Goal: Information Seeking & Learning: Learn about a topic

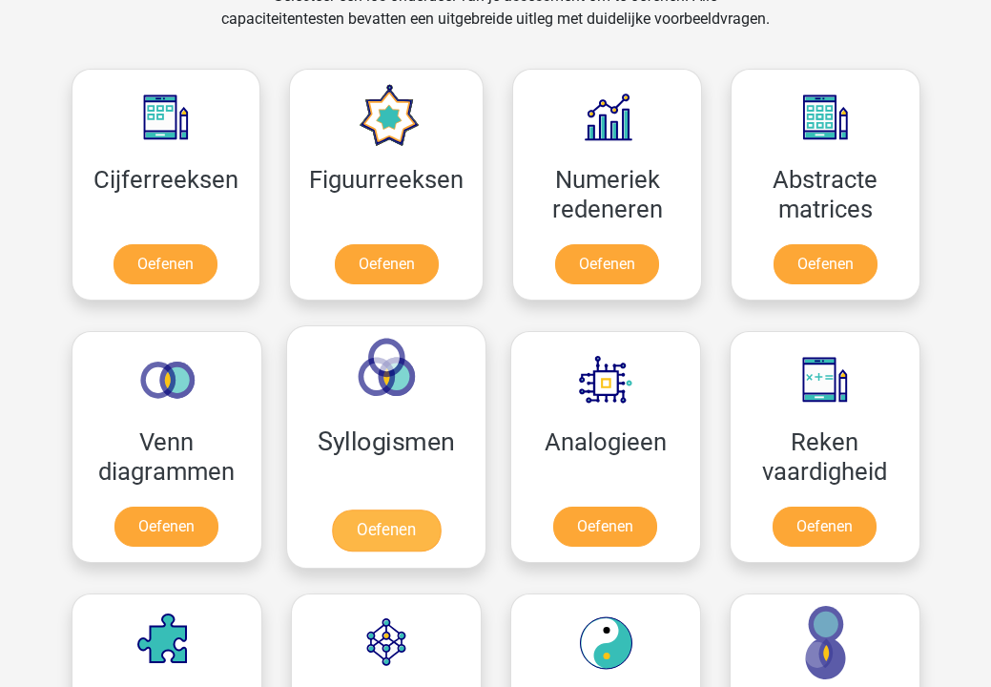
scroll to position [827, 0]
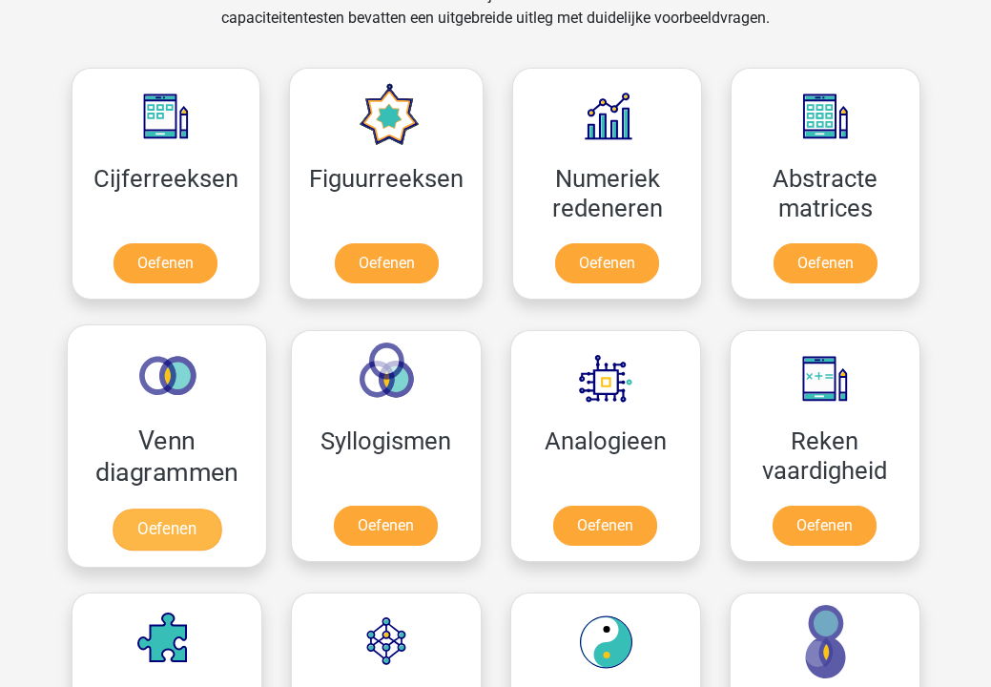
click at [187, 523] on link "Oefenen" at bounding box center [166, 529] width 109 height 42
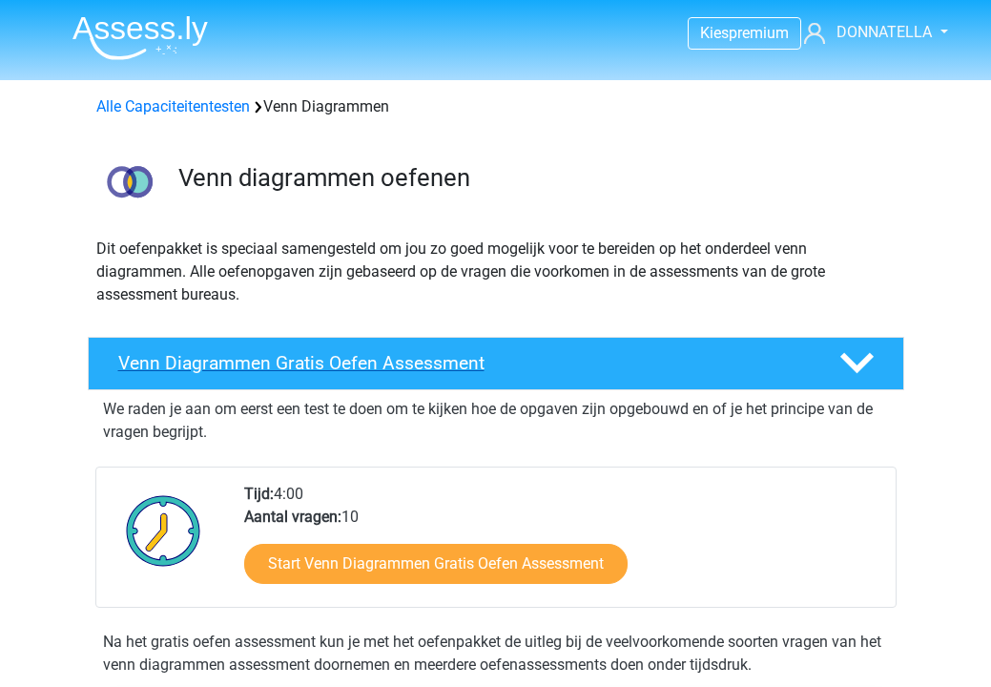
click at [875, 357] on div at bounding box center [854, 362] width 65 height 33
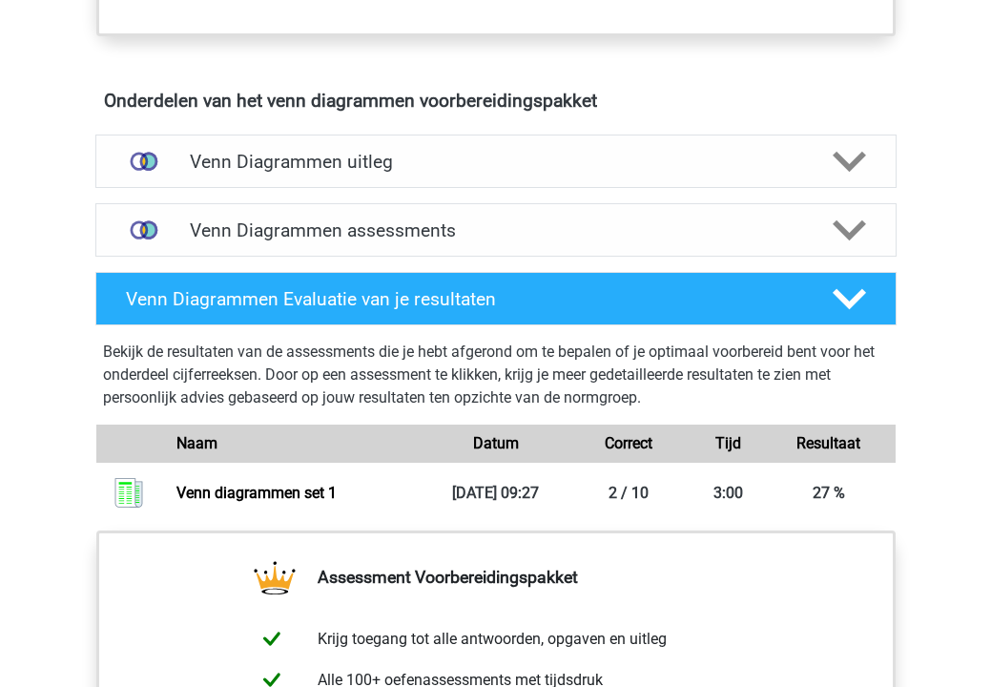
scroll to position [802, 0]
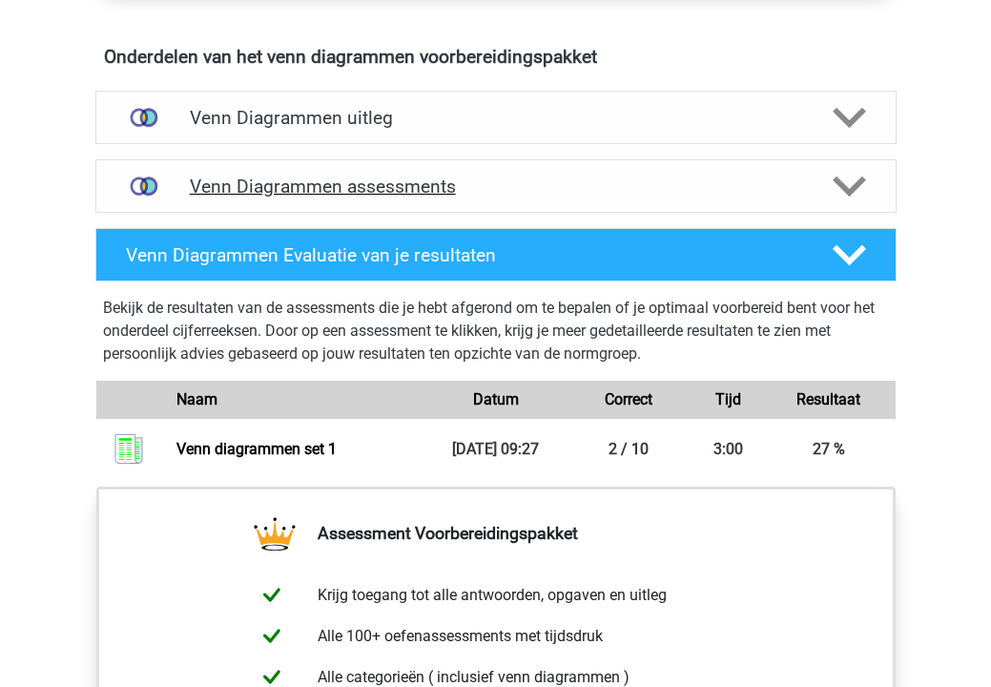
click at [852, 187] on polygon at bounding box center [849, 186] width 33 height 21
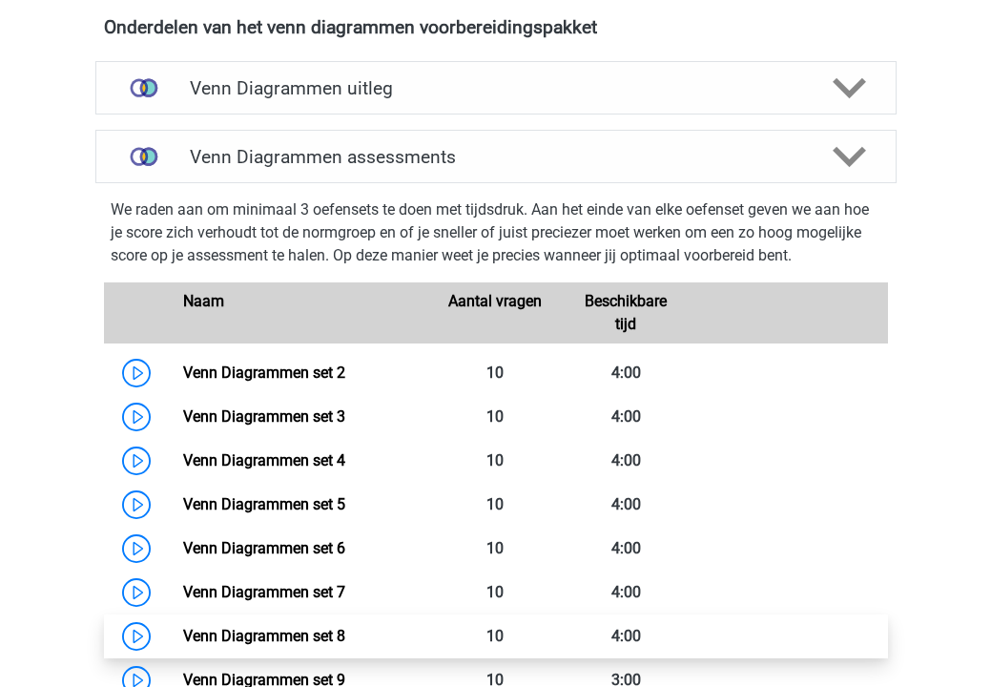
scroll to position [735, 0]
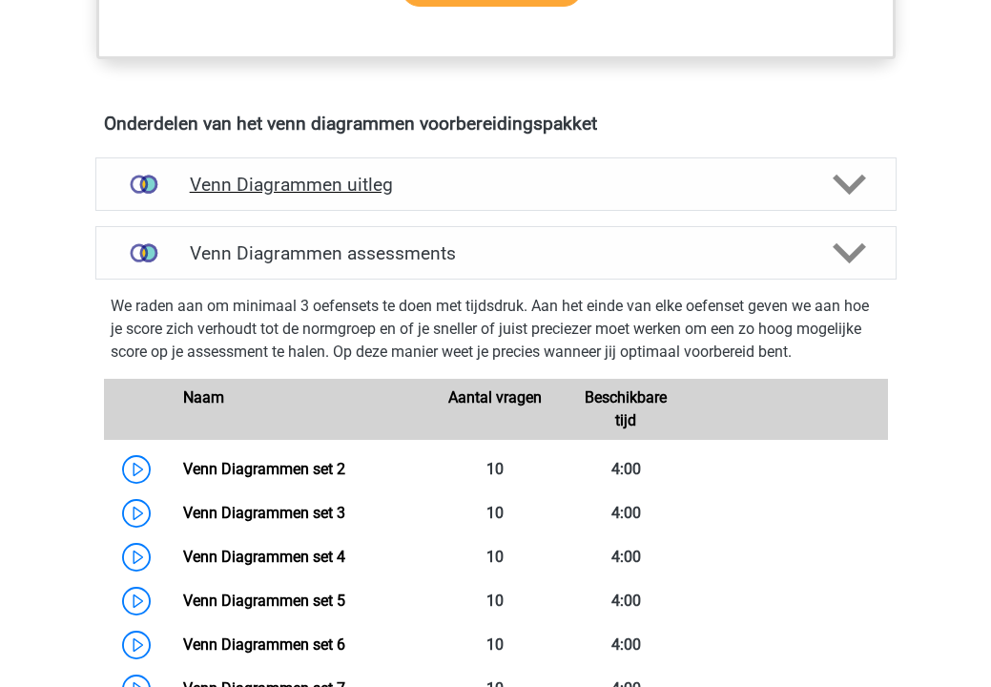
click at [856, 181] on polygon at bounding box center [849, 184] width 33 height 21
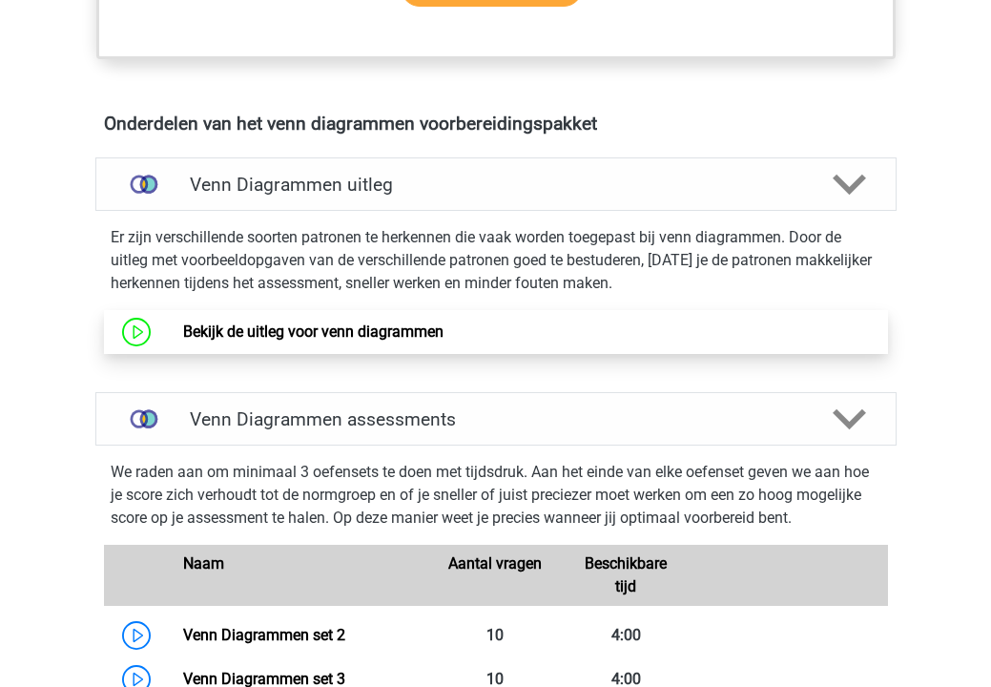
click at [377, 329] on link "Bekijk de uitleg voor venn diagrammen" at bounding box center [313, 331] width 260 height 18
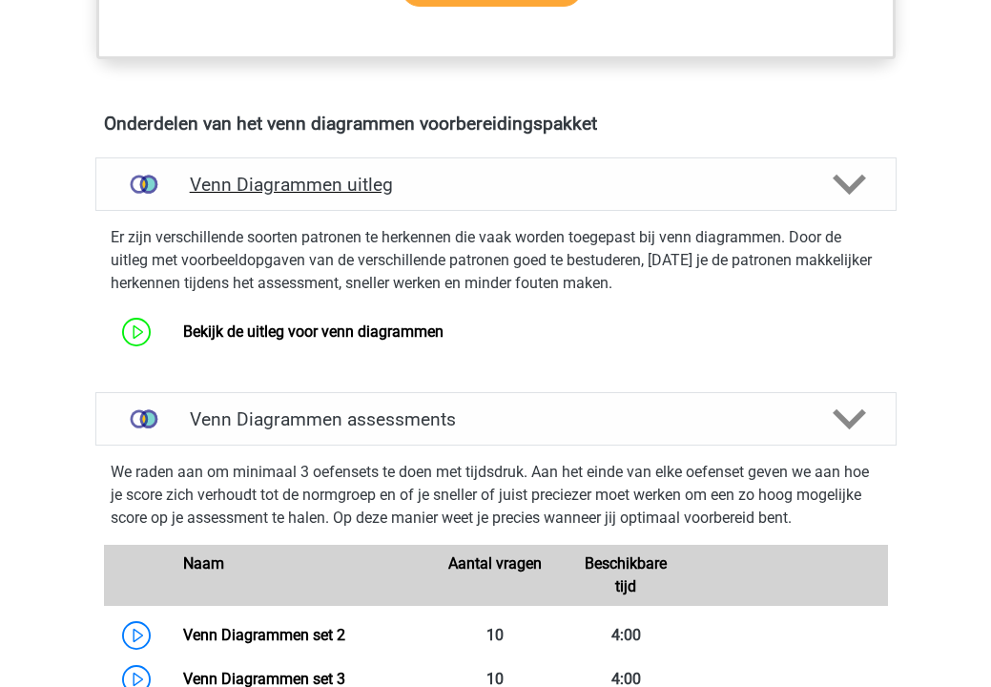
click at [845, 175] on icon at bounding box center [849, 184] width 33 height 33
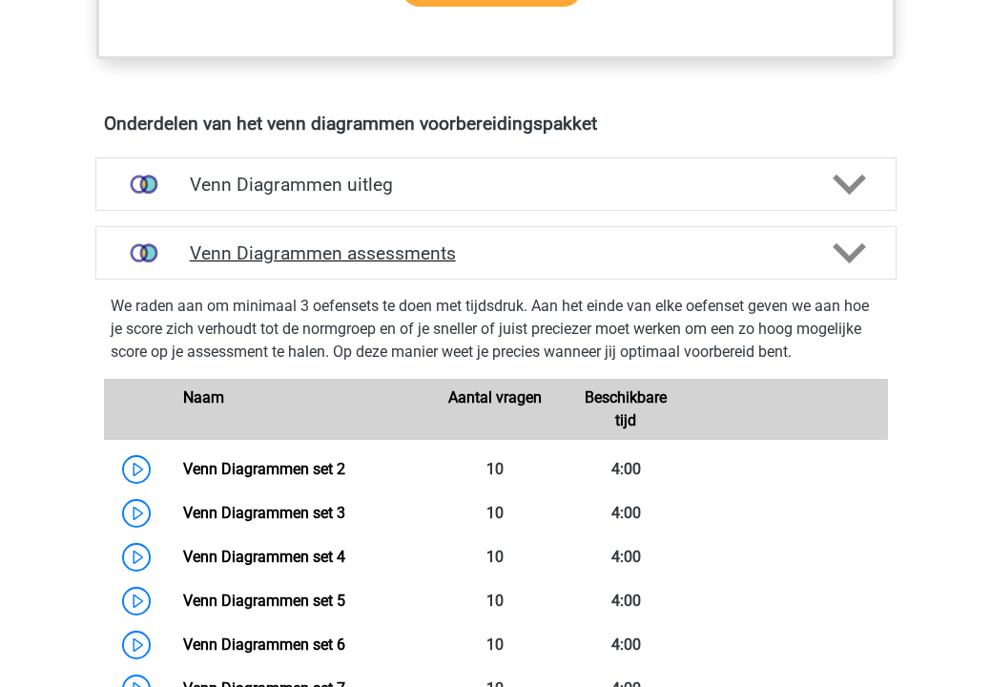
click at [844, 240] on icon at bounding box center [849, 253] width 33 height 33
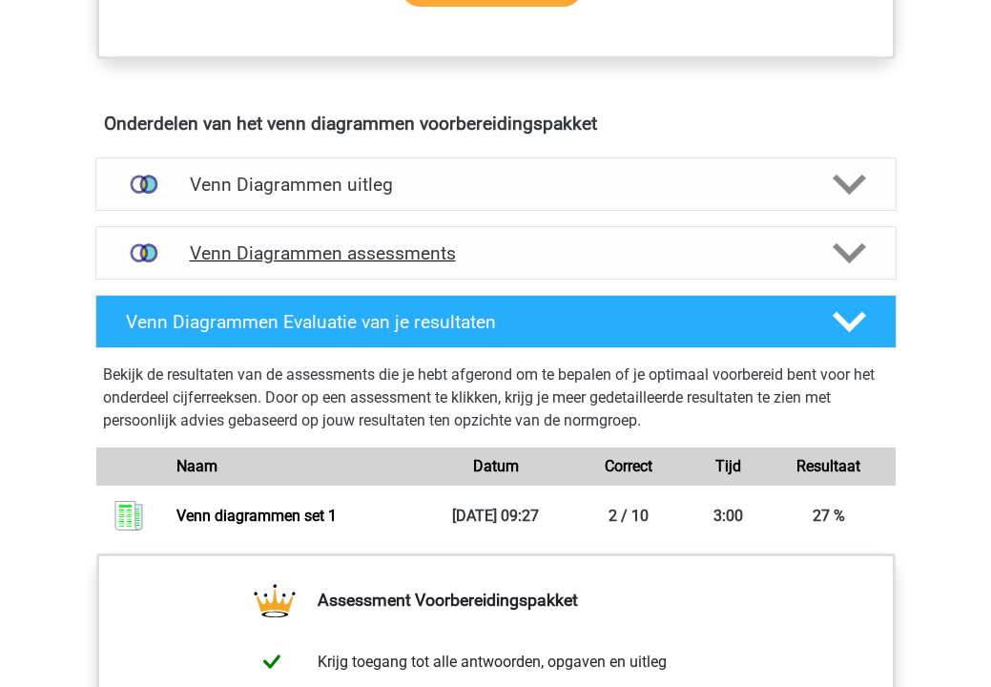
click at [844, 240] on icon at bounding box center [849, 253] width 33 height 33
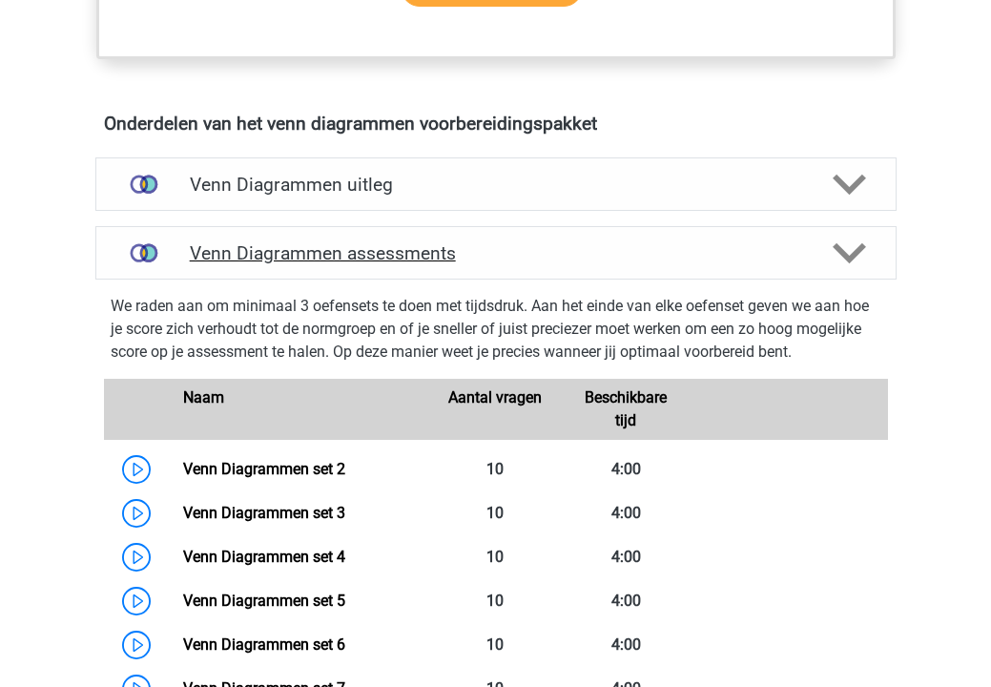
click at [844, 240] on icon at bounding box center [849, 253] width 33 height 33
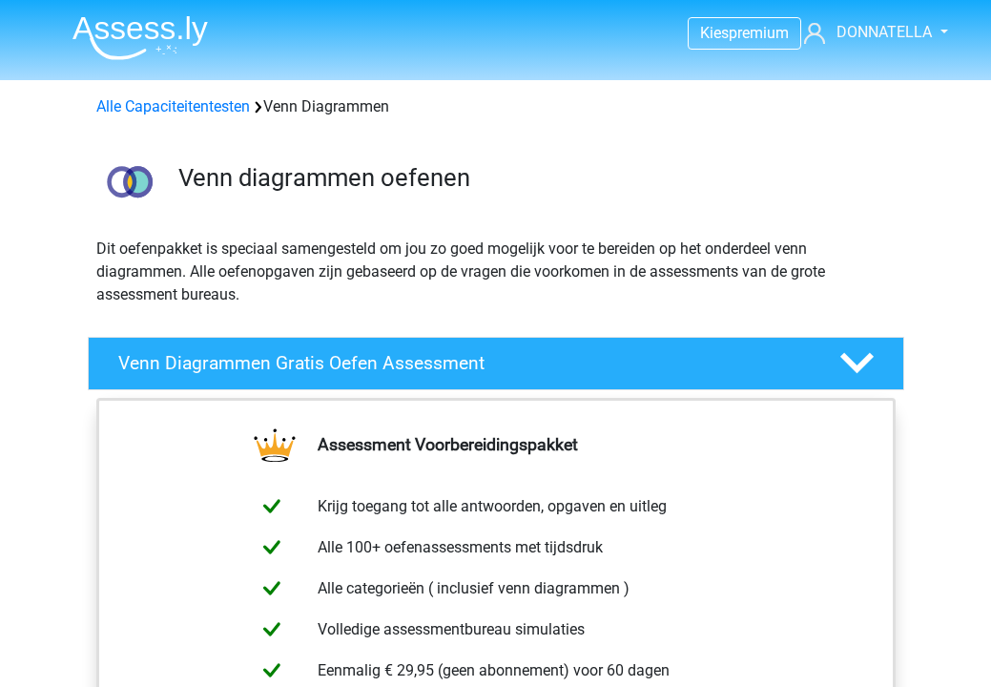
scroll to position [0, 0]
click at [863, 366] on polygon at bounding box center [856, 363] width 33 height 21
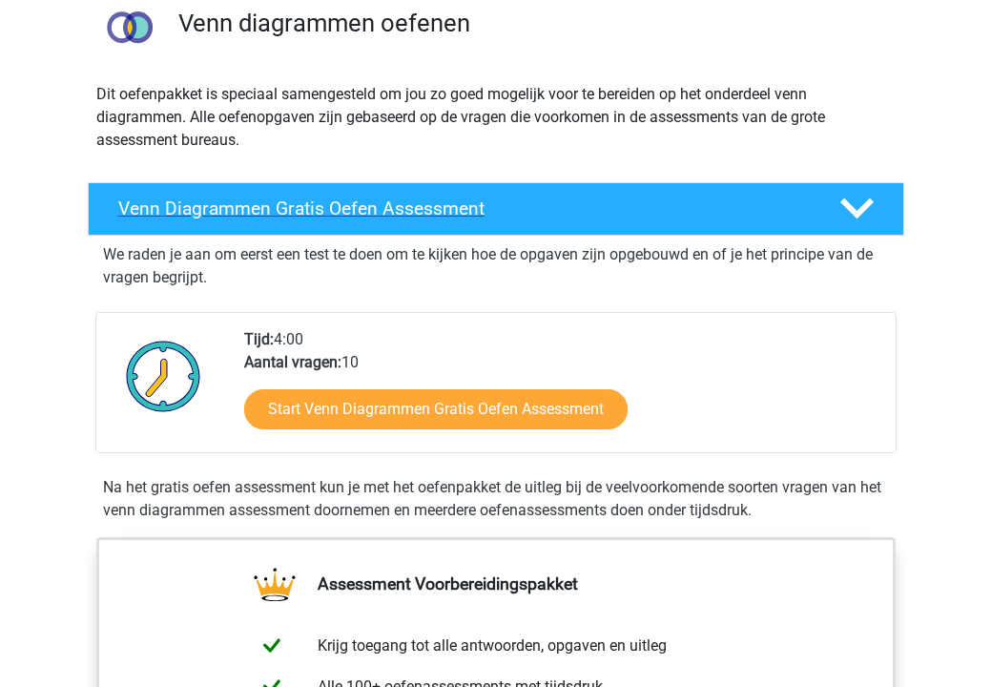
scroll to position [157, 0]
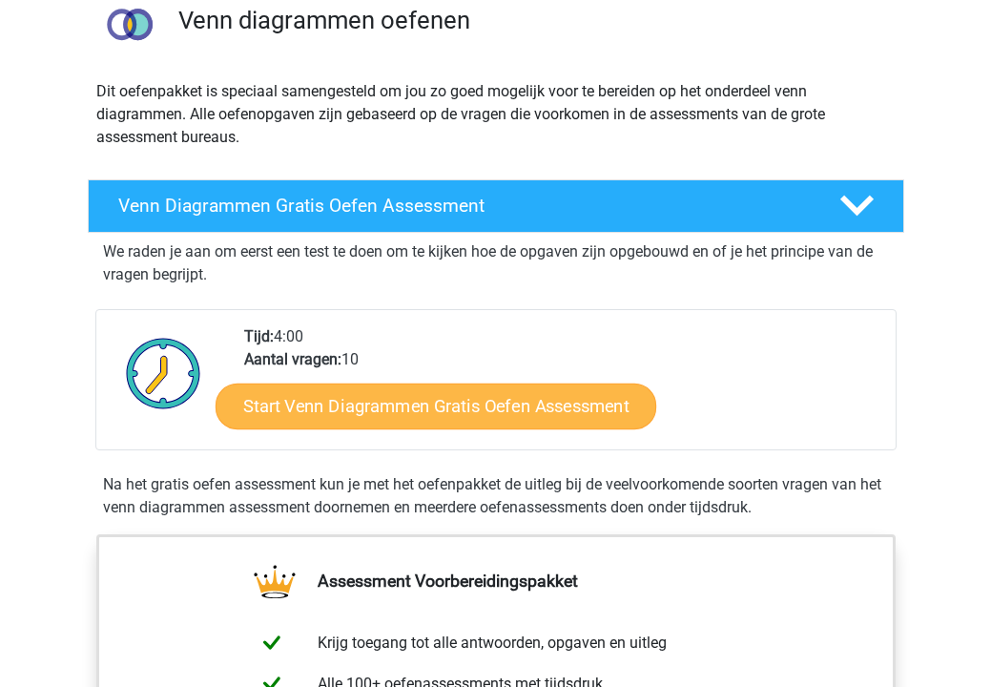
click at [549, 397] on link "Start Venn Diagrammen Gratis Oefen Assessment" at bounding box center [436, 406] width 441 height 46
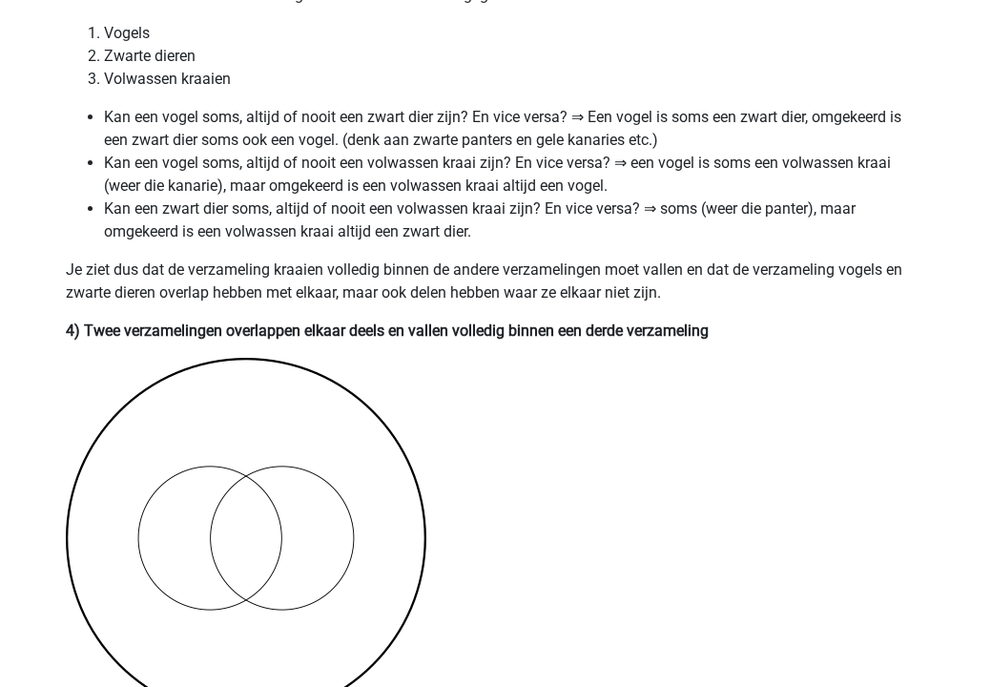
scroll to position [1405, 0]
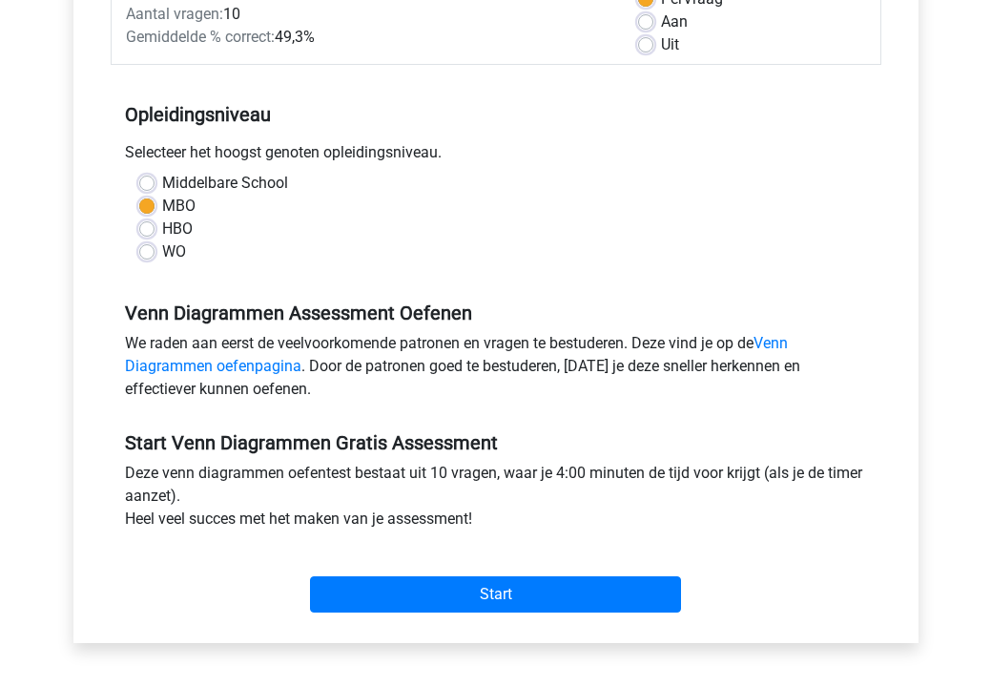
scroll to position [316, 0]
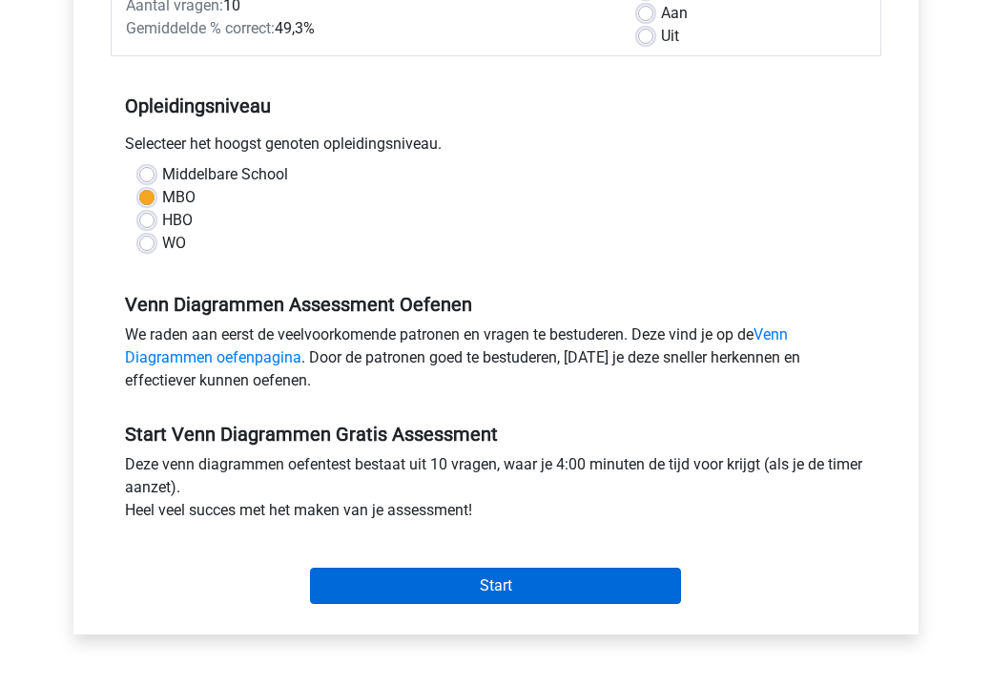
click at [504, 573] on input "Start" at bounding box center [495, 586] width 371 height 36
click at [450, 584] on input "Start" at bounding box center [495, 586] width 371 height 36
click at [493, 594] on input "Start" at bounding box center [495, 586] width 371 height 36
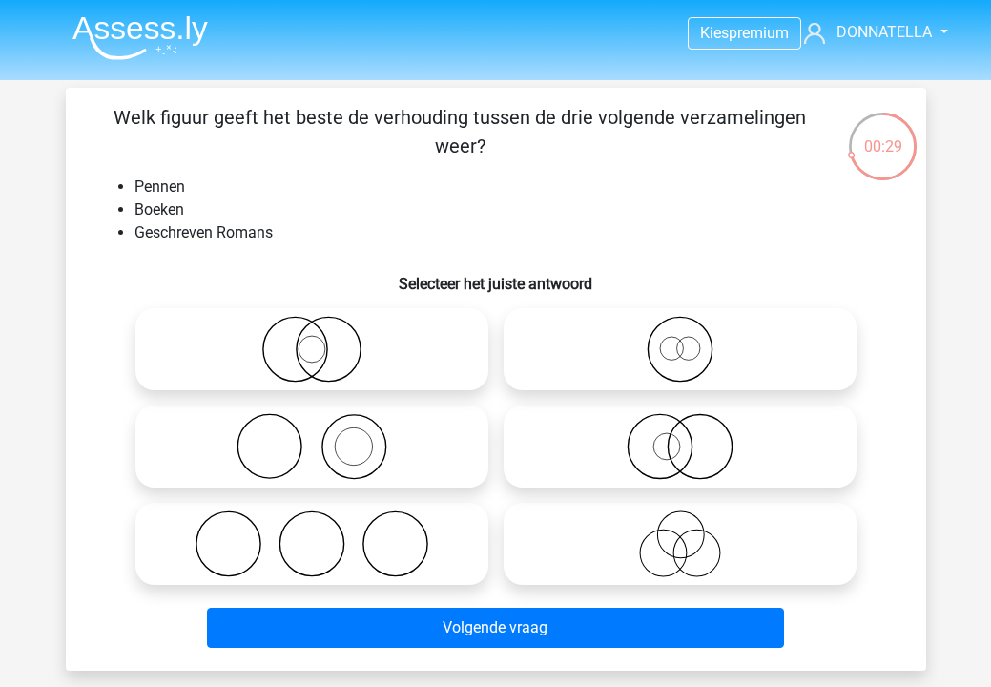
click at [443, 455] on icon at bounding box center [312, 446] width 338 height 67
click at [324, 437] on input "radio" at bounding box center [318, 431] width 12 height 12
radio input "true"
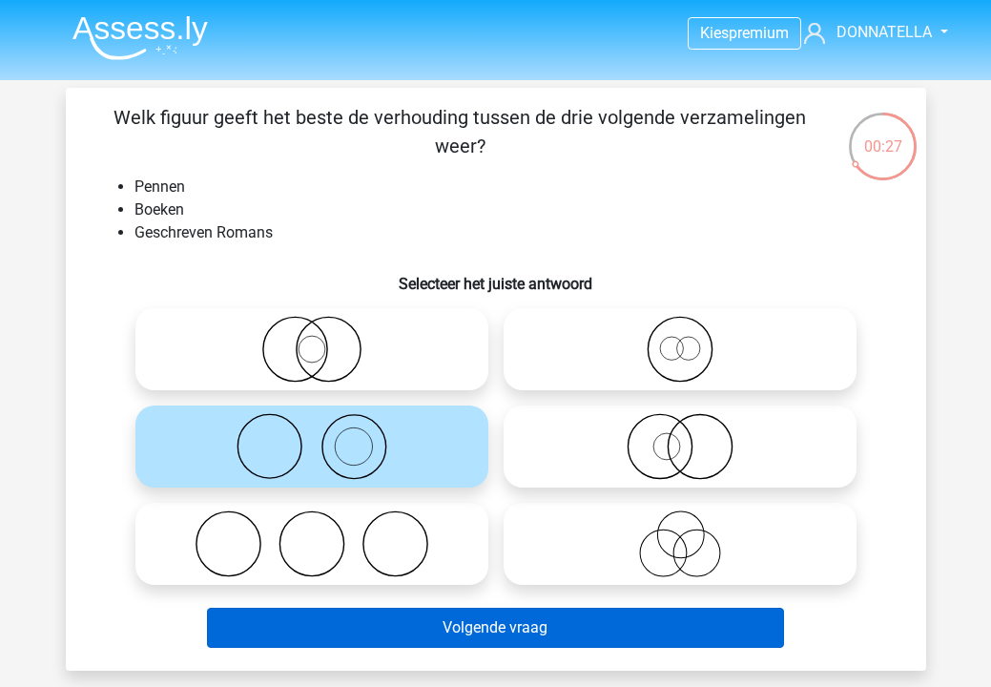
click at [536, 626] on button "Volgende vraag" at bounding box center [495, 628] width 577 height 40
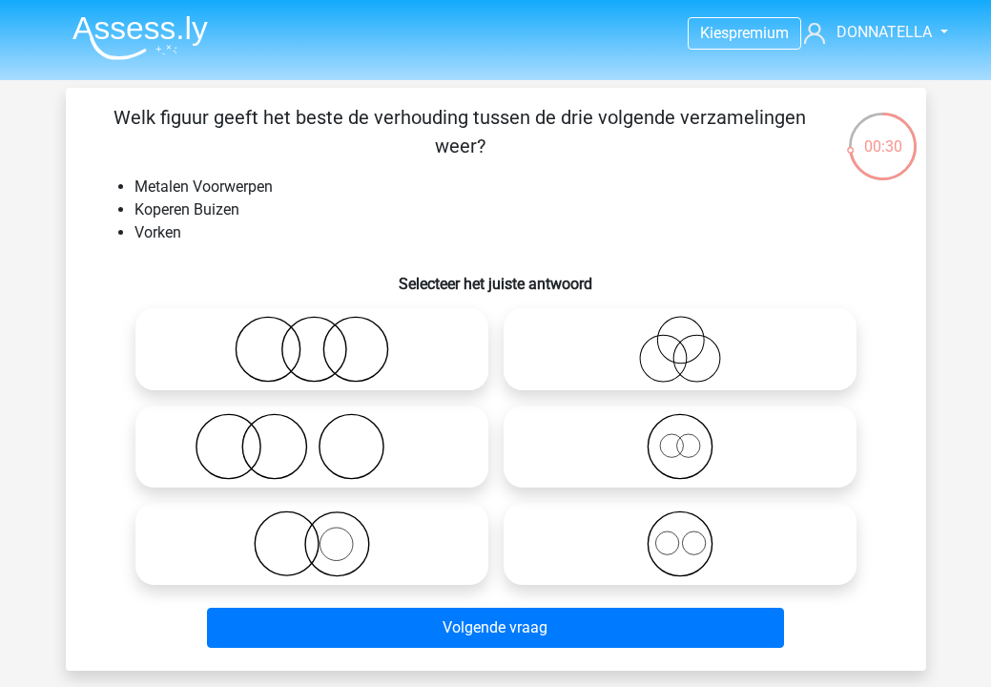
click at [404, 356] on icon at bounding box center [312, 349] width 338 height 67
click at [324, 340] on input "radio" at bounding box center [318, 333] width 12 height 12
radio input "true"
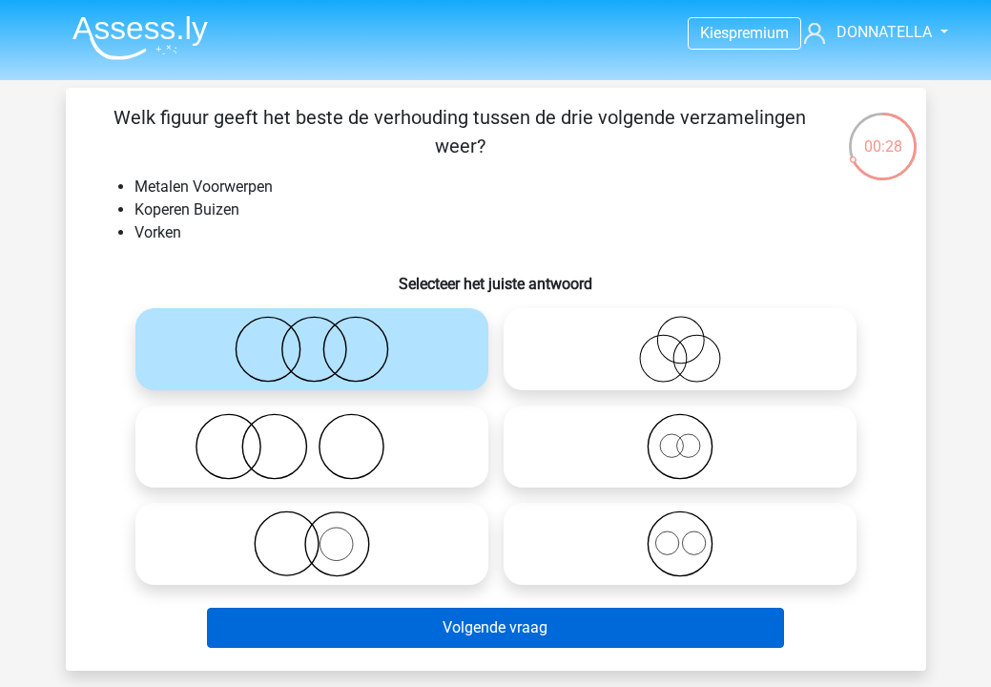
click at [480, 630] on button "Volgende vraag" at bounding box center [495, 628] width 577 height 40
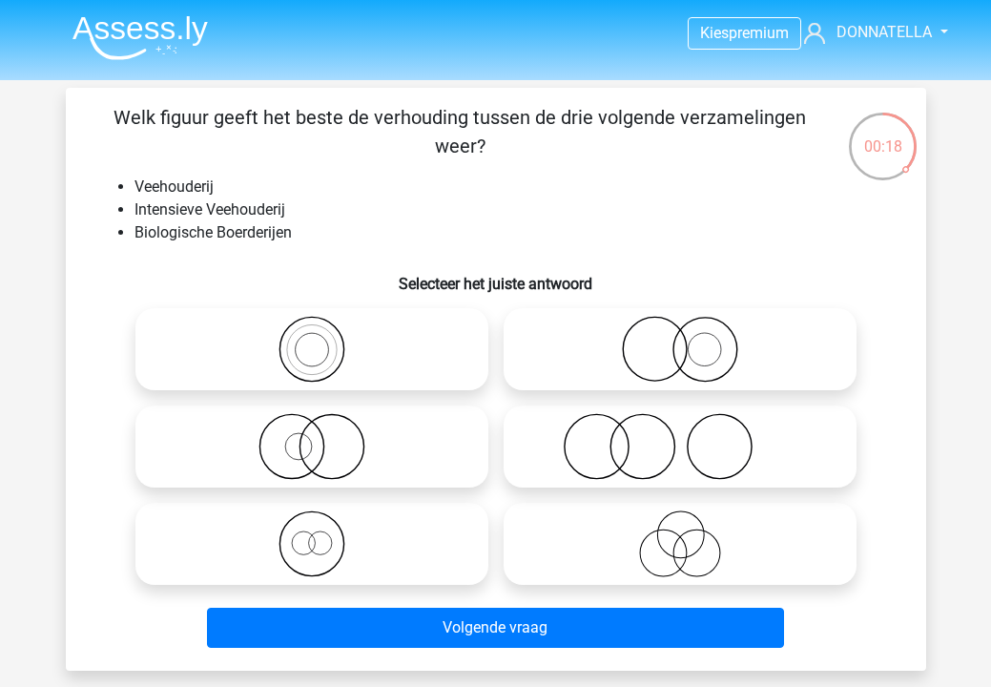
click at [618, 550] on icon at bounding box center [680, 543] width 338 height 67
click at [680, 534] on input "radio" at bounding box center [686, 528] width 12 height 12
radio input "true"
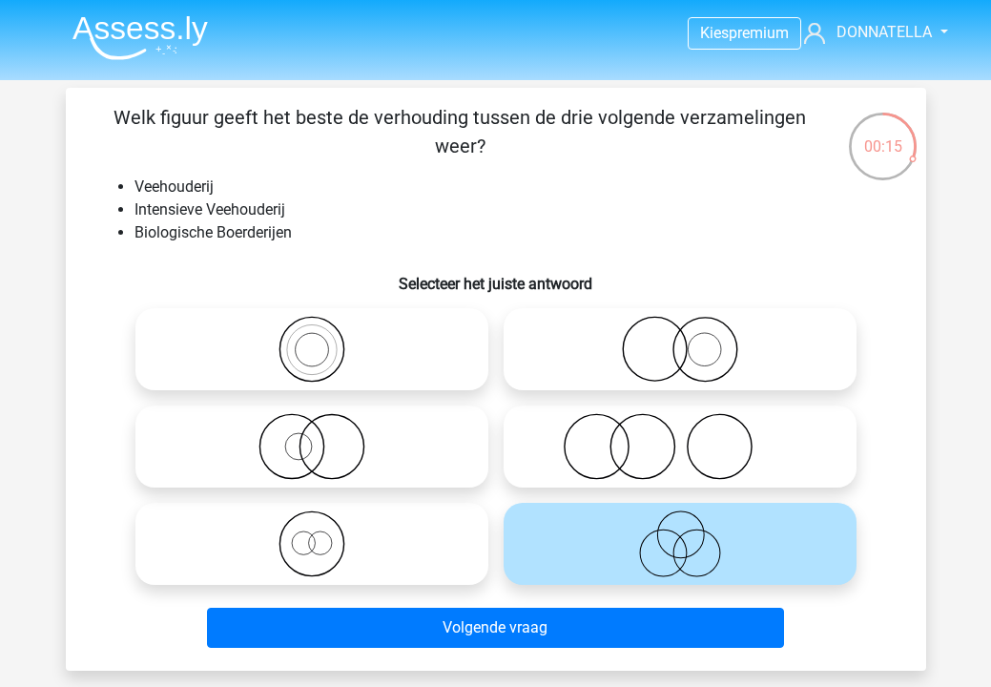
click at [689, 450] on icon at bounding box center [680, 446] width 338 height 67
click at [689, 437] on input "radio" at bounding box center [686, 431] width 12 height 12
radio input "true"
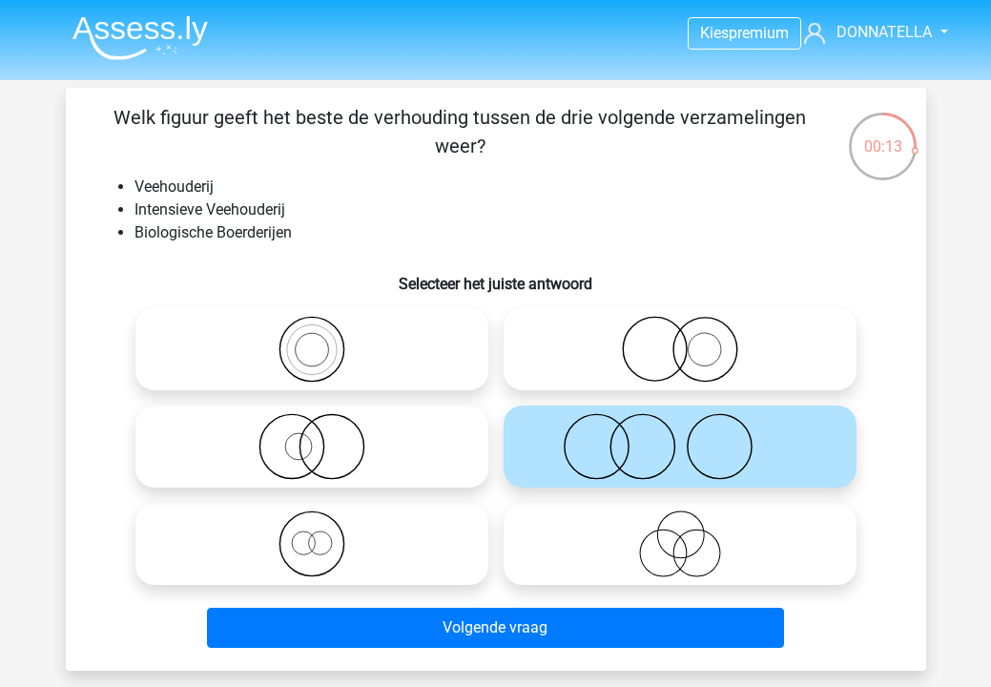
click at [426, 453] on icon at bounding box center [312, 446] width 338 height 67
click at [324, 437] on input "radio" at bounding box center [318, 431] width 12 height 12
radio input "true"
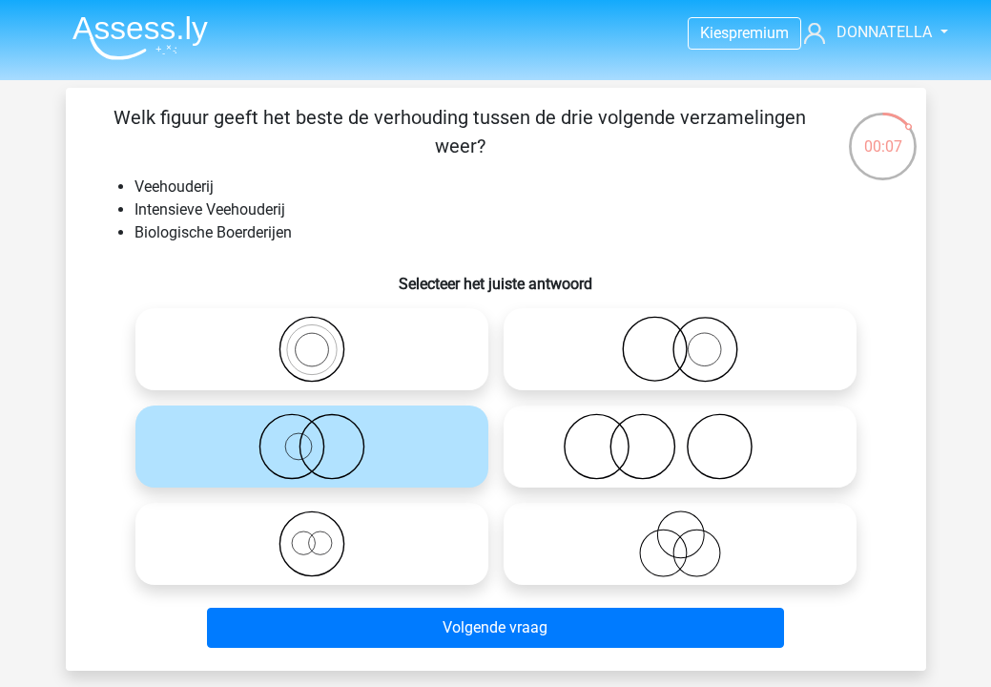
click at [694, 376] on icon at bounding box center [680, 349] width 338 height 67
click at [693, 340] on input "radio" at bounding box center [686, 333] width 12 height 12
radio input "true"
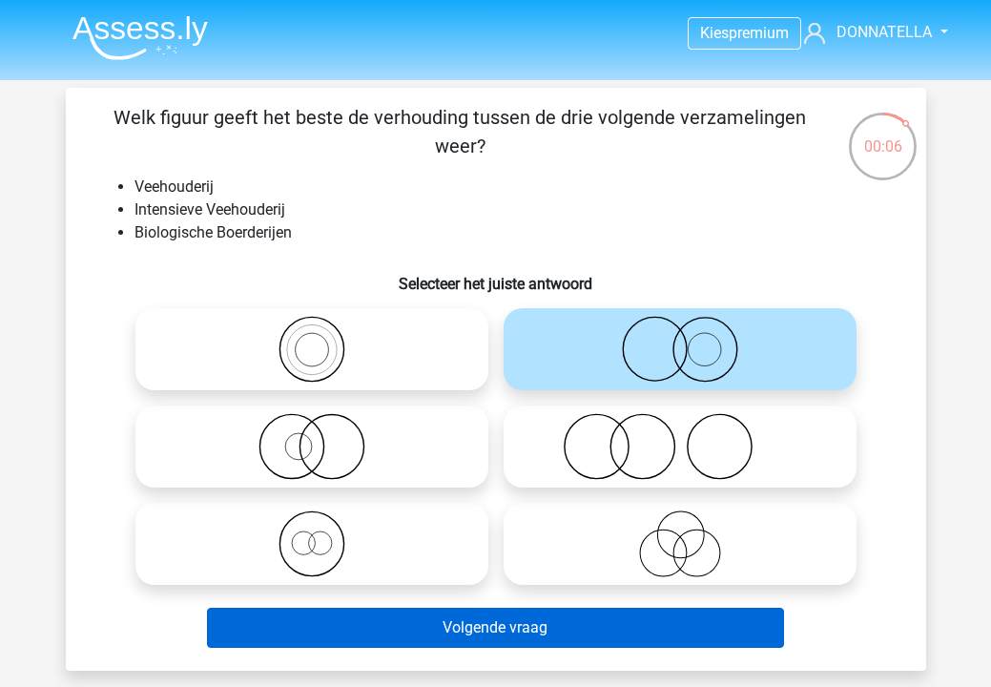
click at [611, 632] on button "Volgende vraag" at bounding box center [495, 628] width 577 height 40
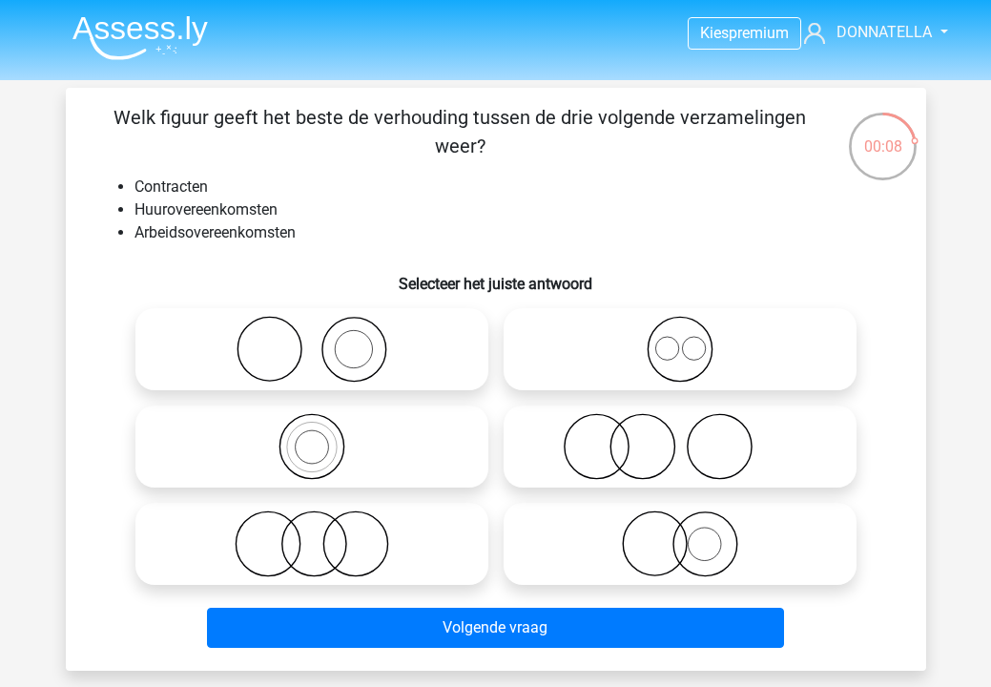
click at [638, 450] on icon at bounding box center [680, 446] width 338 height 67
click at [680, 437] on input "radio" at bounding box center [686, 431] width 12 height 12
radio input "true"
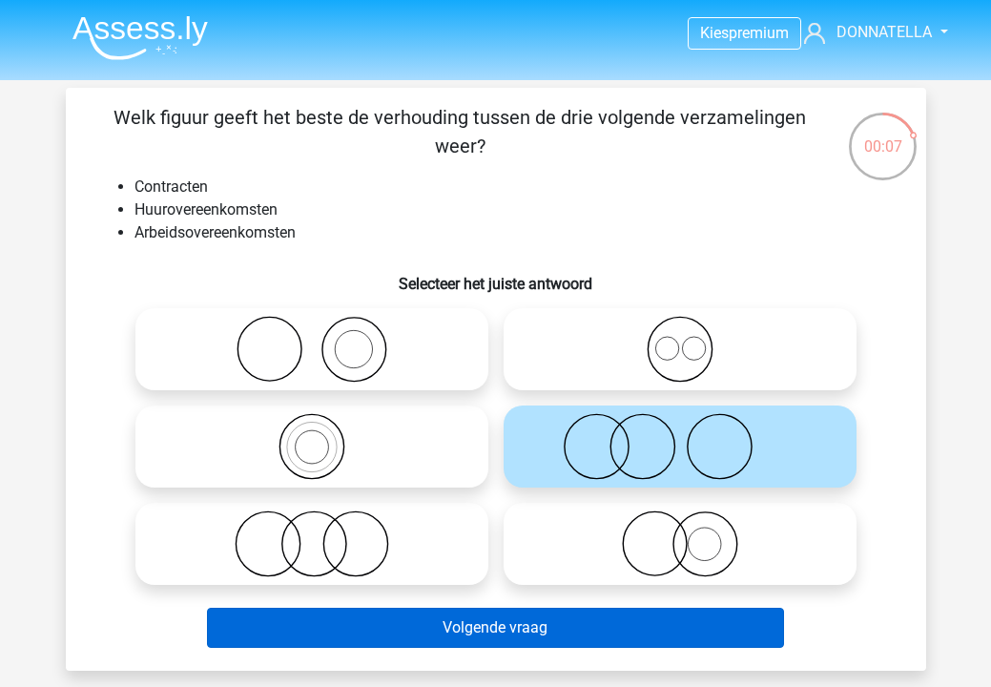
click at [627, 626] on button "Volgende vraag" at bounding box center [495, 628] width 577 height 40
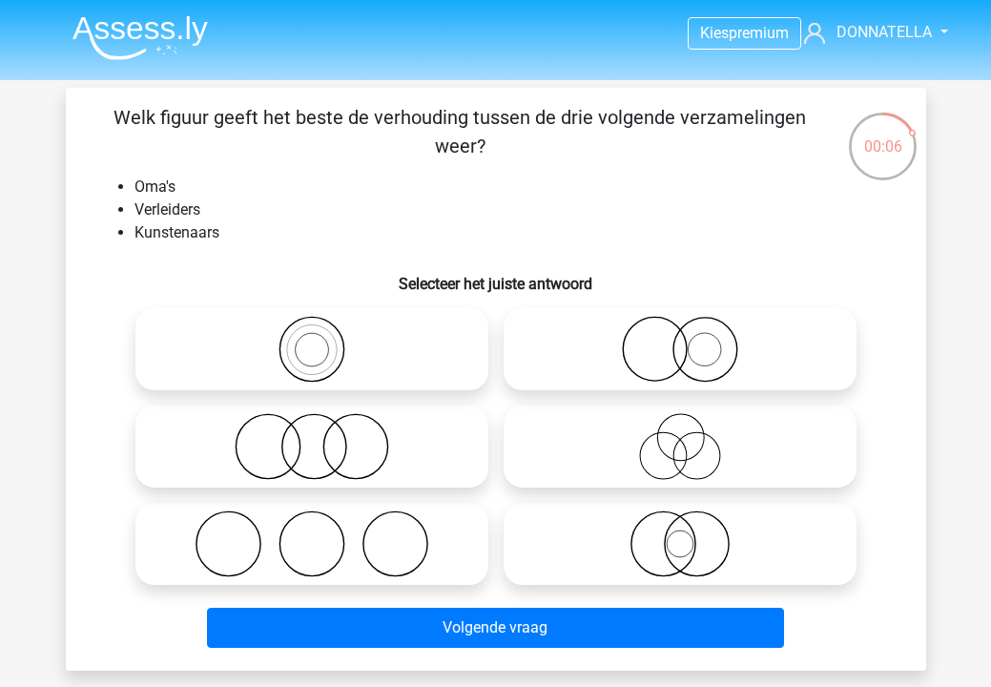
click at [681, 466] on icon at bounding box center [680, 446] width 338 height 67
click at [681, 437] on input "radio" at bounding box center [686, 431] width 12 height 12
radio input "true"
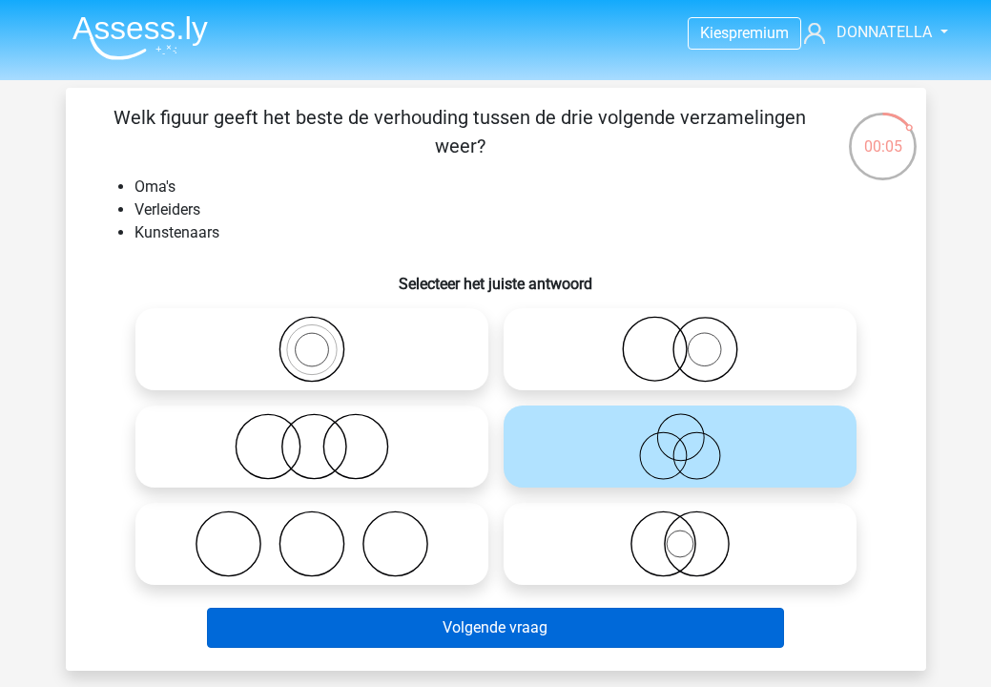
click at [601, 632] on button "Volgende vraag" at bounding box center [495, 628] width 577 height 40
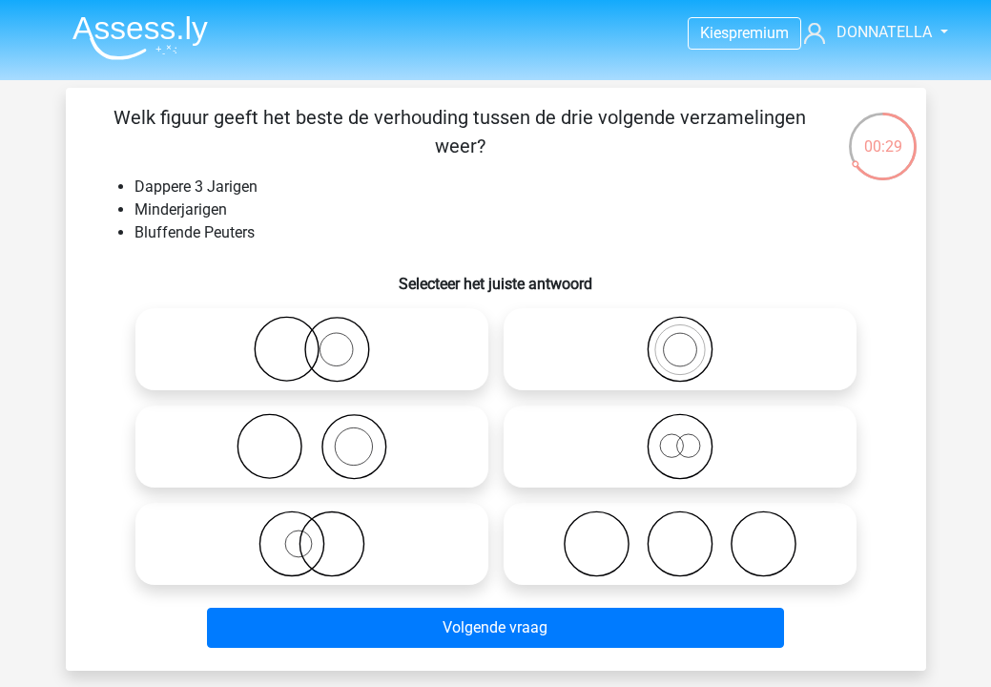
click at [738, 456] on icon at bounding box center [680, 446] width 338 height 67
click at [693, 437] on input "radio" at bounding box center [686, 431] width 12 height 12
radio input "true"
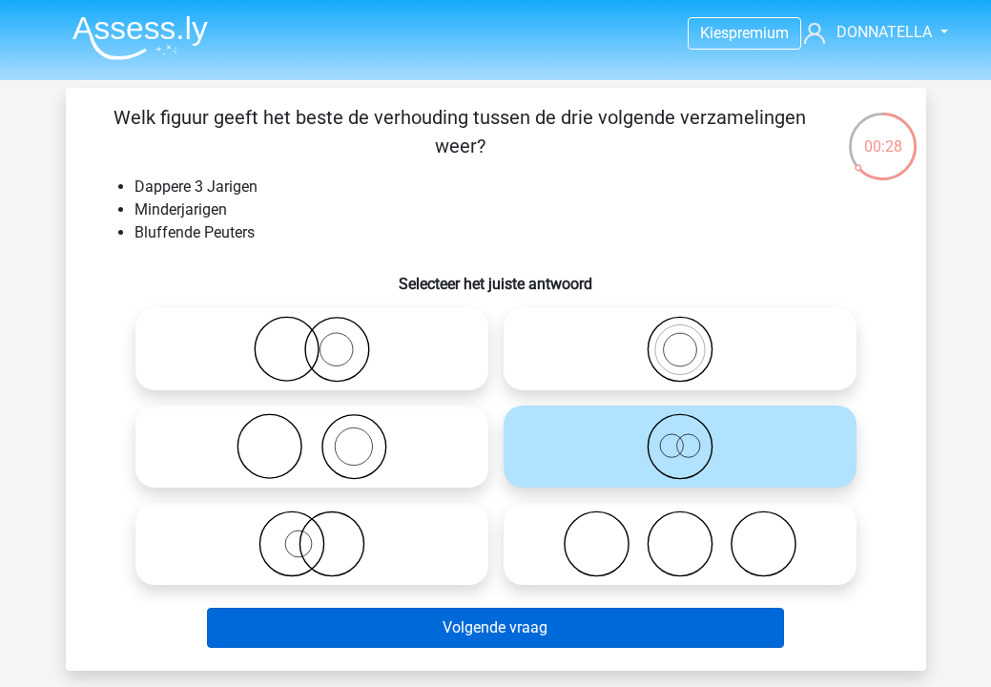
click at [573, 620] on button "Volgende vraag" at bounding box center [495, 628] width 577 height 40
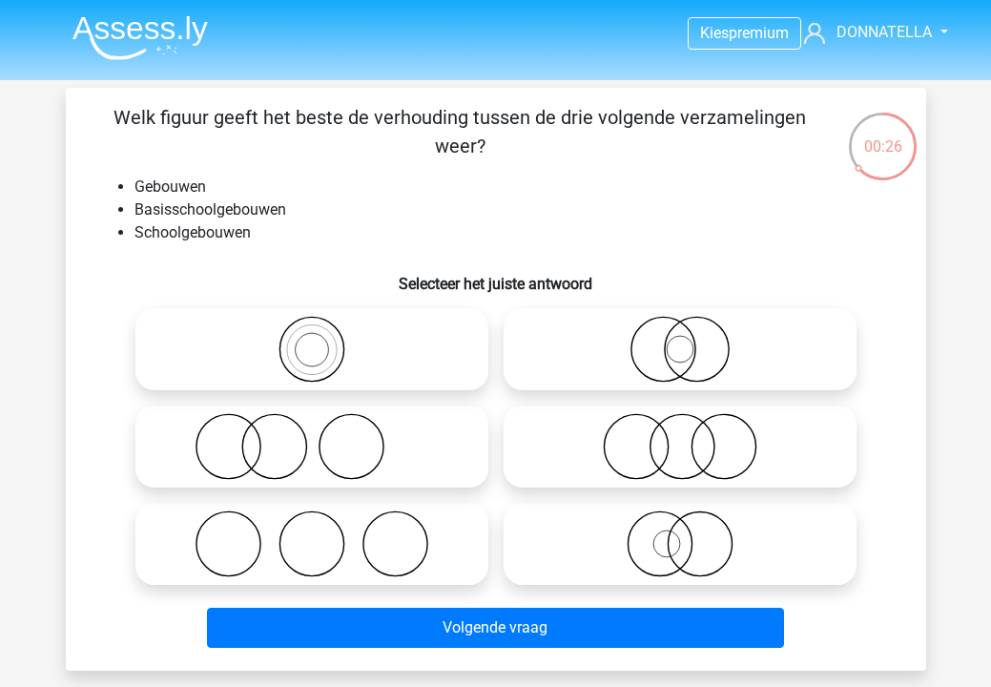
click at [450, 541] on icon at bounding box center [312, 543] width 338 height 67
click at [324, 534] on input "radio" at bounding box center [318, 528] width 12 height 12
radio input "true"
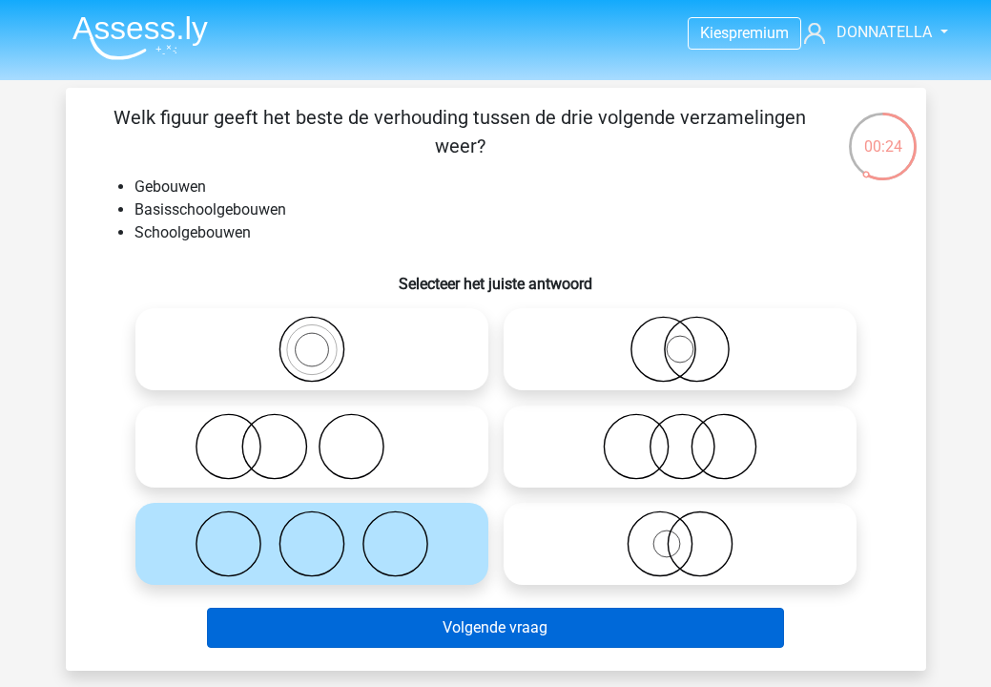
click at [442, 623] on button "Volgende vraag" at bounding box center [495, 628] width 577 height 40
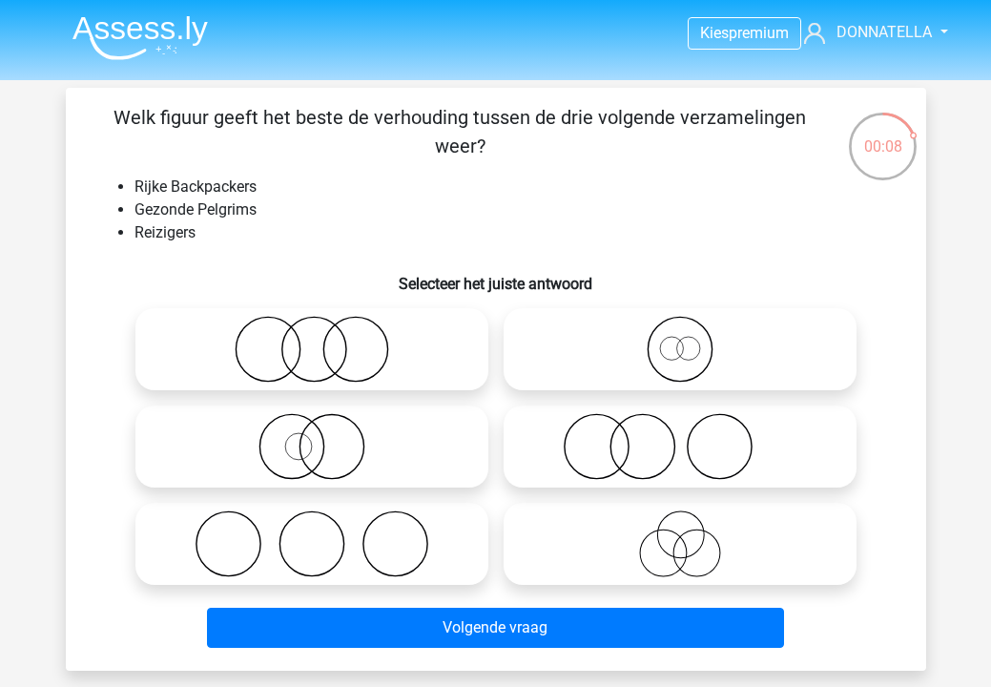
click at [411, 423] on icon at bounding box center [312, 446] width 338 height 67
click at [324, 425] on input "radio" at bounding box center [318, 431] width 12 height 12
radio input "true"
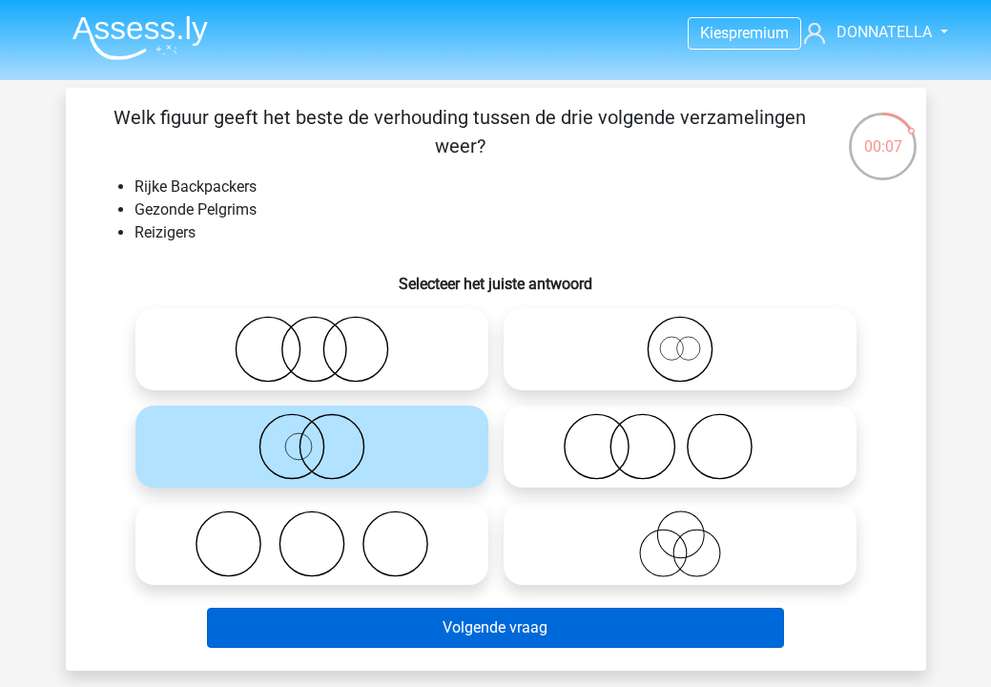
click at [410, 630] on button "Volgende vraag" at bounding box center [495, 628] width 577 height 40
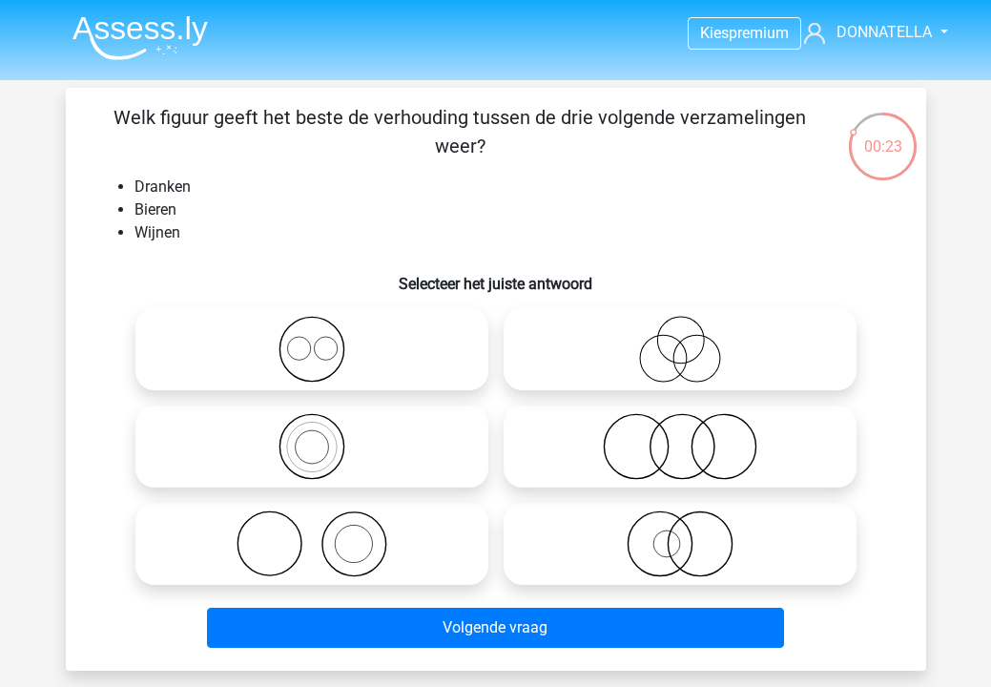
click at [418, 356] on icon at bounding box center [312, 349] width 338 height 67
click at [324, 340] on input "radio" at bounding box center [318, 333] width 12 height 12
radio input "true"
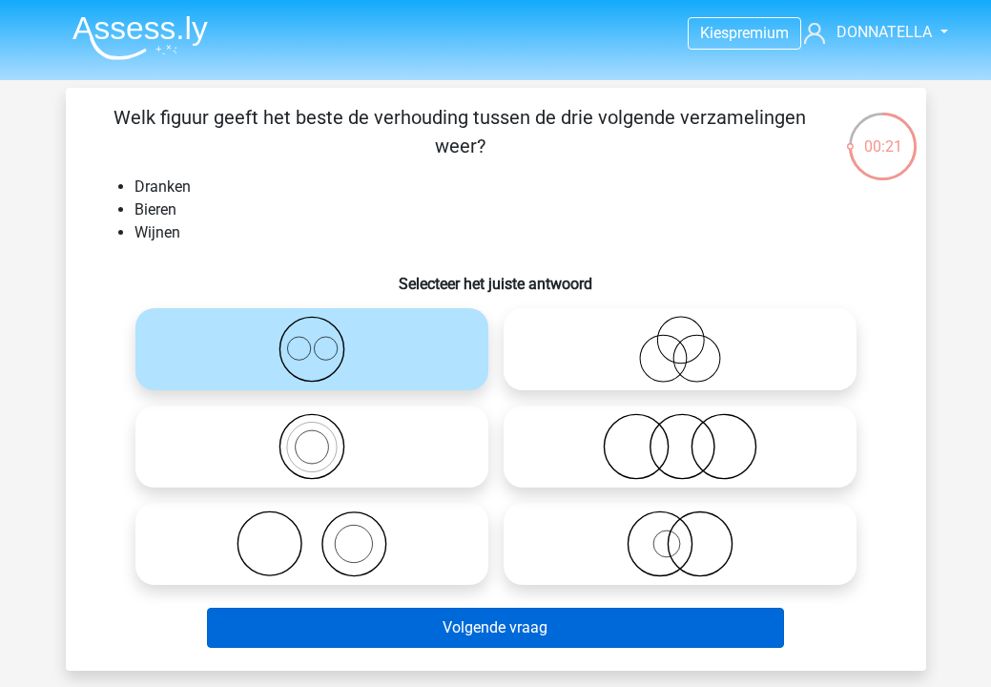
click at [495, 636] on button "Volgende vraag" at bounding box center [495, 628] width 577 height 40
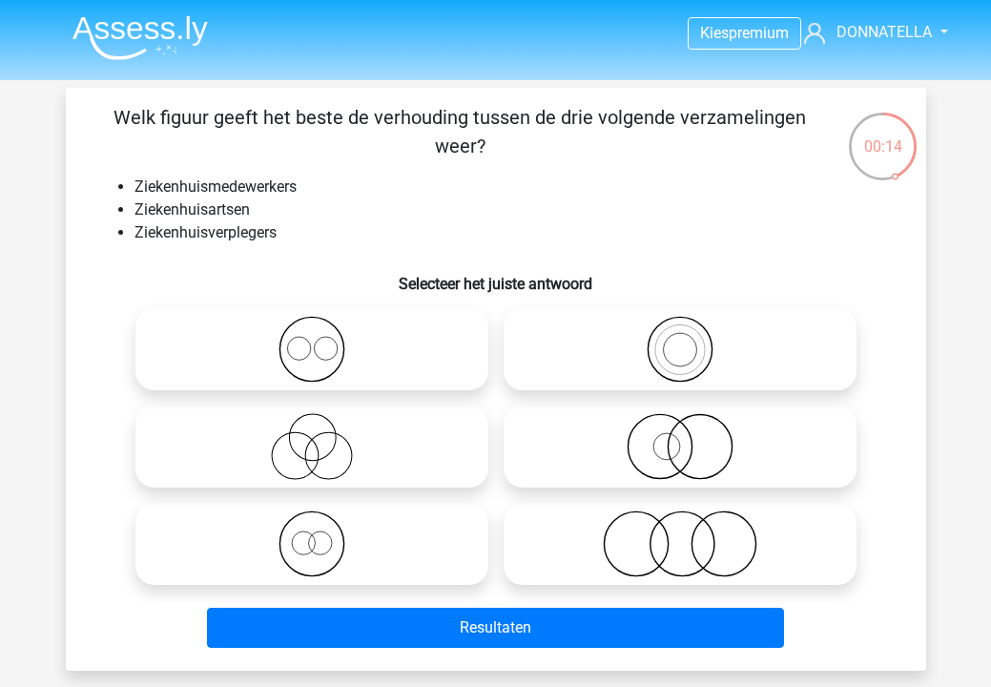
click at [709, 541] on icon at bounding box center [680, 543] width 338 height 67
click at [693, 534] on input "radio" at bounding box center [686, 528] width 12 height 12
radio input "true"
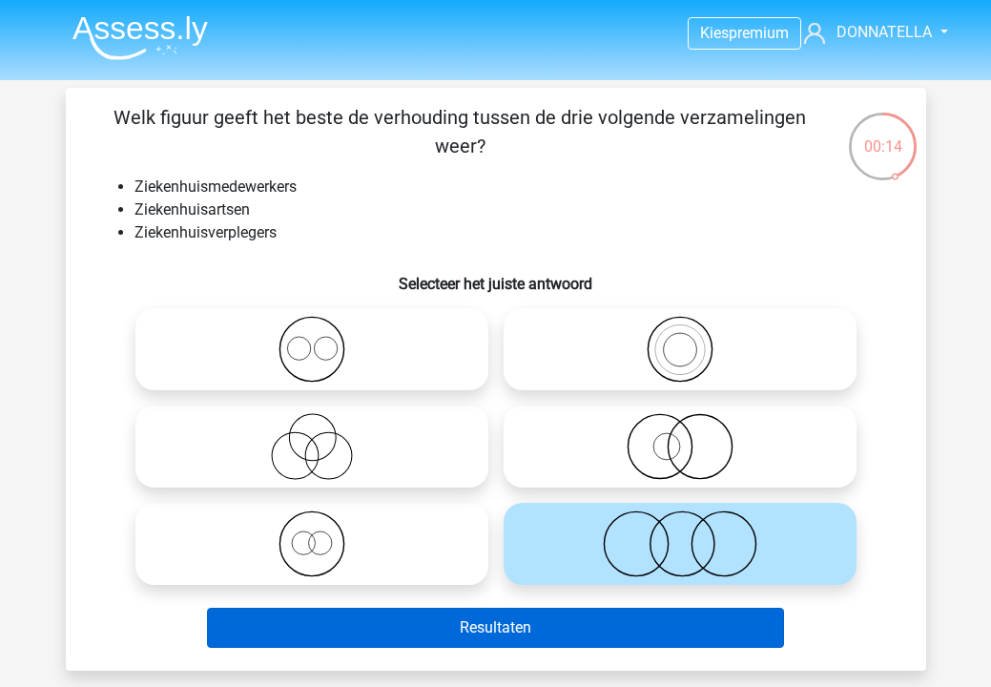
click at [632, 626] on button "Resultaten" at bounding box center [495, 628] width 577 height 40
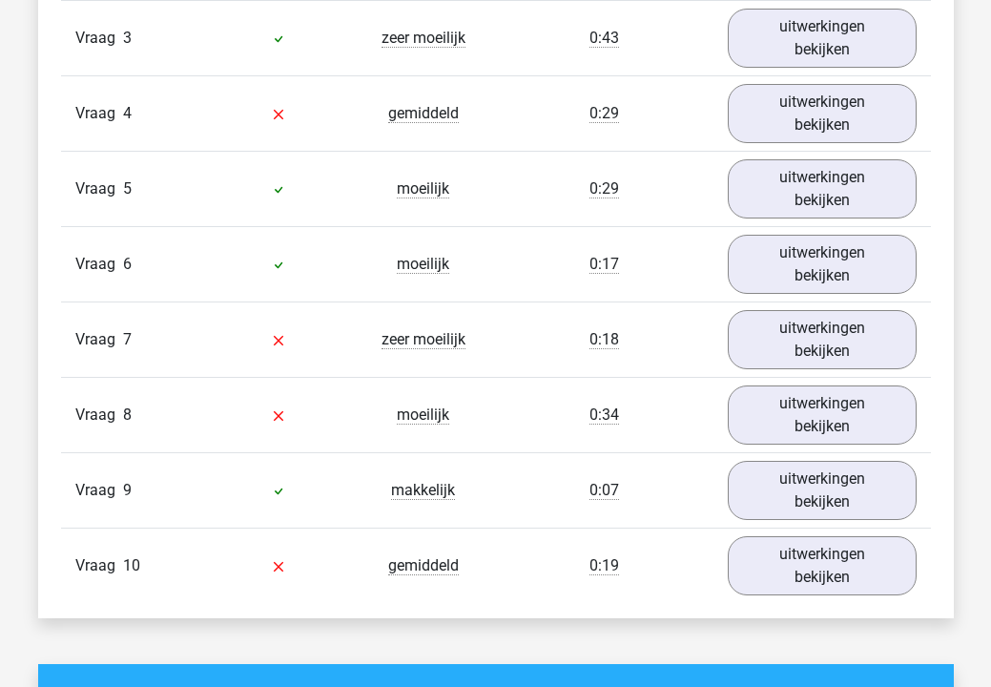
scroll to position [1793, 0]
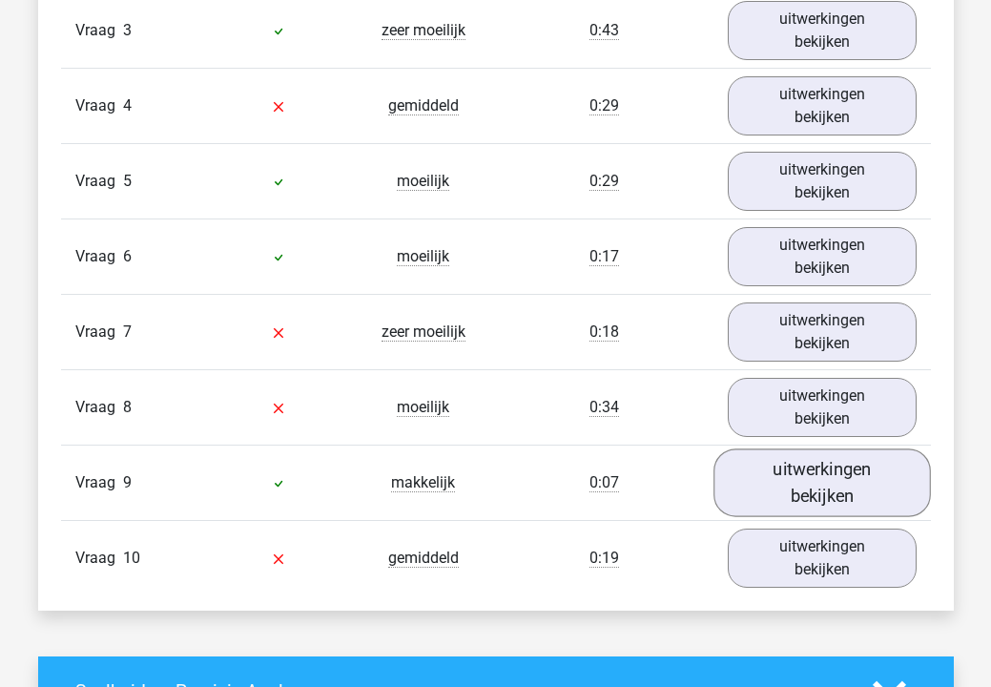
click at [804, 485] on link "uitwerkingen bekijken" at bounding box center [823, 483] width 218 height 68
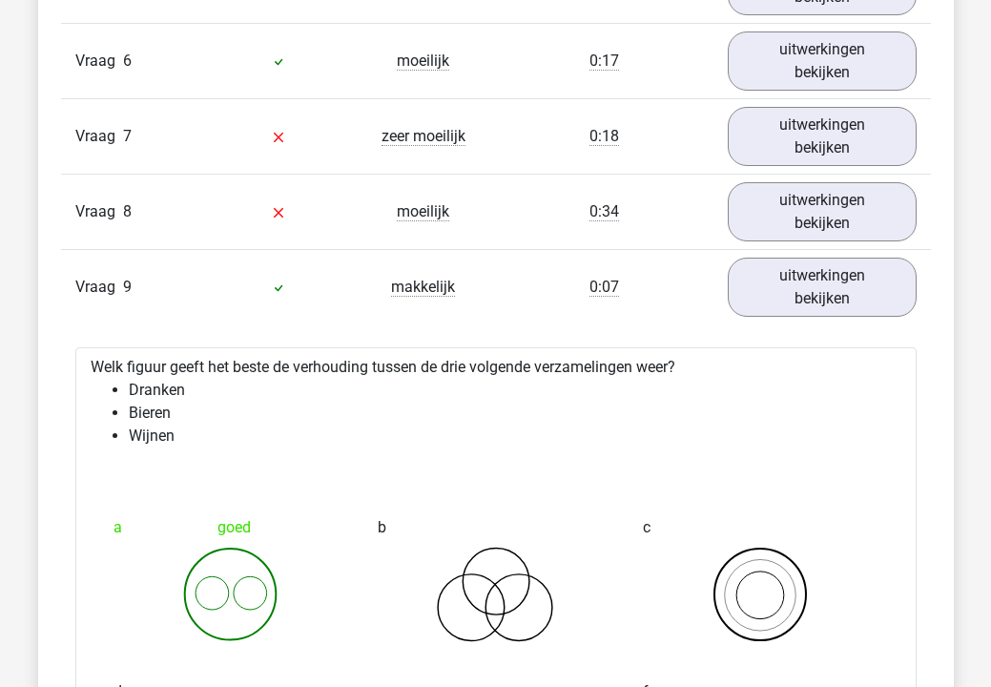
scroll to position [1987, 0]
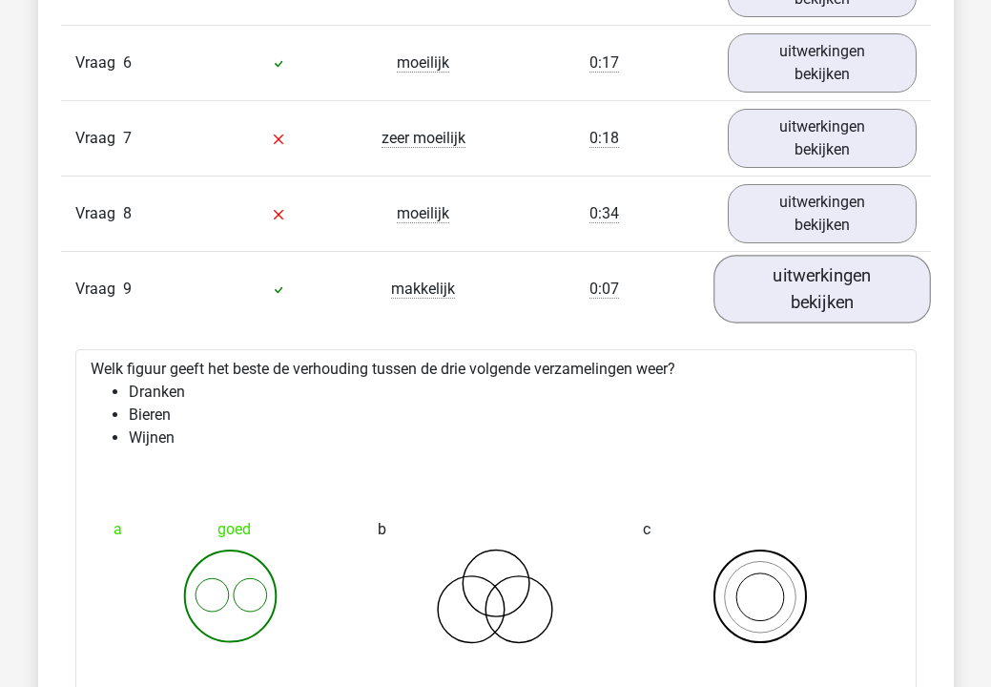
click at [834, 295] on link "uitwerkingen bekijken" at bounding box center [823, 290] width 218 height 68
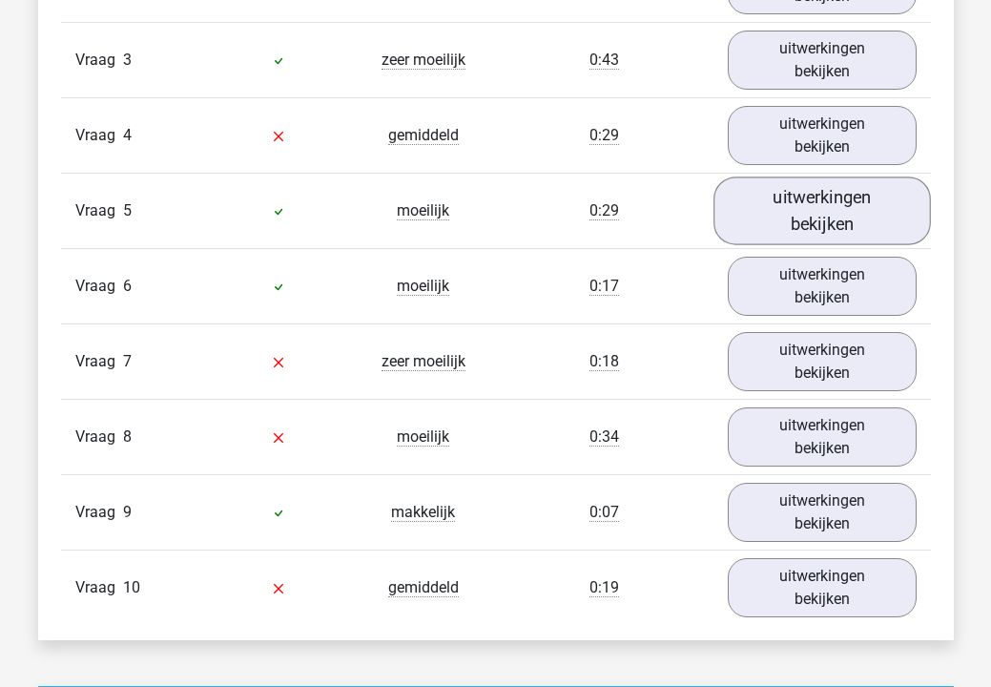
scroll to position [1763, 0]
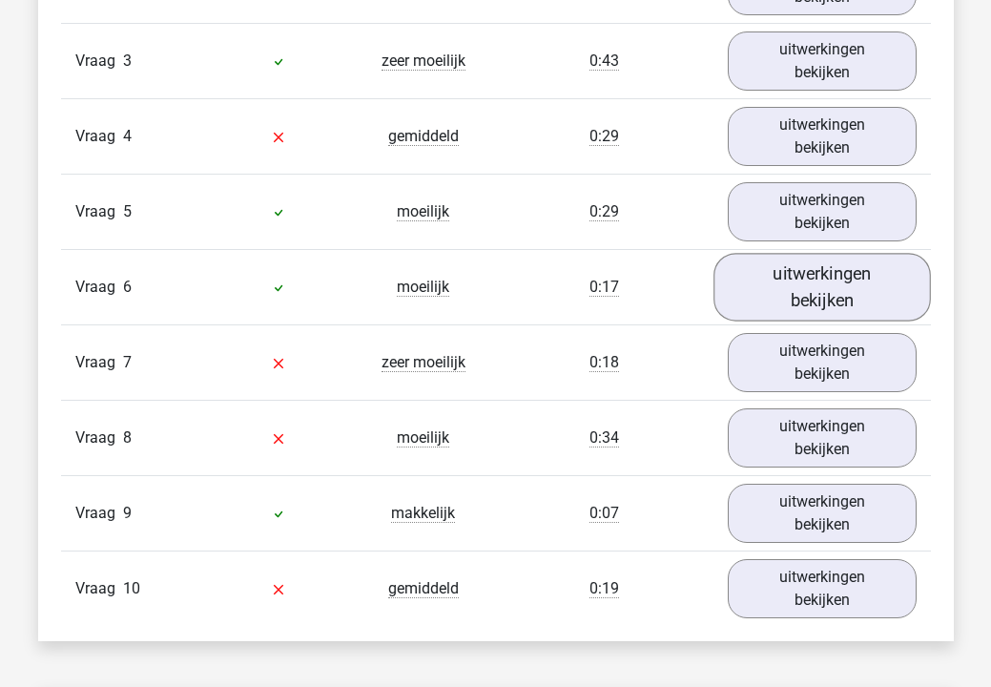
click at [817, 320] on link "uitwerkingen bekijken" at bounding box center [823, 288] width 218 height 68
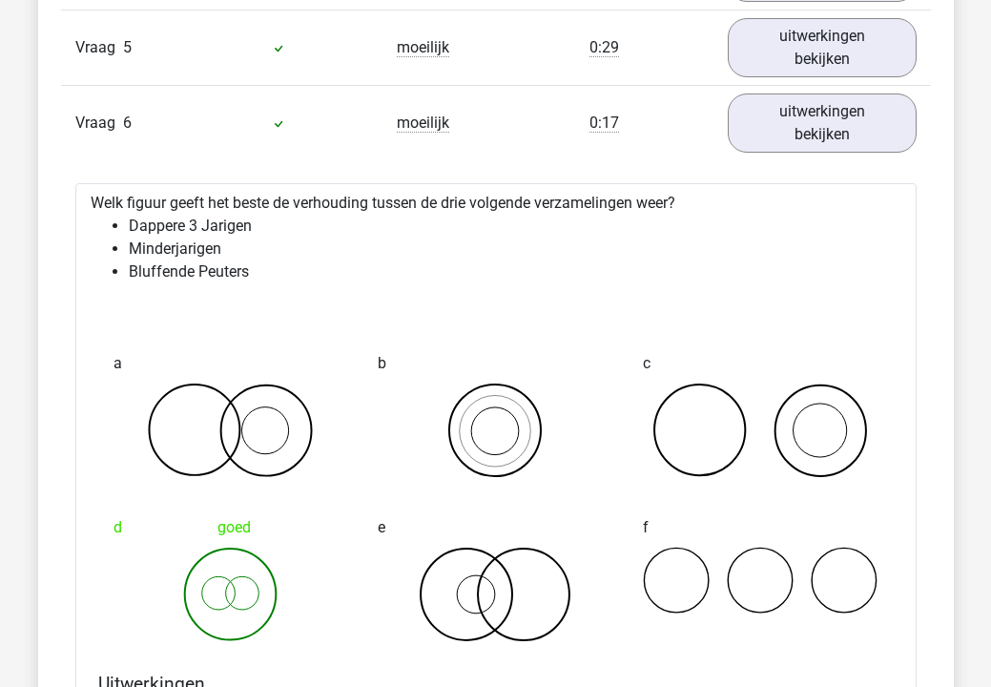
scroll to position [1926, 0]
click at [838, 115] on link "uitwerkingen bekijken" at bounding box center [823, 125] width 218 height 68
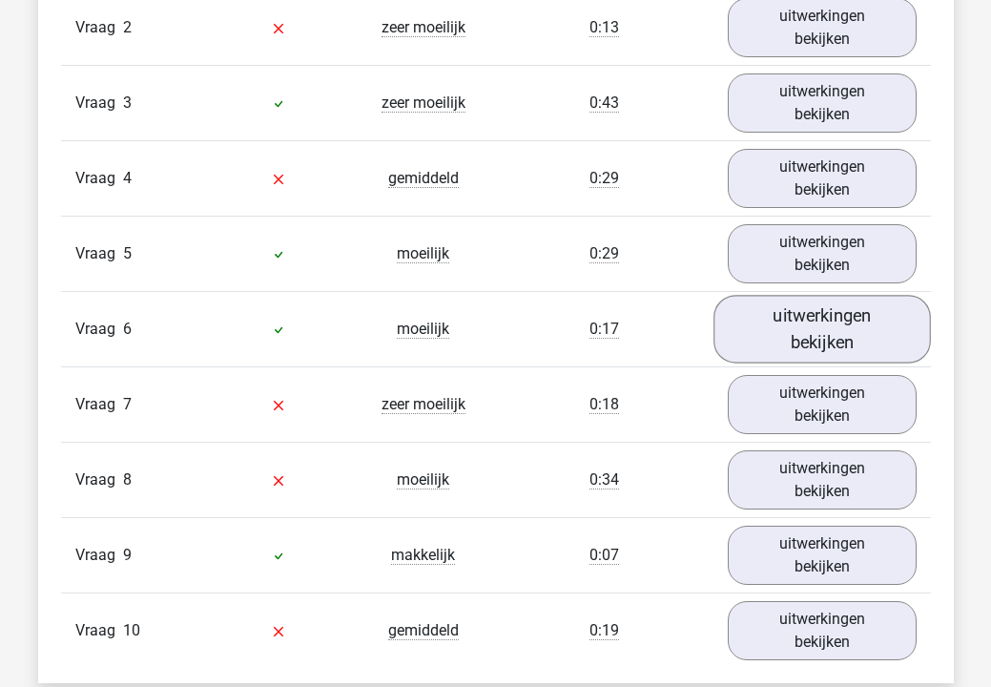
scroll to position [1709, 0]
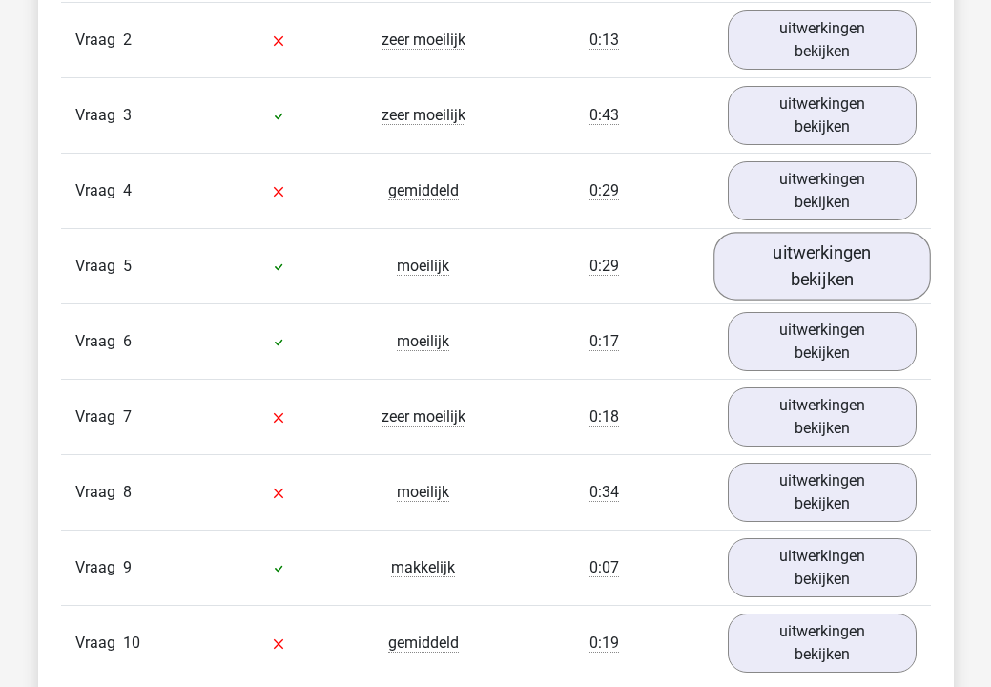
click at [818, 257] on link "uitwerkingen bekijken" at bounding box center [823, 267] width 218 height 68
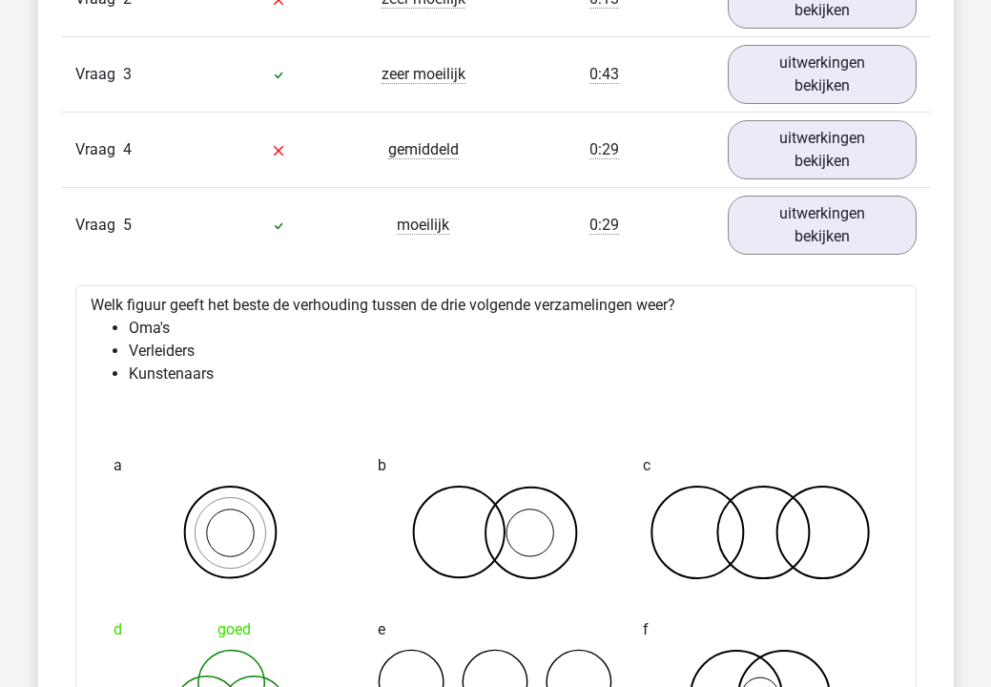
scroll to position [1748, 0]
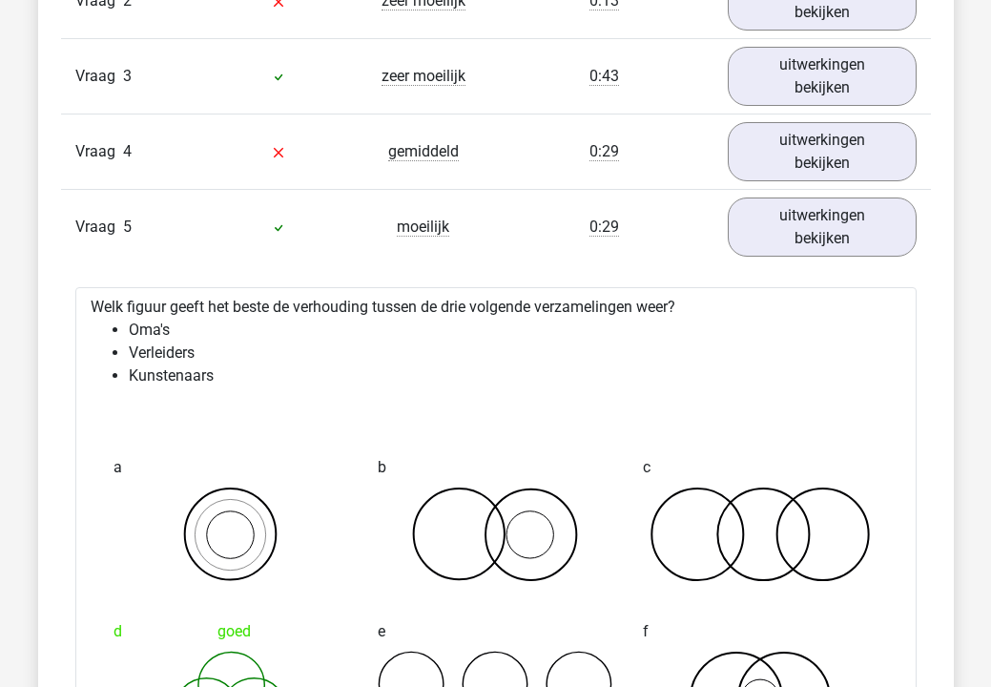
click at [818, 257] on div "Vraag 5 moeilijk 0:29 uitwerkingen bekijken" at bounding box center [496, 226] width 870 height 75
click at [824, 224] on link "uitwerkingen bekijken" at bounding box center [823, 228] width 218 height 68
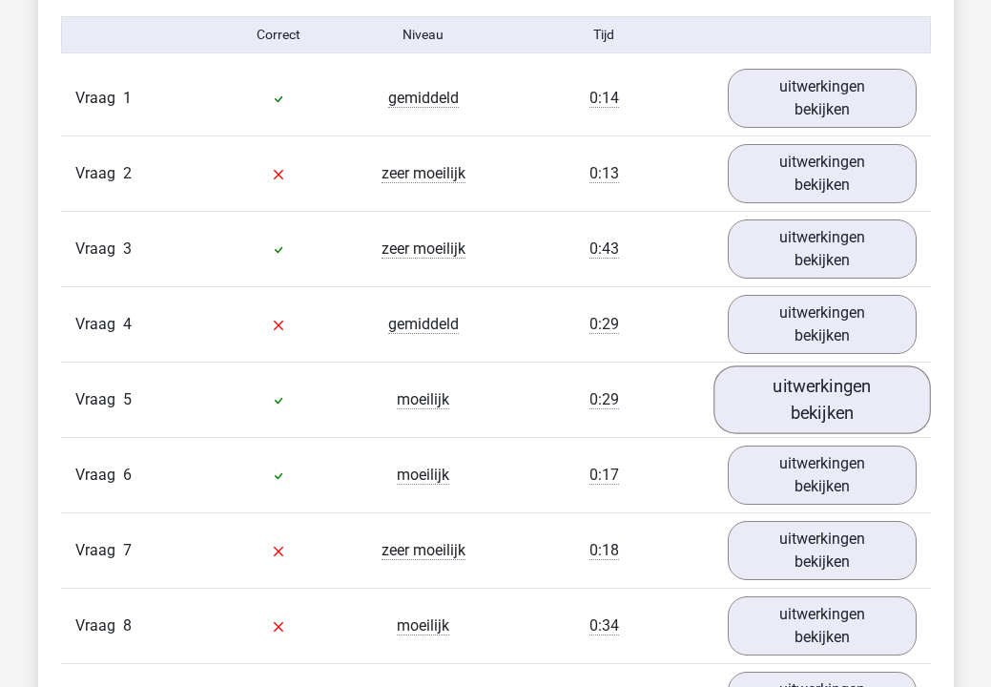
scroll to position [1569, 0]
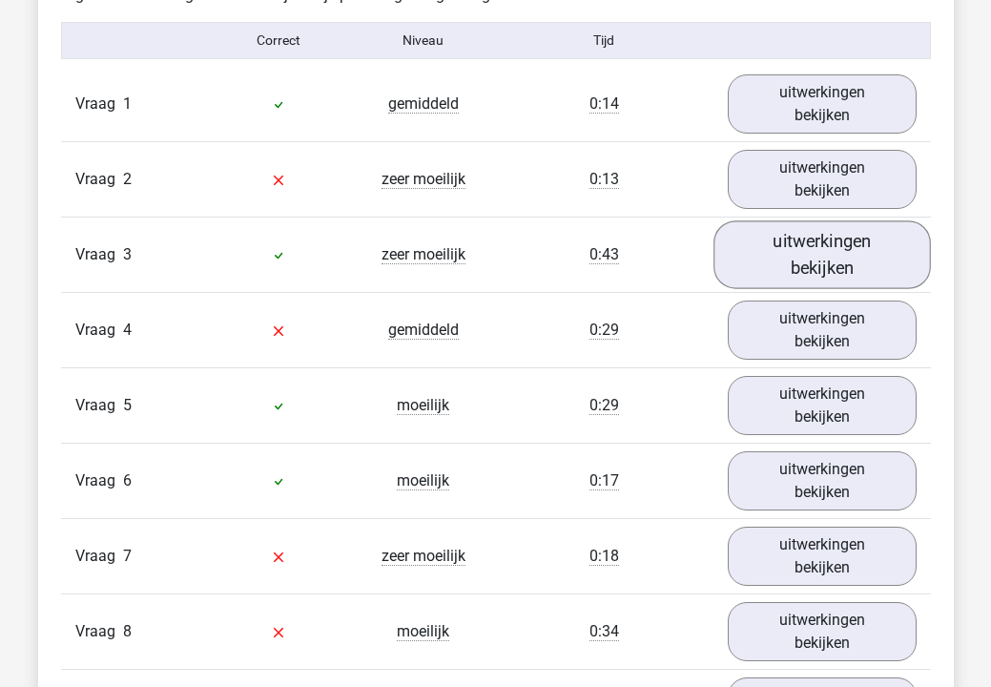
click at [840, 252] on link "uitwerkingen bekijken" at bounding box center [823, 255] width 218 height 68
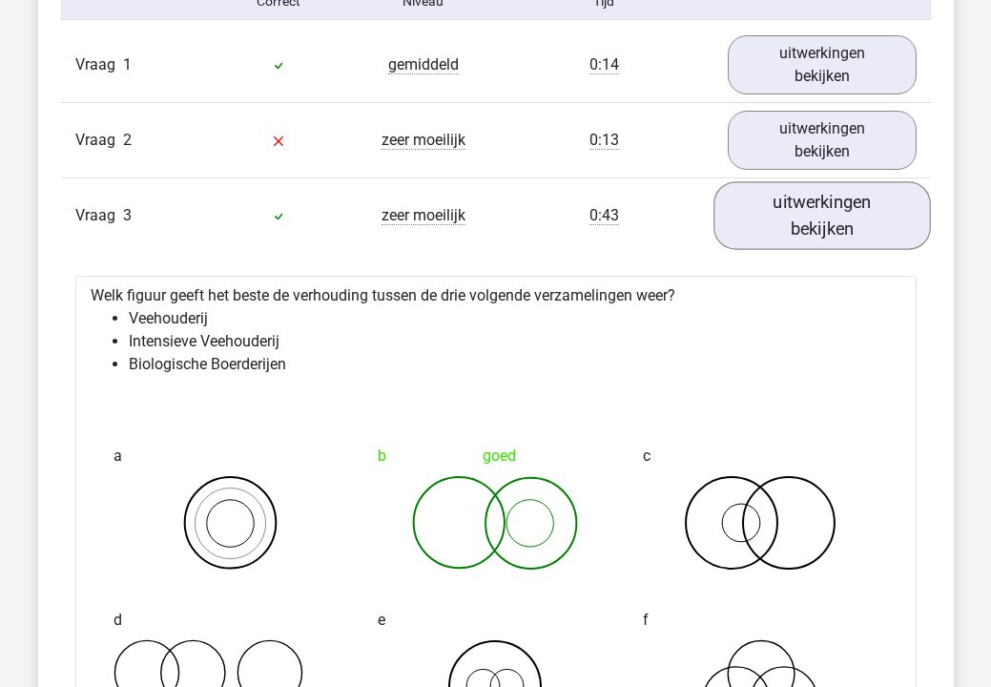
scroll to position [1613, 0]
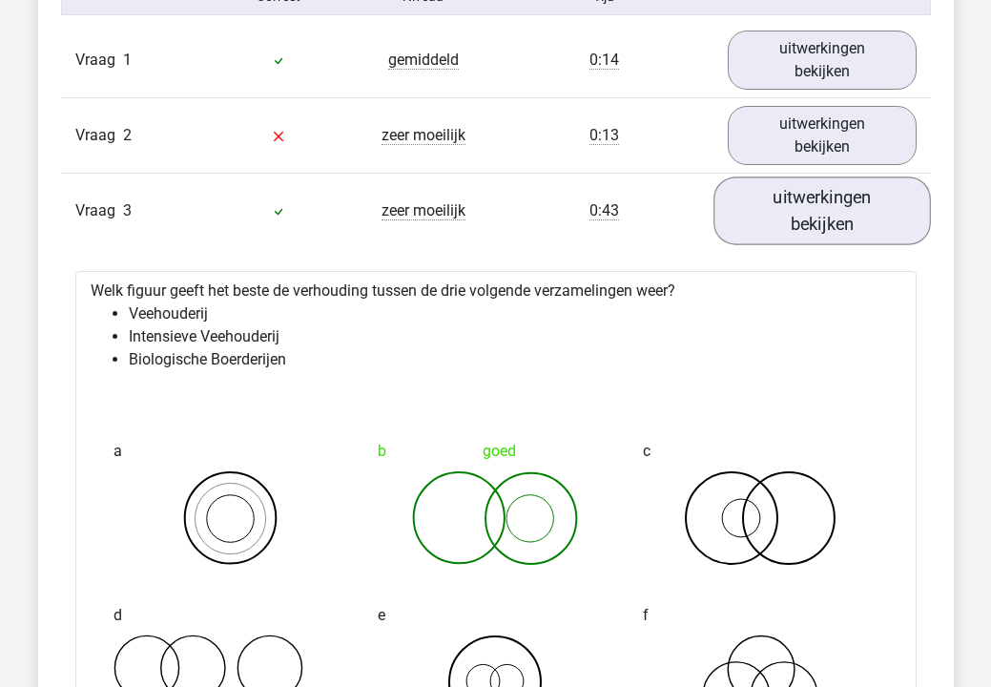
click at [847, 214] on link "uitwerkingen bekijken" at bounding box center [823, 211] width 218 height 68
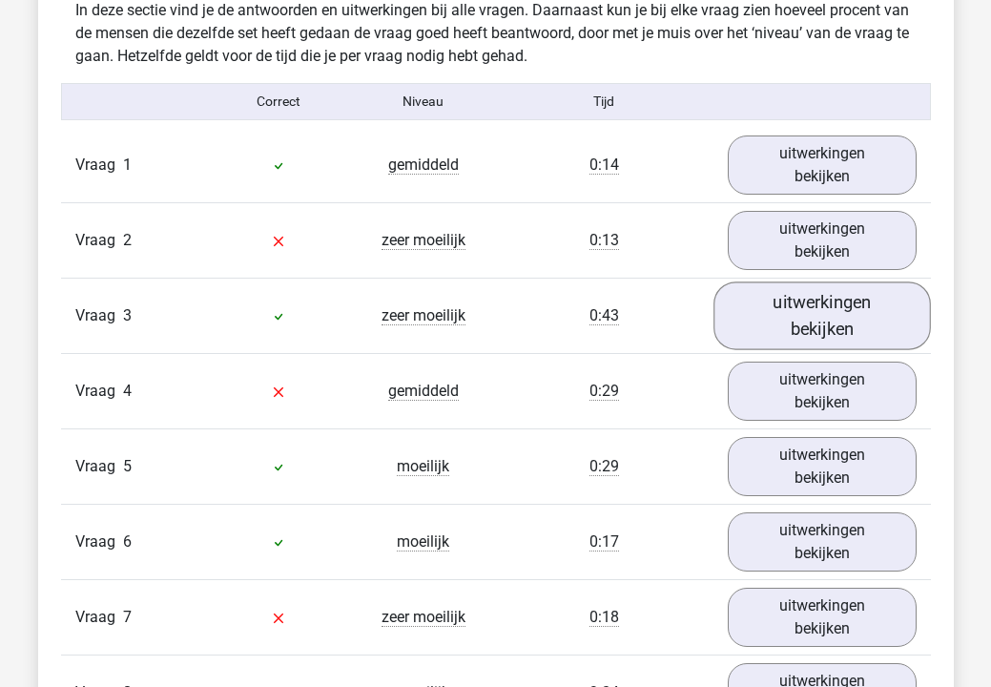
scroll to position [1495, 0]
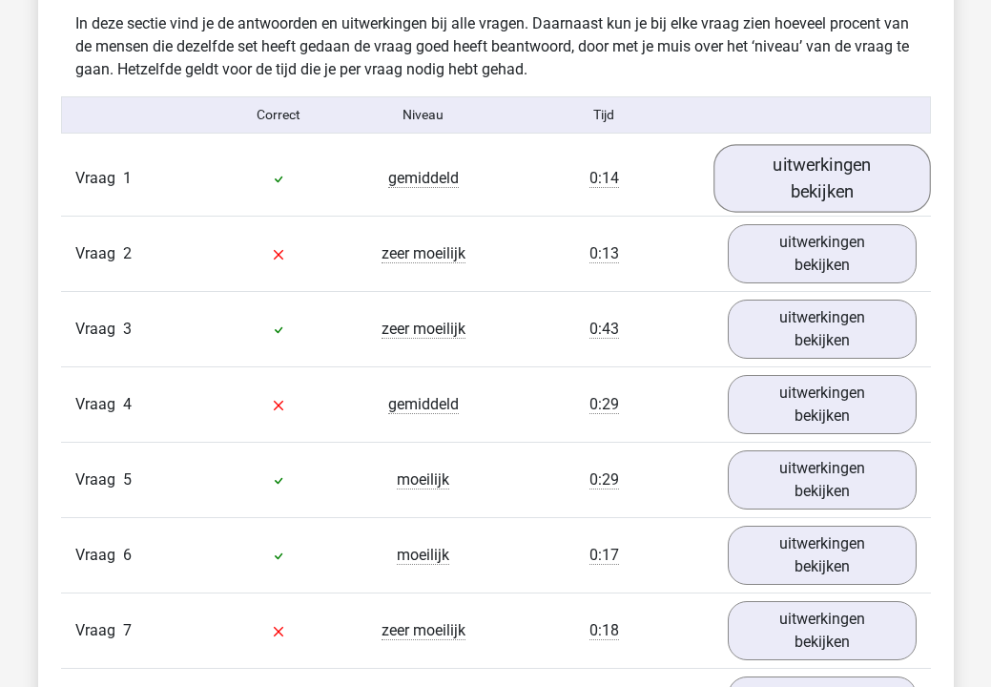
click at [845, 175] on link "uitwerkingen bekijken" at bounding box center [823, 179] width 218 height 68
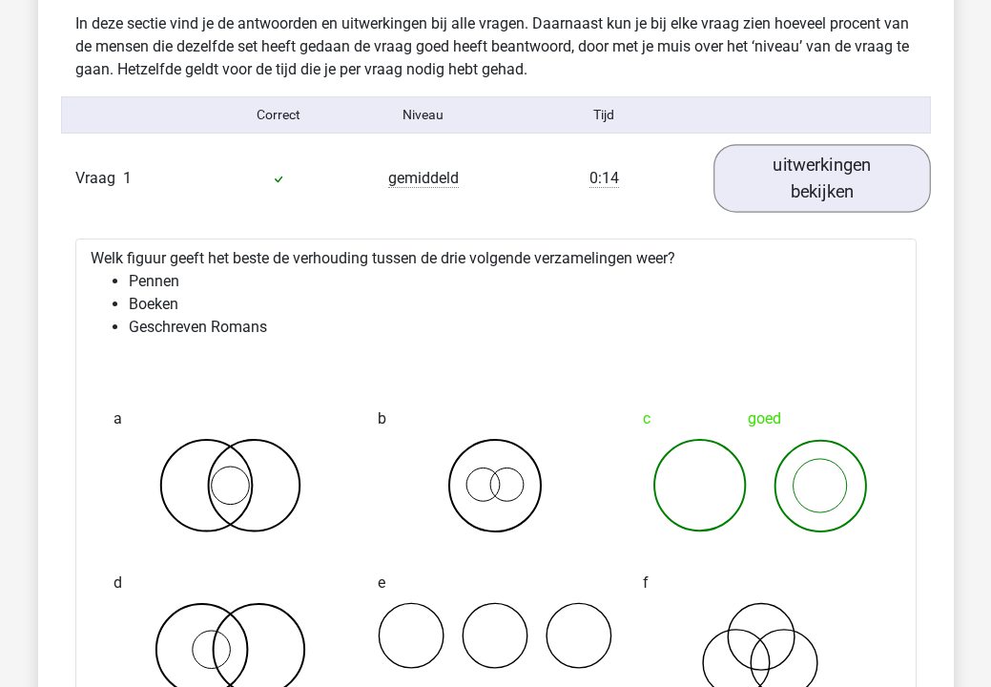
click at [845, 175] on link "uitwerkingen bekijken" at bounding box center [823, 179] width 218 height 68
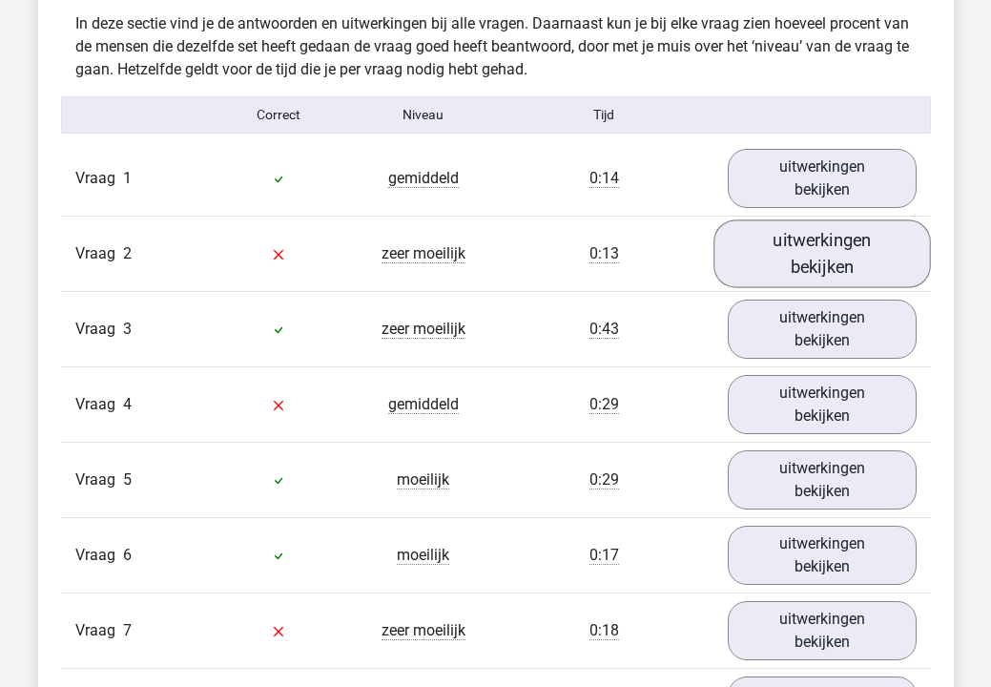
click at [818, 262] on link "uitwerkingen bekijken" at bounding box center [823, 254] width 218 height 68
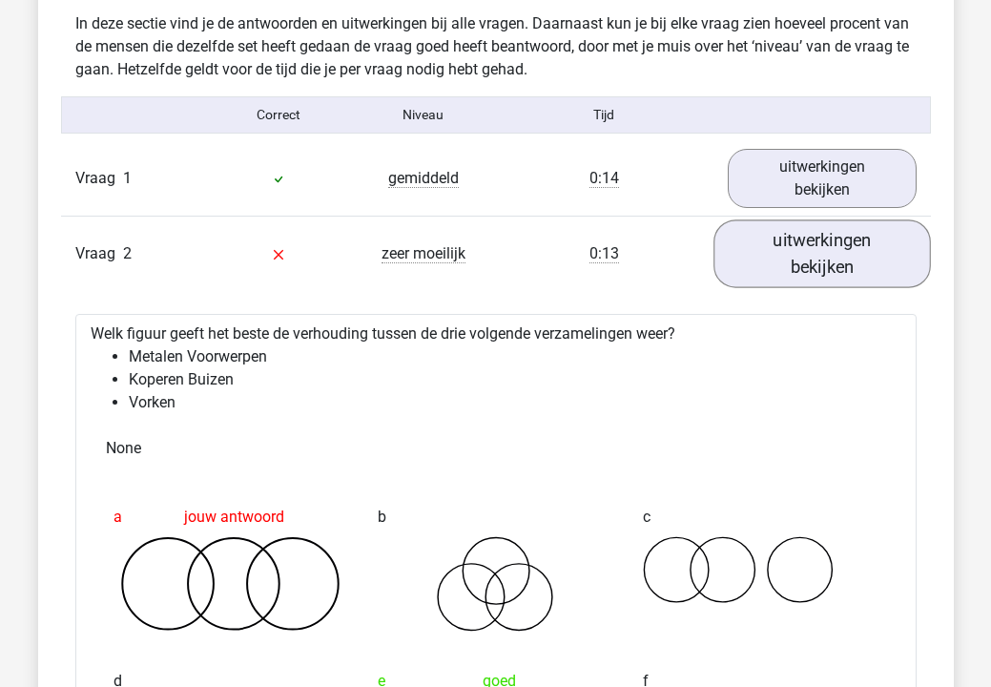
click at [818, 262] on link "uitwerkingen bekijken" at bounding box center [823, 254] width 218 height 68
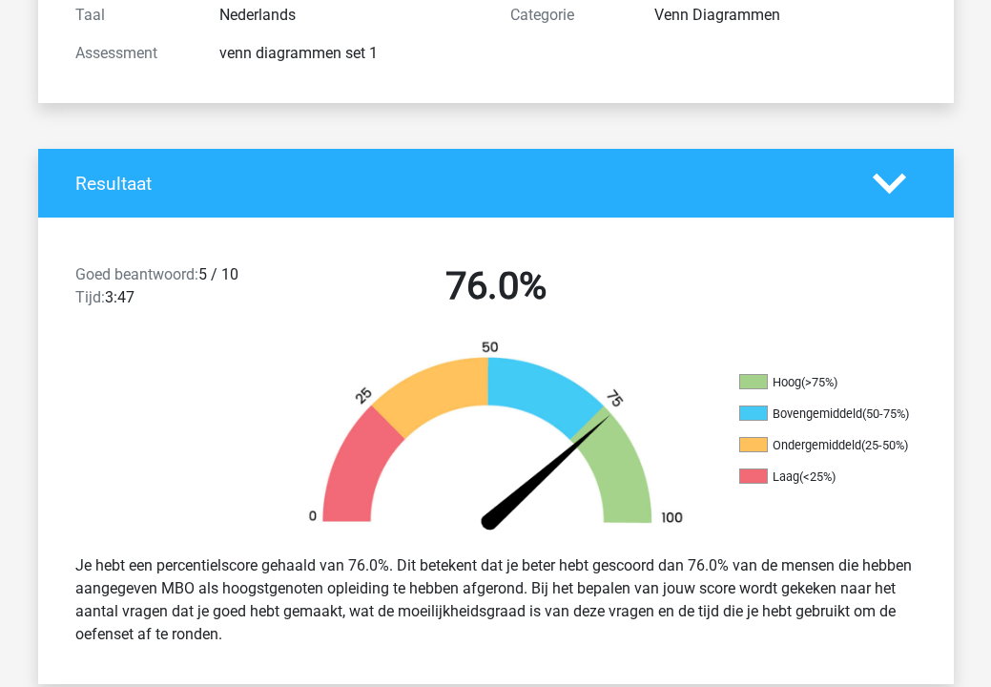
scroll to position [297, 0]
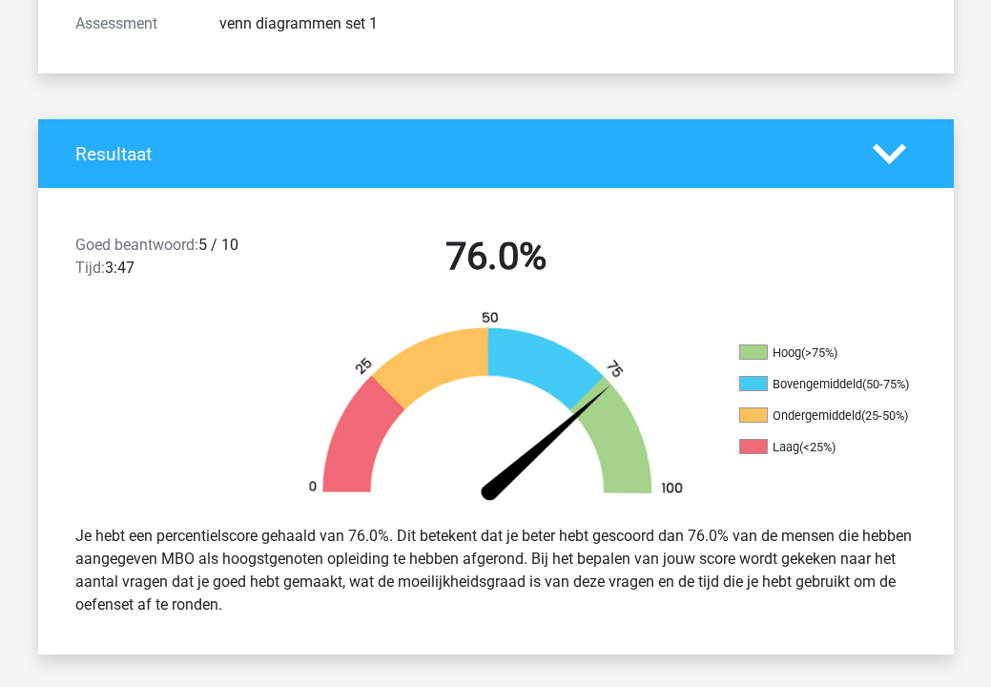
click at [901, 145] on polygon at bounding box center [889, 153] width 33 height 21
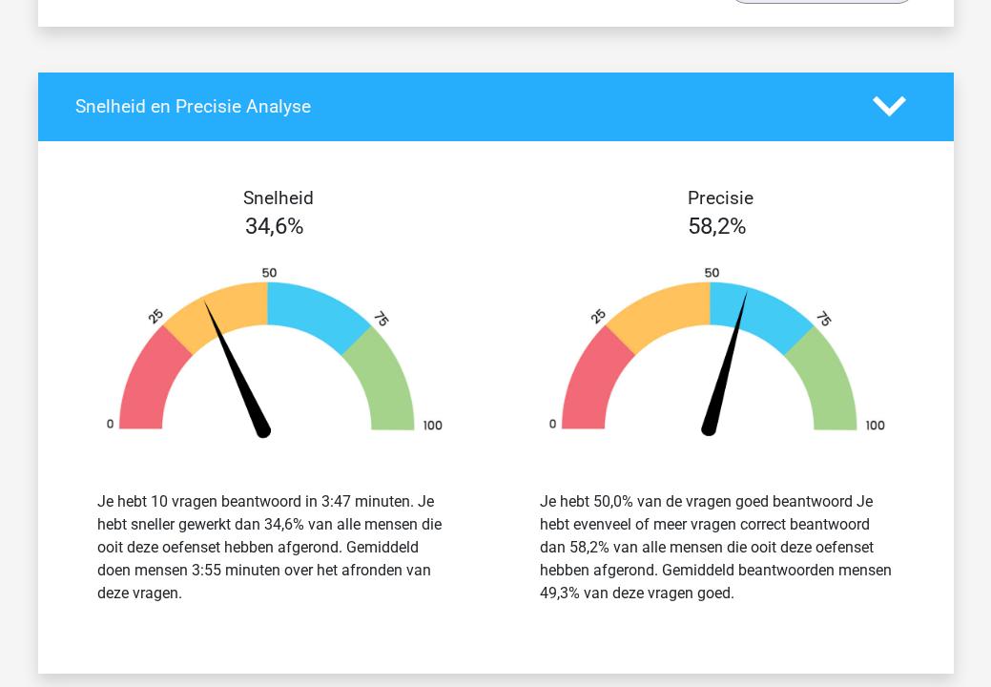
scroll to position [1911, 0]
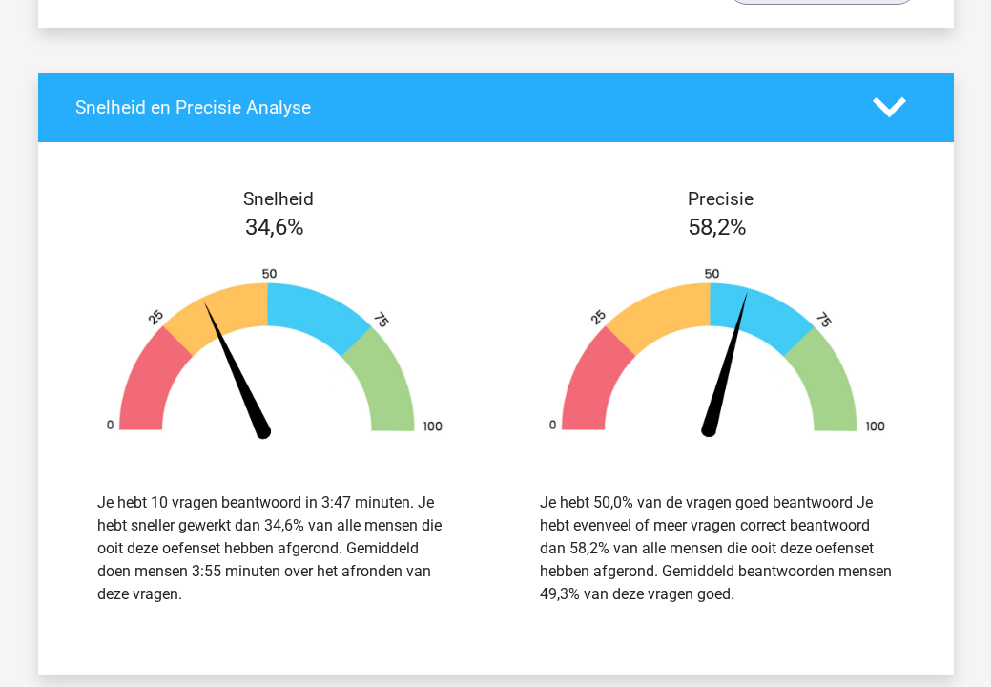
click at [898, 84] on div "Snelheid en Precisie Analyse" at bounding box center [496, 107] width 916 height 69
click at [887, 119] on icon at bounding box center [889, 107] width 33 height 33
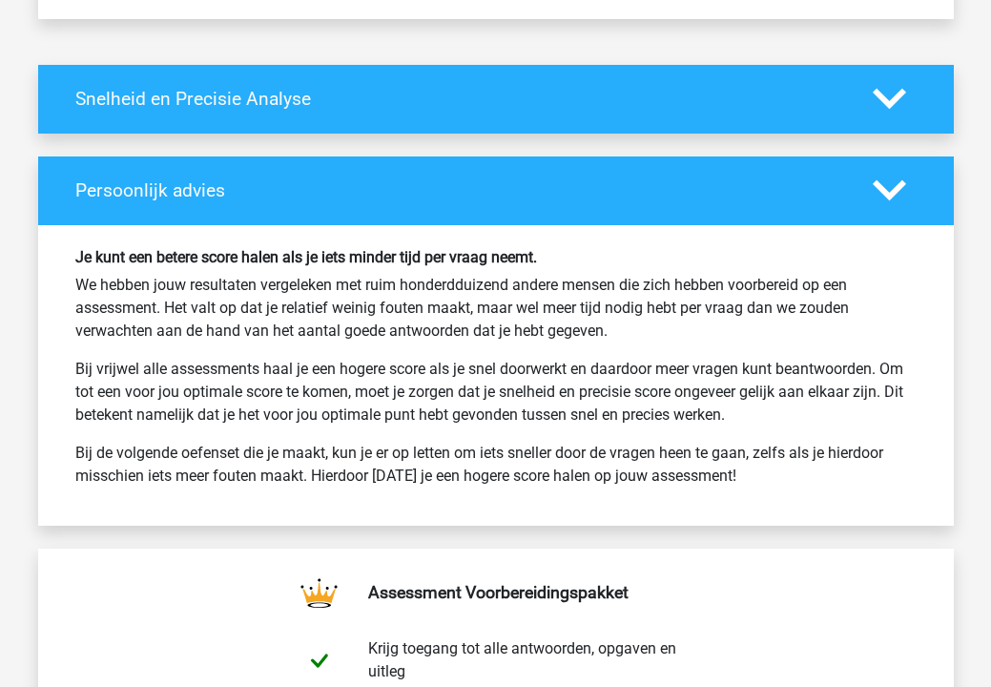
scroll to position [1922, 0]
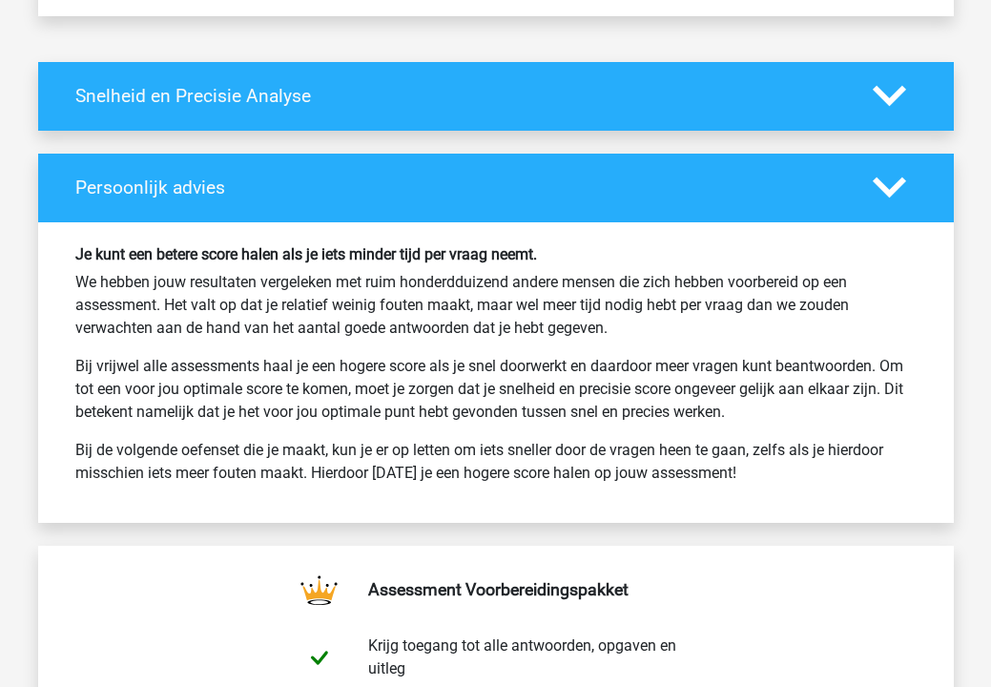
click at [892, 177] on icon at bounding box center [889, 187] width 33 height 33
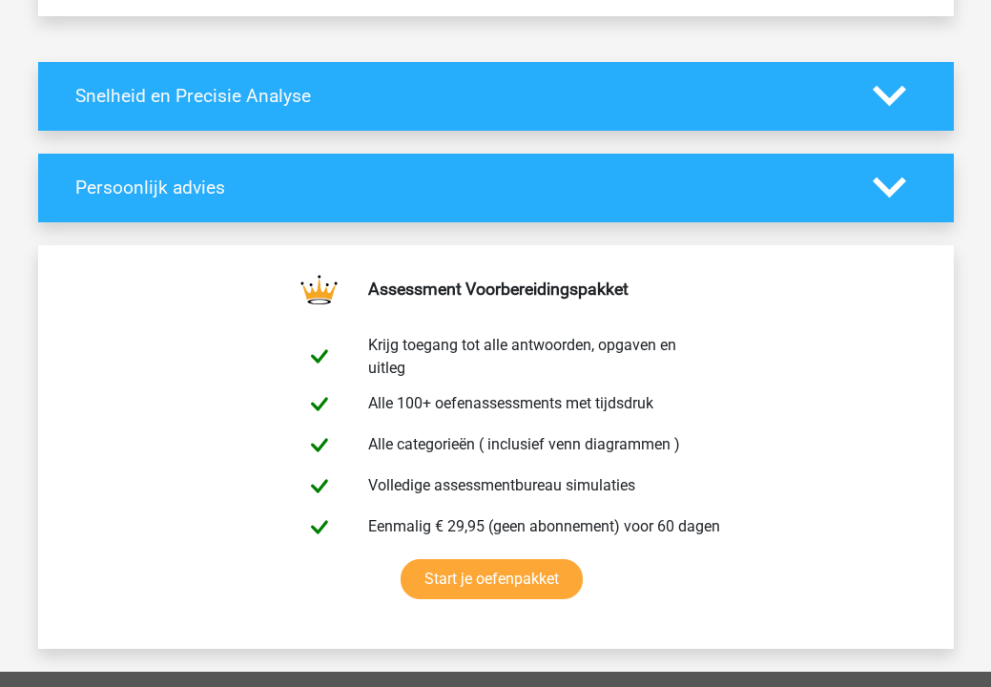
click at [881, 177] on icon at bounding box center [889, 187] width 33 height 33
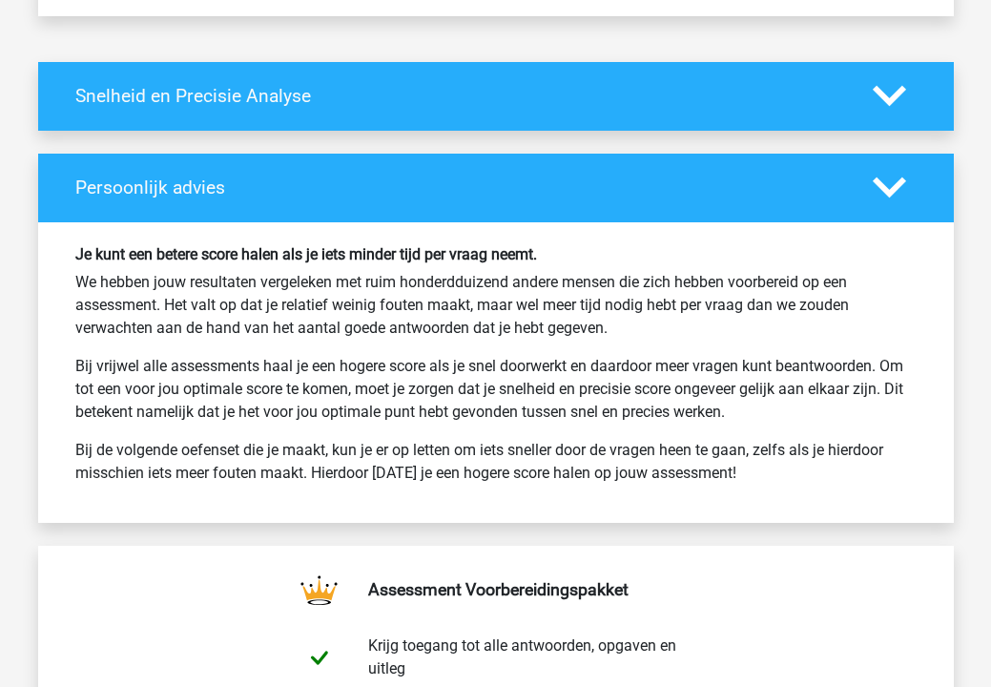
click at [881, 177] on icon at bounding box center [889, 187] width 33 height 33
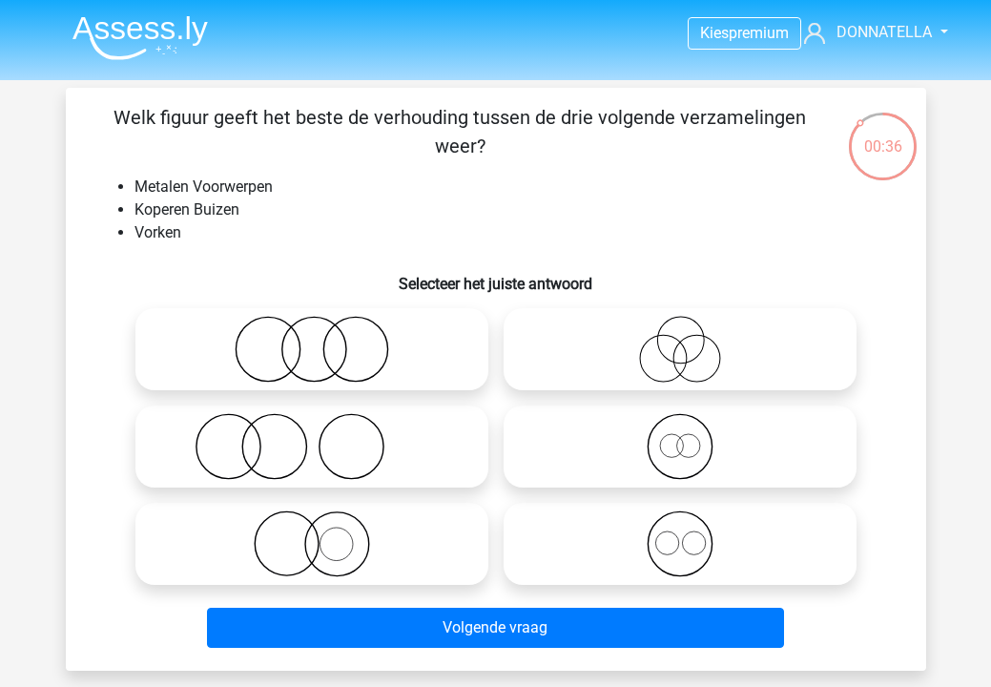
click at [428, 384] on label at bounding box center [311, 349] width 353 height 82
click at [324, 340] on input "radio" at bounding box center [318, 333] width 12 height 12
radio input "true"
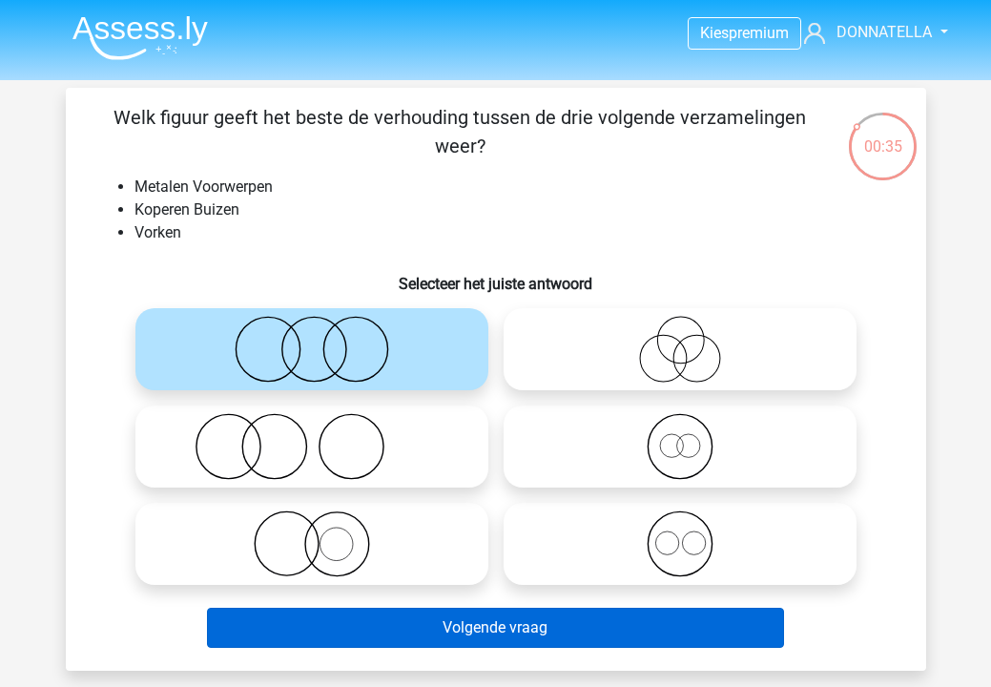
click at [534, 624] on button "Volgende vraag" at bounding box center [495, 628] width 577 height 40
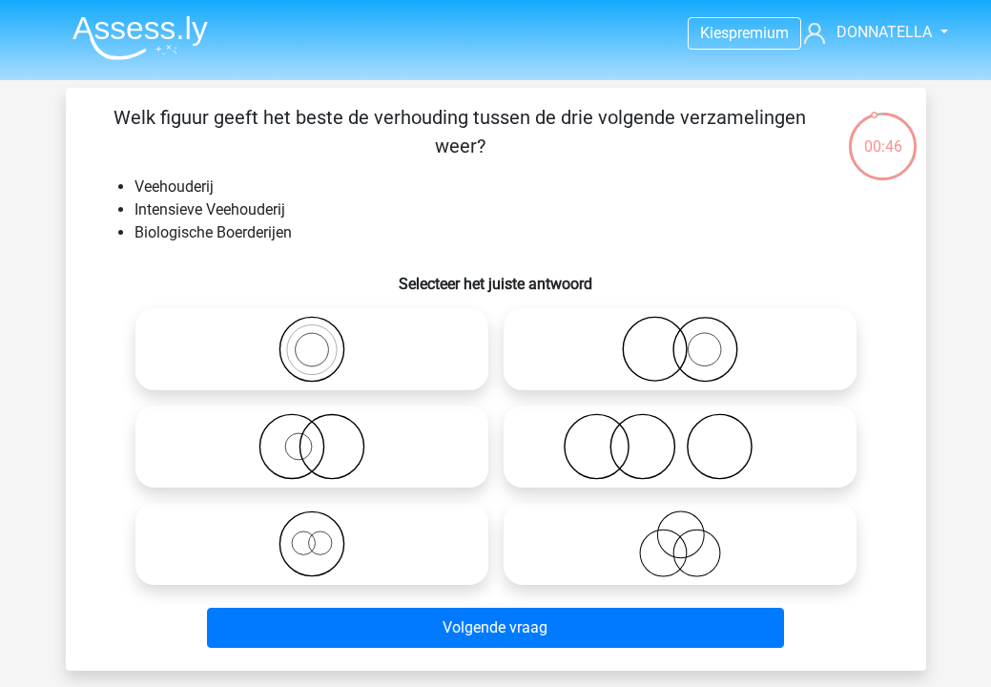
click at [645, 356] on icon at bounding box center [680, 349] width 338 height 67
click at [680, 340] on input "radio" at bounding box center [686, 333] width 12 height 12
radio input "true"
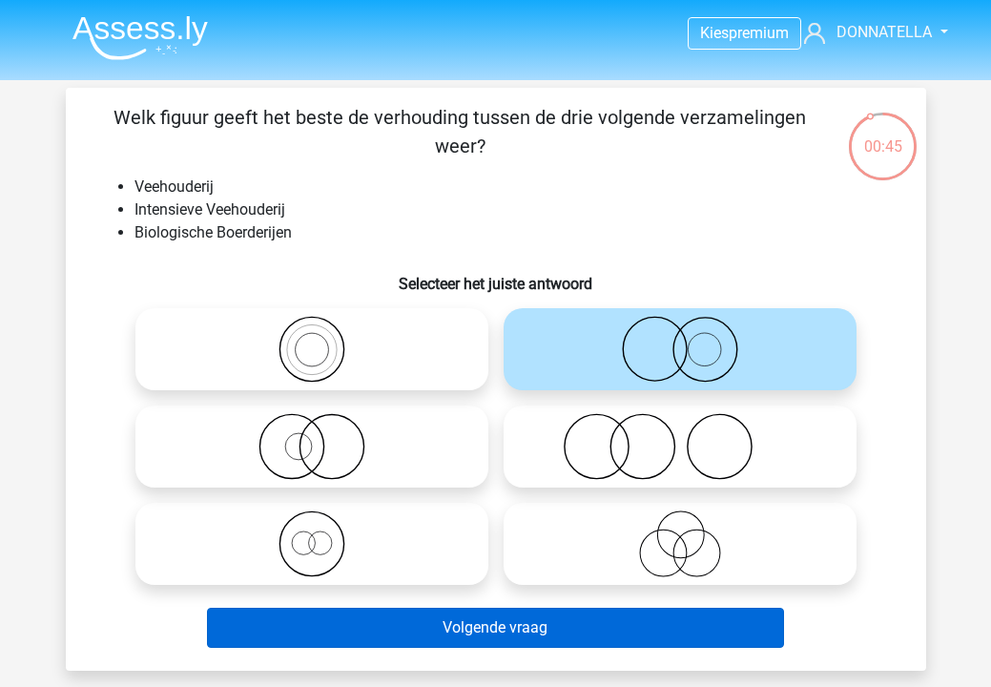
click at [544, 619] on button "Volgende vraag" at bounding box center [495, 628] width 577 height 40
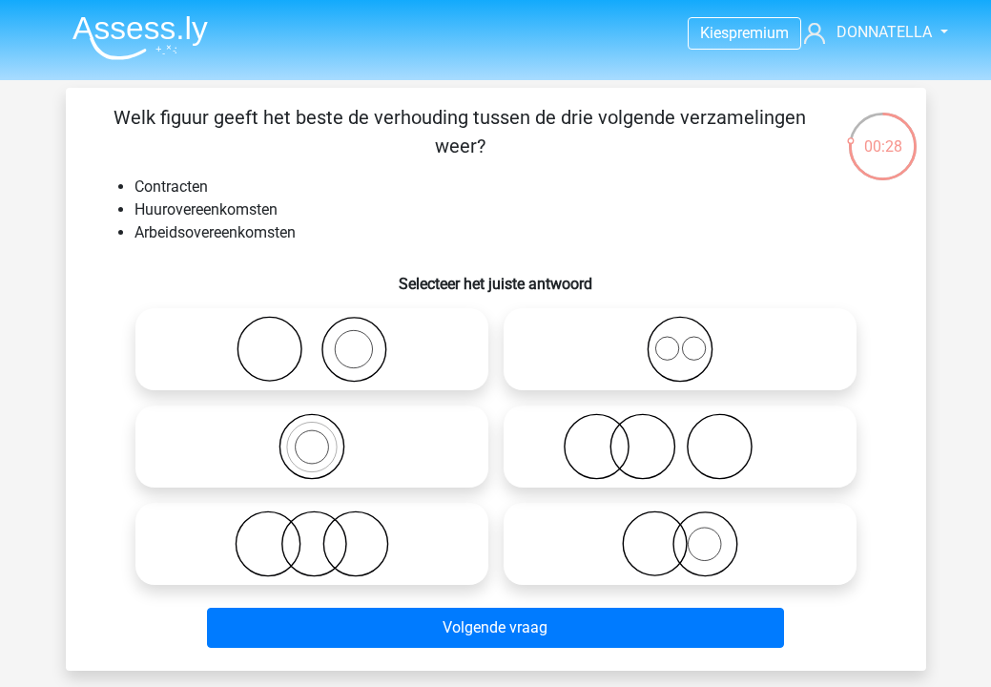
click at [600, 554] on icon at bounding box center [680, 543] width 338 height 67
click at [680, 534] on input "radio" at bounding box center [686, 528] width 12 height 12
radio input "true"
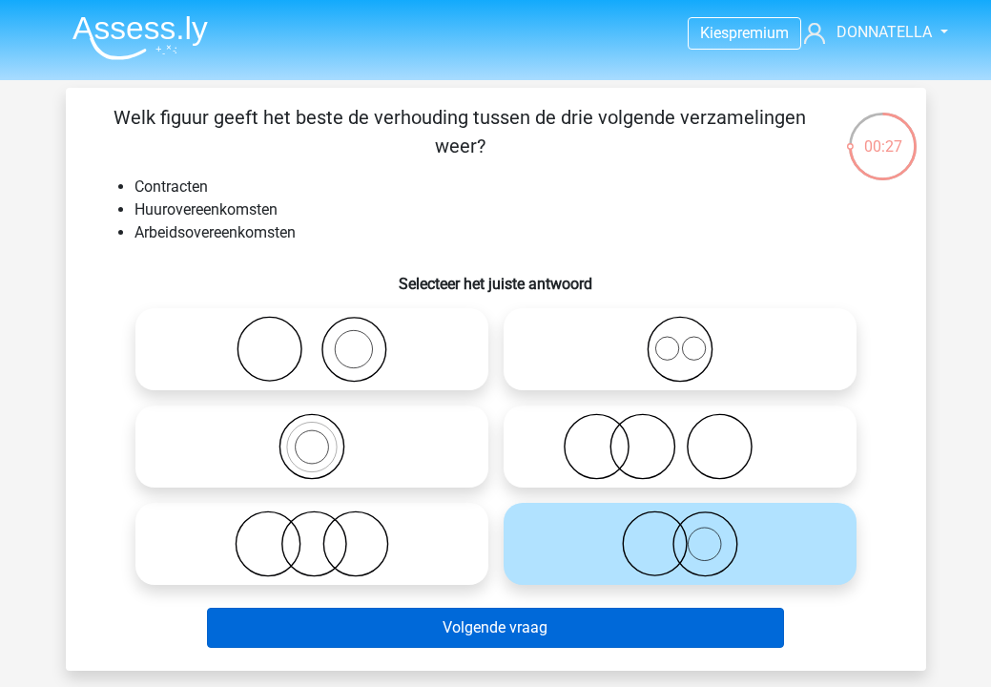
click at [589, 632] on button "Volgende vraag" at bounding box center [495, 628] width 577 height 40
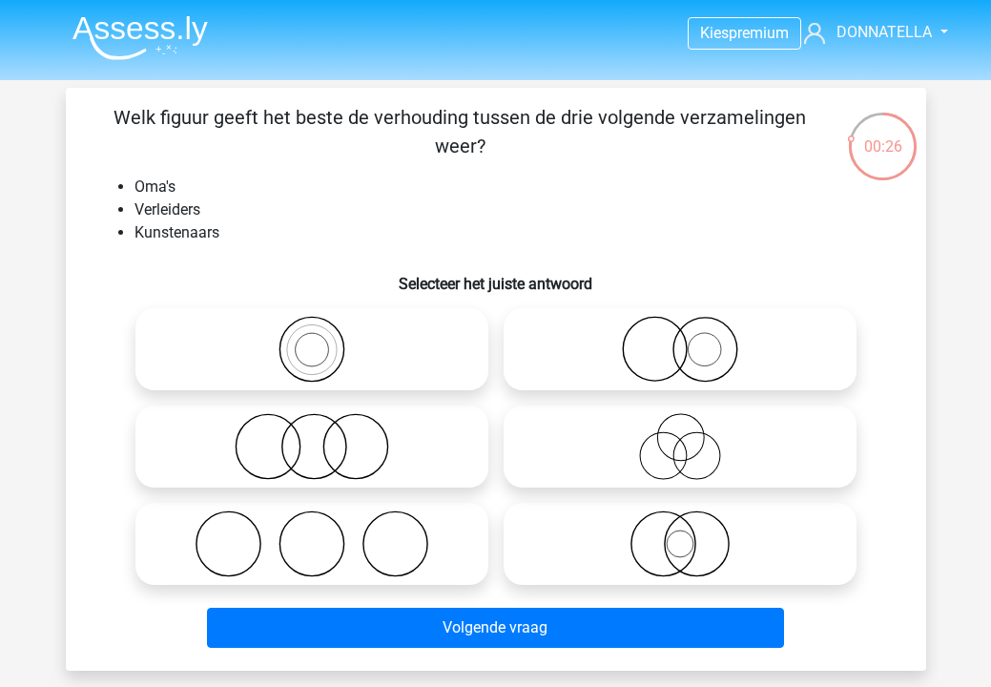
click at [297, 443] on icon at bounding box center [312, 446] width 338 height 67
click at [312, 437] on input "radio" at bounding box center [318, 431] width 12 height 12
radio input "true"
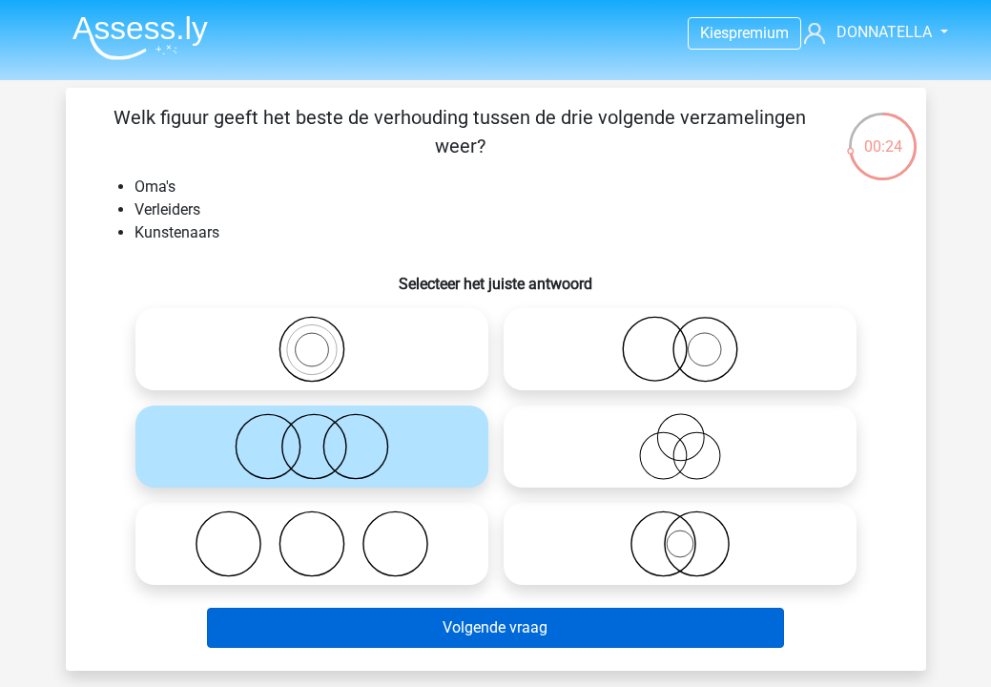
click at [484, 631] on button "Volgende vraag" at bounding box center [495, 628] width 577 height 40
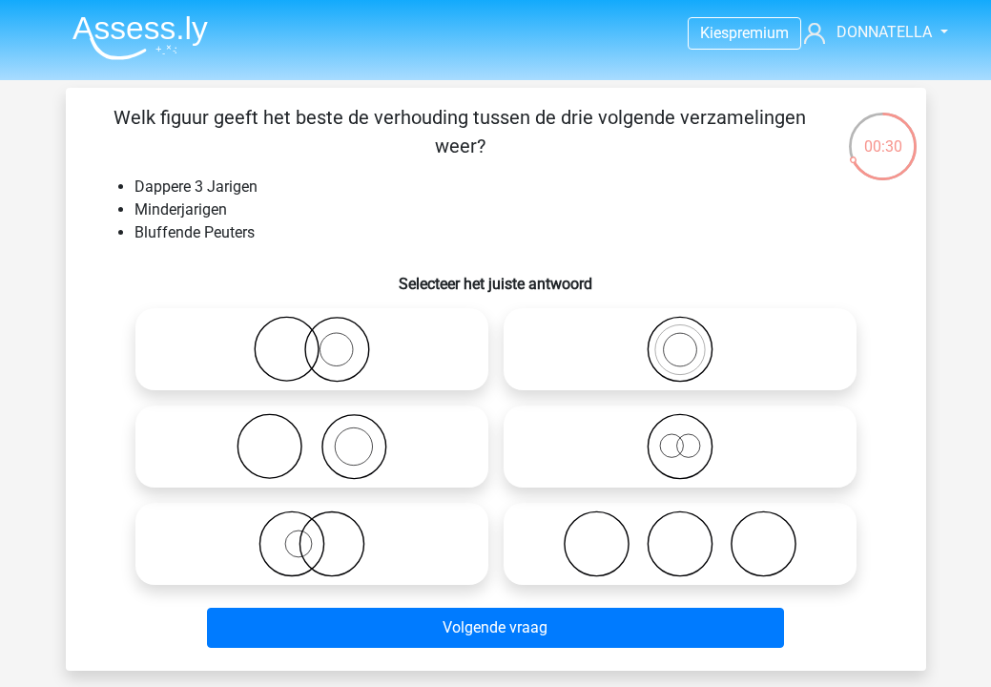
click at [423, 528] on icon at bounding box center [312, 543] width 338 height 67
click at [324, 528] on input "radio" at bounding box center [318, 528] width 12 height 12
radio input "true"
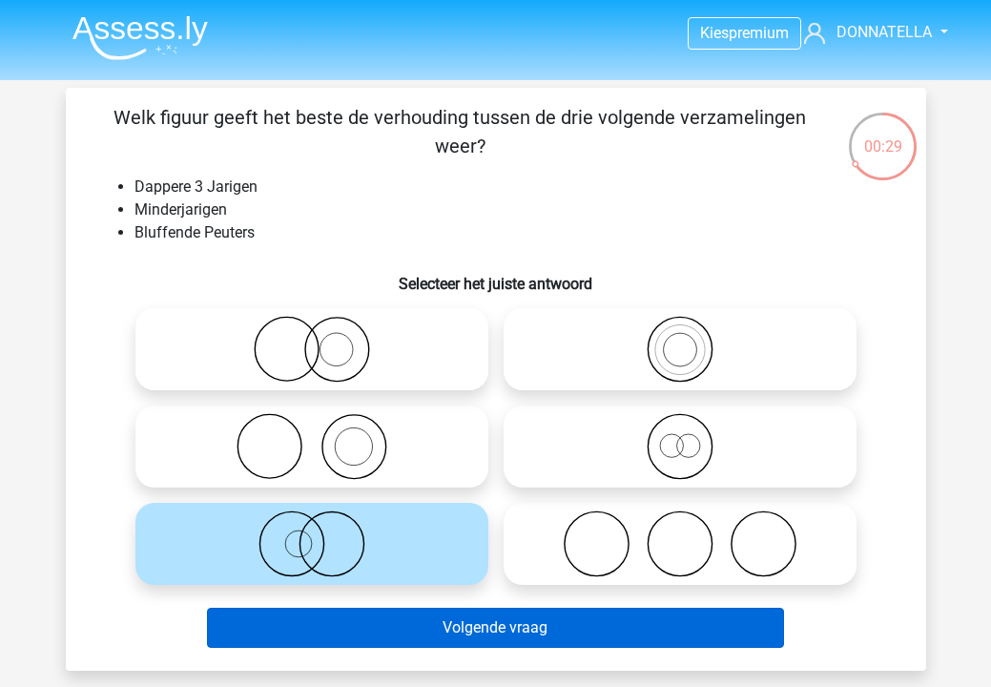
click at [419, 632] on button "Volgende vraag" at bounding box center [495, 628] width 577 height 40
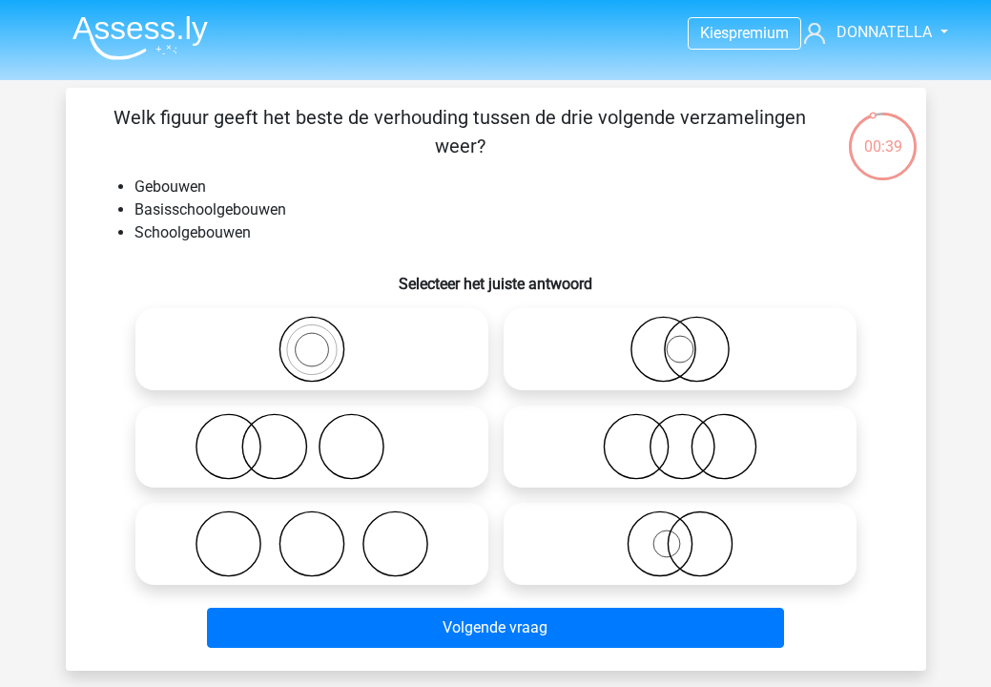
click at [412, 568] on icon at bounding box center [312, 543] width 338 height 67
click at [324, 534] on input "radio" at bounding box center [318, 528] width 12 height 12
radio input "true"
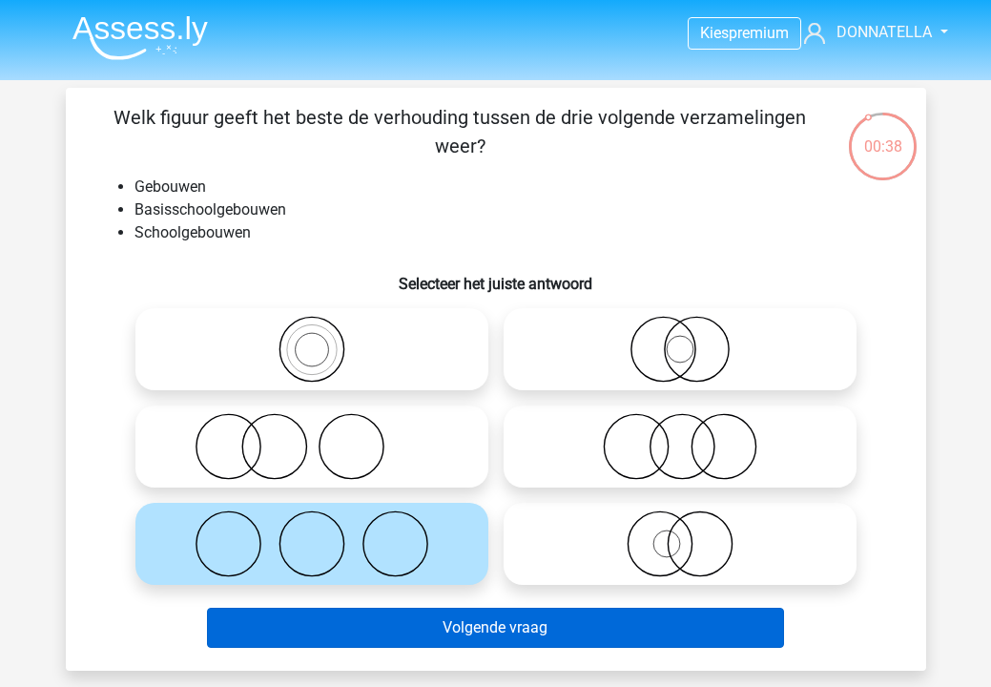
click at [412, 633] on button "Volgende vraag" at bounding box center [495, 628] width 577 height 40
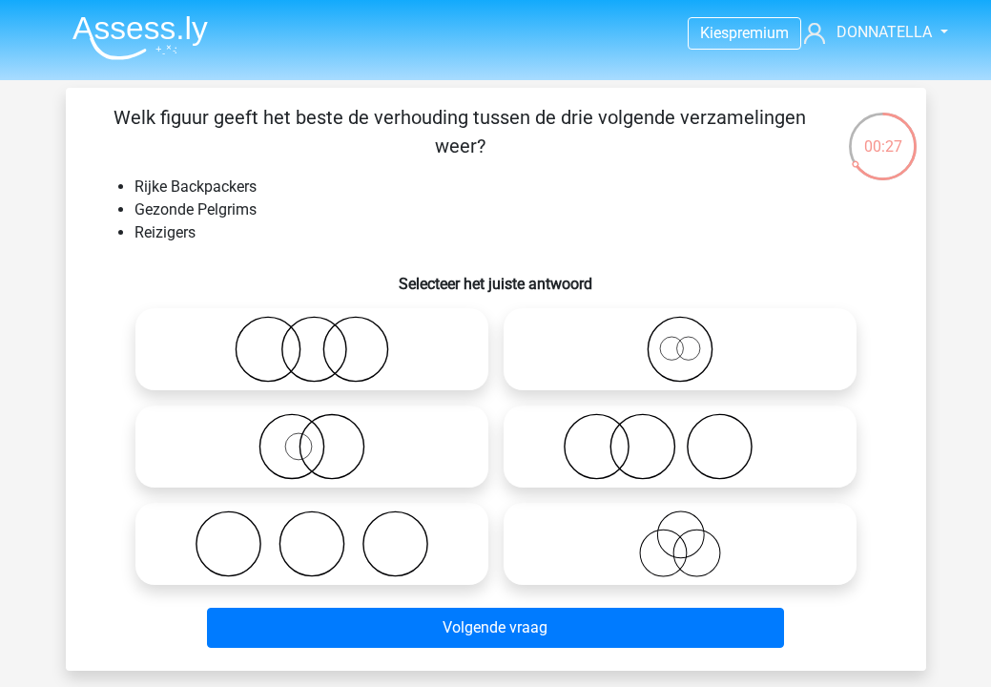
click at [379, 446] on icon at bounding box center [312, 446] width 338 height 67
click at [324, 437] on input "radio" at bounding box center [318, 431] width 12 height 12
radio input "true"
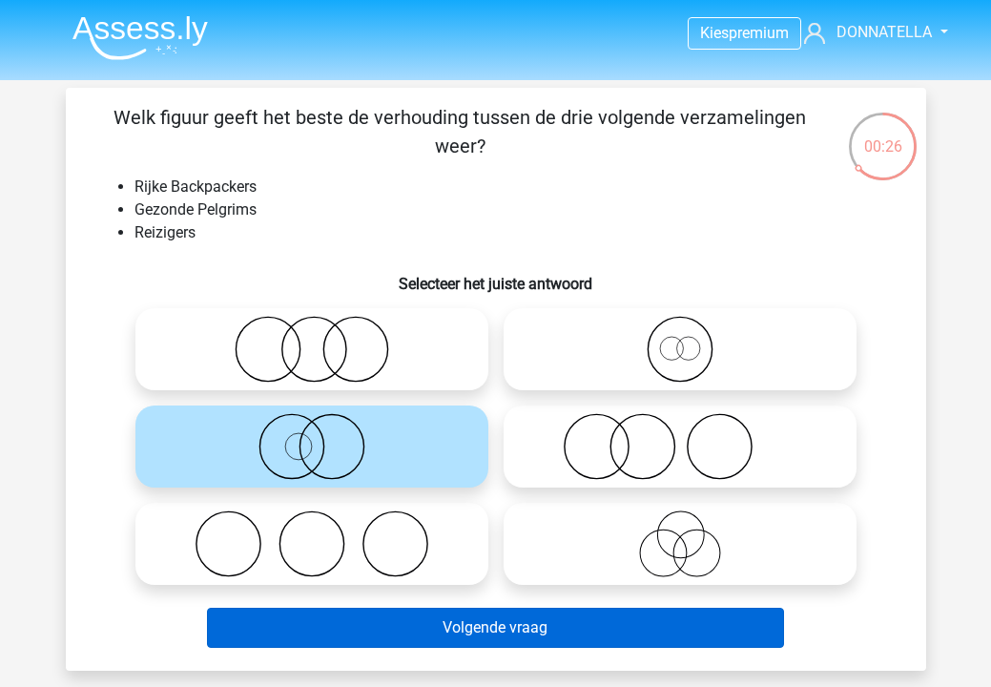
click at [407, 639] on button "Volgende vraag" at bounding box center [495, 628] width 577 height 40
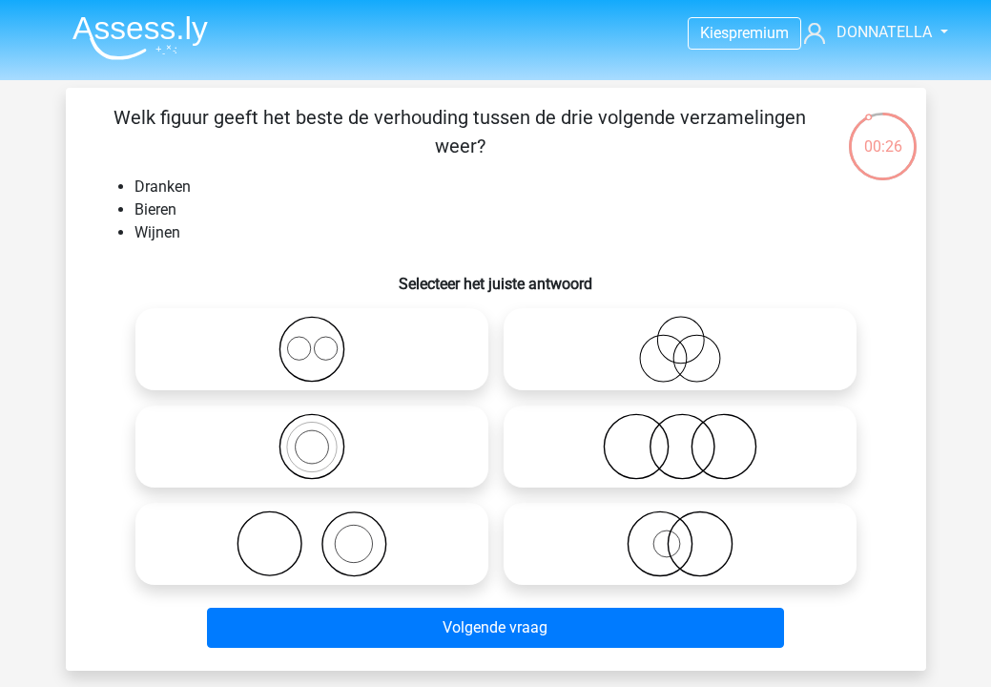
click at [402, 360] on icon at bounding box center [312, 349] width 338 height 67
click at [324, 340] on input "radio" at bounding box center [318, 333] width 12 height 12
radio input "true"
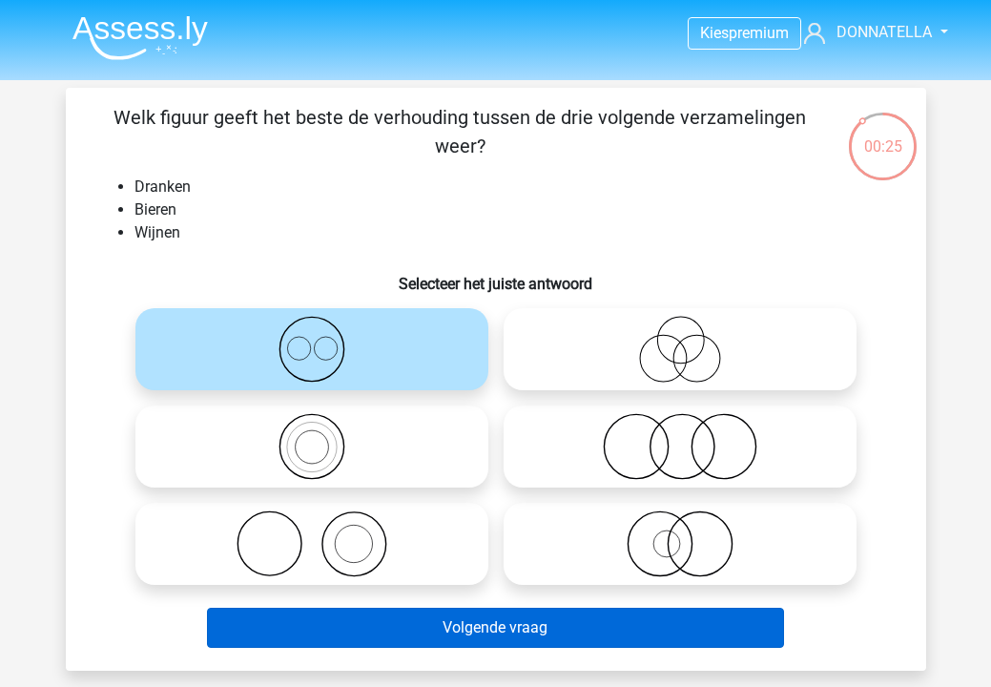
click at [441, 638] on button "Volgende vraag" at bounding box center [495, 628] width 577 height 40
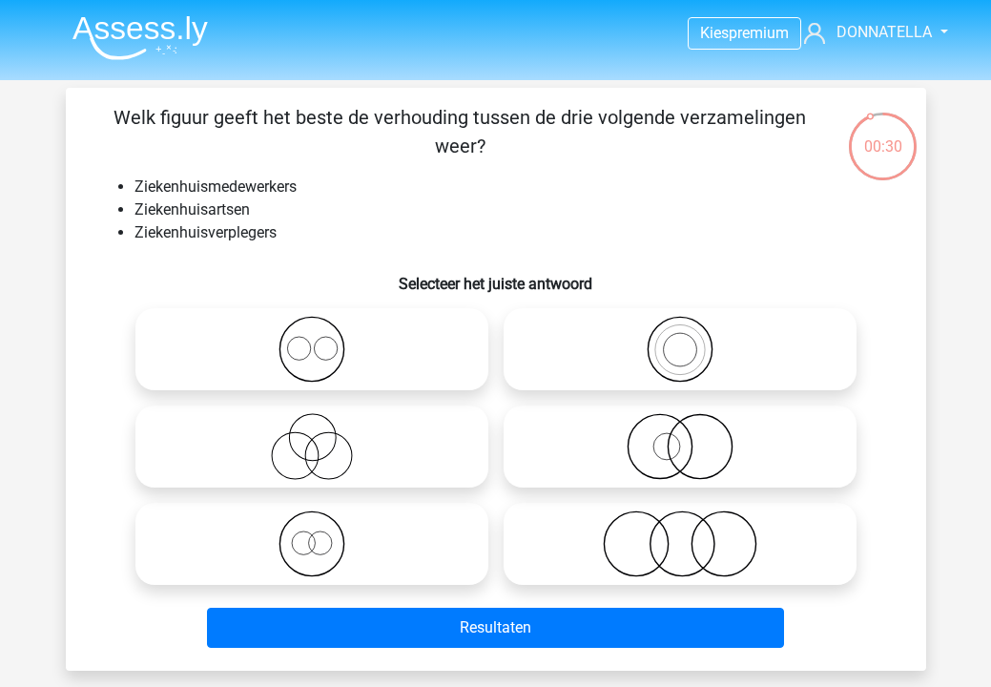
click at [626, 561] on icon at bounding box center [680, 543] width 338 height 67
click at [680, 534] on input "radio" at bounding box center [686, 528] width 12 height 12
radio input "true"
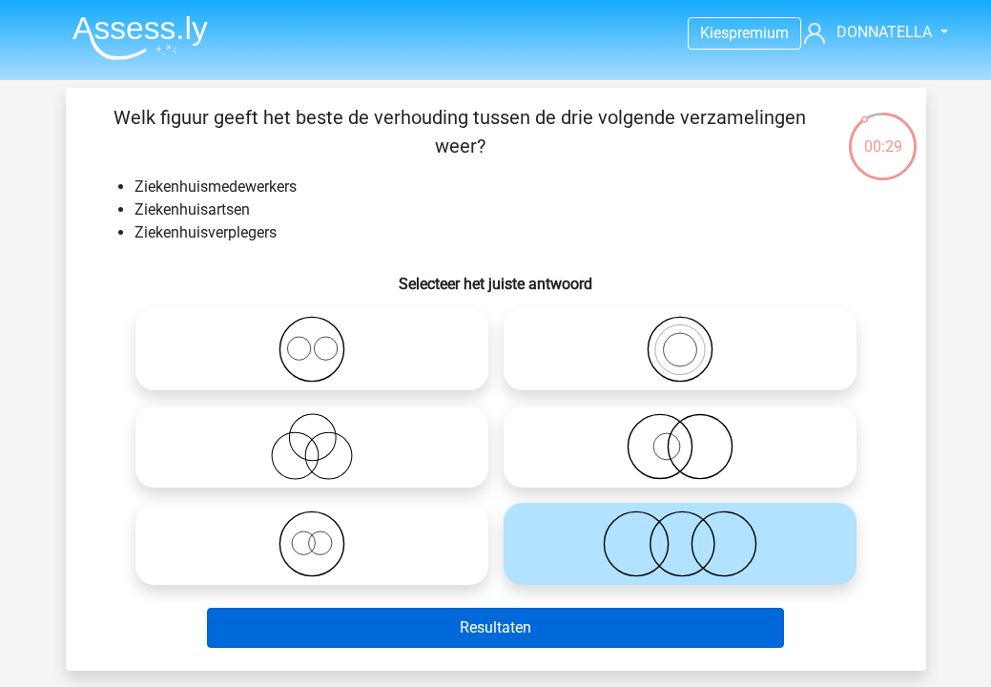
click at [619, 630] on button "Resultaten" at bounding box center [495, 628] width 577 height 40
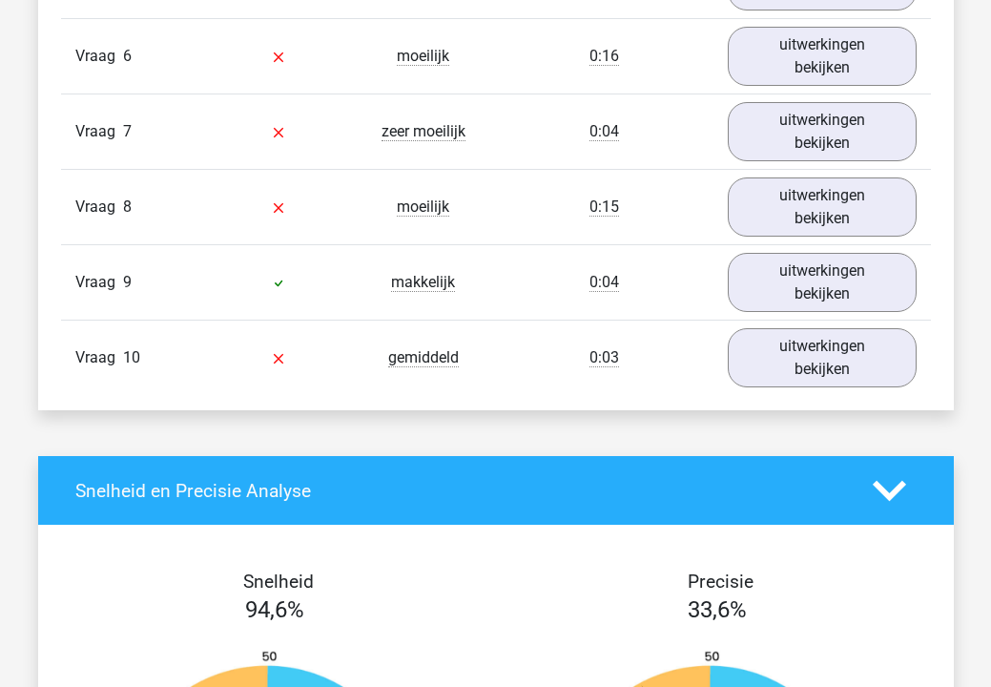
scroll to position [2528, 0]
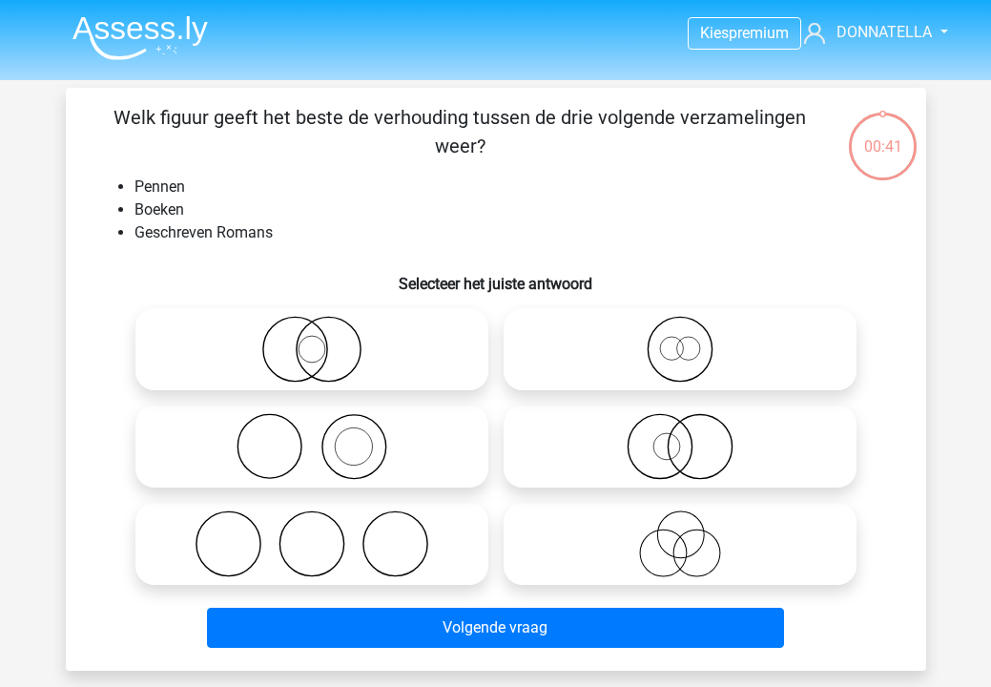
click at [619, 630] on button "Volgende vraag" at bounding box center [495, 628] width 577 height 40
click at [341, 321] on icon at bounding box center [312, 349] width 338 height 67
click at [324, 327] on input "radio" at bounding box center [318, 333] width 12 height 12
radio input "true"
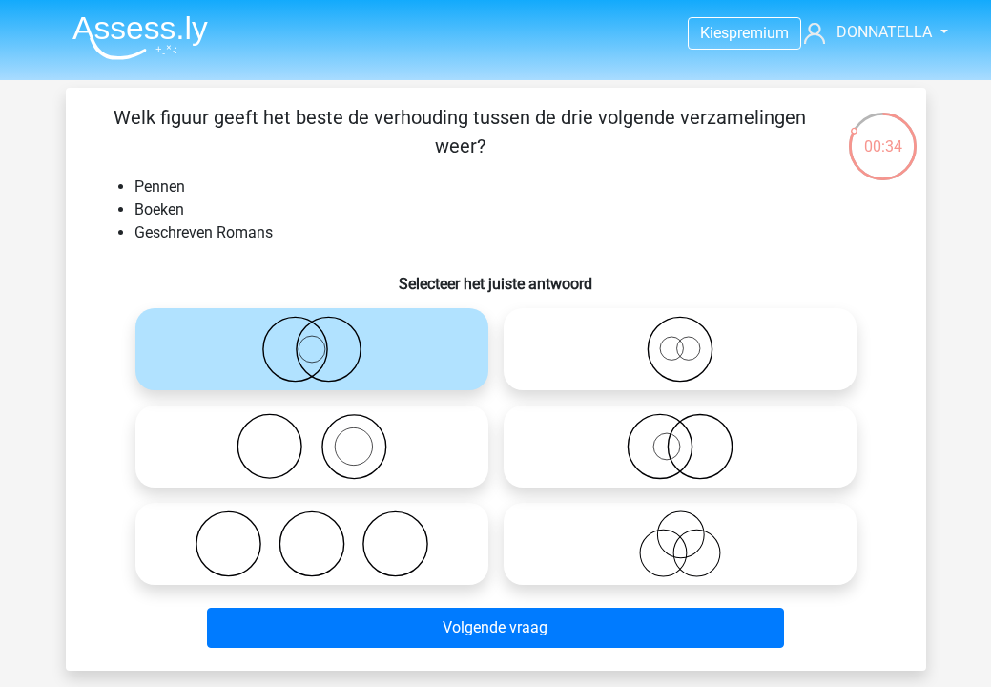
click at [396, 466] on icon at bounding box center [312, 446] width 338 height 67
click at [324, 437] on input "radio" at bounding box center [318, 431] width 12 height 12
radio input "true"
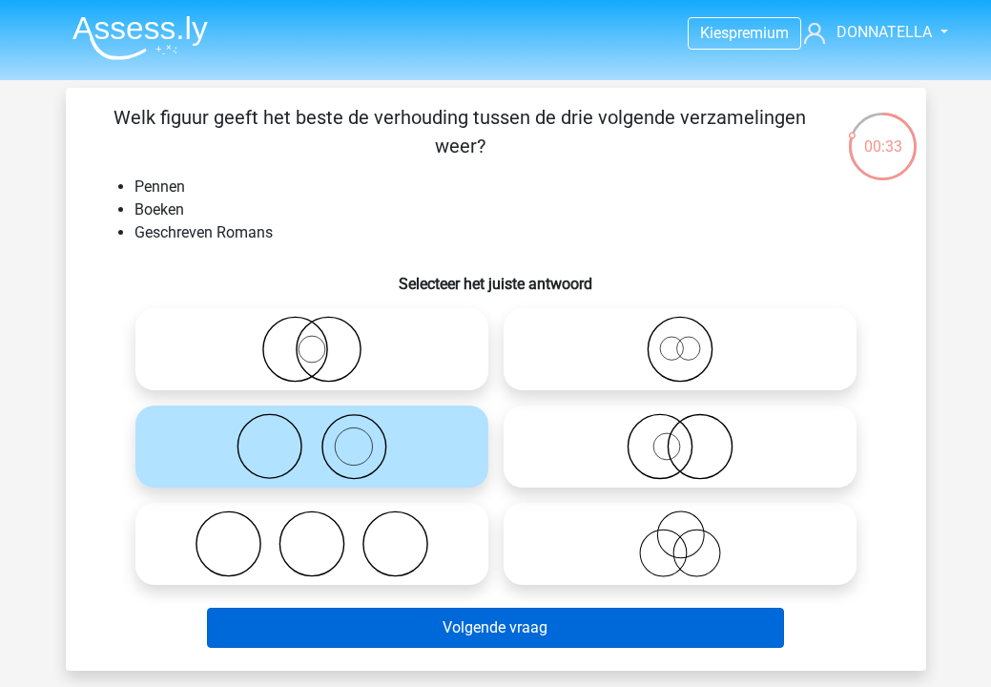
click at [452, 630] on button "Volgende vraag" at bounding box center [495, 628] width 577 height 40
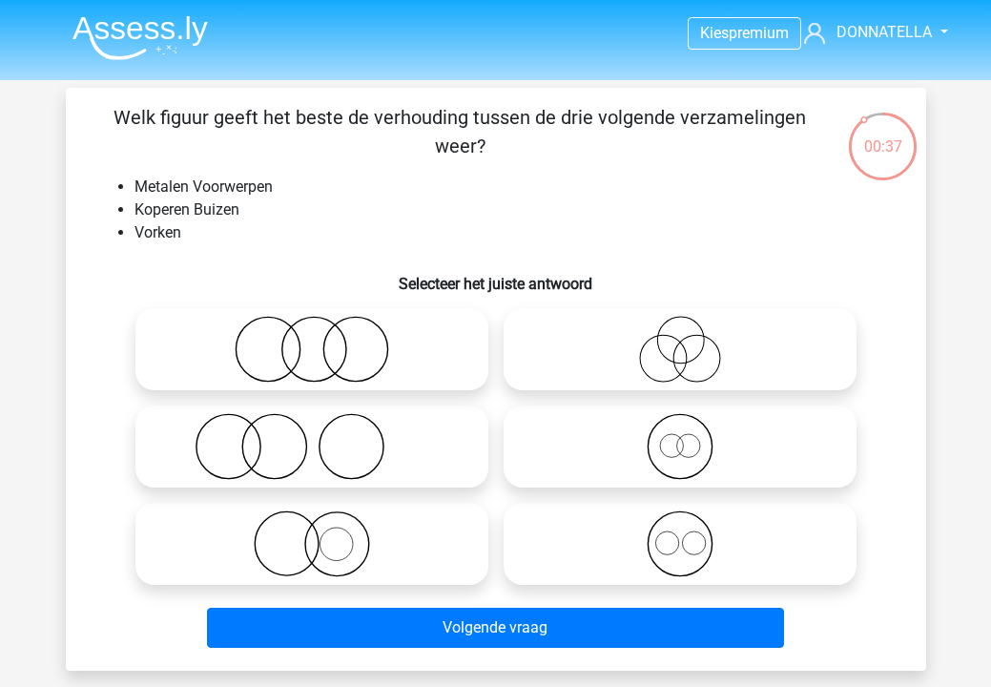
click at [412, 356] on icon at bounding box center [312, 349] width 338 height 67
click at [324, 340] on input "radio" at bounding box center [318, 333] width 12 height 12
radio input "true"
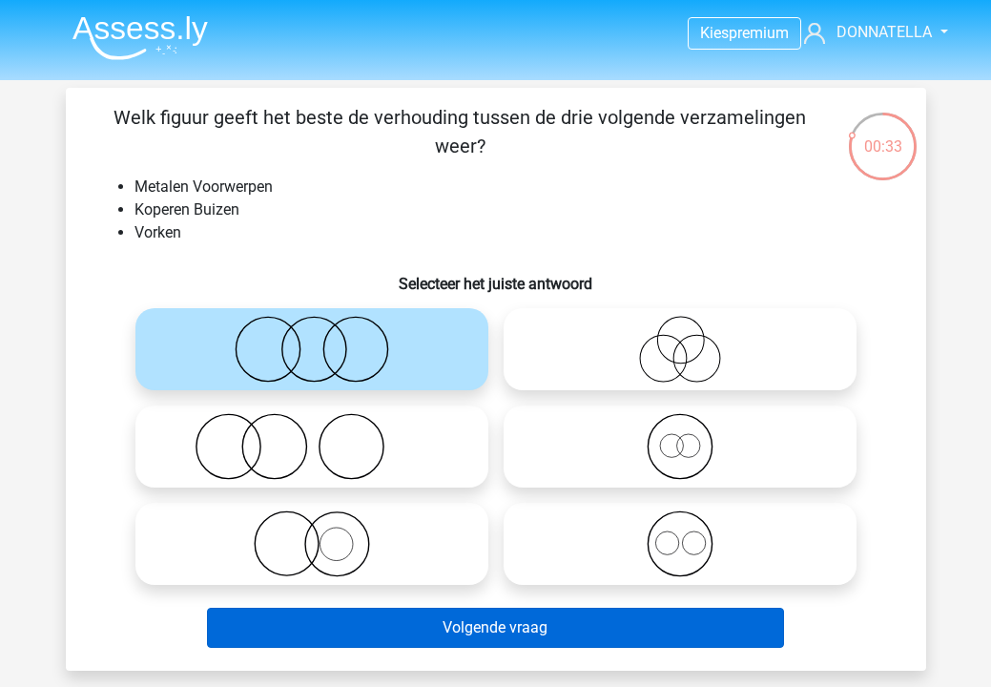
click at [490, 624] on button "Volgende vraag" at bounding box center [495, 628] width 577 height 40
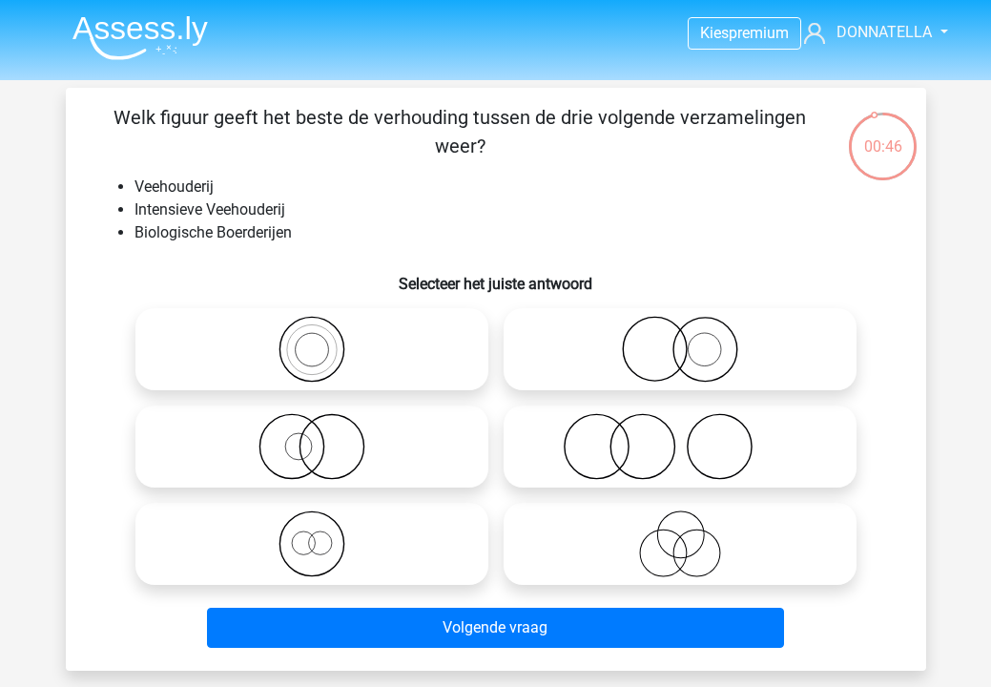
click at [610, 346] on icon at bounding box center [680, 349] width 338 height 67
click at [680, 340] on input "radio" at bounding box center [686, 333] width 12 height 12
radio input "true"
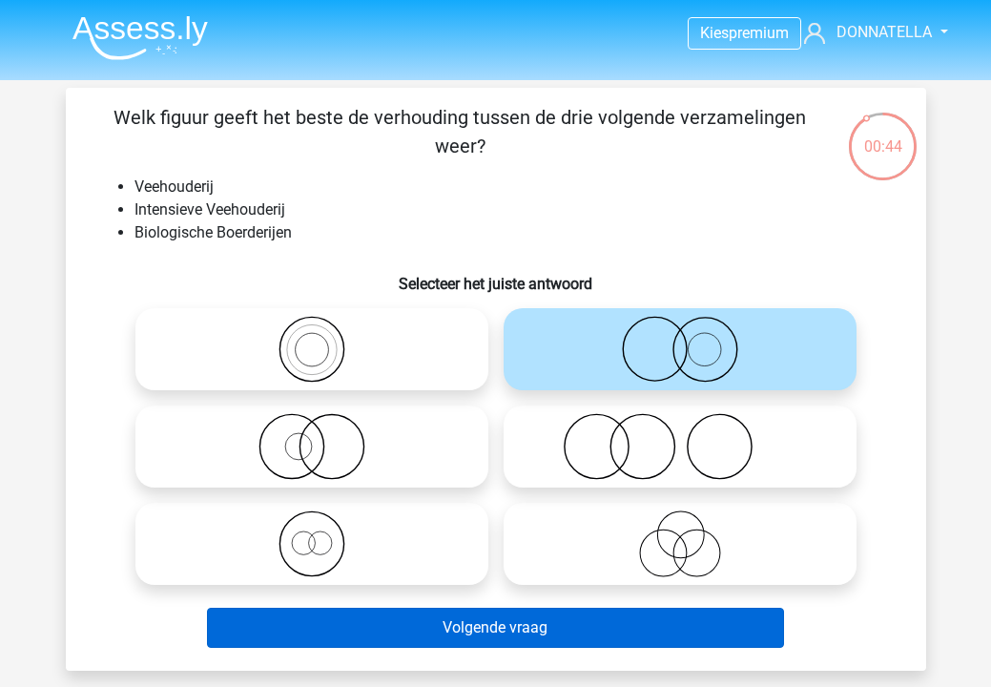
click at [601, 619] on button "Volgende vraag" at bounding box center [495, 628] width 577 height 40
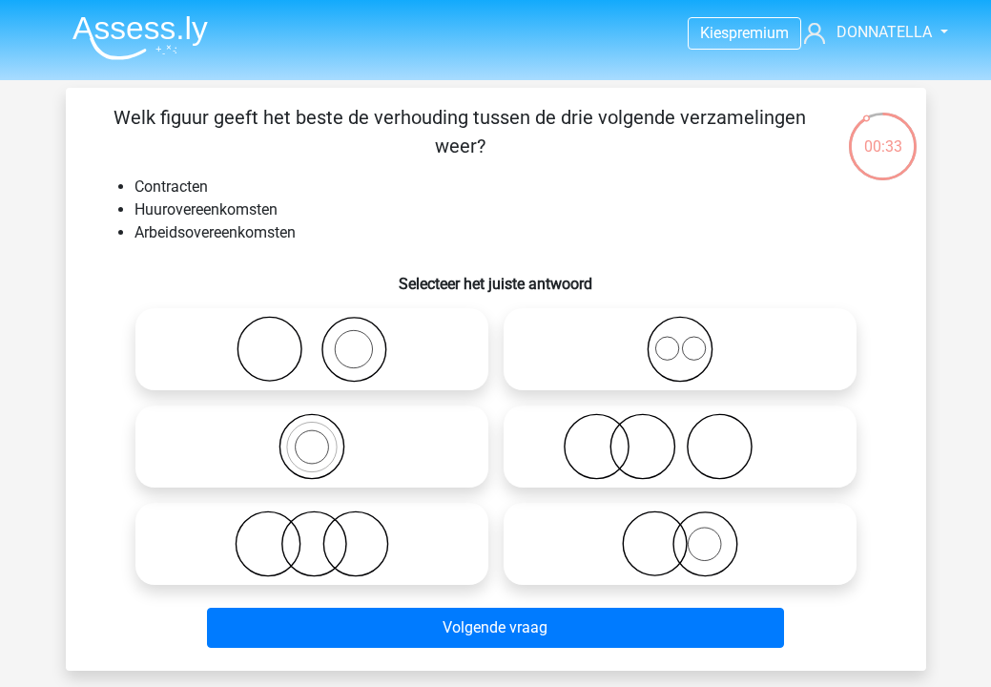
click at [714, 478] on circle at bounding box center [719, 447] width 64 height 64
click at [693, 437] on input "radio" at bounding box center [686, 431] width 12 height 12
radio input "true"
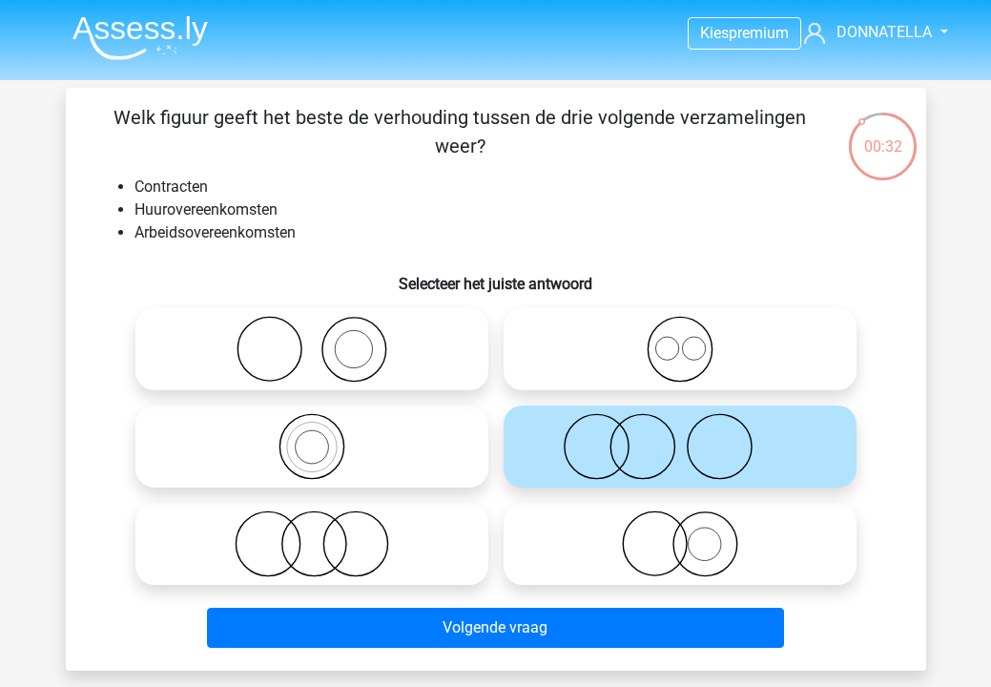
click at [716, 534] on icon at bounding box center [680, 543] width 338 height 67
click at [693, 534] on input "radio" at bounding box center [686, 528] width 12 height 12
radio input "true"
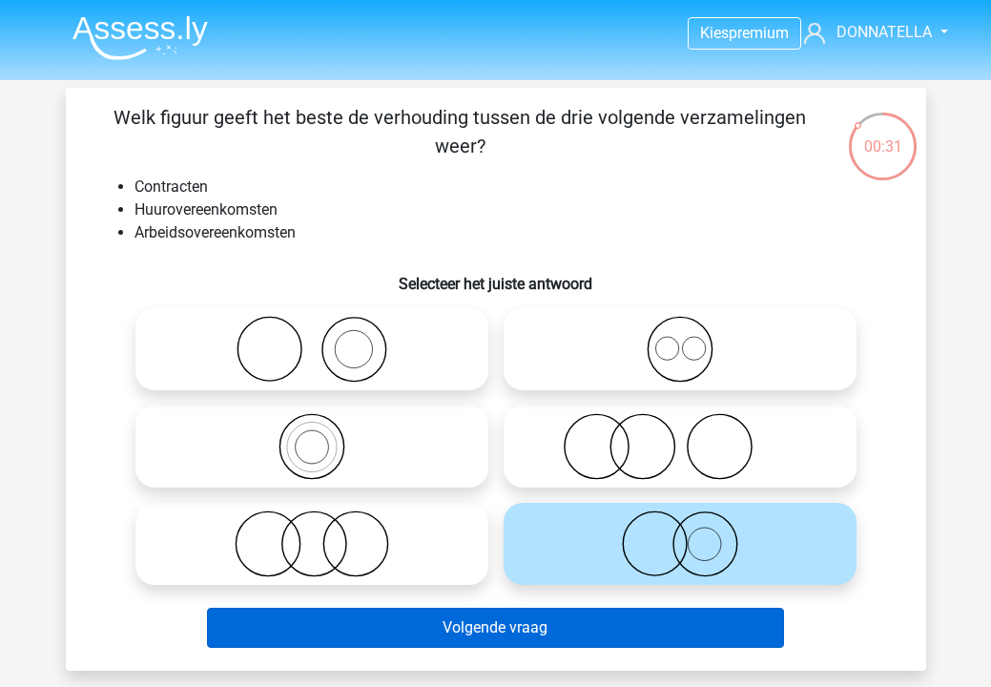
click at [677, 624] on button "Volgende vraag" at bounding box center [495, 628] width 577 height 40
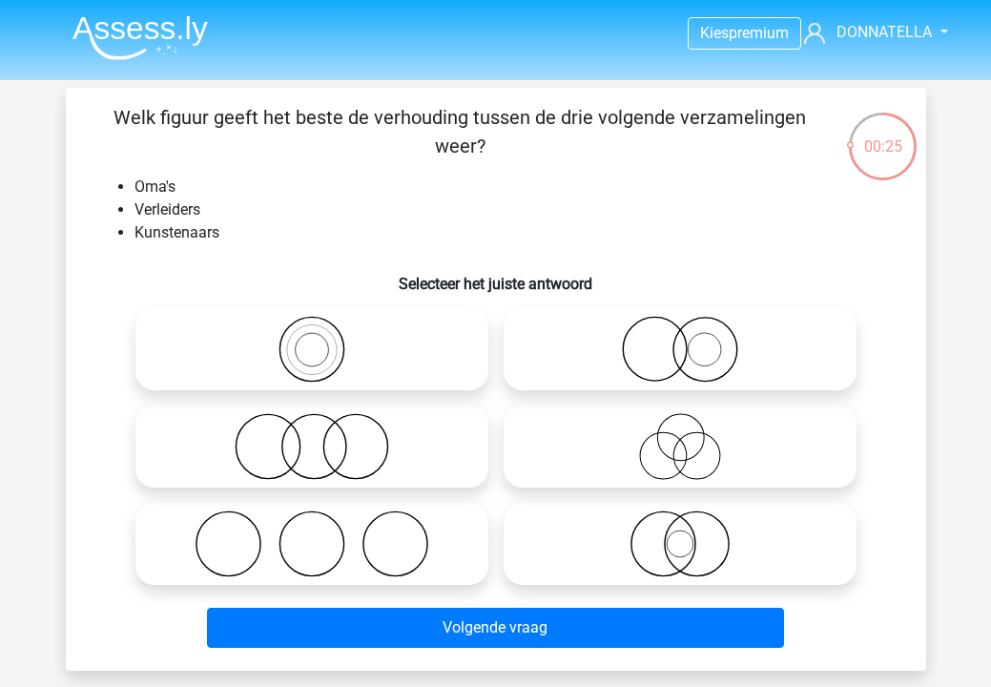
click at [376, 432] on icon at bounding box center [312, 446] width 338 height 67
click at [324, 432] on input "radio" at bounding box center [318, 431] width 12 height 12
radio input "true"
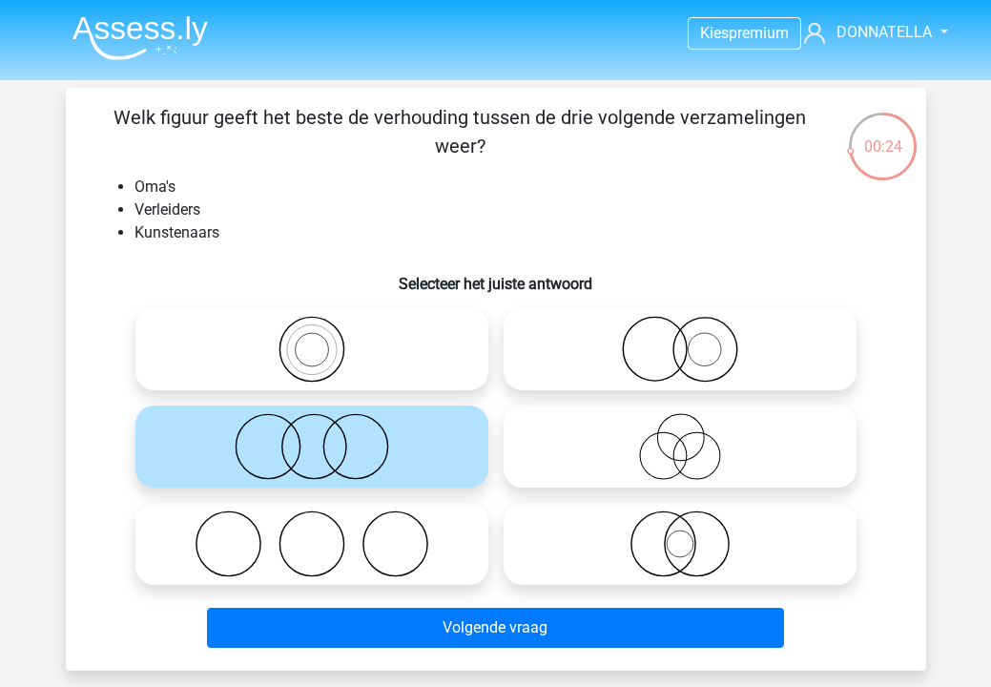
click at [386, 545] on icon at bounding box center [312, 543] width 338 height 67
click at [324, 534] on input "radio" at bounding box center [318, 528] width 12 height 12
radio input "true"
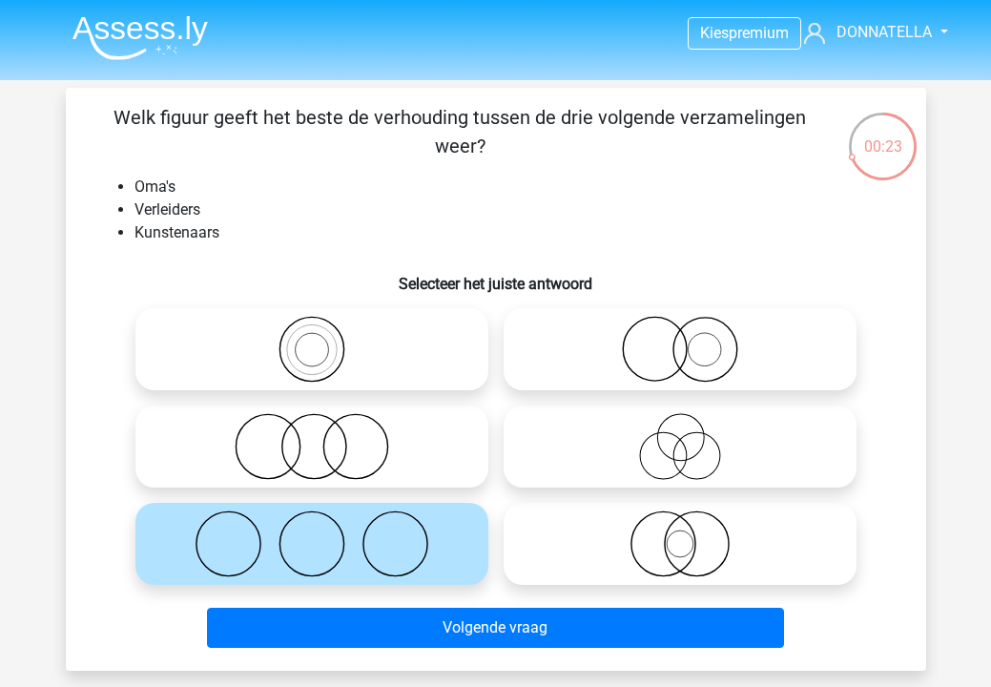
click at [395, 463] on icon at bounding box center [312, 446] width 338 height 67
click at [324, 437] on input "radio" at bounding box center [318, 431] width 12 height 12
radio input "true"
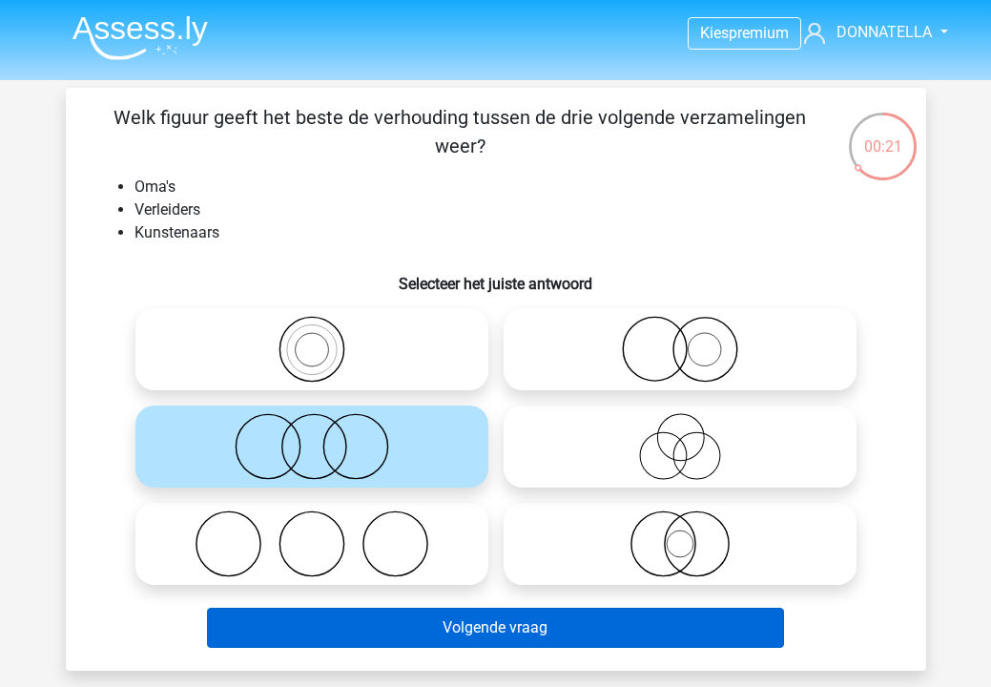
click at [450, 635] on button "Volgende vraag" at bounding box center [495, 628] width 577 height 40
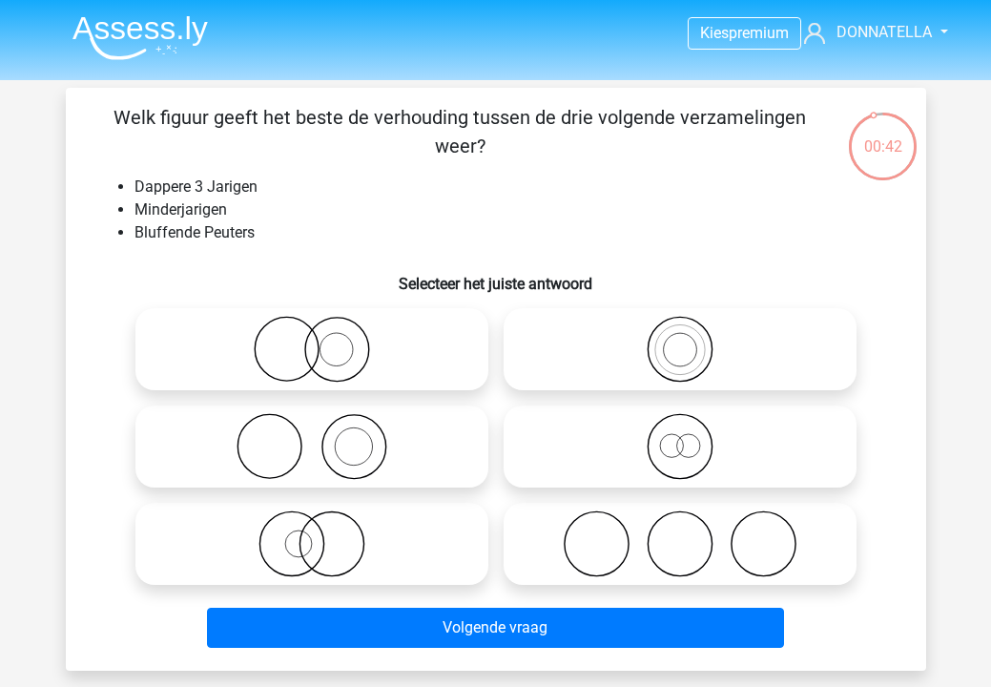
click at [419, 552] on icon at bounding box center [312, 543] width 338 height 67
click at [324, 534] on input "radio" at bounding box center [318, 528] width 12 height 12
radio input "true"
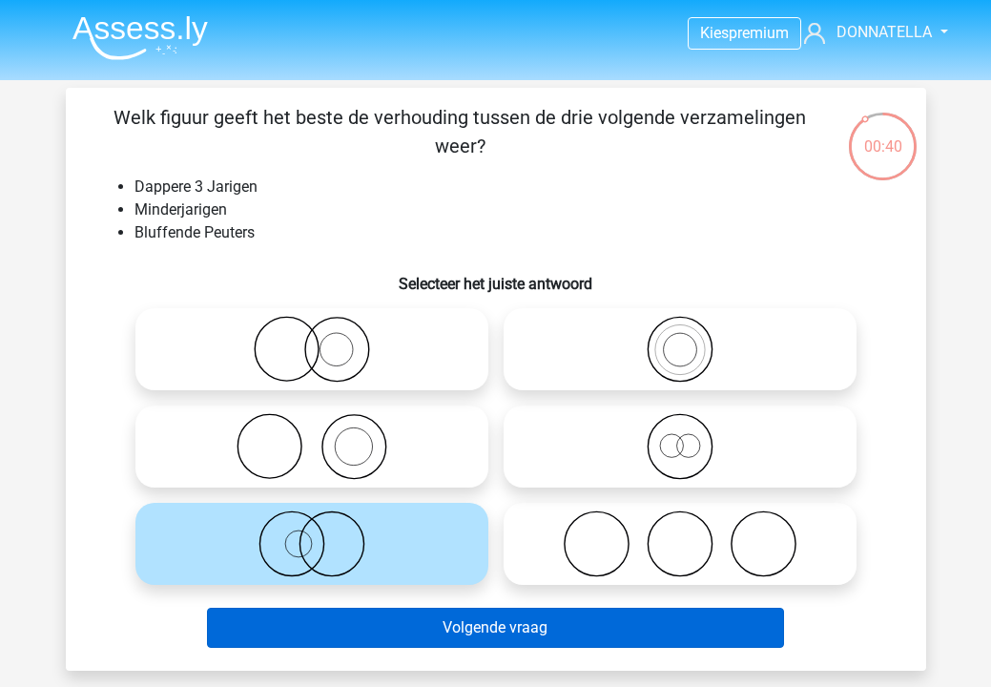
click at [434, 621] on button "Volgende vraag" at bounding box center [495, 628] width 577 height 40
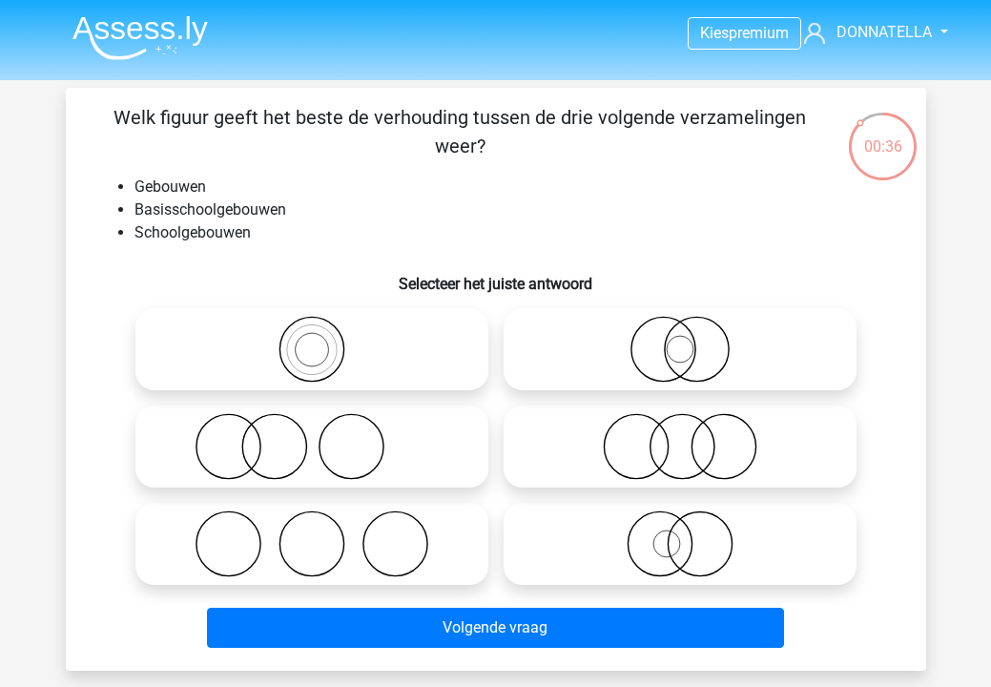
click at [430, 548] on icon at bounding box center [312, 543] width 338 height 67
click at [324, 534] on input "radio" at bounding box center [318, 528] width 12 height 12
radio input "true"
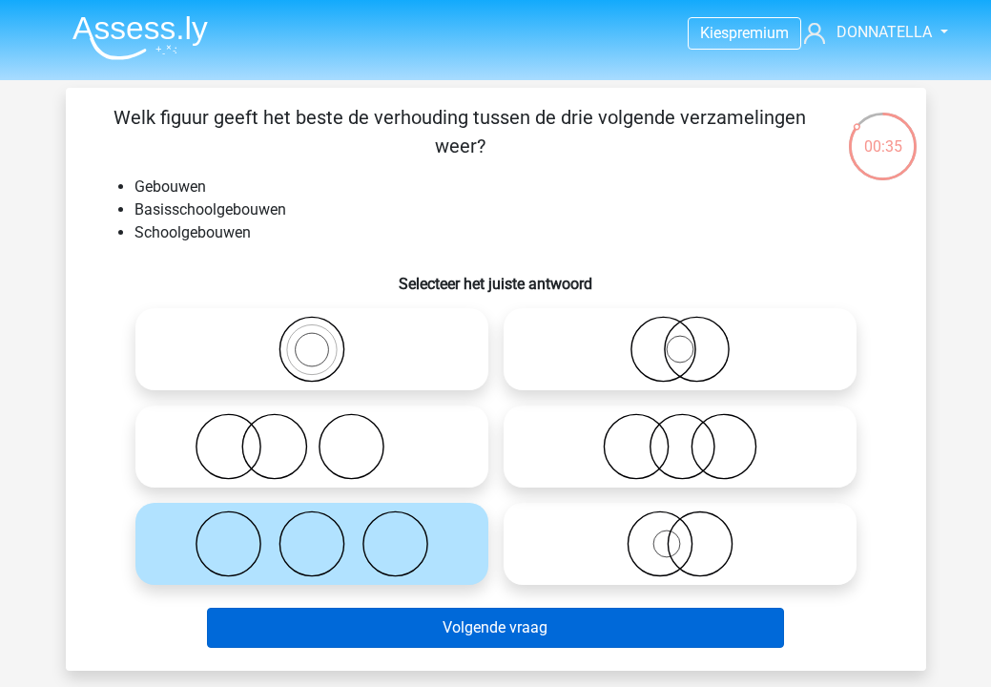
click at [446, 624] on button "Volgende vraag" at bounding box center [495, 628] width 577 height 40
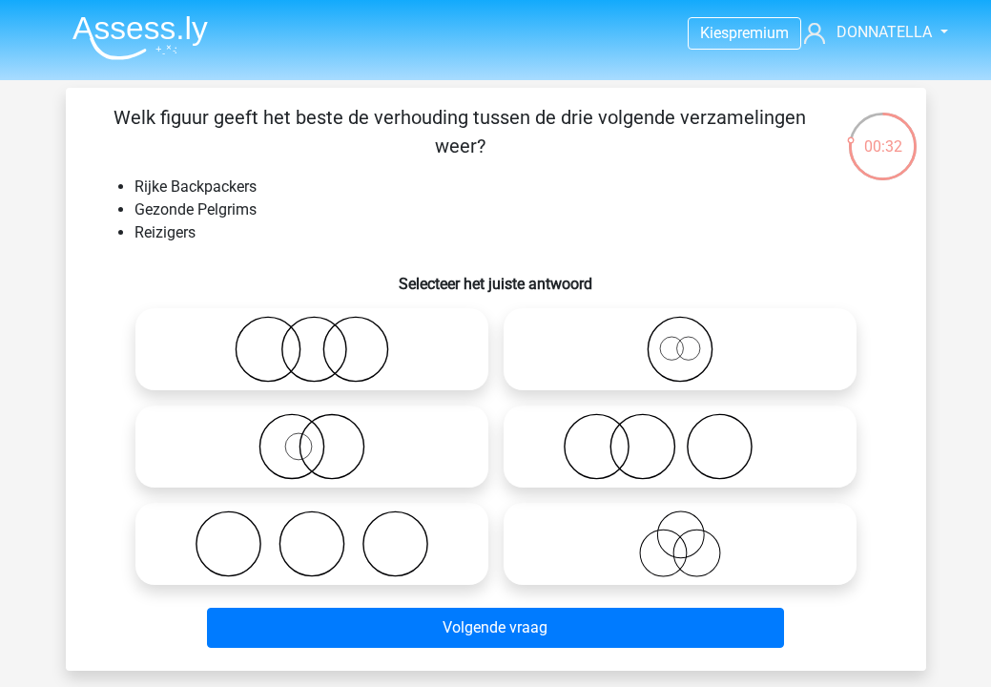
click at [442, 445] on icon at bounding box center [312, 446] width 338 height 67
click at [324, 437] on input "radio" at bounding box center [318, 431] width 12 height 12
radio input "true"
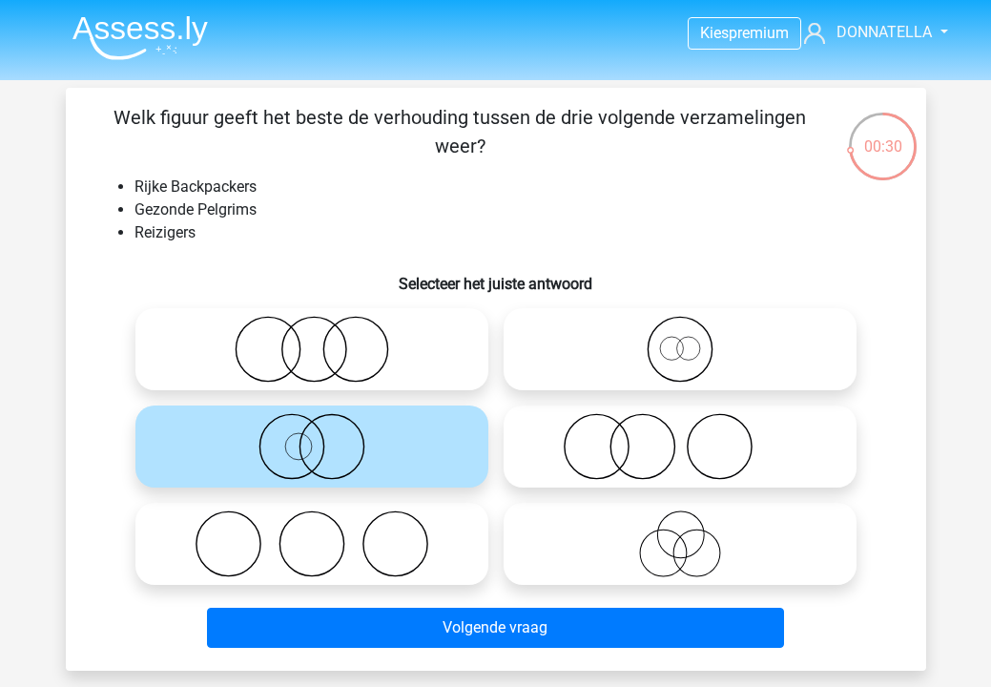
click at [680, 539] on icon at bounding box center [680, 543] width 338 height 67
click at [680, 534] on input "radio" at bounding box center [686, 528] width 12 height 12
radio input "true"
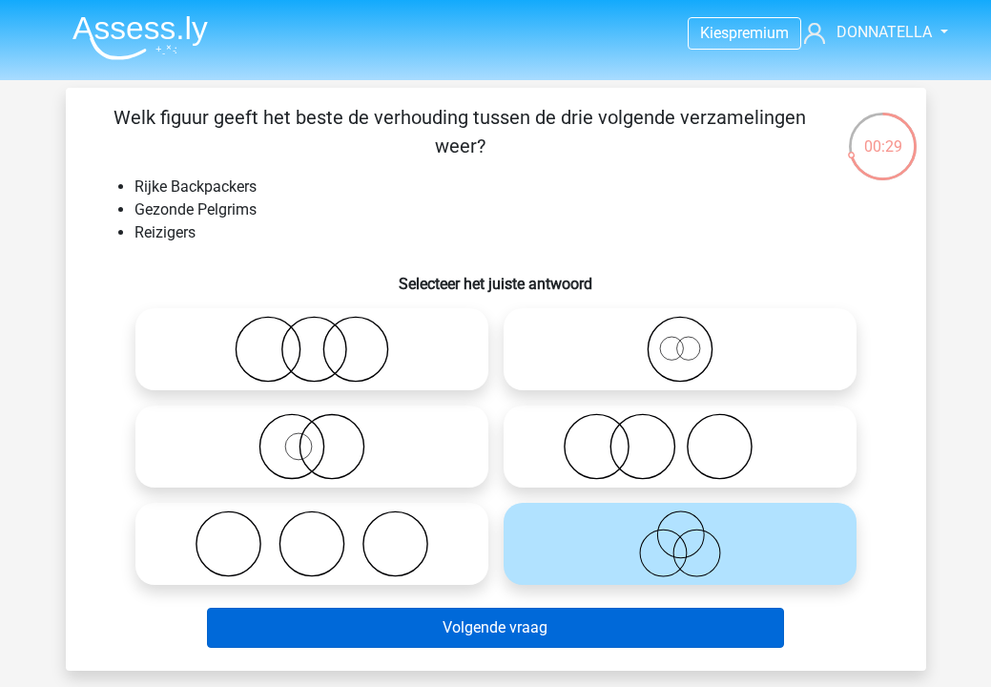
click at [668, 619] on button "Volgende vraag" at bounding box center [495, 628] width 577 height 40
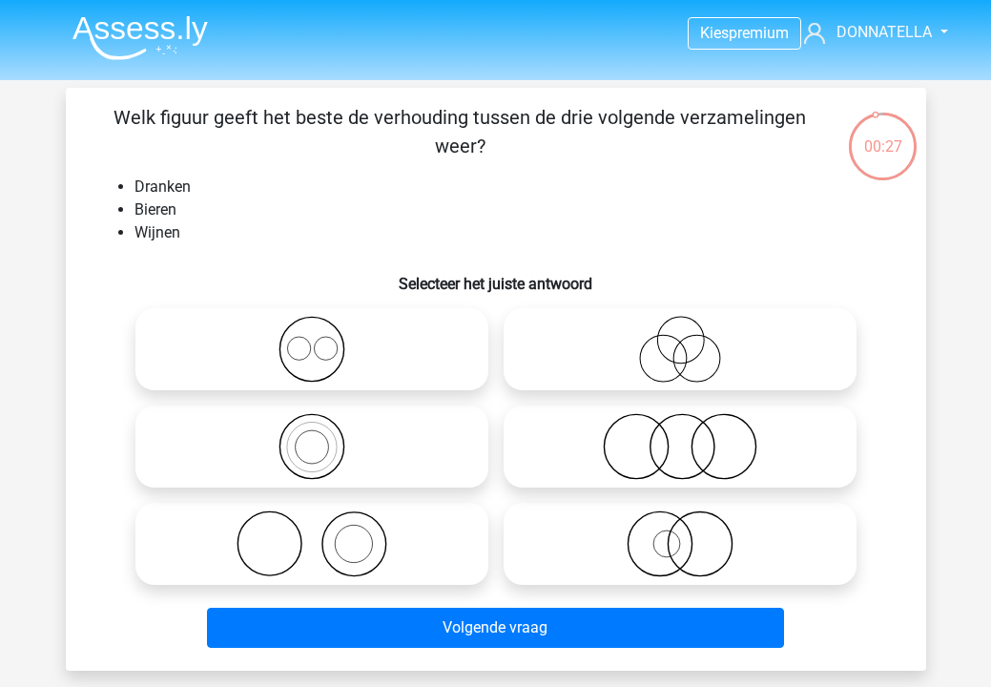
click at [395, 309] on label at bounding box center [311, 349] width 353 height 82
click at [324, 327] on input "radio" at bounding box center [318, 333] width 12 height 12
radio input "true"
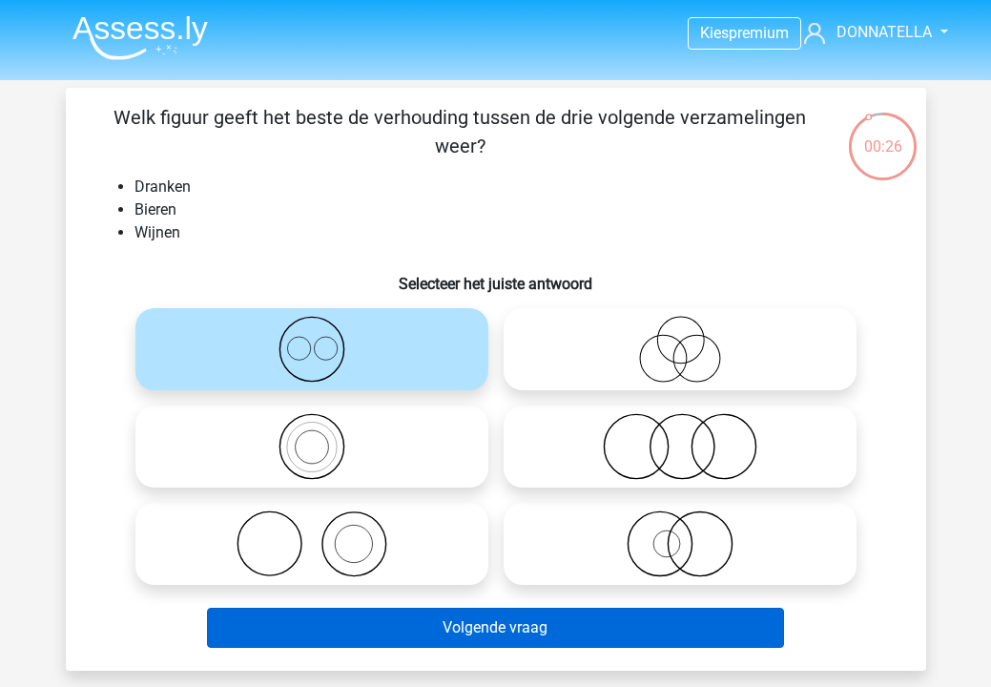
click at [505, 633] on button "Volgende vraag" at bounding box center [495, 628] width 577 height 40
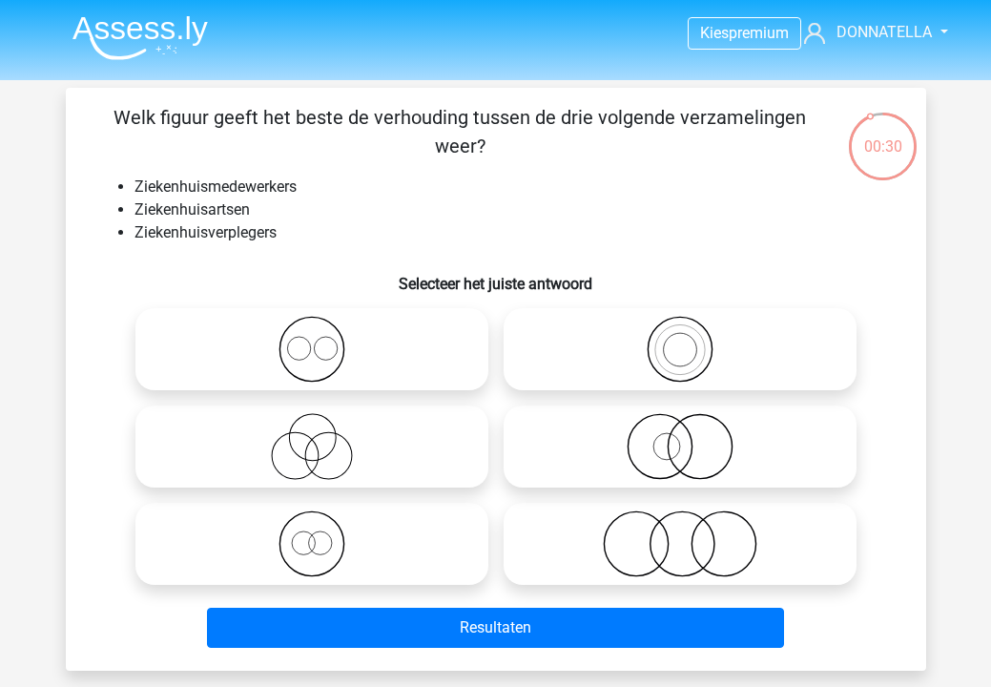
click at [579, 549] on icon at bounding box center [680, 543] width 338 height 67
click at [680, 534] on input "radio" at bounding box center [686, 528] width 12 height 12
radio input "true"
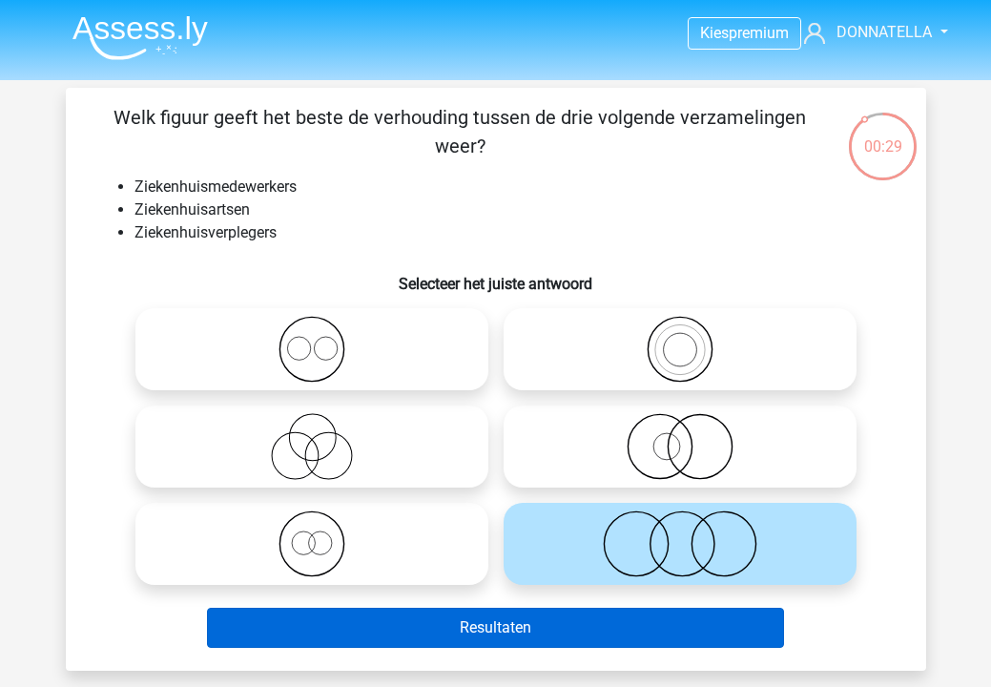
click at [573, 625] on button "Resultaten" at bounding box center [495, 628] width 577 height 40
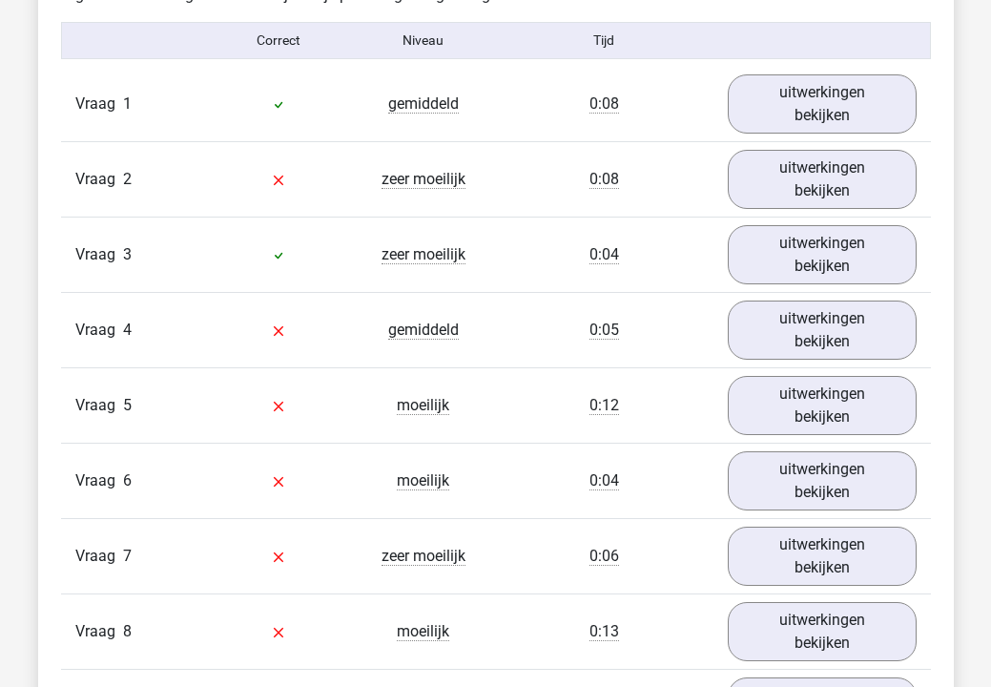
scroll to position [1572, 0]
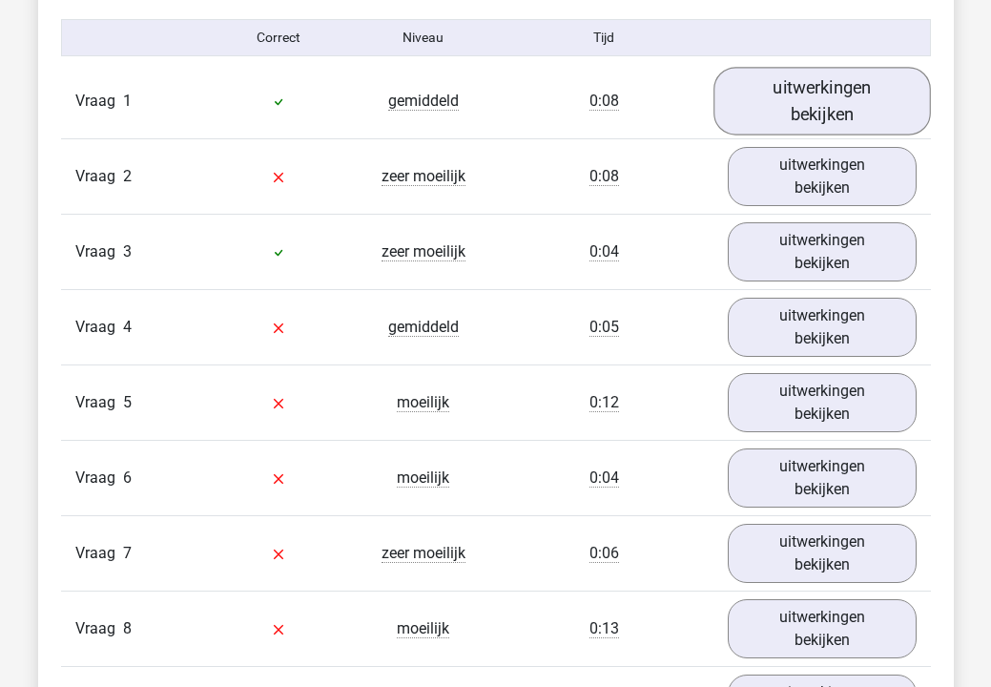
click at [798, 91] on link "uitwerkingen bekijken" at bounding box center [823, 102] width 218 height 68
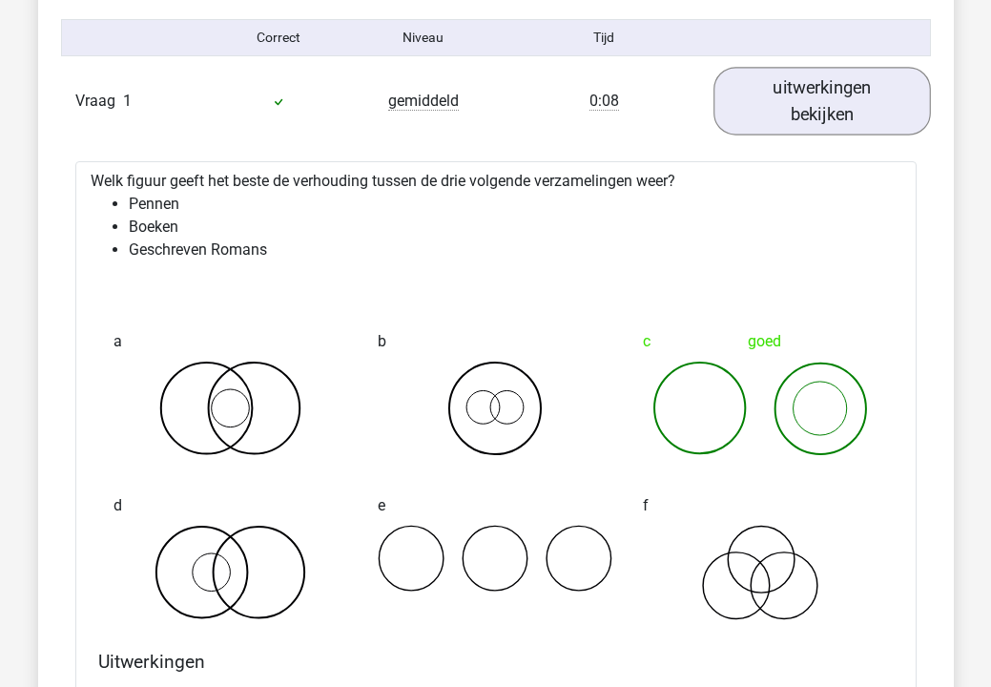
click at [798, 90] on link "uitwerkingen bekijken" at bounding box center [823, 102] width 218 height 68
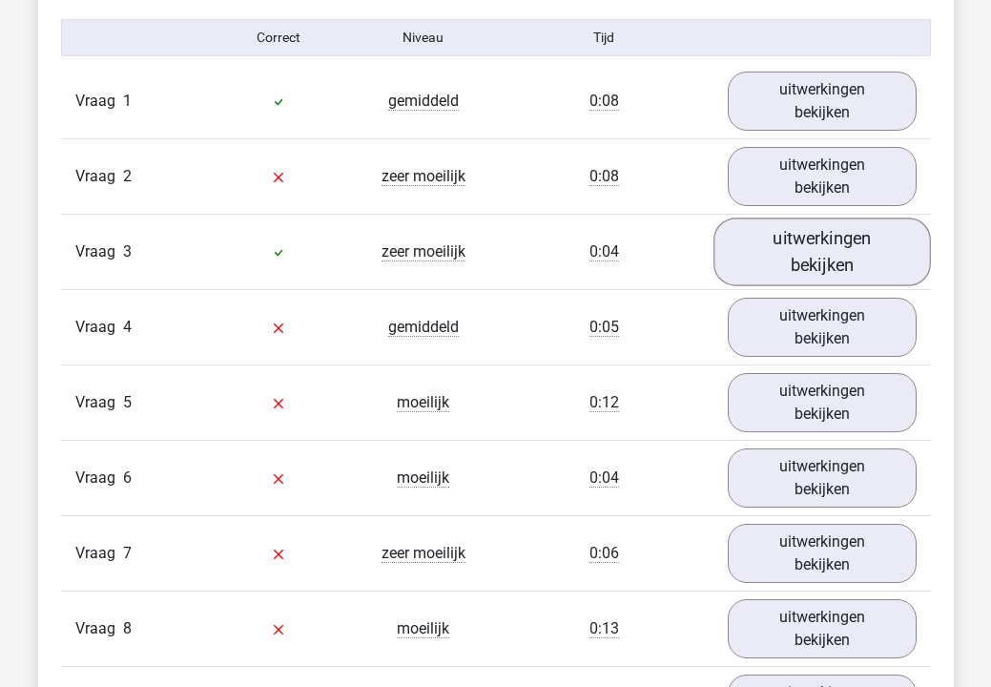
click at [811, 240] on link "uitwerkingen bekijken" at bounding box center [823, 252] width 218 height 68
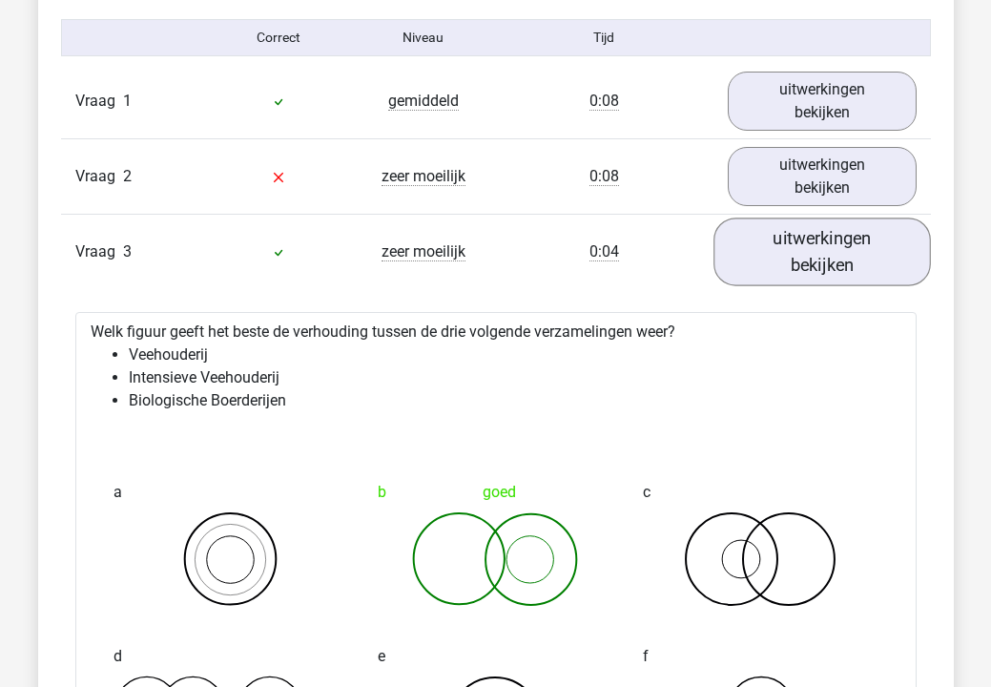
click at [809, 248] on link "uitwerkingen bekijken" at bounding box center [823, 252] width 218 height 68
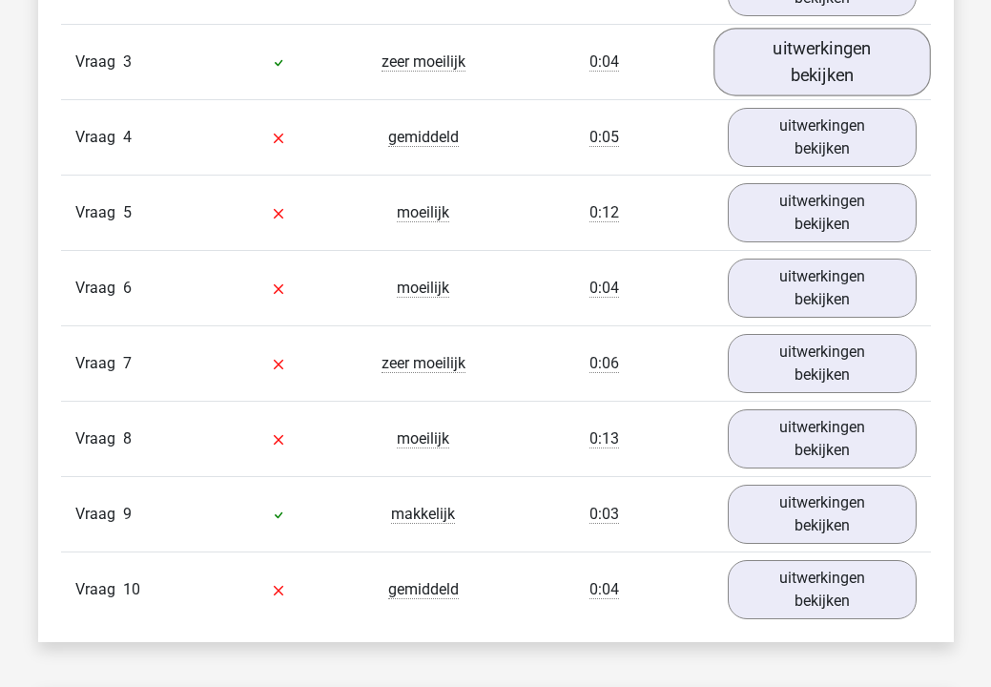
scroll to position [1763, 0]
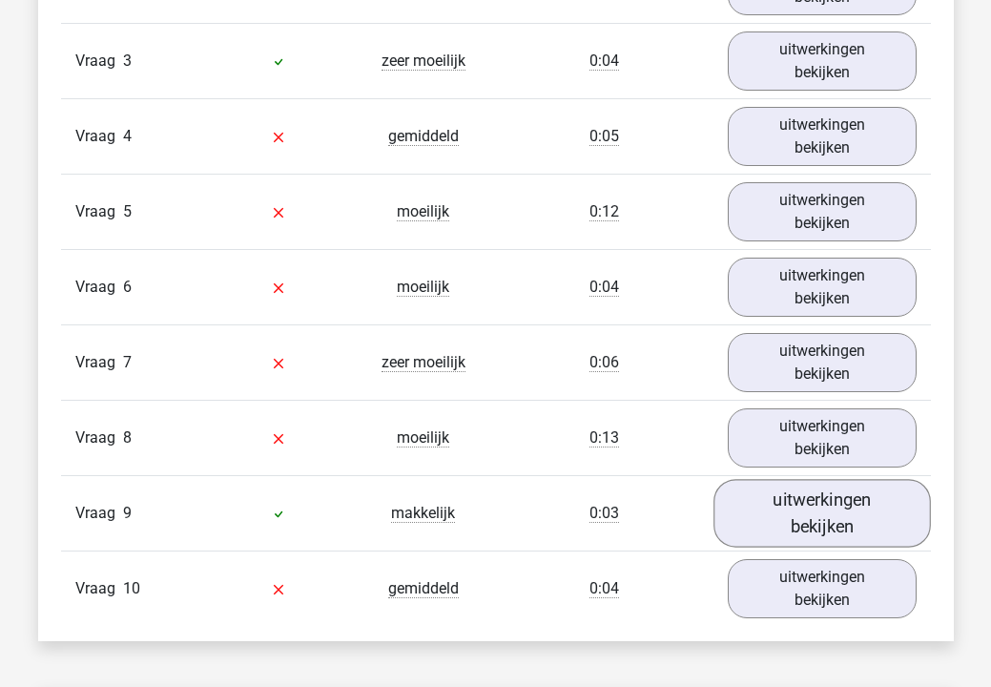
click at [820, 506] on link "uitwerkingen bekijken" at bounding box center [823, 514] width 218 height 68
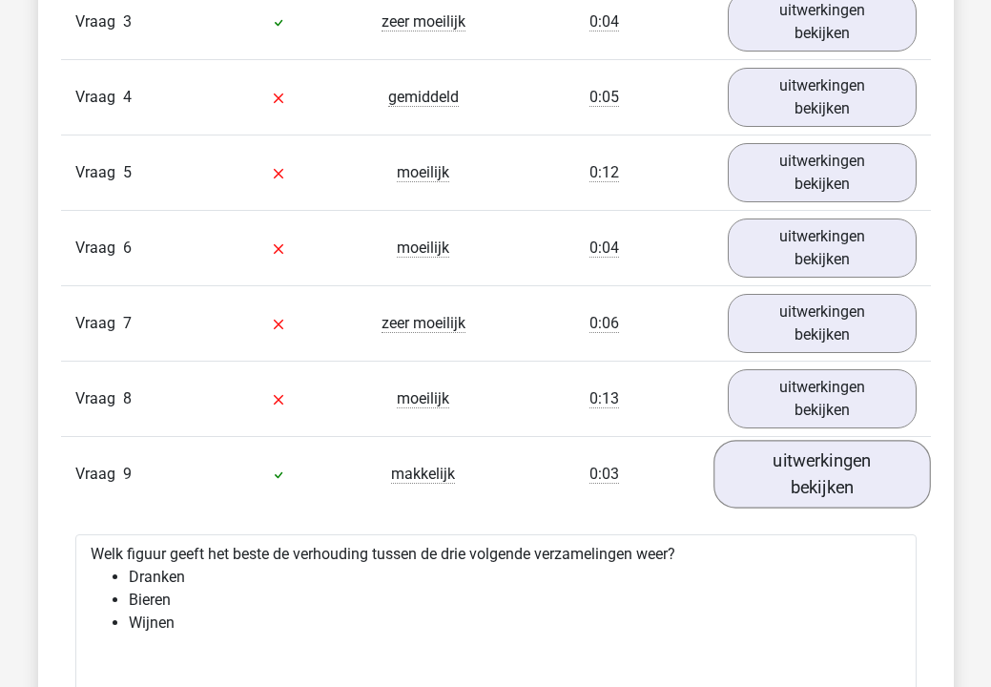
scroll to position [1798, 0]
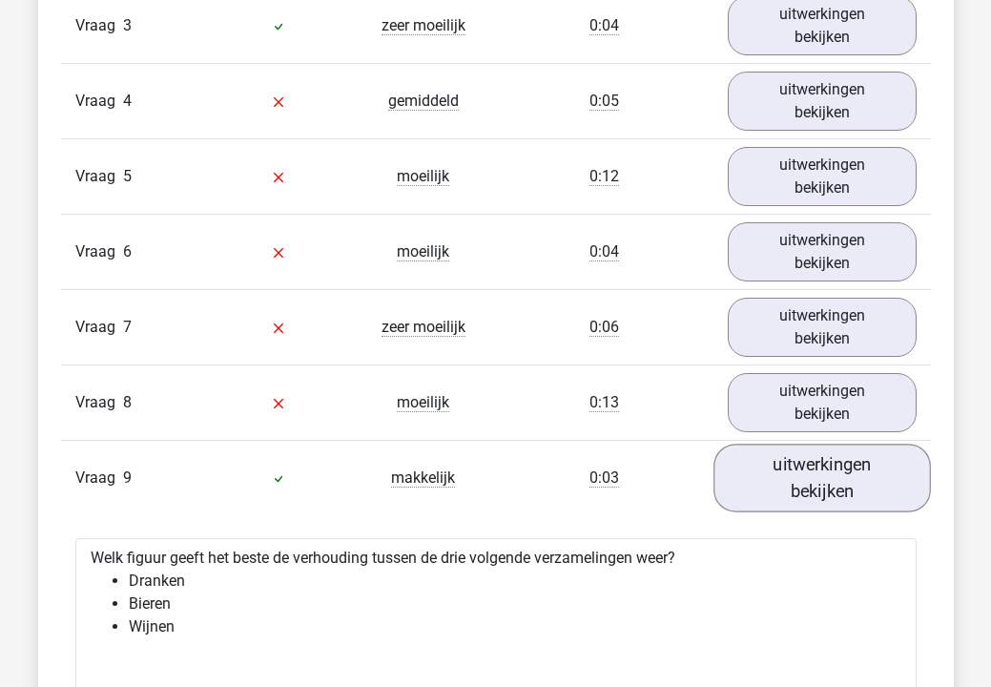
click at [820, 507] on link "uitwerkingen bekijken" at bounding box center [823, 479] width 218 height 68
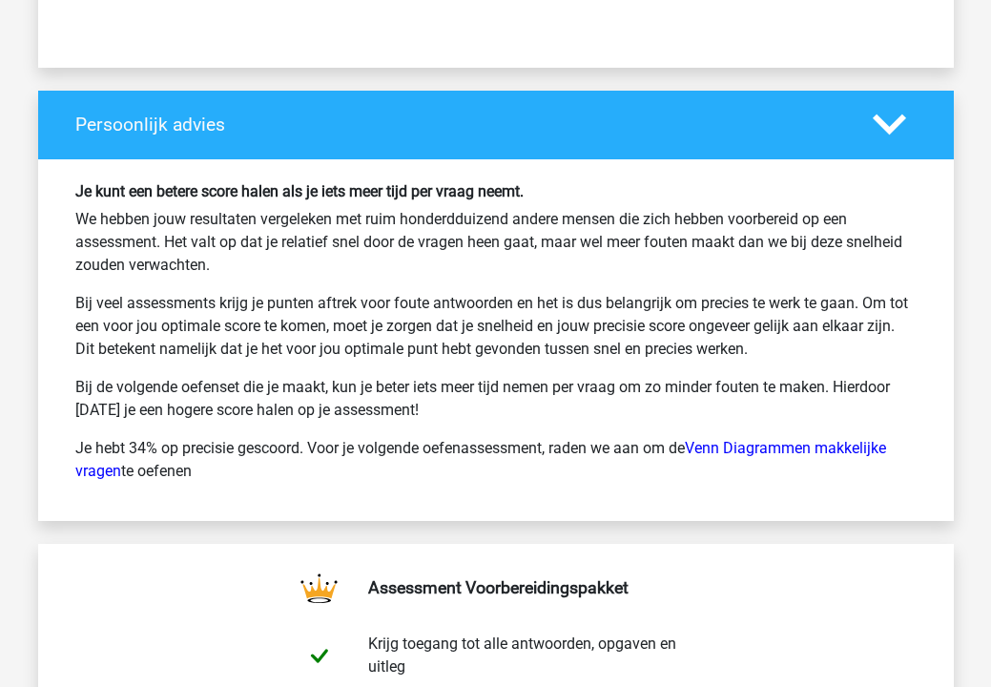
scroll to position [3042, 0]
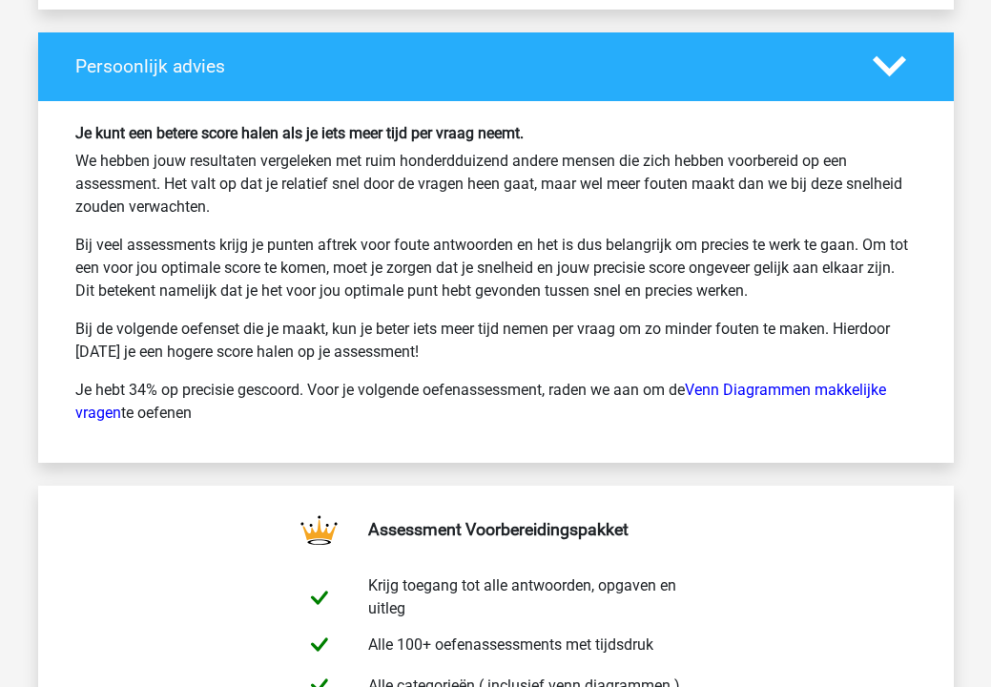
click at [888, 50] on icon at bounding box center [889, 66] width 33 height 33
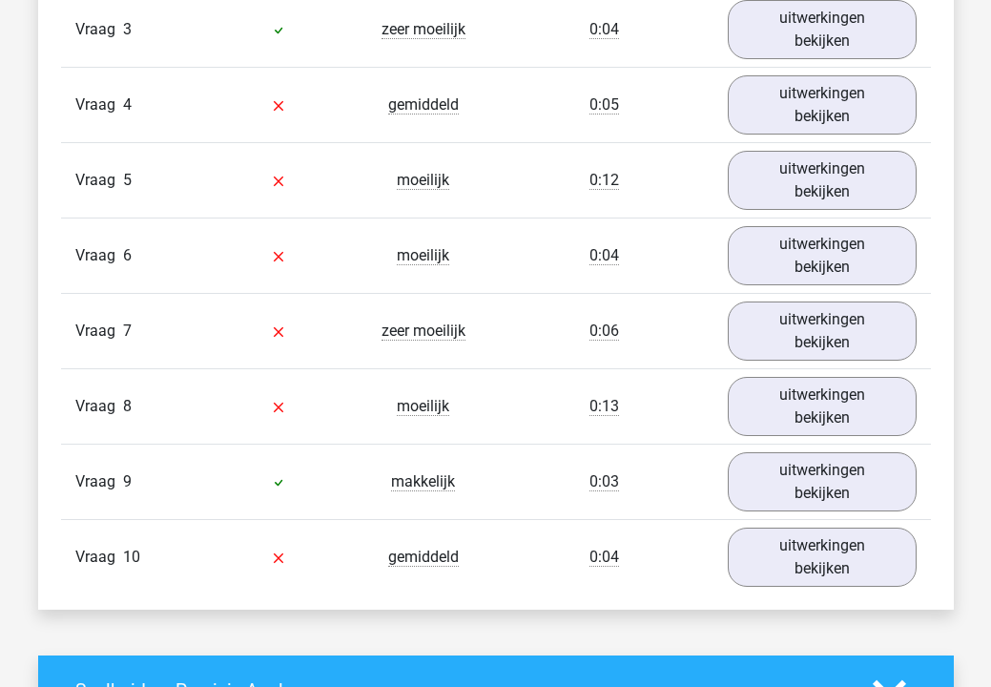
scroll to position [1763, 0]
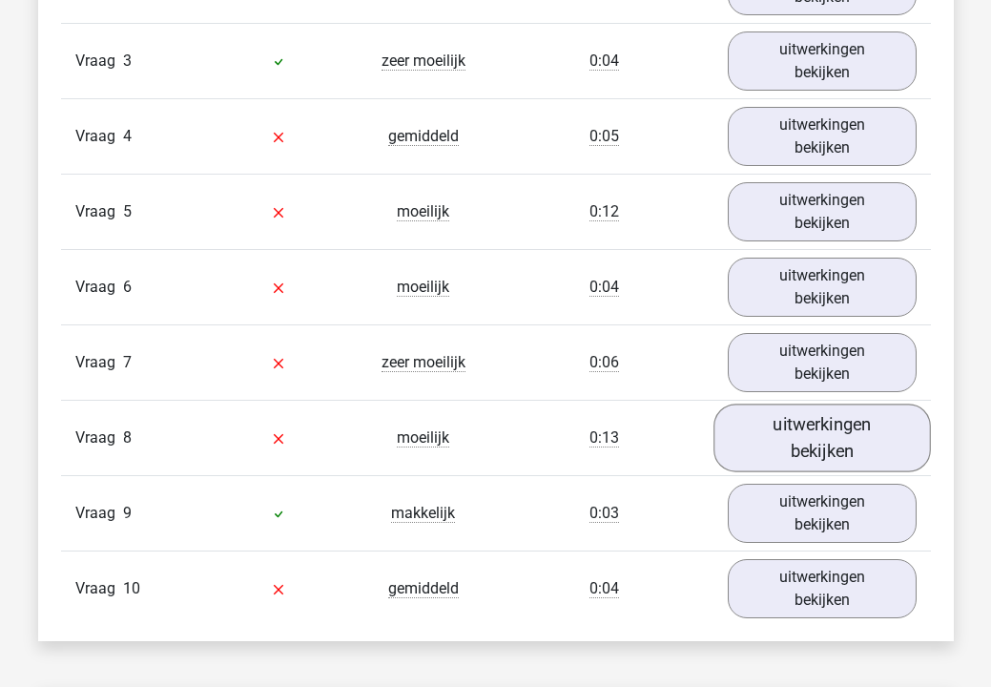
click at [829, 426] on link "uitwerkingen bekijken" at bounding box center [823, 438] width 218 height 68
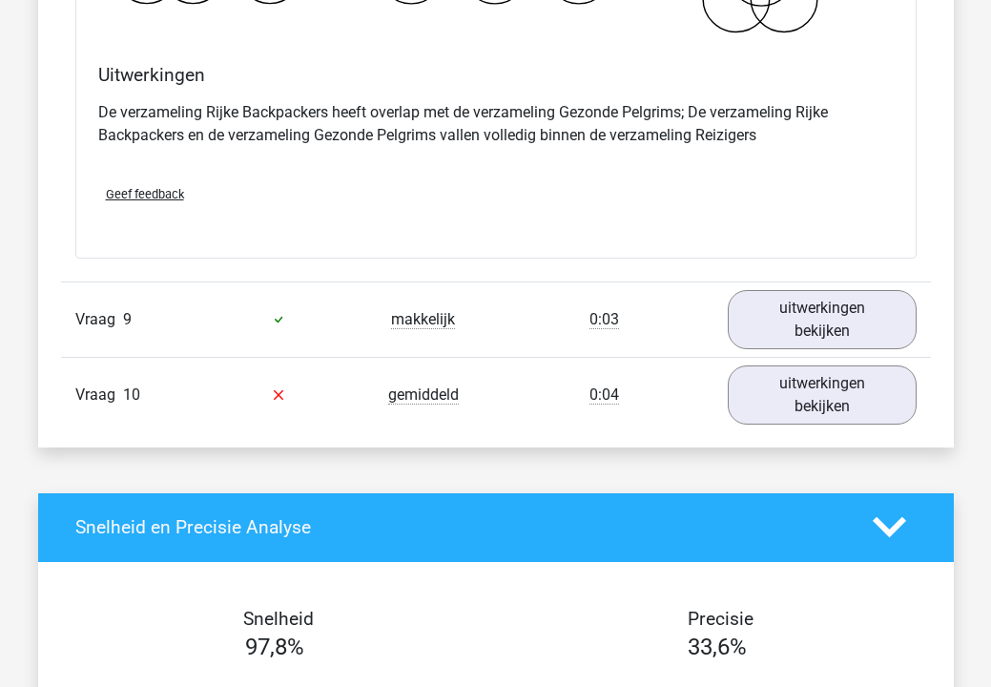
scroll to position [2686, 0]
click at [838, 392] on link "uitwerkingen bekijken" at bounding box center [823, 395] width 218 height 68
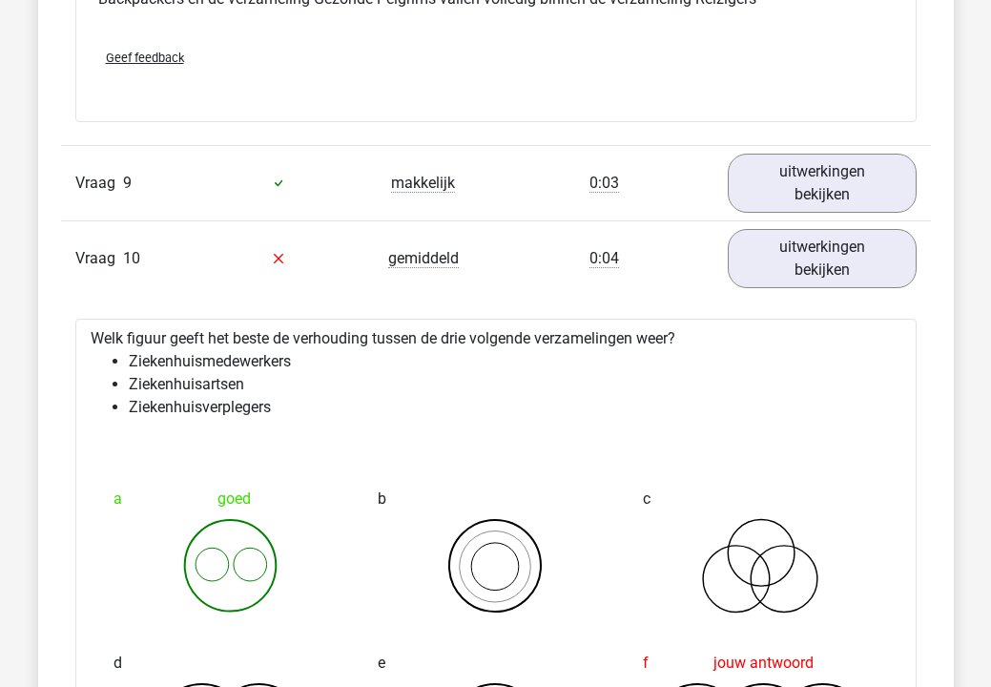
scroll to position [2820, 0]
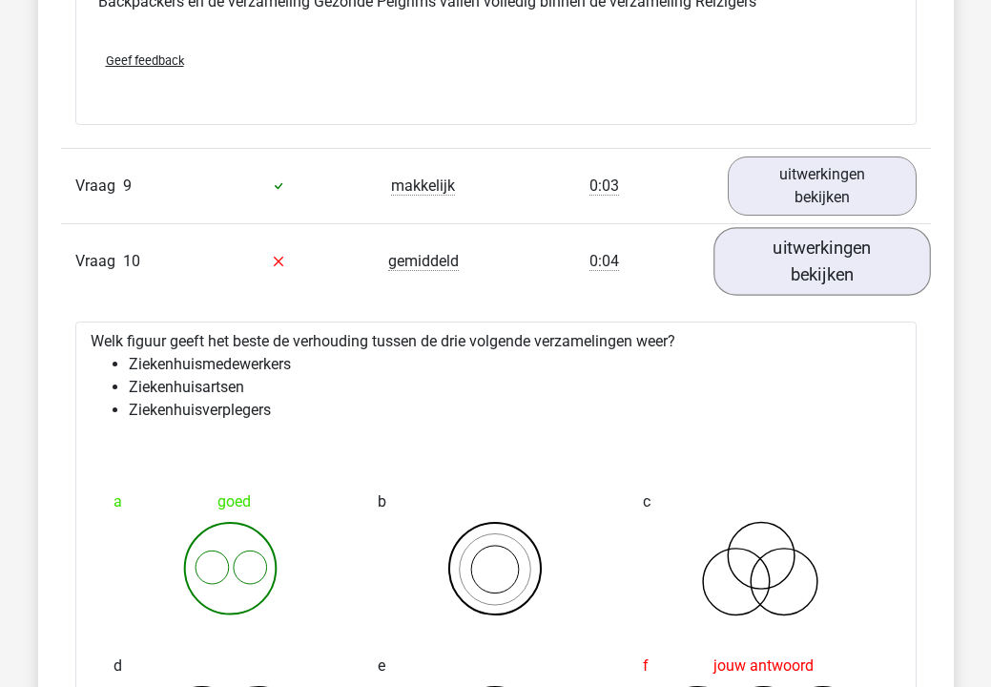
click at [838, 272] on link "uitwerkingen bekijken" at bounding box center [823, 261] width 218 height 68
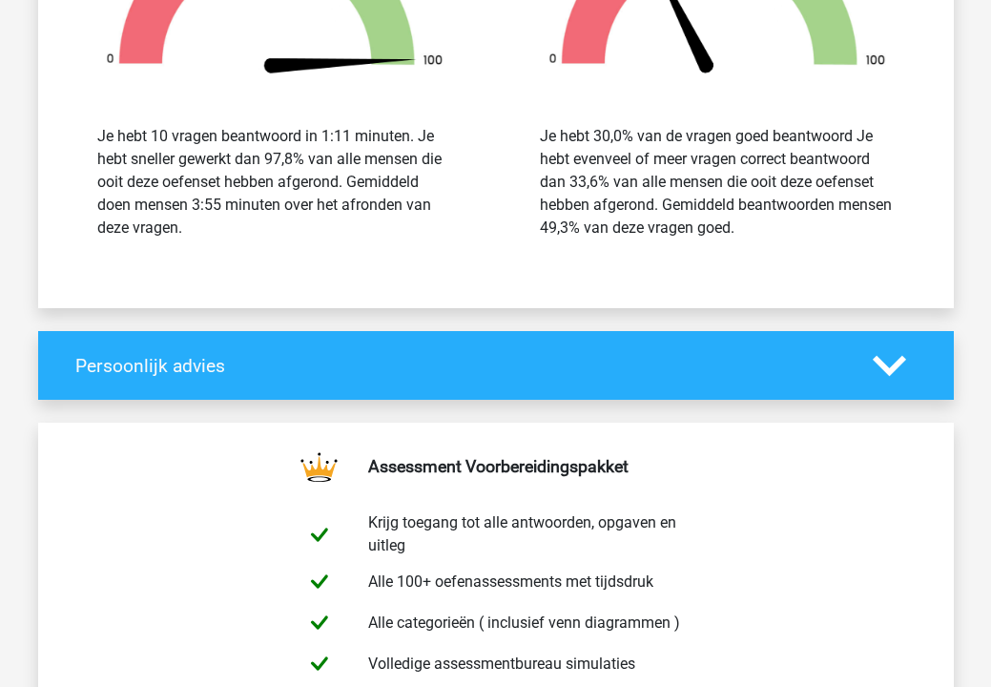
scroll to position [3448, 0]
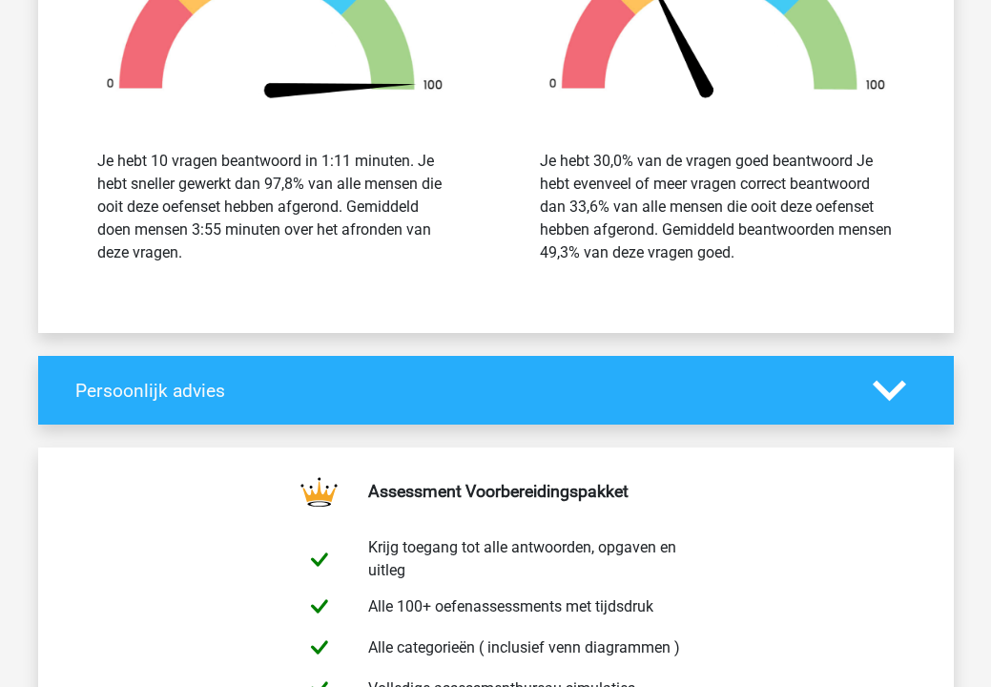
click at [901, 381] on polygon at bounding box center [889, 390] width 33 height 21
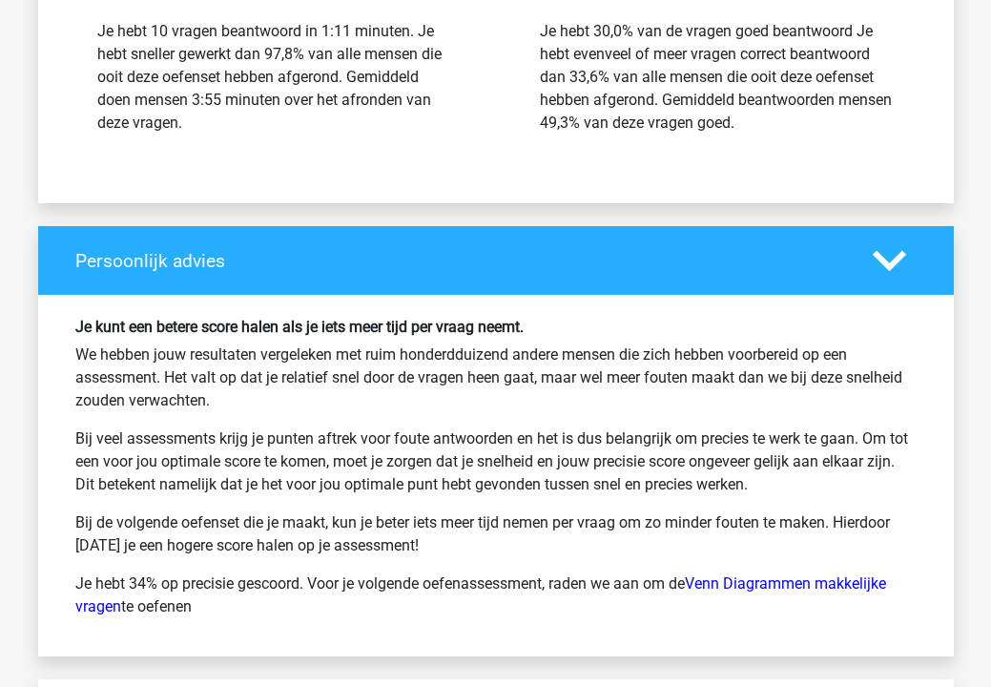
scroll to position [3577, 0]
click at [822, 581] on link "Venn Diagrammen makkelijke vragen" at bounding box center [480, 594] width 811 height 41
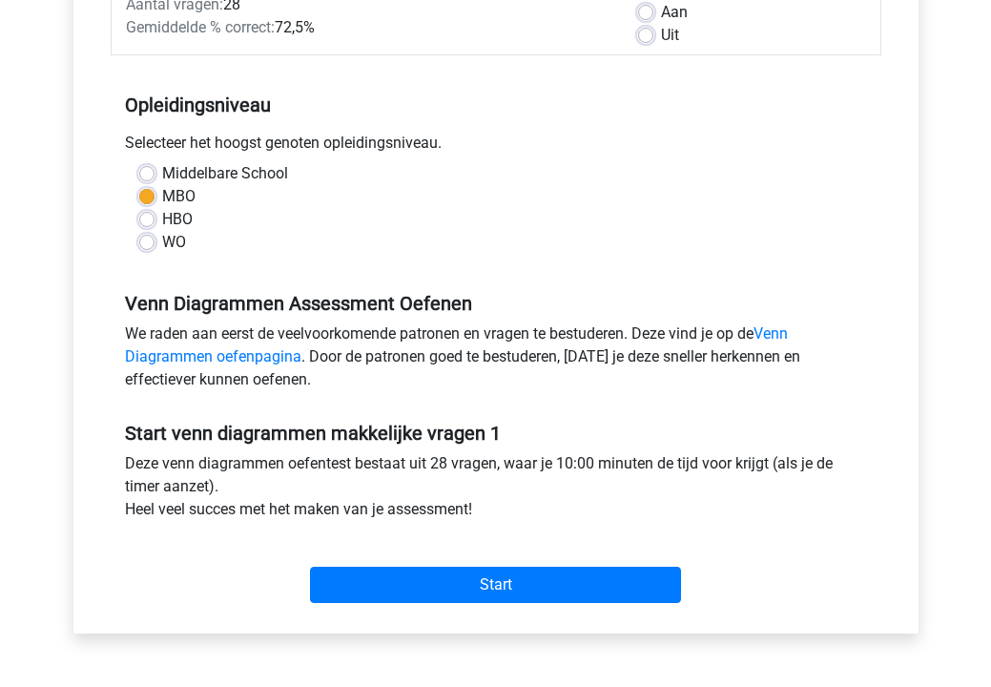
scroll to position [365, 0]
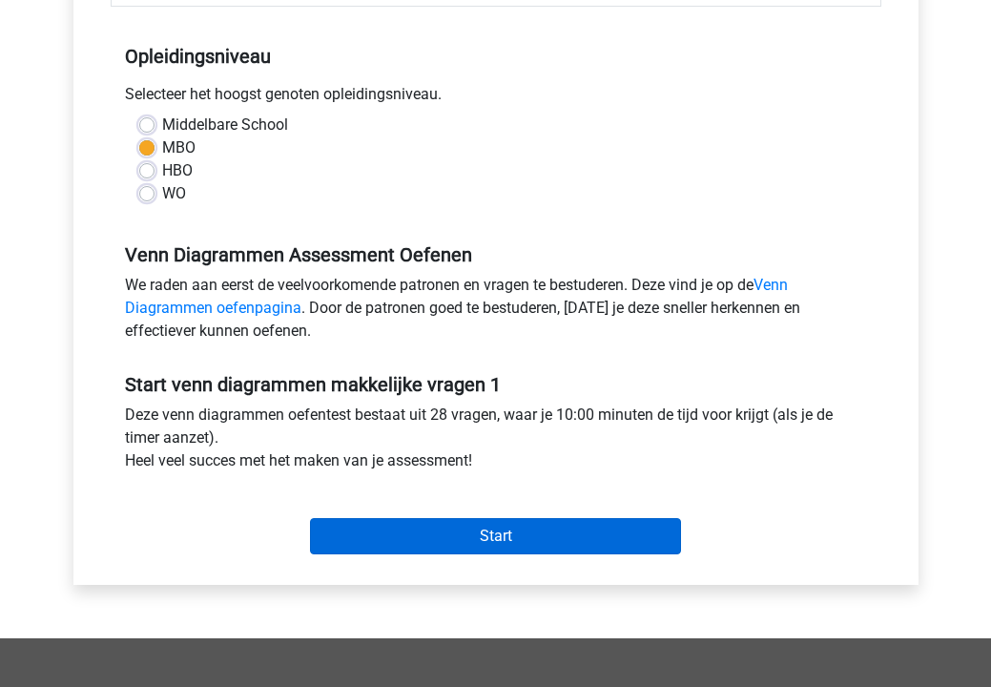
click at [665, 533] on input "Start" at bounding box center [495, 536] width 371 height 36
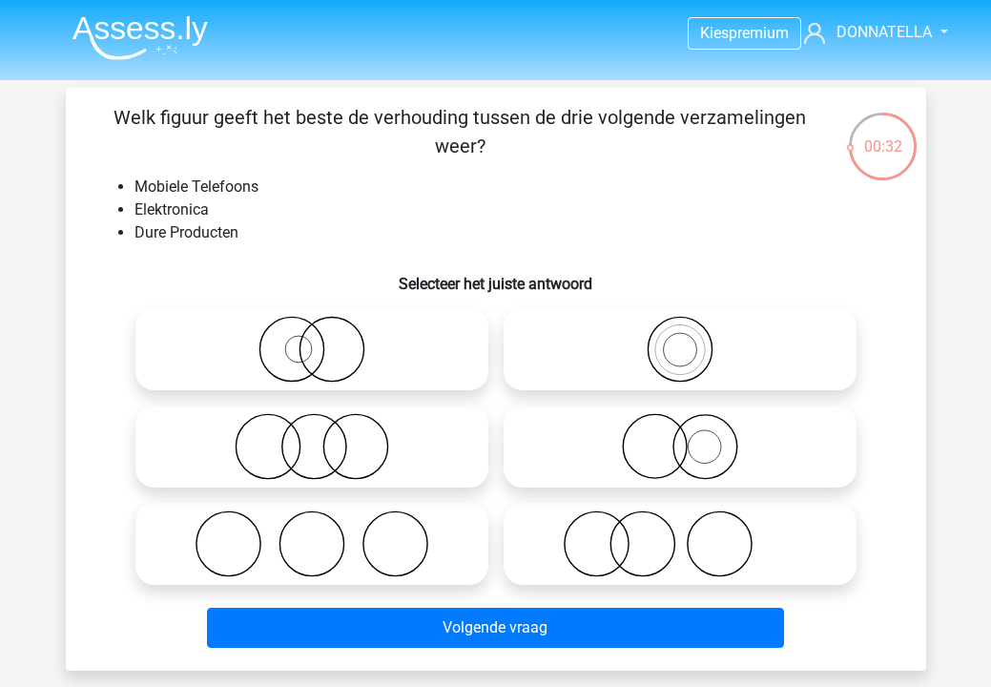
click at [307, 354] on icon at bounding box center [312, 349] width 338 height 67
click at [312, 340] on input "radio" at bounding box center [318, 333] width 12 height 12
radio input "true"
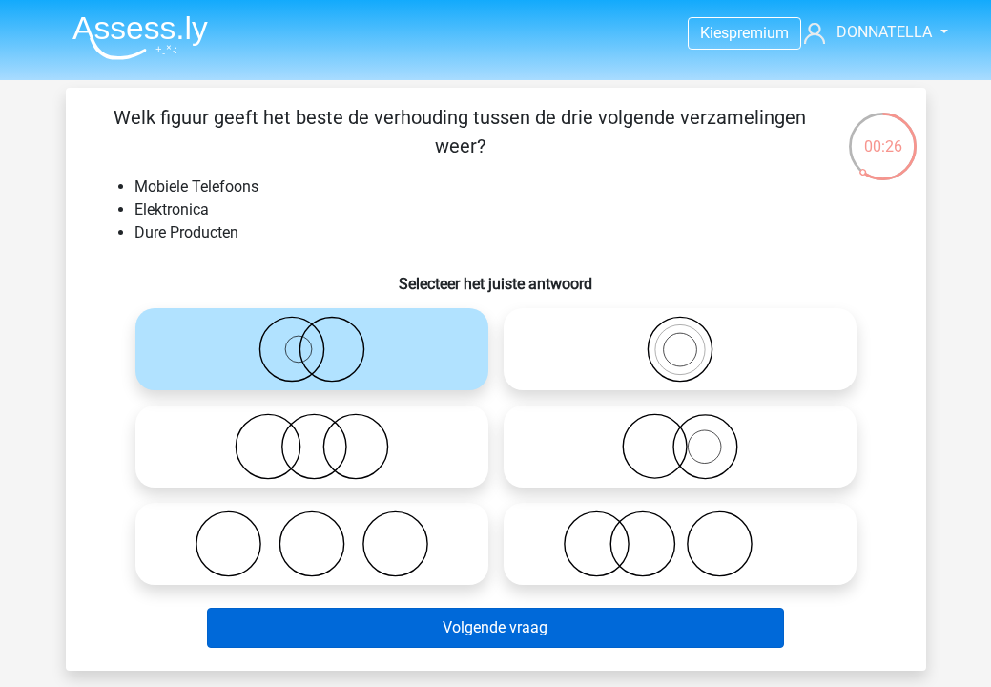
click at [416, 618] on button "Volgende vraag" at bounding box center [495, 628] width 577 height 40
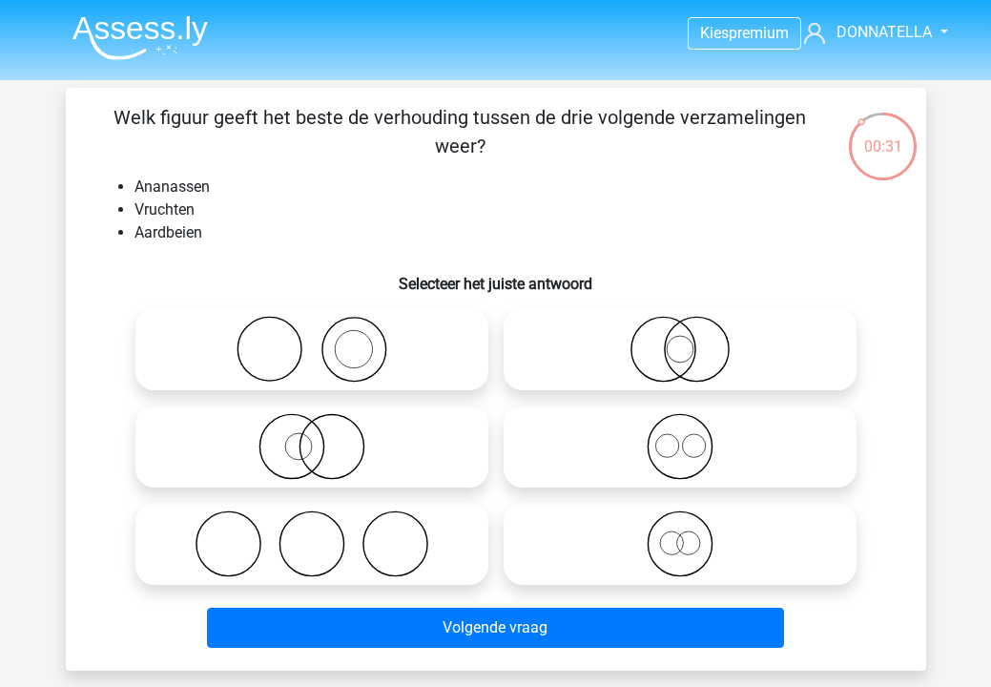
click at [739, 481] on label at bounding box center [680, 446] width 353 height 82
click at [693, 437] on input "radio" at bounding box center [686, 431] width 12 height 12
radio input "true"
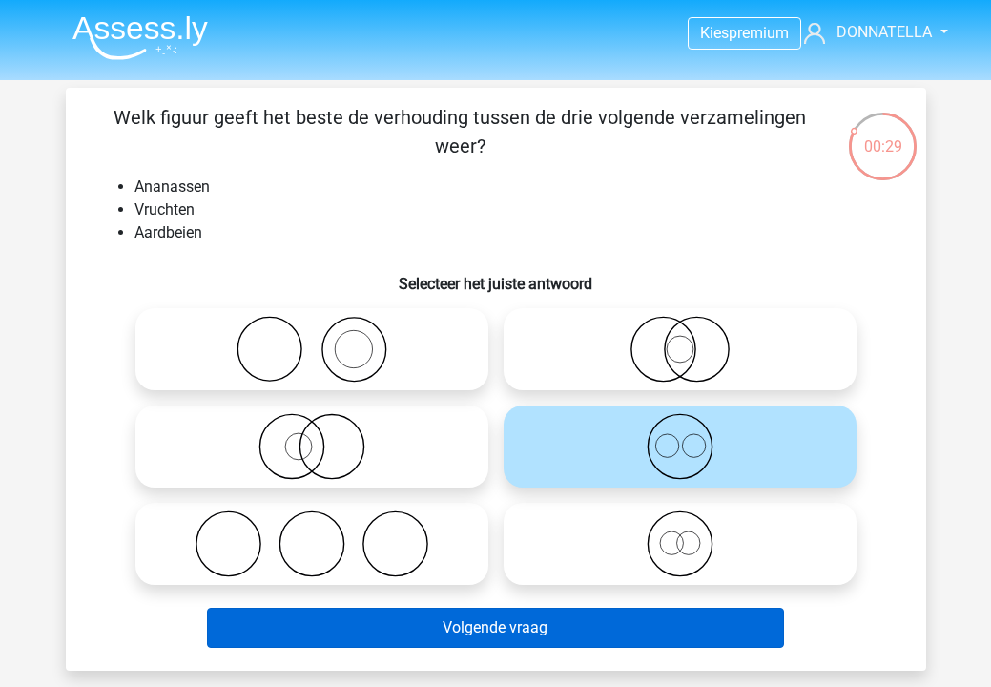
click at [652, 616] on button "Volgende vraag" at bounding box center [495, 628] width 577 height 40
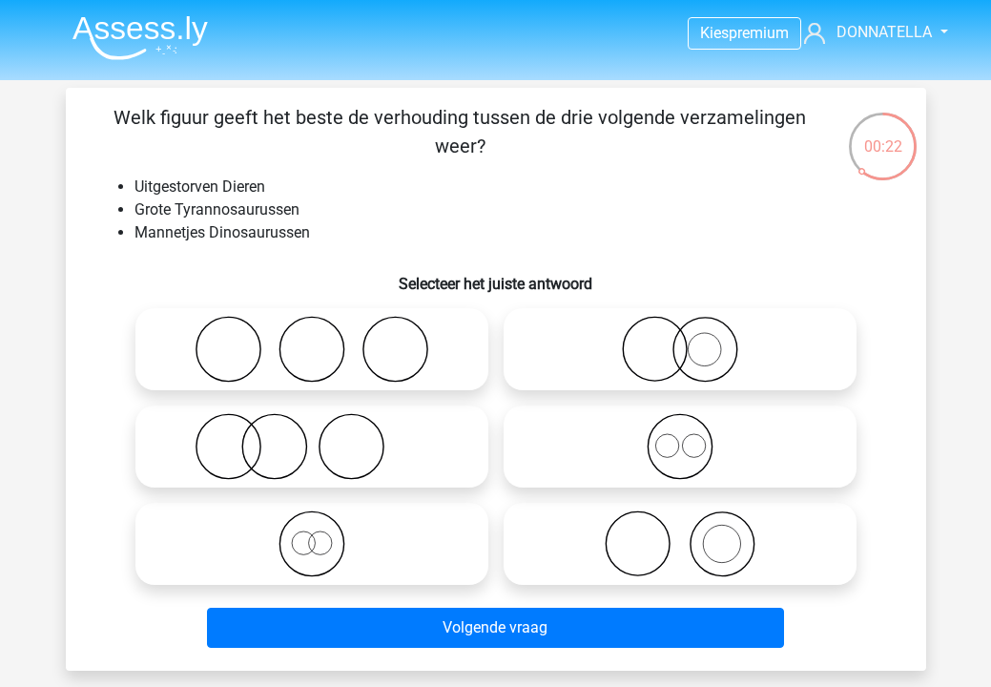
click at [740, 372] on icon at bounding box center [680, 349] width 338 height 67
click at [693, 340] on input "radio" at bounding box center [686, 333] width 12 height 12
radio input "true"
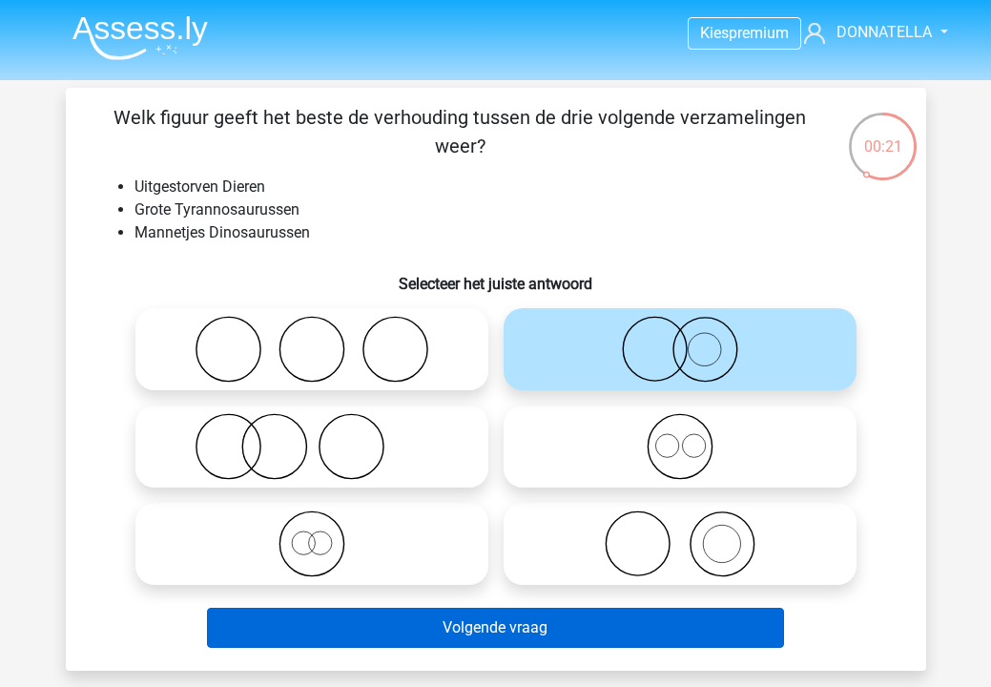
click at [645, 635] on button "Volgende vraag" at bounding box center [495, 628] width 577 height 40
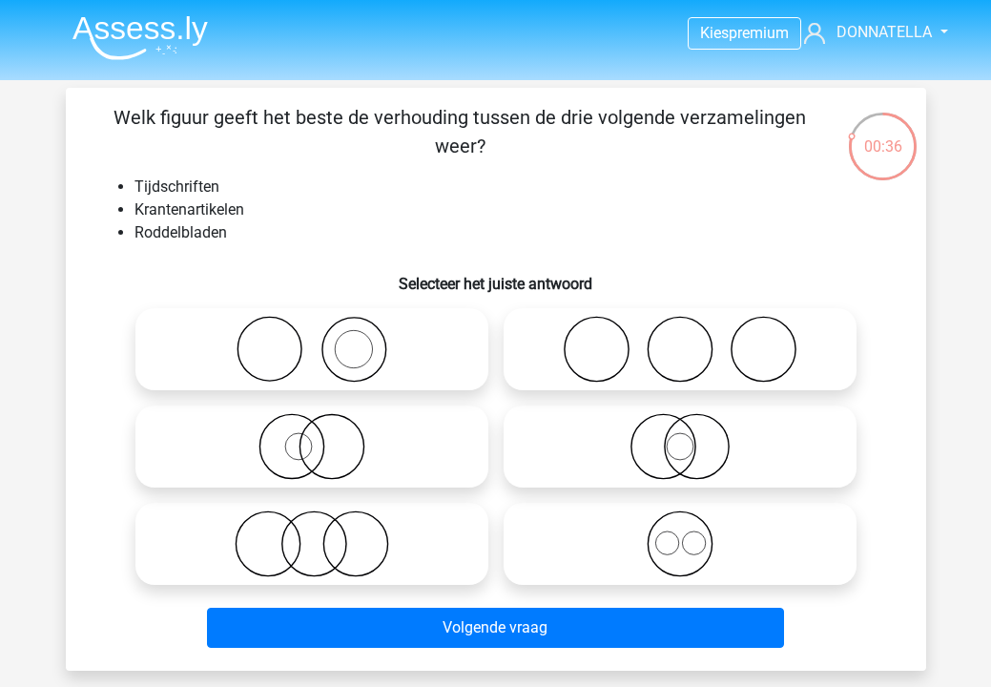
click at [673, 362] on icon at bounding box center [680, 349] width 338 height 67
click at [680, 340] on input "radio" at bounding box center [686, 333] width 12 height 12
radio input "true"
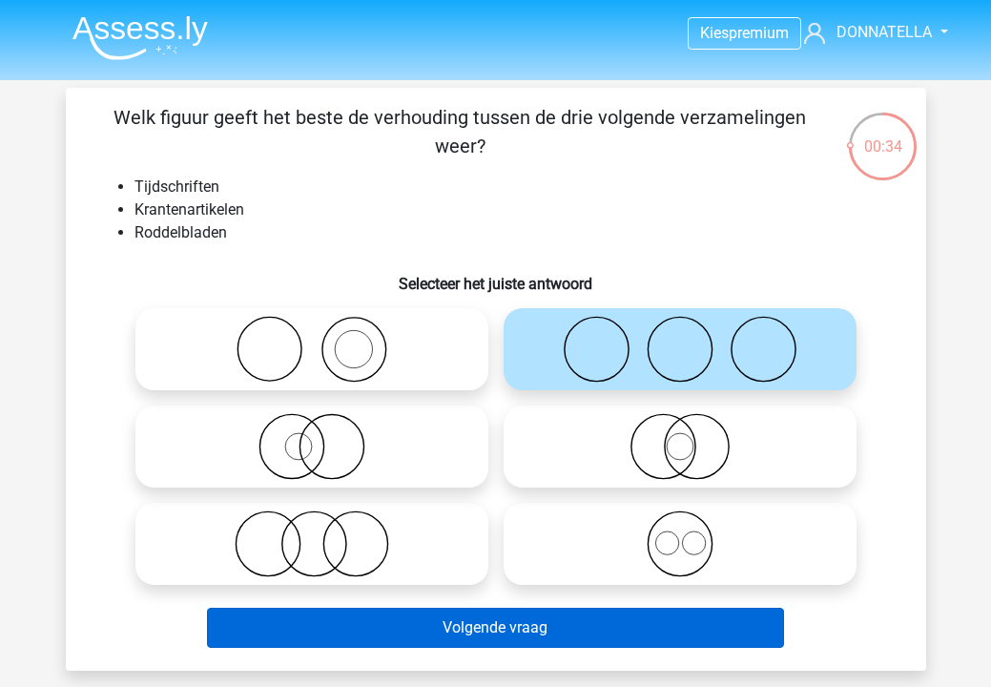
click at [631, 621] on button "Volgende vraag" at bounding box center [495, 628] width 577 height 40
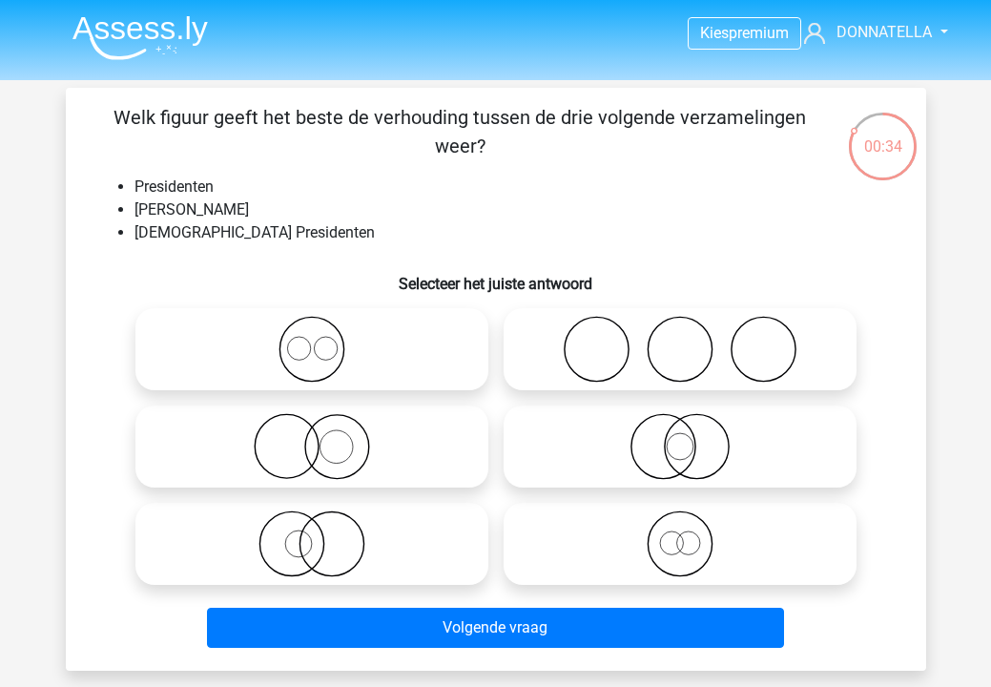
click at [422, 444] on icon at bounding box center [312, 446] width 338 height 67
click at [324, 437] on input "radio" at bounding box center [318, 431] width 12 height 12
radio input "true"
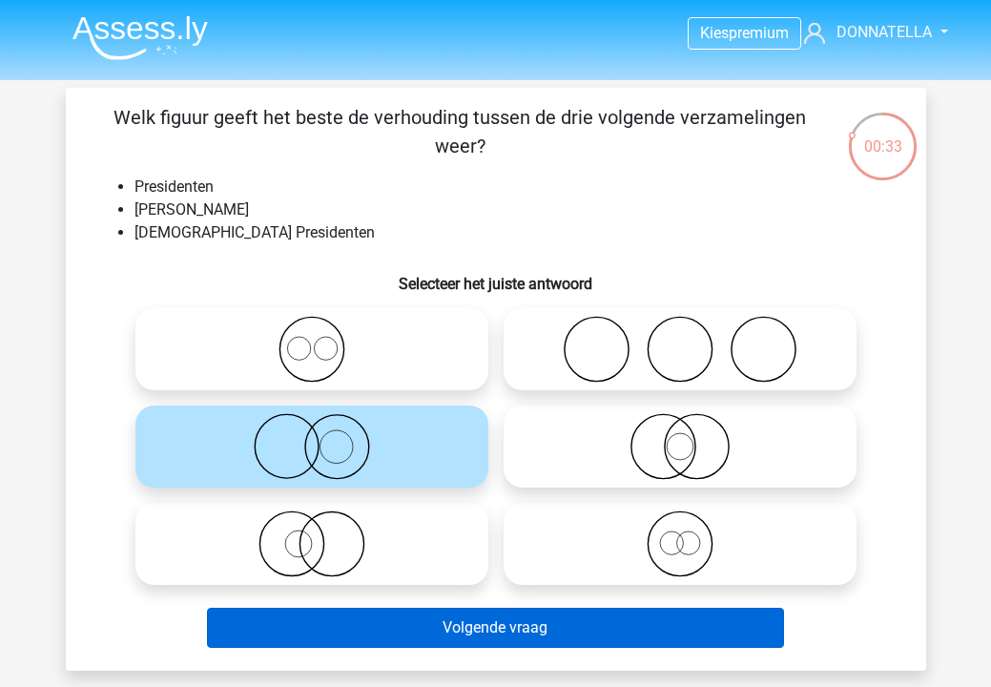
click at [430, 625] on button "Volgende vraag" at bounding box center [495, 628] width 577 height 40
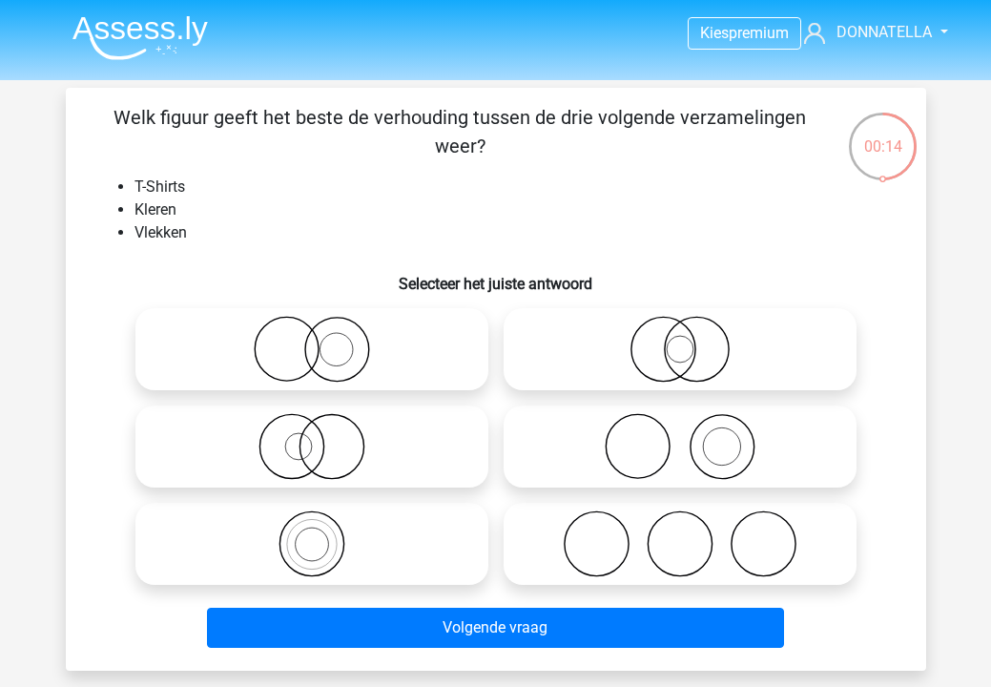
click at [396, 472] on icon at bounding box center [312, 446] width 338 height 67
click at [324, 437] on input "radio" at bounding box center [318, 431] width 12 height 12
radio input "true"
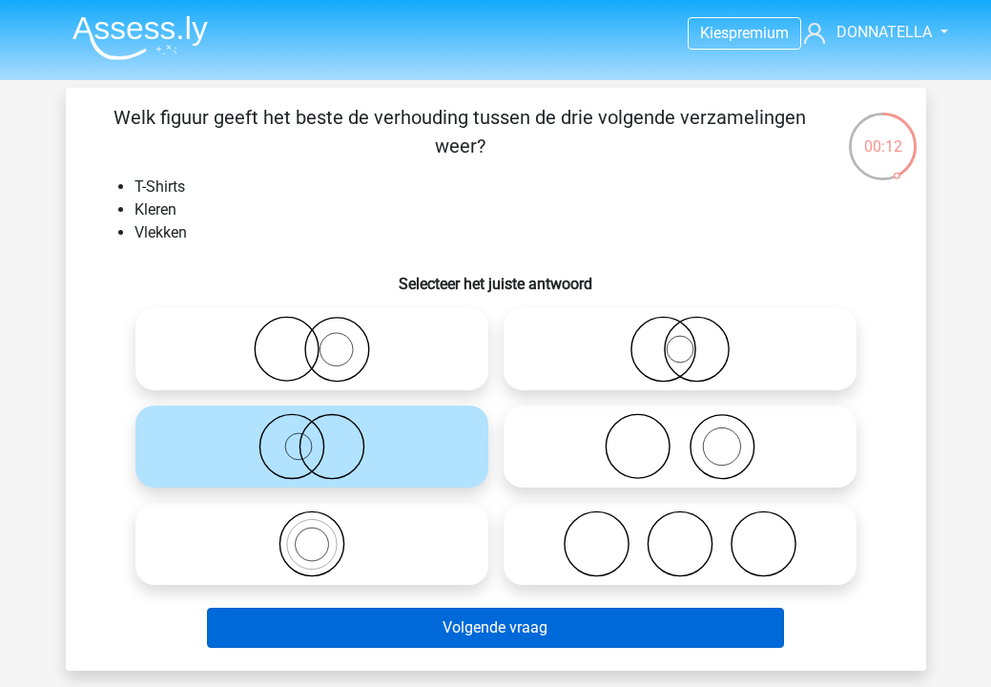
click at [422, 632] on button "Volgende vraag" at bounding box center [495, 628] width 577 height 40
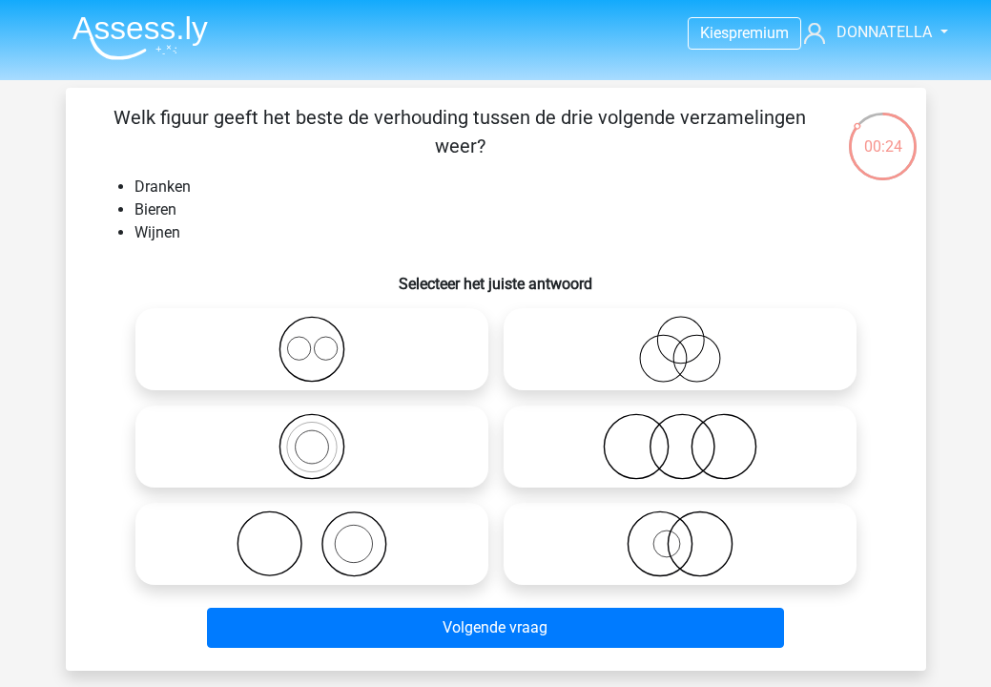
click at [393, 382] on icon at bounding box center [312, 349] width 338 height 67
click at [324, 340] on input "radio" at bounding box center [318, 333] width 12 height 12
radio input "true"
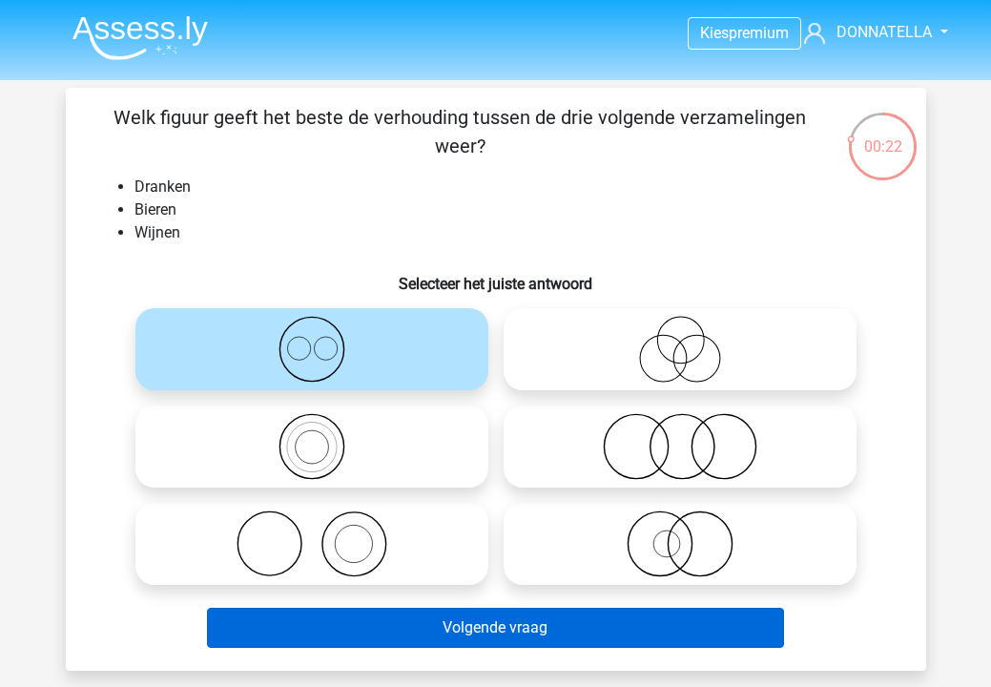
click at [449, 621] on button "Volgende vraag" at bounding box center [495, 628] width 577 height 40
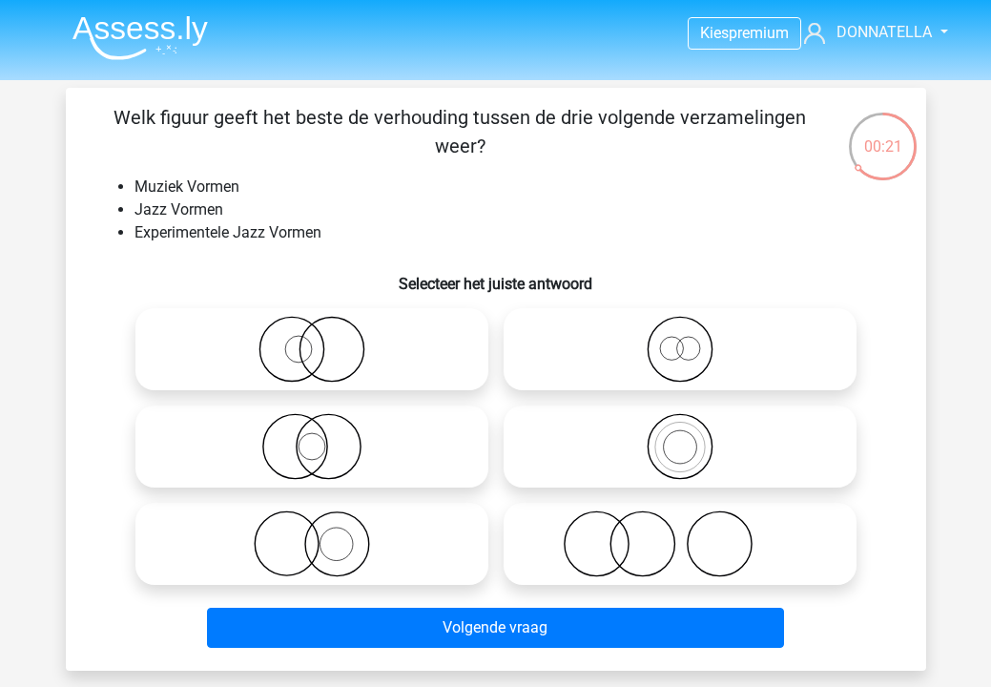
click at [555, 363] on icon at bounding box center [680, 349] width 338 height 67
click at [680, 340] on input "radio" at bounding box center [686, 333] width 12 height 12
radio input "true"
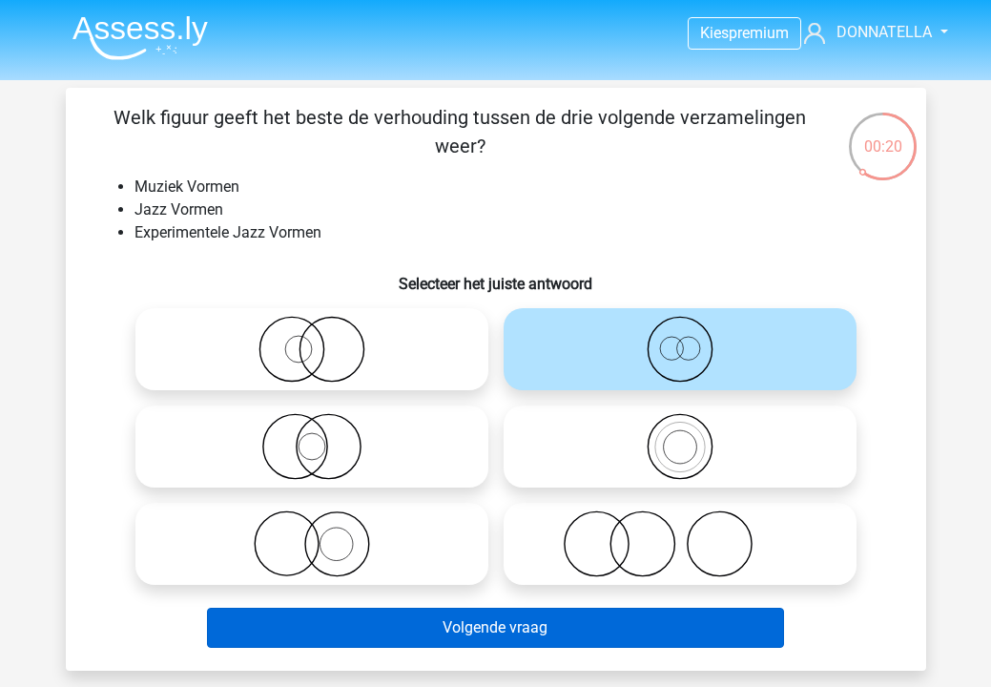
click at [456, 632] on button "Volgende vraag" at bounding box center [495, 628] width 577 height 40
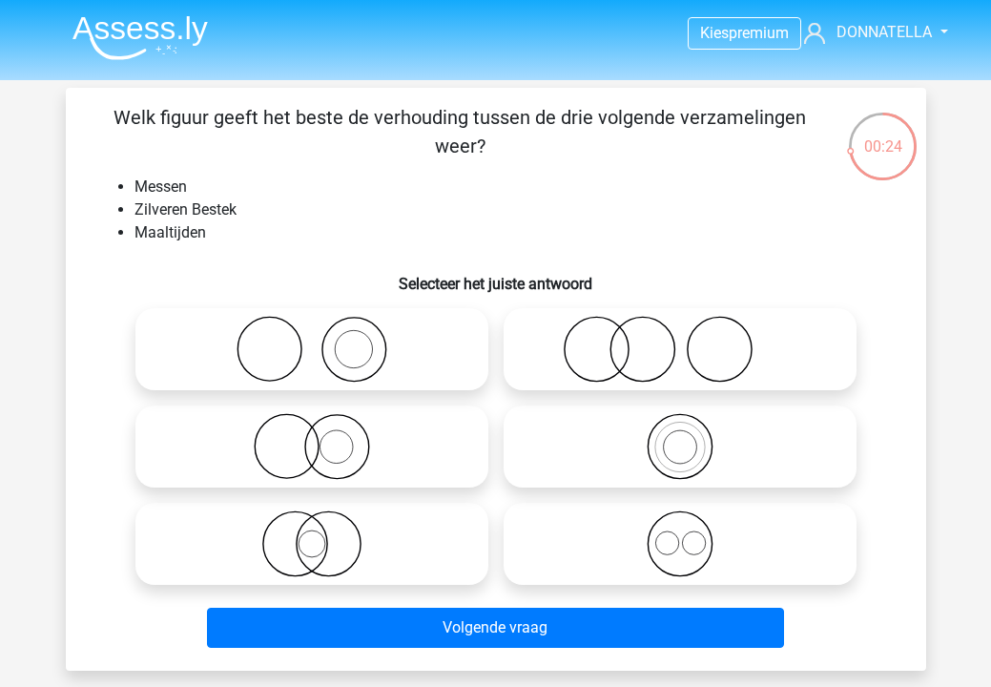
click at [400, 416] on icon at bounding box center [312, 446] width 338 height 67
click at [324, 425] on input "radio" at bounding box center [318, 431] width 12 height 12
radio input "true"
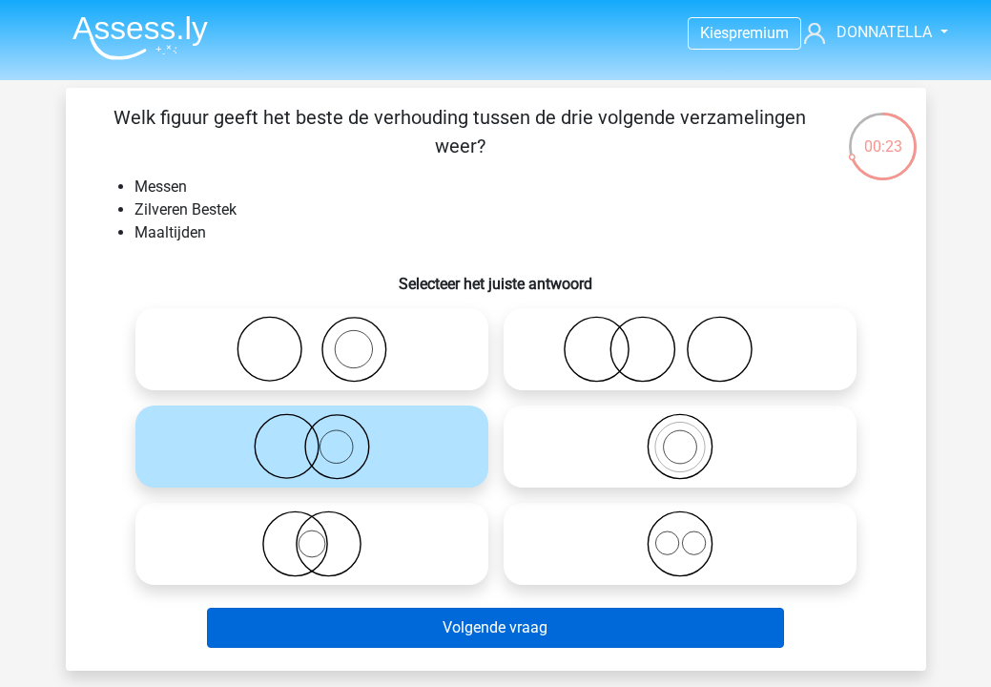
click at [371, 630] on button "Volgende vraag" at bounding box center [495, 628] width 577 height 40
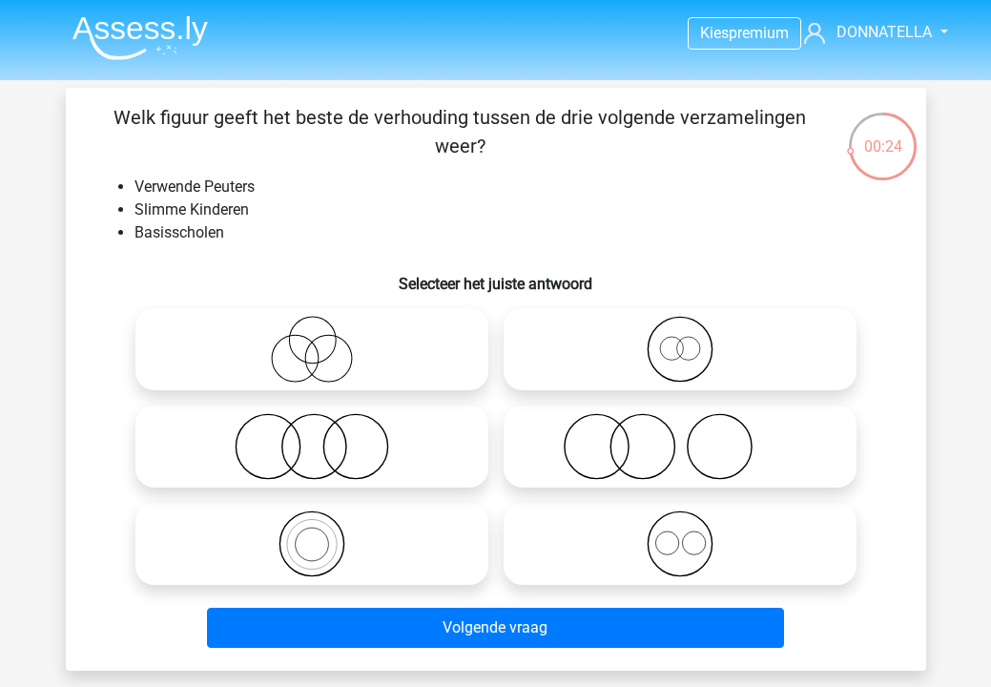
click at [561, 558] on icon at bounding box center [680, 543] width 338 height 67
click at [680, 534] on input "radio" at bounding box center [686, 528] width 12 height 12
radio input "true"
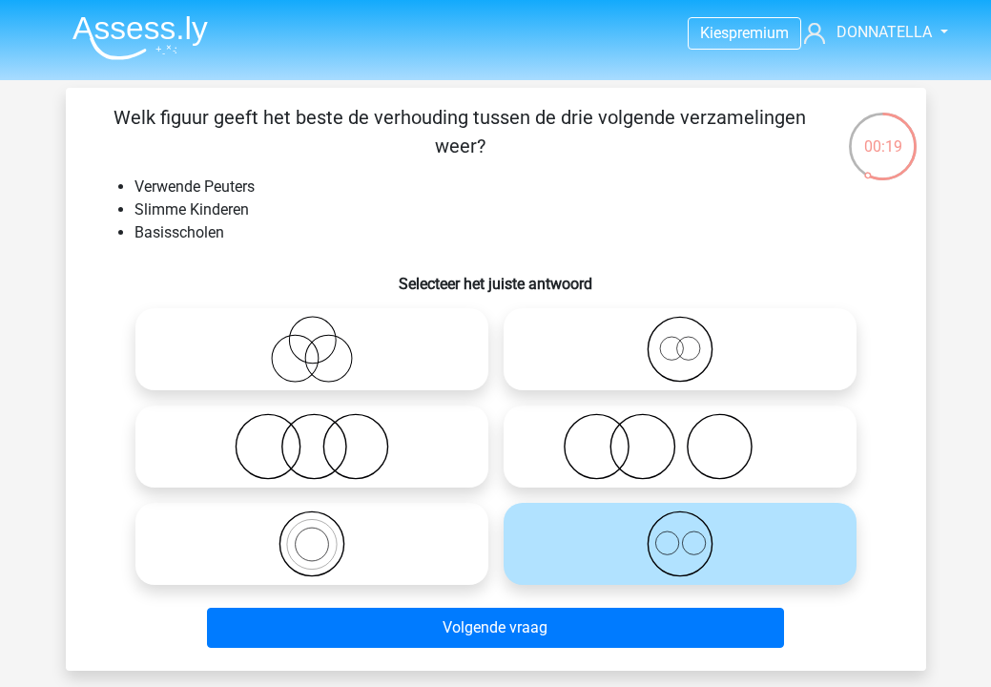
click at [404, 365] on icon at bounding box center [312, 349] width 338 height 67
click at [324, 340] on input "radio" at bounding box center [318, 333] width 12 height 12
radio input "true"
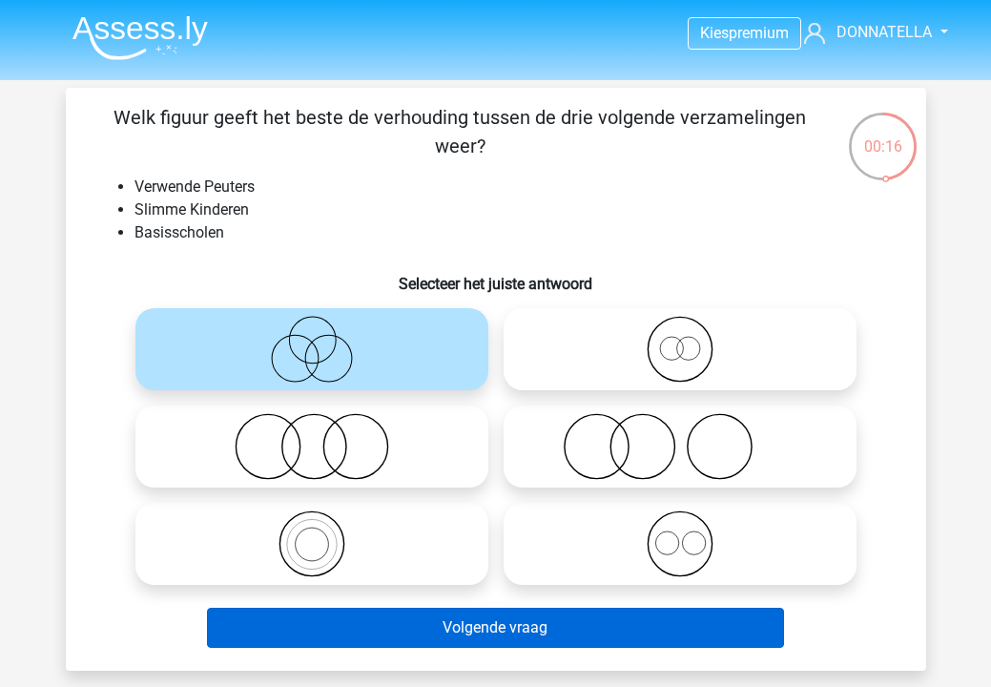
click at [519, 626] on button "Volgende vraag" at bounding box center [495, 628] width 577 height 40
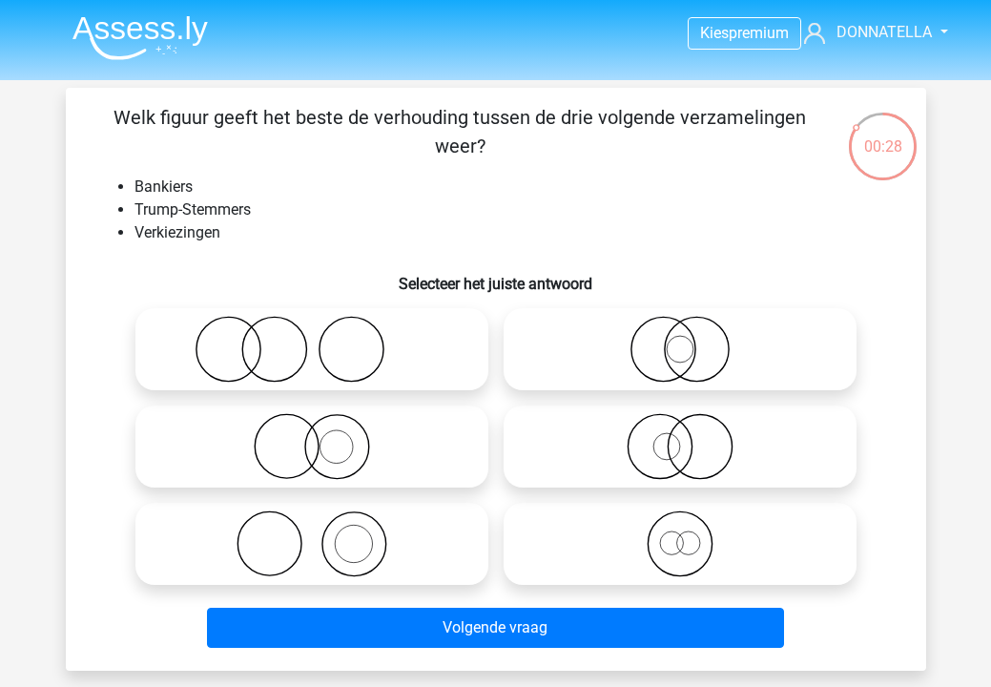
click at [342, 470] on icon at bounding box center [312, 446] width 338 height 67
click at [324, 437] on input "radio" at bounding box center [318, 431] width 12 height 12
radio input "true"
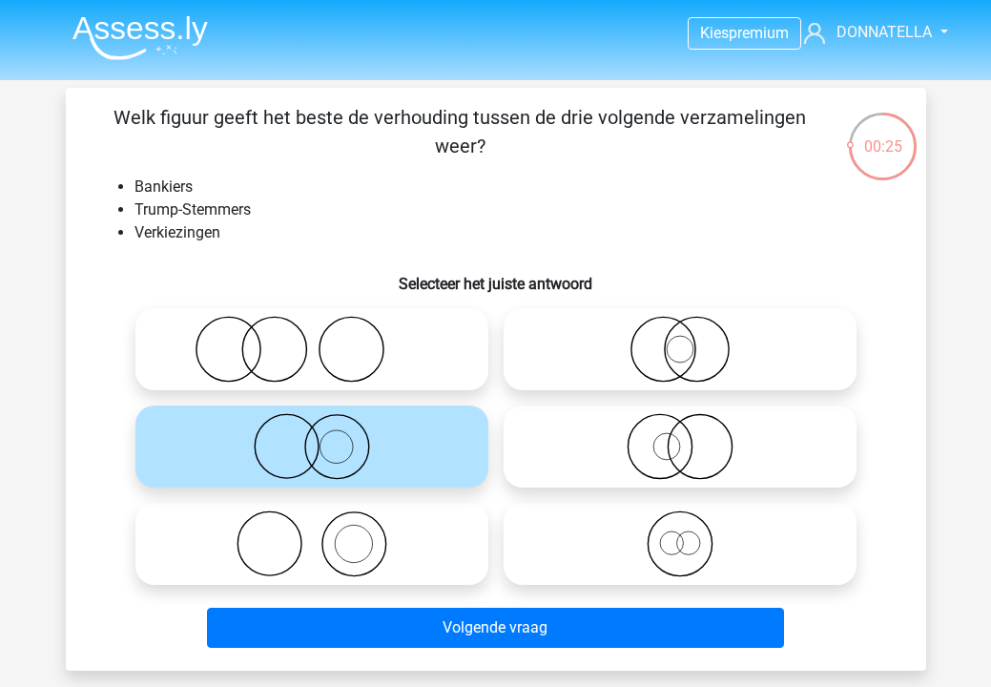
click at [365, 551] on icon at bounding box center [312, 543] width 338 height 67
click at [324, 534] on input "radio" at bounding box center [318, 528] width 12 height 12
radio input "true"
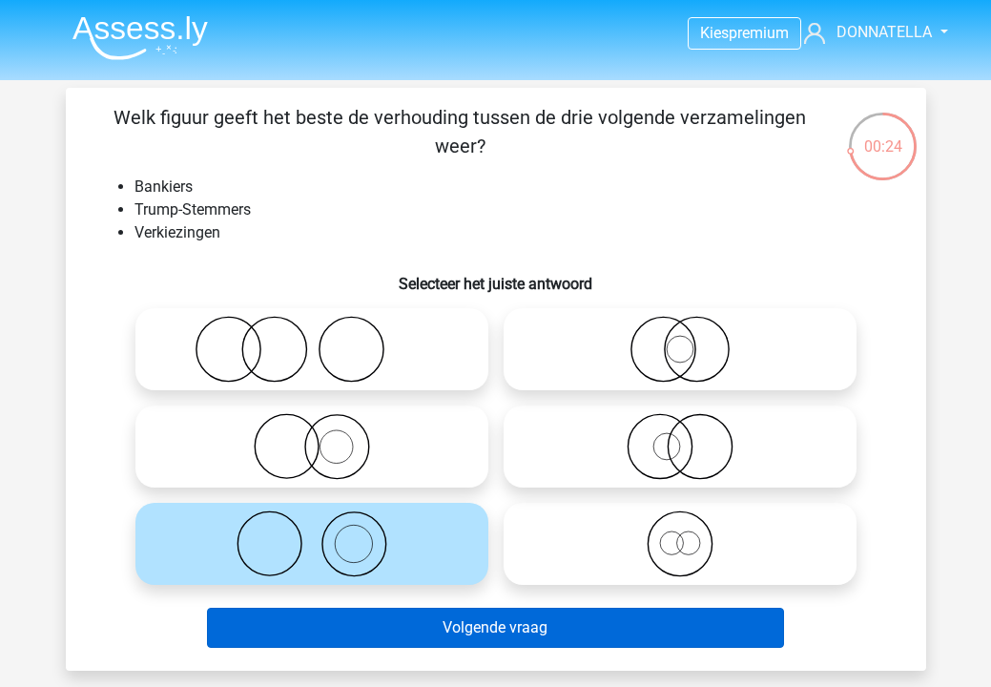
click at [393, 628] on button "Volgende vraag" at bounding box center [495, 628] width 577 height 40
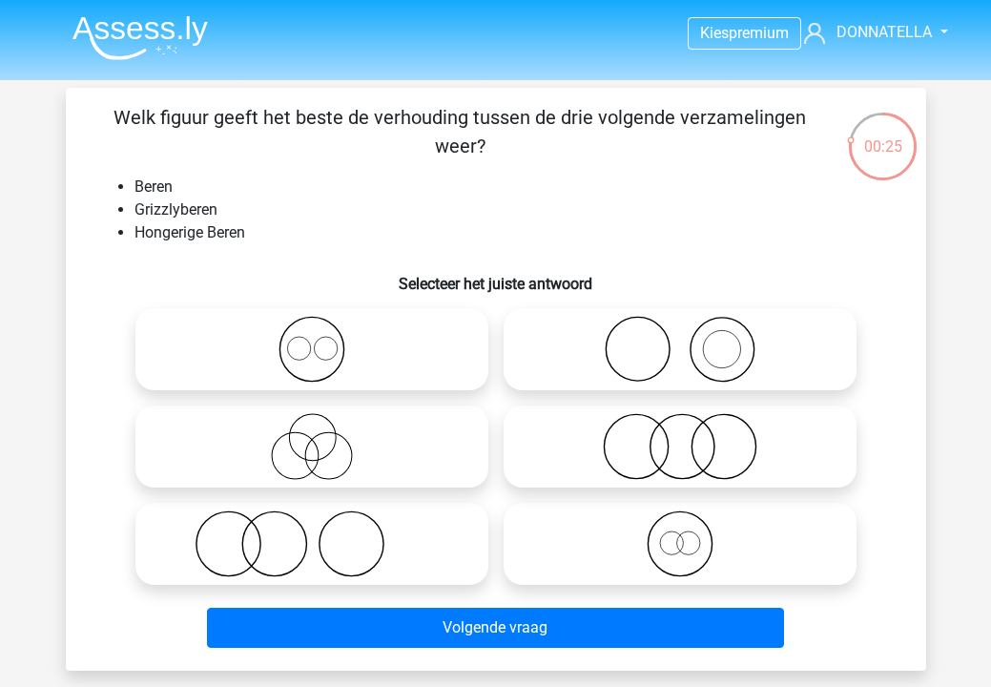
click at [396, 380] on icon at bounding box center [312, 349] width 338 height 67
click at [324, 340] on input "radio" at bounding box center [318, 333] width 12 height 12
radio input "true"
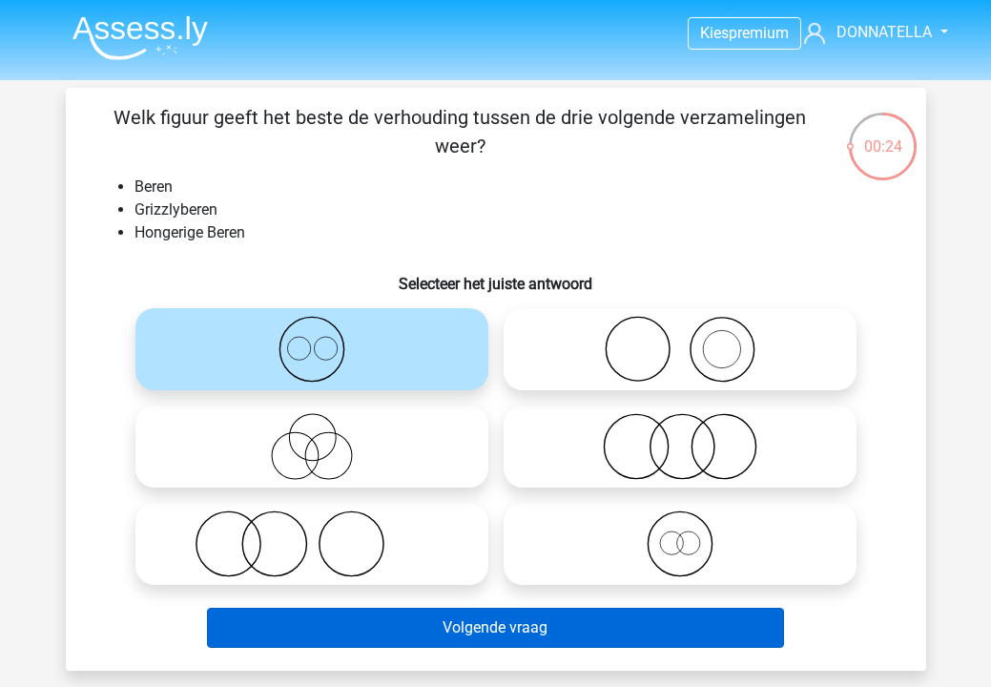
click at [404, 618] on button "Volgende vraag" at bounding box center [495, 628] width 577 height 40
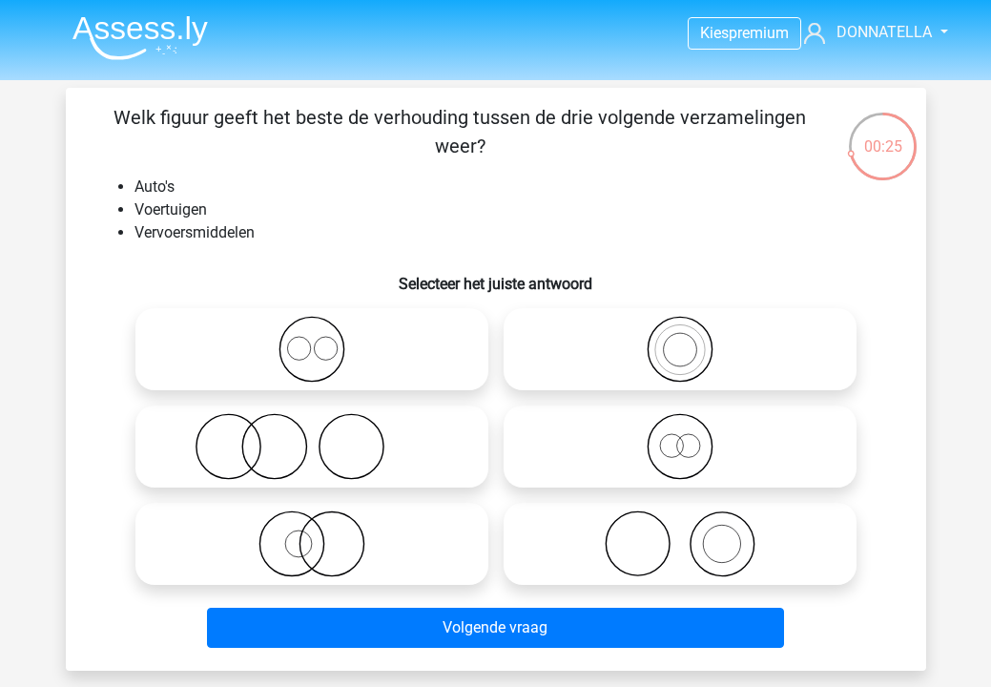
click at [436, 354] on icon at bounding box center [312, 349] width 338 height 67
click at [324, 340] on input "radio" at bounding box center [318, 333] width 12 height 12
radio input "true"
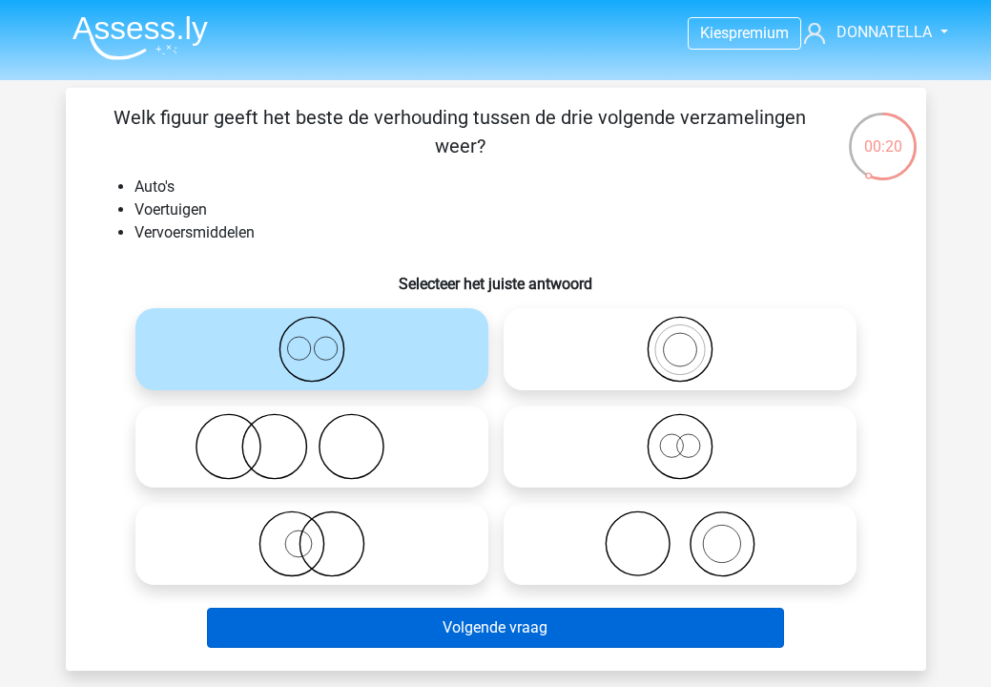
click at [393, 628] on button "Volgende vraag" at bounding box center [495, 628] width 577 height 40
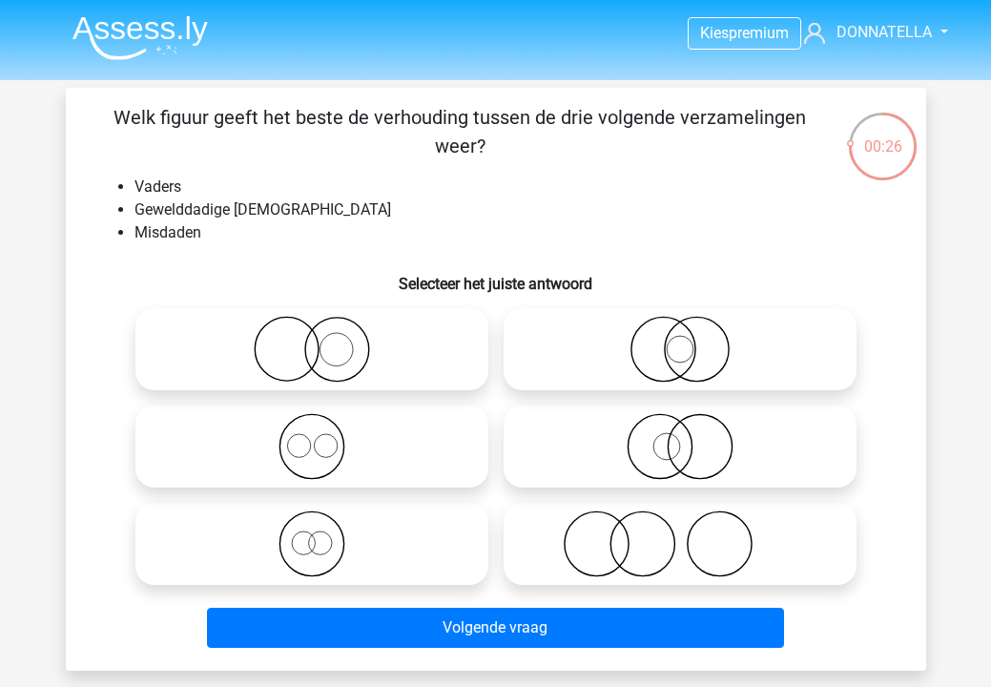
click at [404, 363] on icon at bounding box center [312, 349] width 338 height 67
click at [324, 340] on input "radio" at bounding box center [318, 333] width 12 height 12
radio input "true"
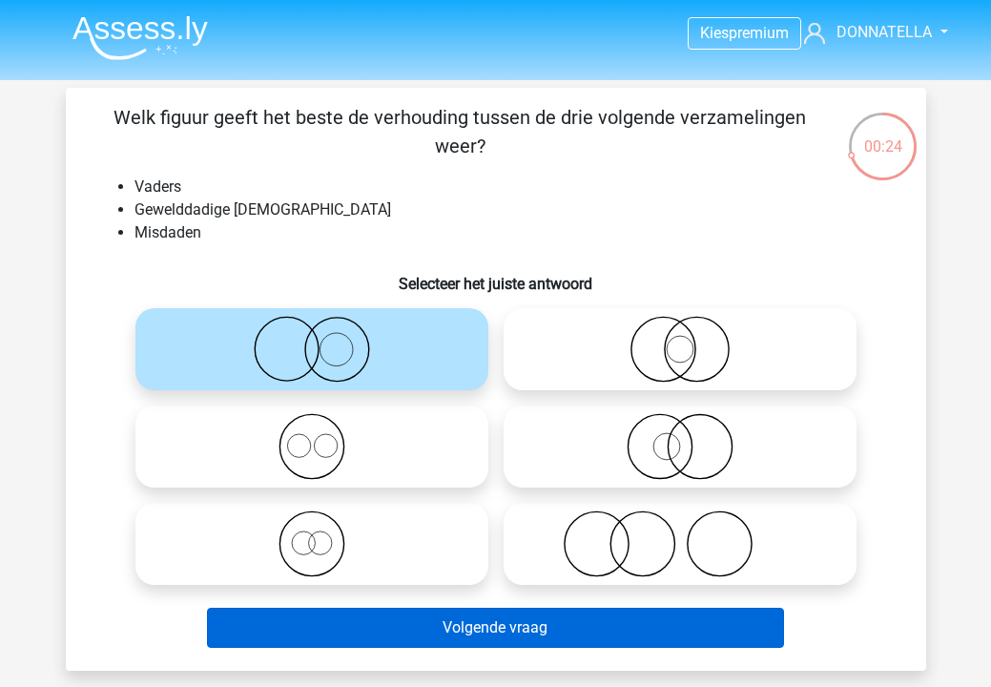
click at [431, 615] on button "Volgende vraag" at bounding box center [495, 628] width 577 height 40
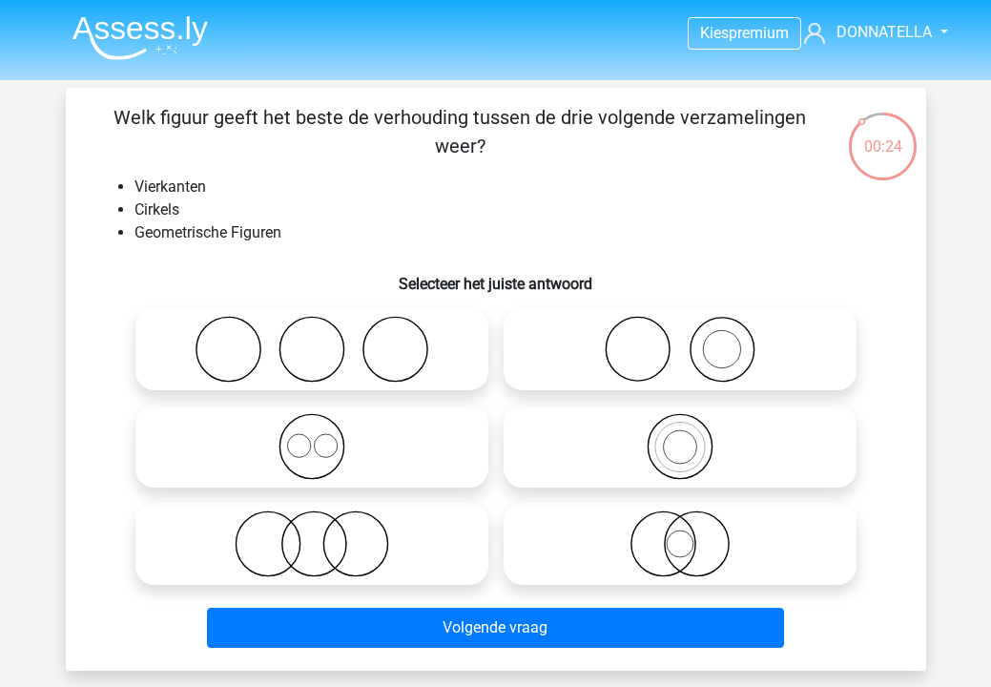
click at [411, 380] on icon at bounding box center [312, 349] width 338 height 67
click at [324, 340] on input "radio" at bounding box center [318, 333] width 12 height 12
radio input "true"
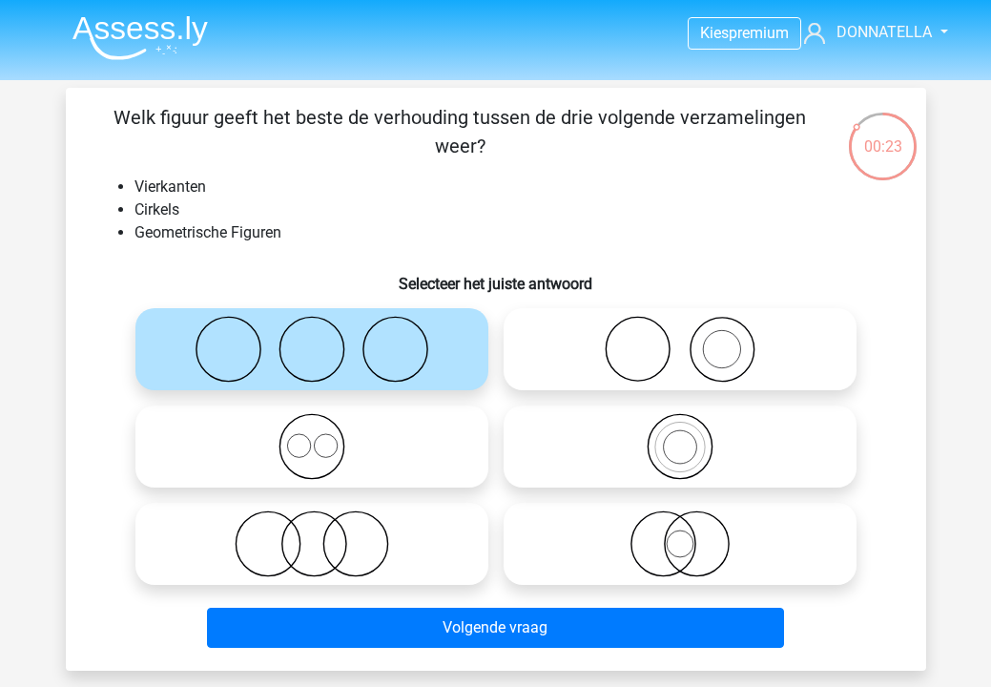
click at [474, 658] on div "Welk figuur geeft het beste de verhouding tussen de drie volgende verzamelingen…" at bounding box center [496, 379] width 860 height 583
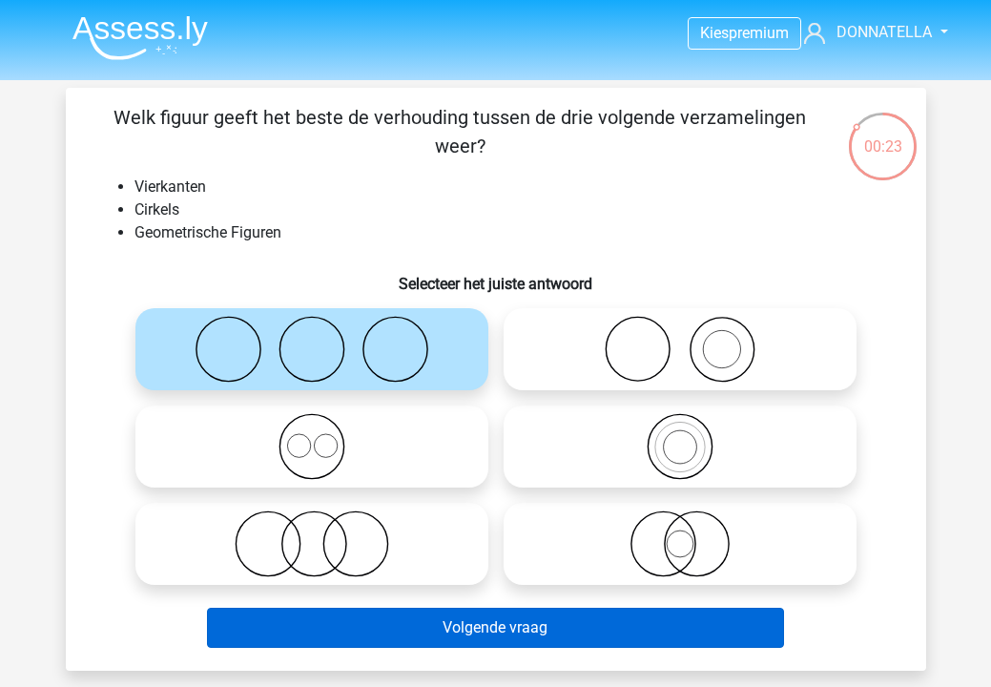
click at [473, 637] on button "Volgende vraag" at bounding box center [495, 628] width 577 height 40
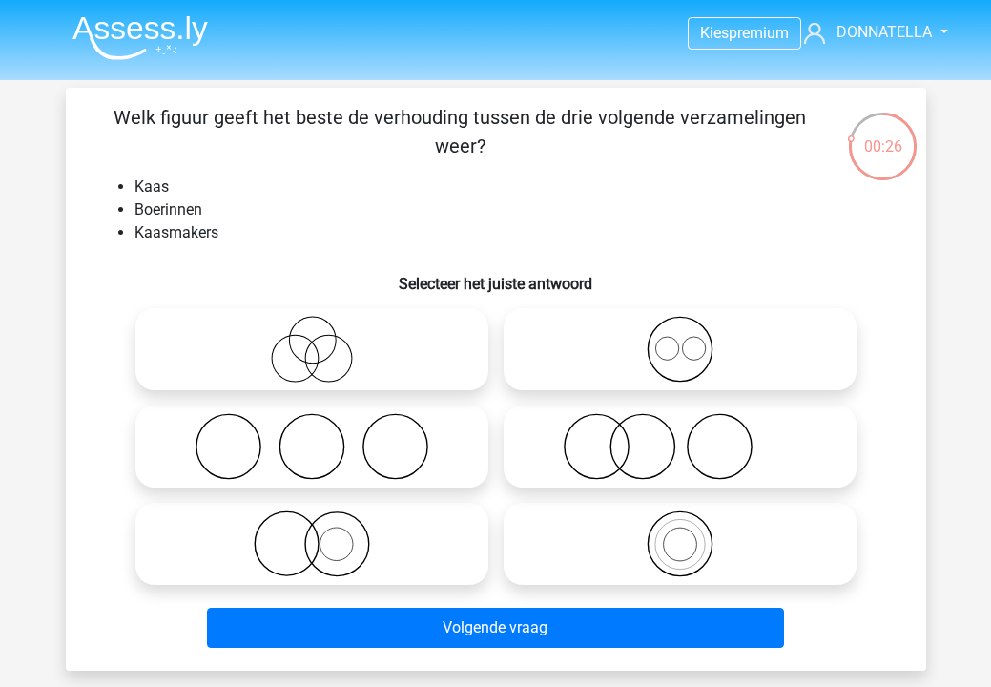
click at [629, 361] on icon at bounding box center [680, 349] width 338 height 67
click at [680, 340] on input "radio" at bounding box center [686, 333] width 12 height 12
radio input "true"
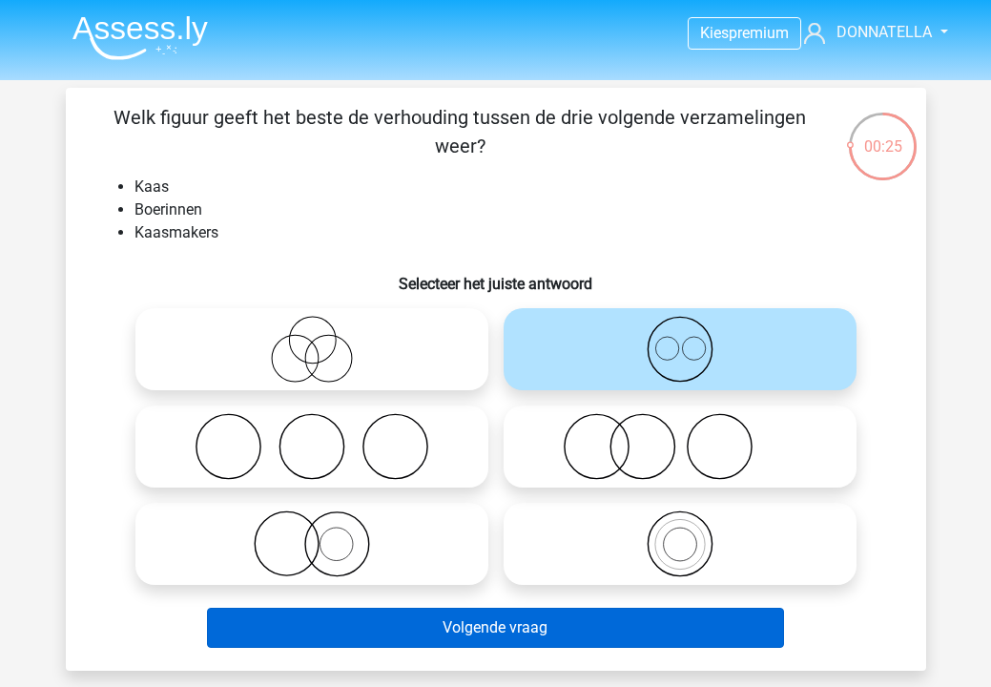
click at [558, 632] on button "Volgende vraag" at bounding box center [495, 628] width 577 height 40
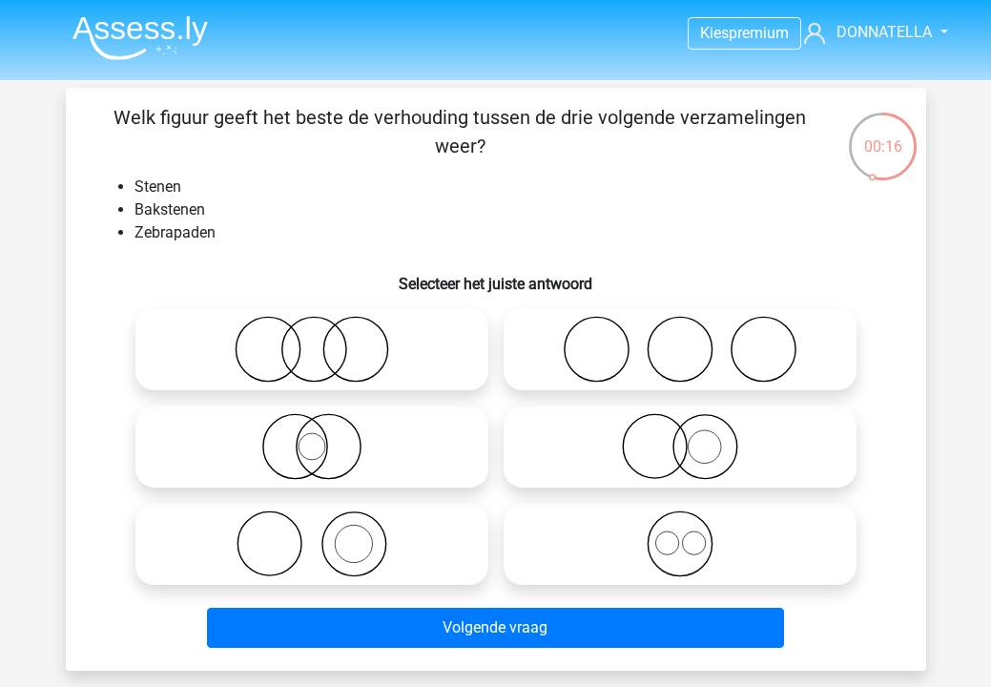
click at [640, 462] on icon at bounding box center [680, 446] width 338 height 67
click at [680, 437] on input "radio" at bounding box center [686, 431] width 12 height 12
radio input "true"
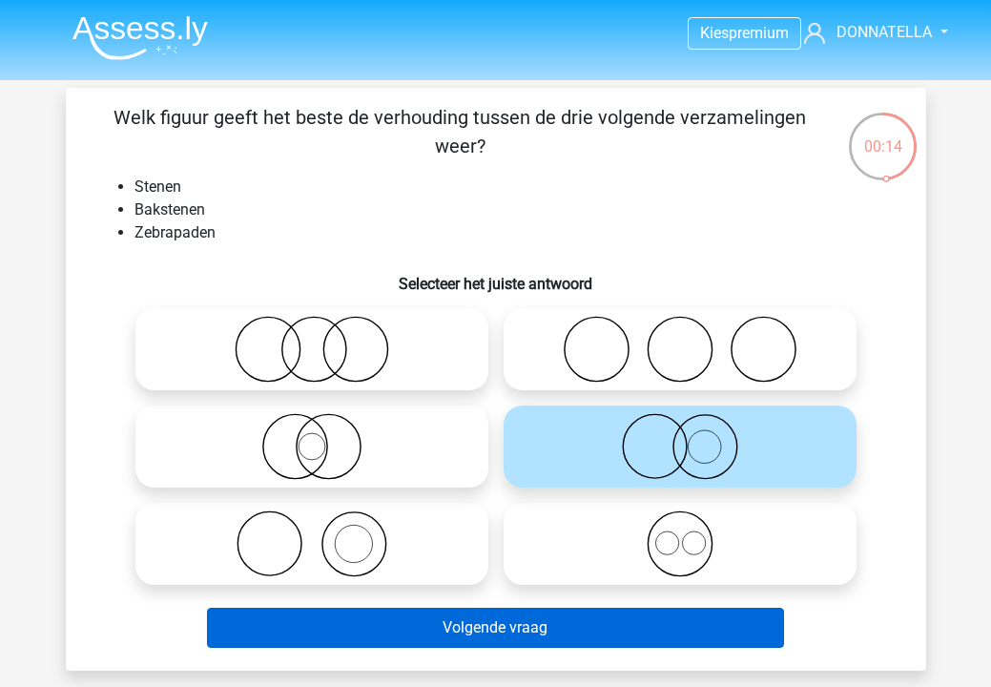
click at [604, 625] on button "Volgende vraag" at bounding box center [495, 628] width 577 height 40
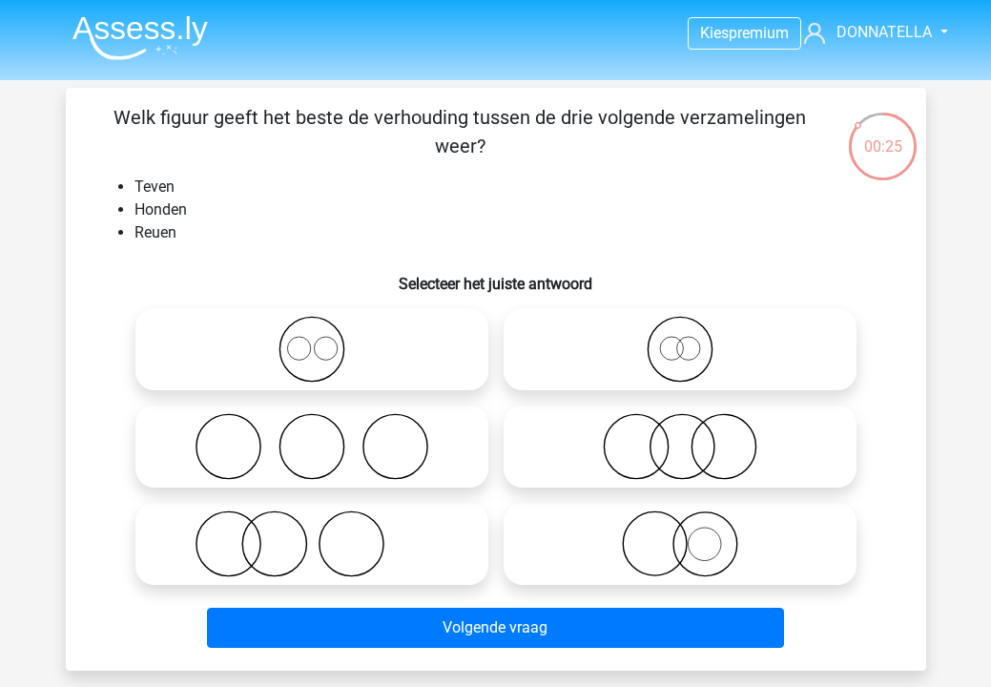
click at [446, 359] on icon at bounding box center [312, 349] width 338 height 67
click at [324, 340] on input "radio" at bounding box center [318, 333] width 12 height 12
radio input "true"
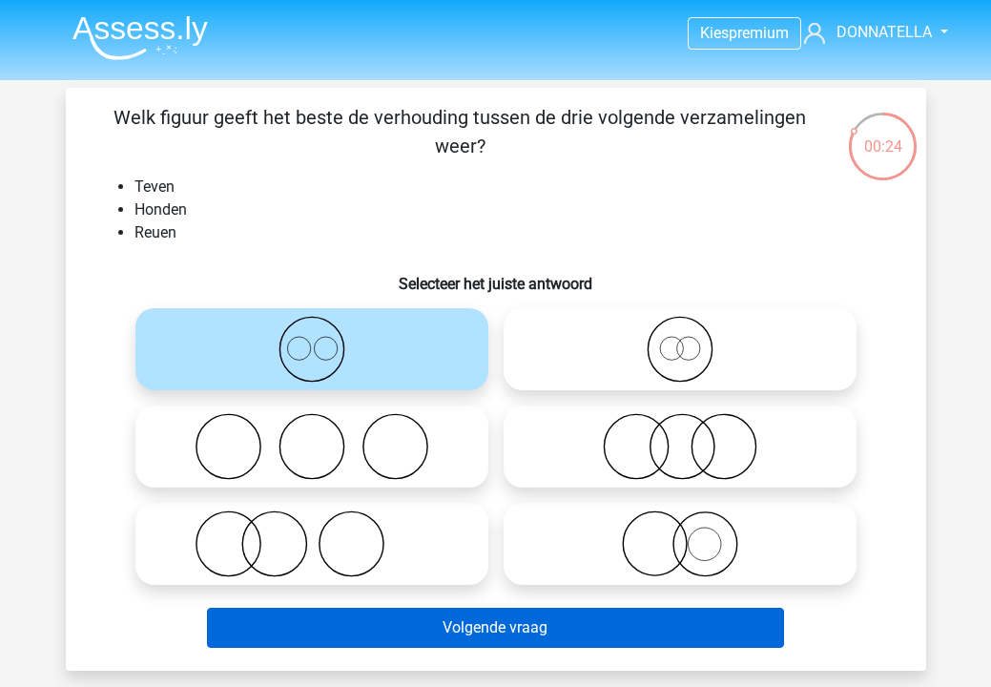
click at [517, 631] on button "Volgende vraag" at bounding box center [495, 628] width 577 height 40
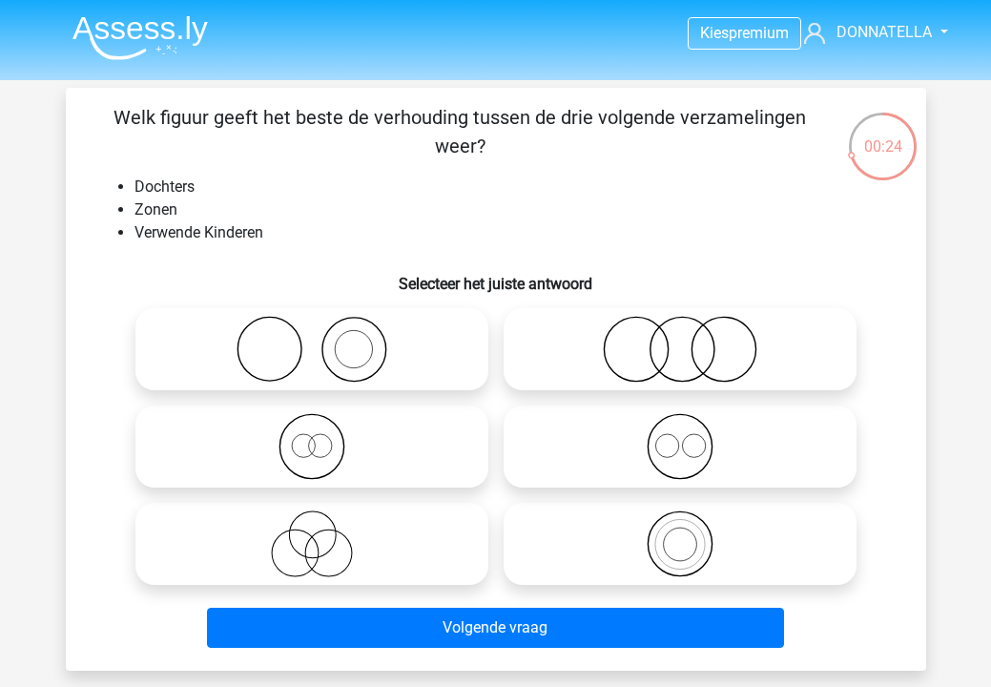
click at [667, 448] on icon at bounding box center [680, 446] width 338 height 67
click at [680, 437] on input "radio" at bounding box center [686, 431] width 12 height 12
radio input "true"
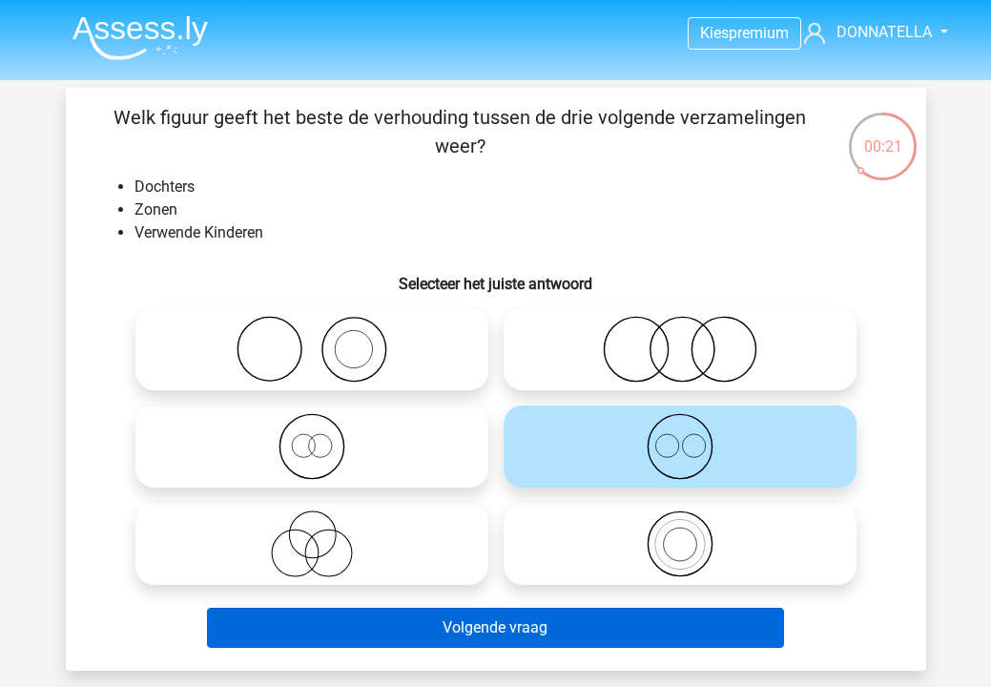
click at [570, 635] on button "Volgende vraag" at bounding box center [495, 628] width 577 height 40
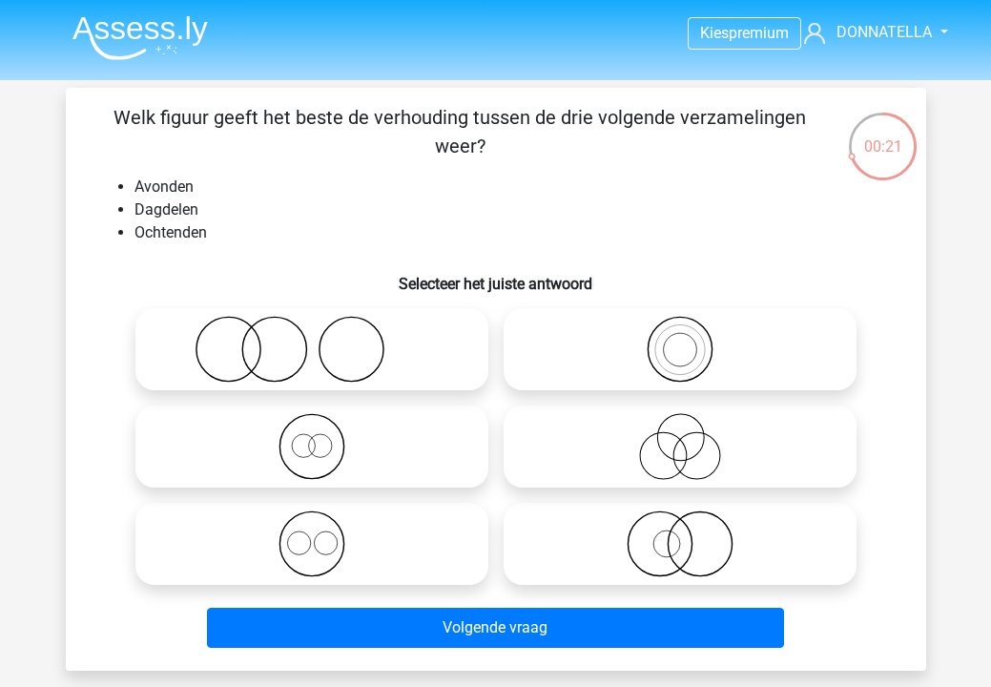
click at [653, 324] on icon at bounding box center [680, 349] width 338 height 67
click at [680, 327] on input "radio" at bounding box center [686, 333] width 12 height 12
radio input "true"
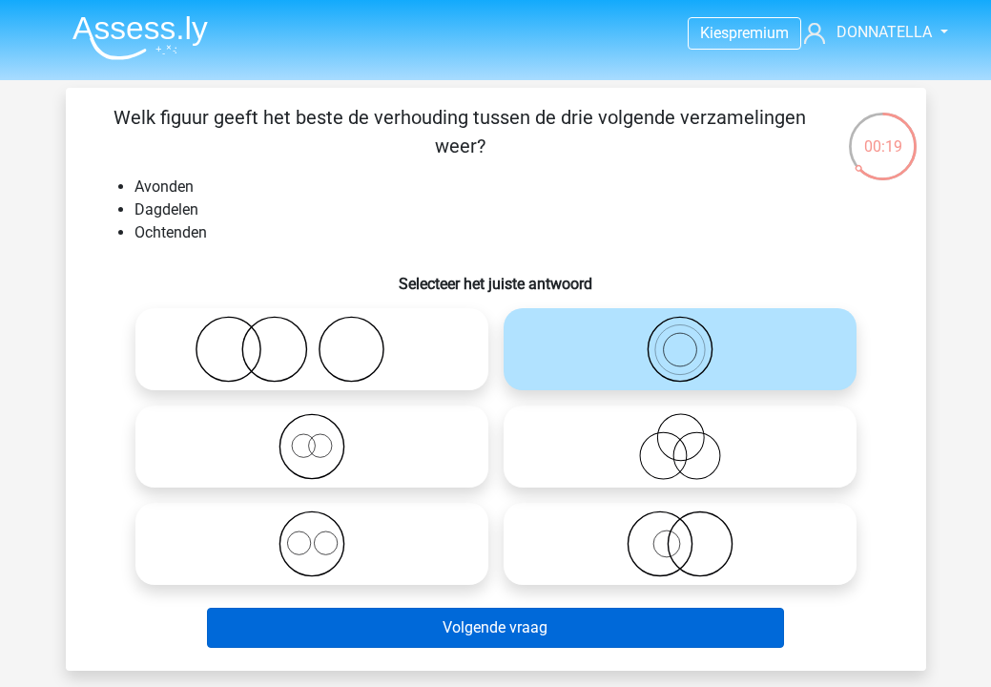
click at [614, 629] on button "Volgende vraag" at bounding box center [495, 628] width 577 height 40
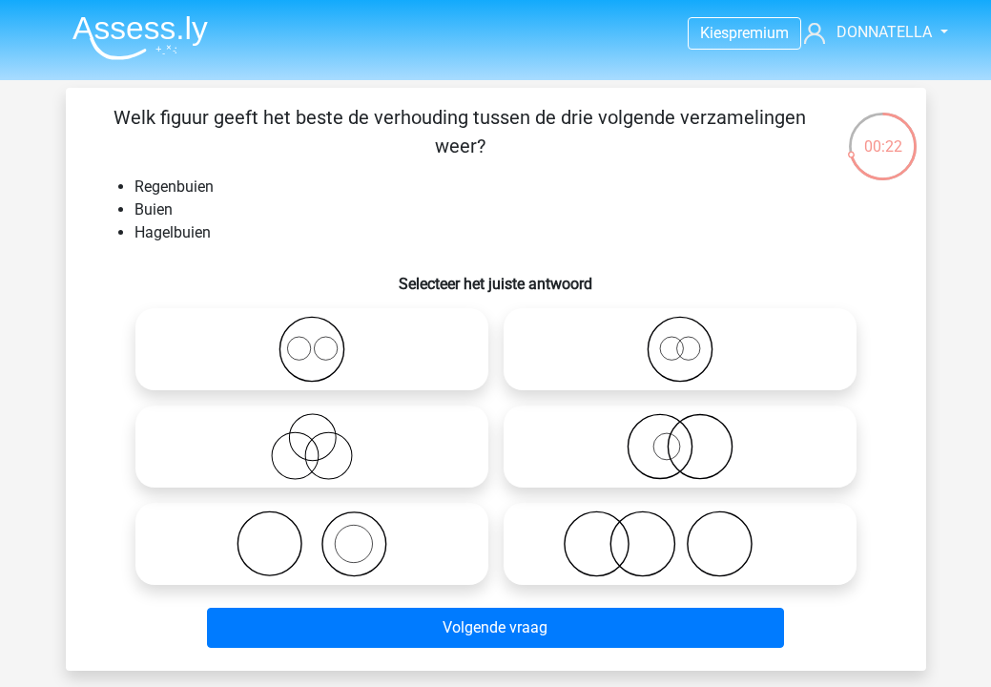
click at [607, 467] on icon at bounding box center [680, 446] width 338 height 67
click at [680, 437] on input "radio" at bounding box center [686, 431] width 12 height 12
radio input "true"
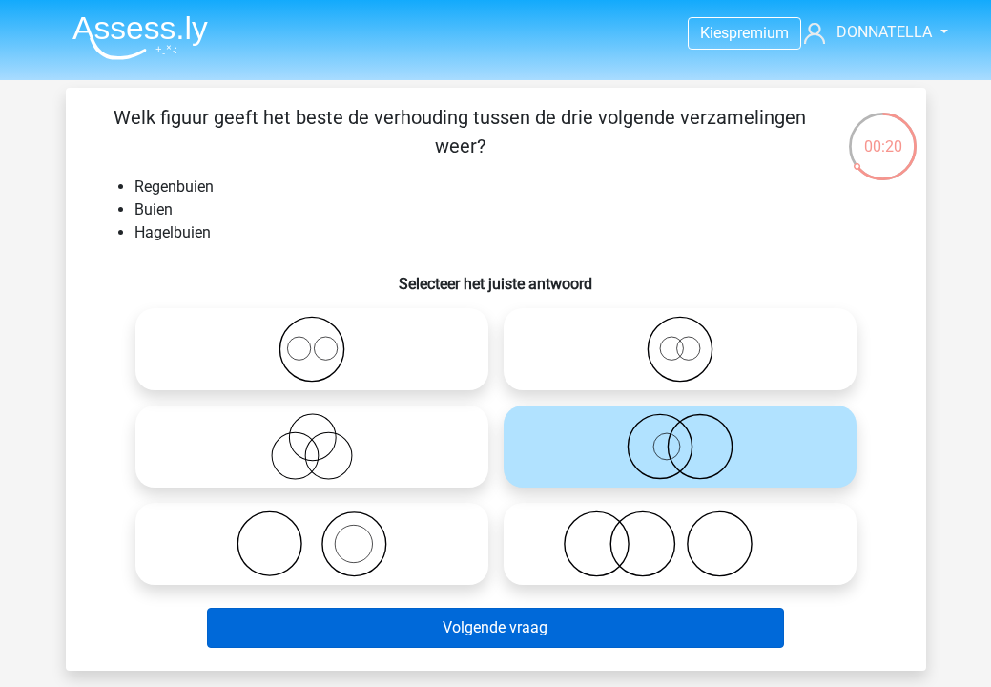
click at [584, 617] on button "Volgende vraag" at bounding box center [495, 628] width 577 height 40
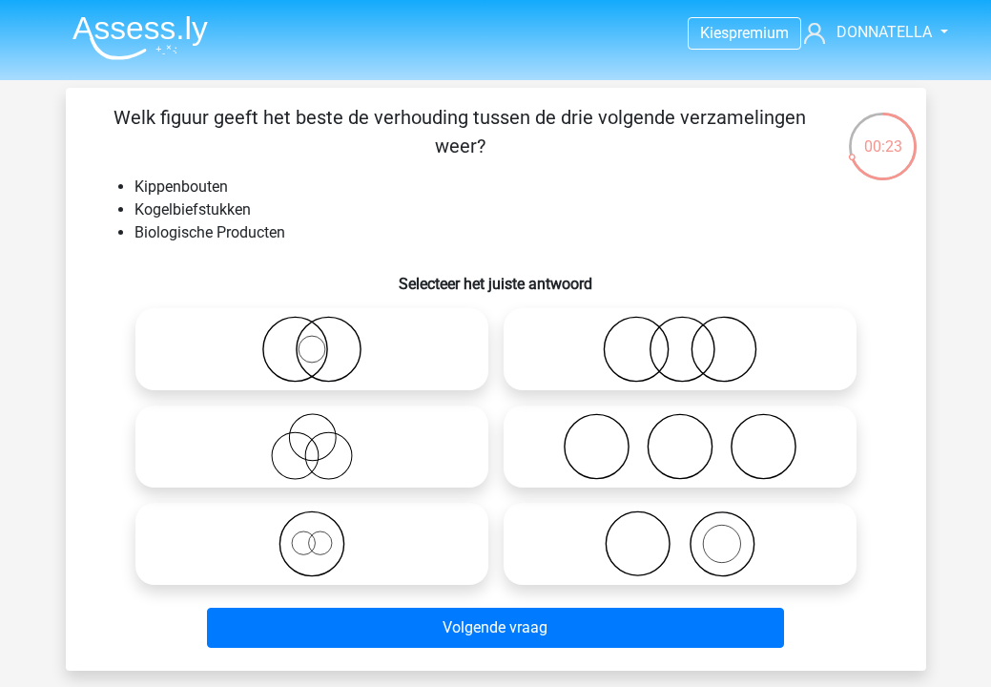
click at [604, 471] on icon at bounding box center [680, 446] width 338 height 67
click at [680, 437] on input "radio" at bounding box center [686, 431] width 12 height 12
radio input "true"
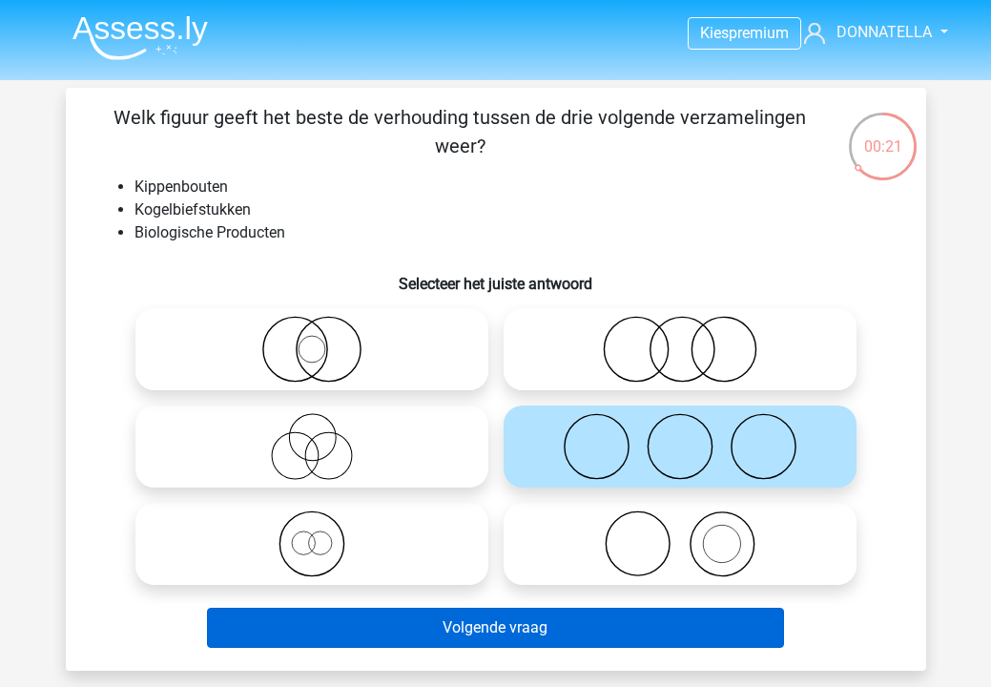
click at [574, 633] on button "Volgende vraag" at bounding box center [495, 628] width 577 height 40
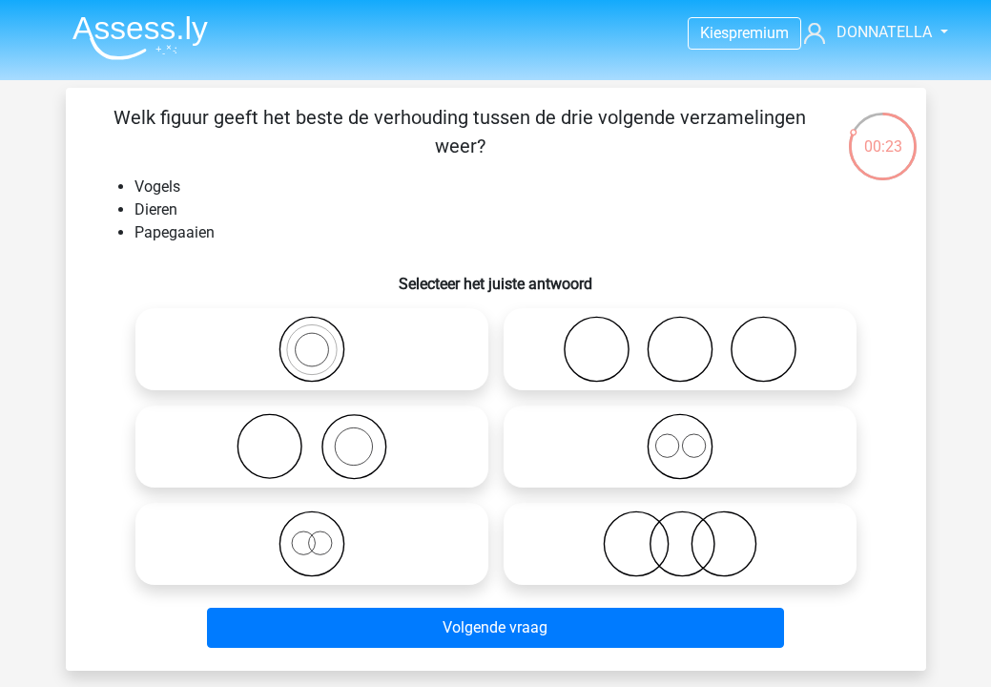
click at [709, 452] on icon at bounding box center [680, 446] width 338 height 67
click at [693, 437] on input "radio" at bounding box center [686, 431] width 12 height 12
radio input "true"
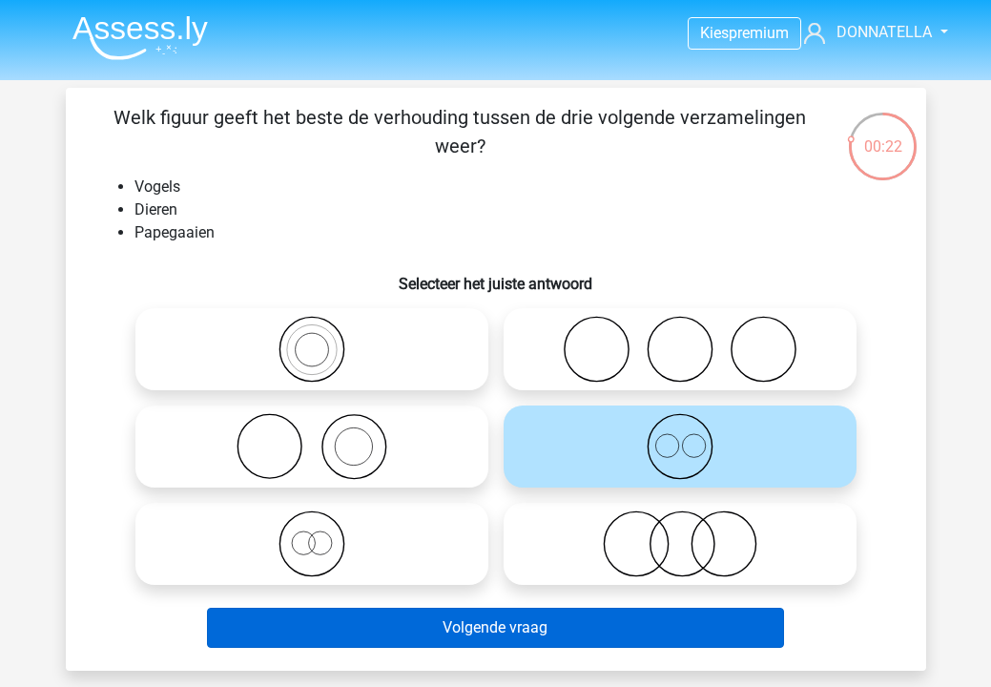
click at [622, 632] on button "Volgende vraag" at bounding box center [495, 628] width 577 height 40
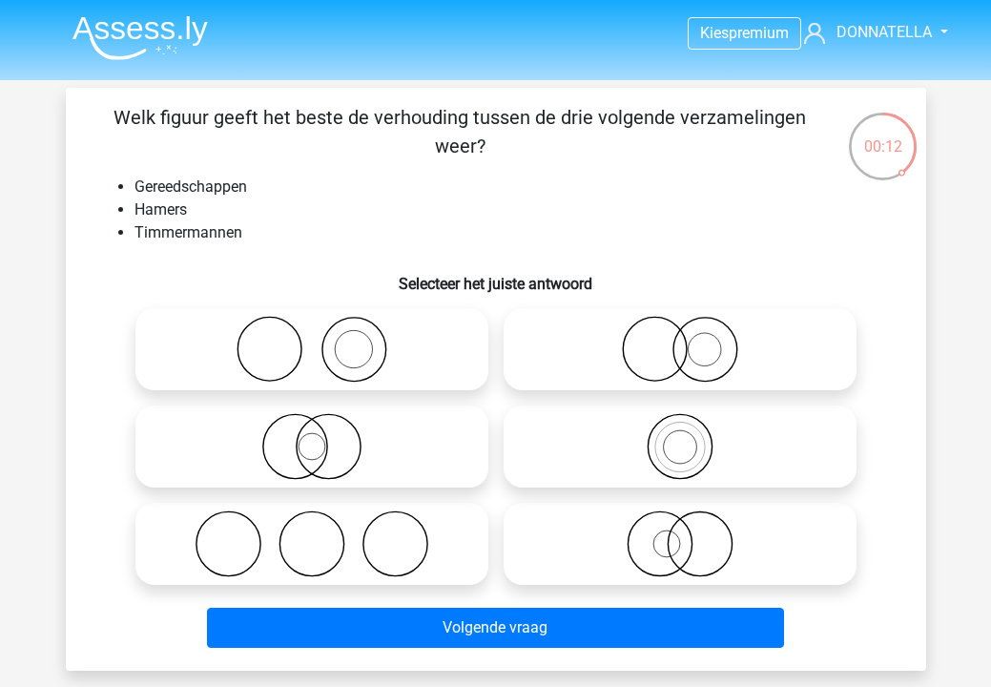
click at [449, 470] on icon at bounding box center [312, 446] width 338 height 67
click at [324, 437] on input "radio" at bounding box center [318, 431] width 12 height 12
radio input "true"
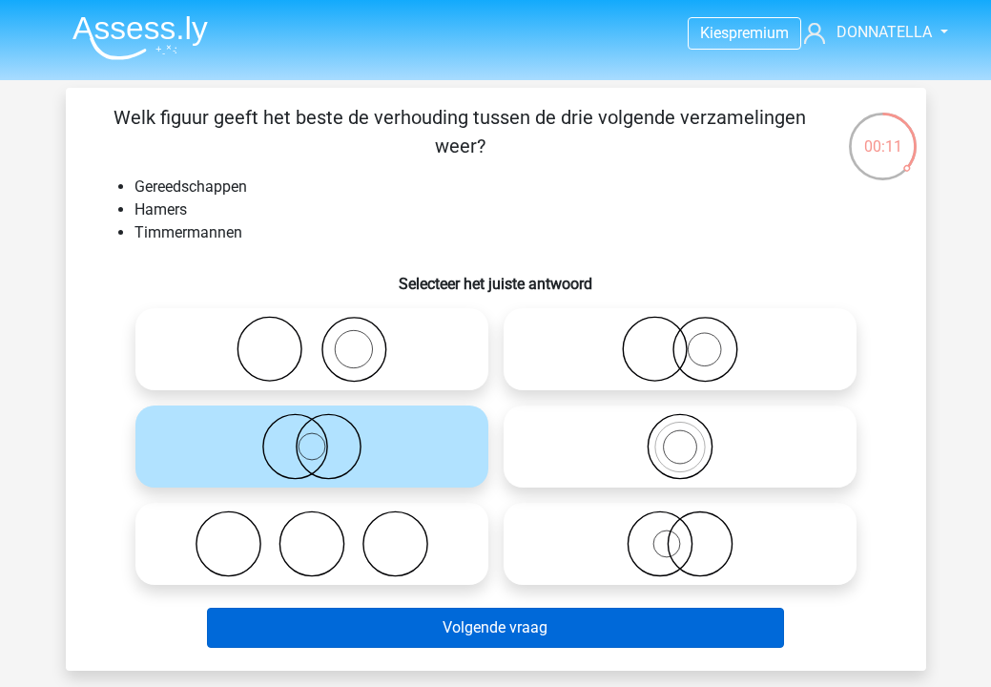
click at [501, 626] on button "Volgende vraag" at bounding box center [495, 628] width 577 height 40
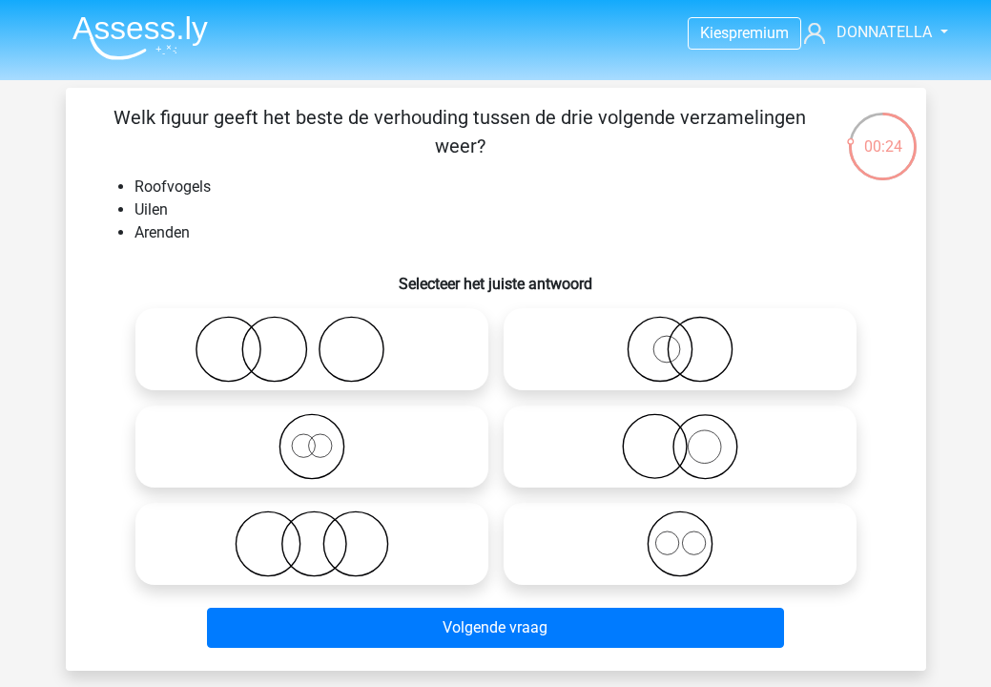
click at [600, 517] on icon at bounding box center [680, 543] width 338 height 67
click at [680, 522] on input "radio" at bounding box center [686, 528] width 12 height 12
radio input "true"
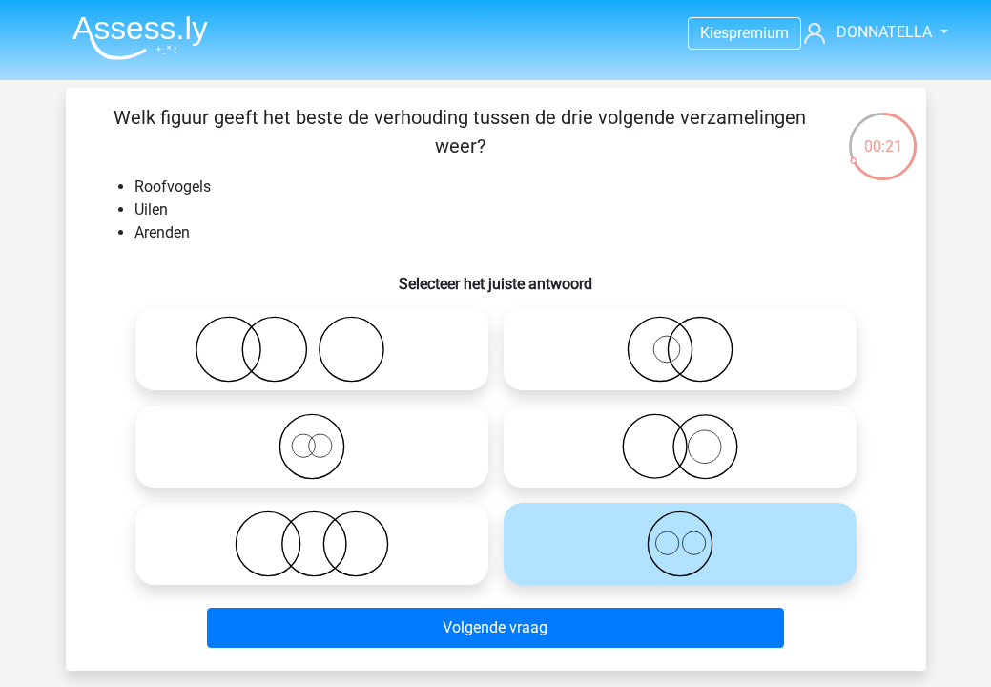
click at [693, 474] on icon at bounding box center [680, 446] width 338 height 67
click at [693, 437] on input "radio" at bounding box center [686, 431] width 12 height 12
radio input "true"
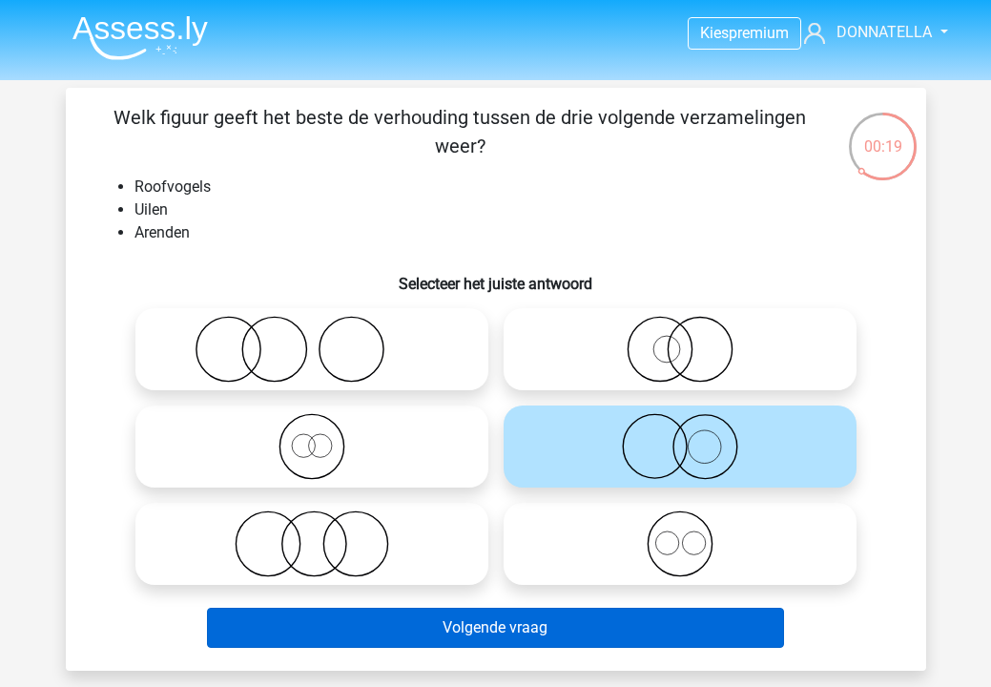
click at [644, 635] on button "Volgende vraag" at bounding box center [495, 628] width 577 height 40
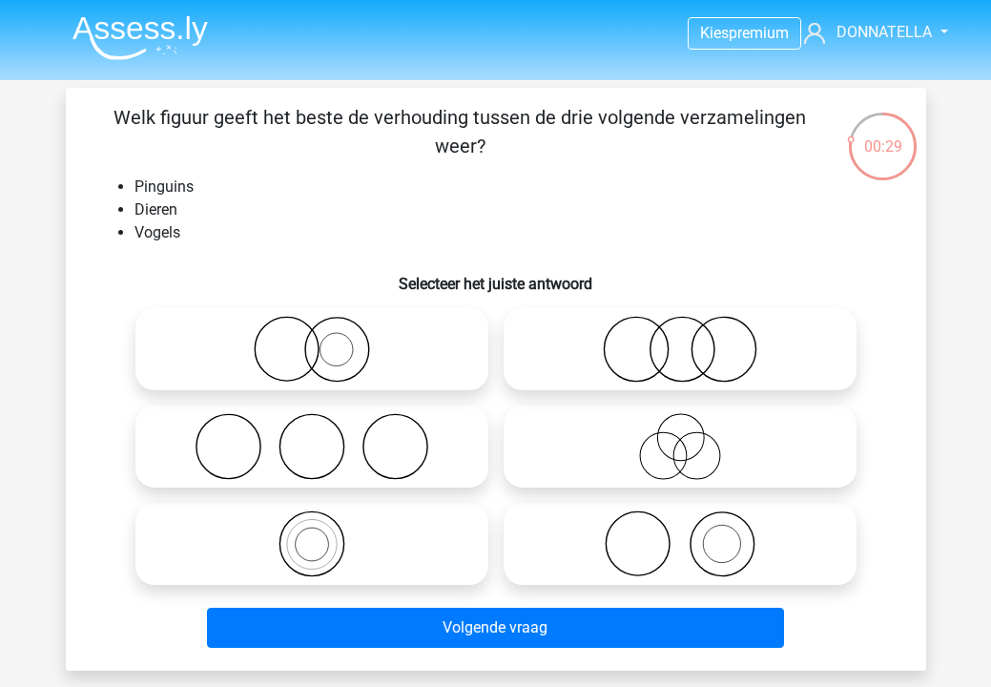
click at [413, 350] on icon at bounding box center [312, 349] width 338 height 67
click at [324, 340] on input "radio" at bounding box center [318, 333] width 12 height 12
radio input "true"
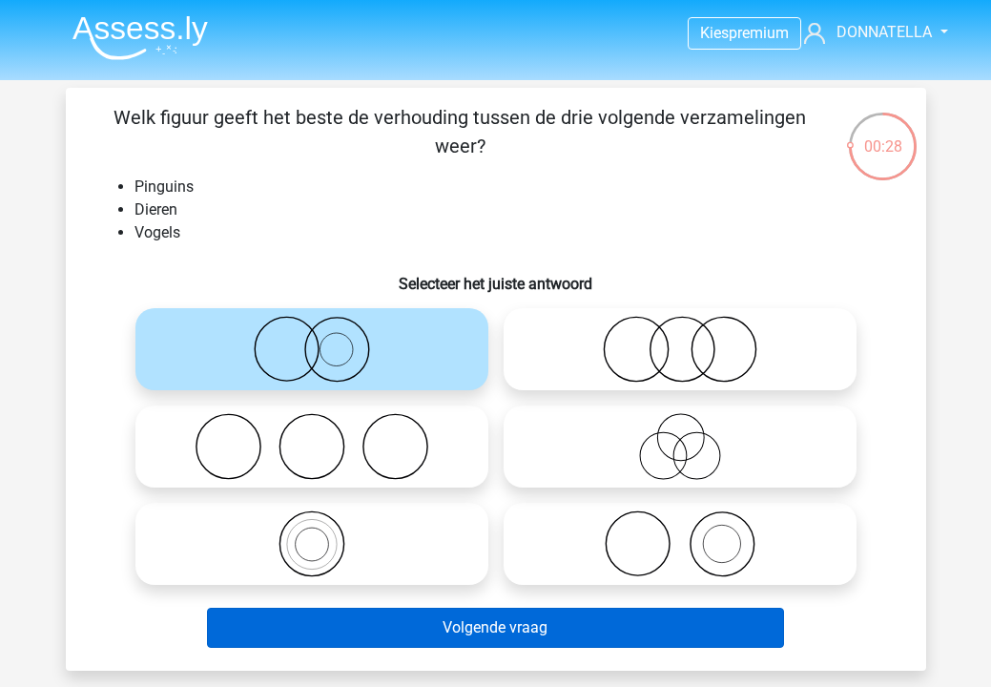
click at [475, 634] on button "Volgende vraag" at bounding box center [495, 628] width 577 height 40
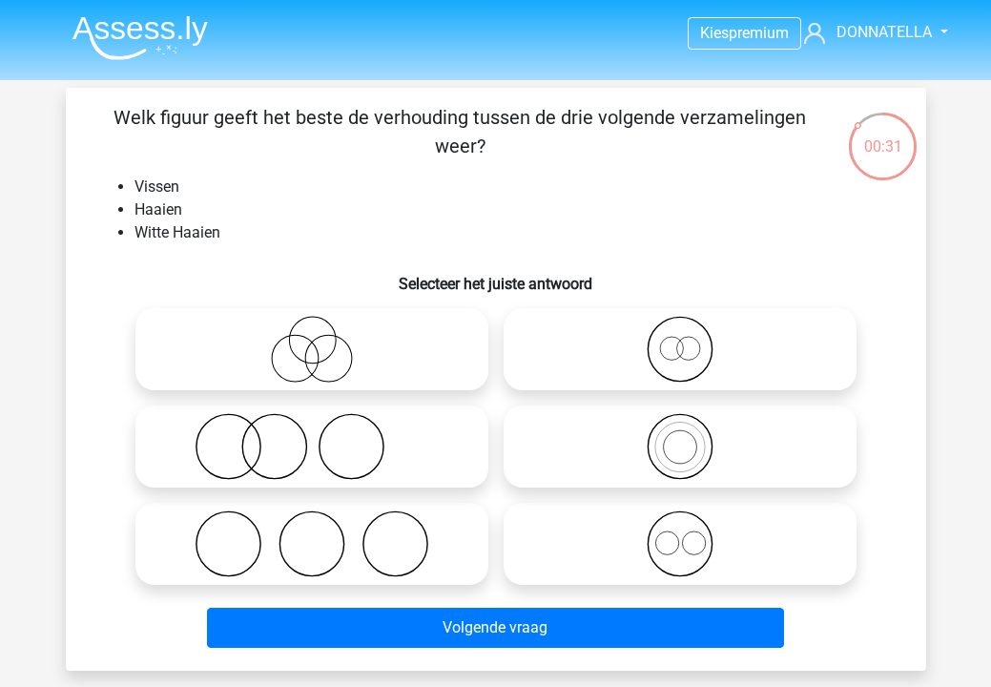
click at [600, 537] on icon at bounding box center [680, 543] width 338 height 67
click at [680, 534] on input "radio" at bounding box center [686, 528] width 12 height 12
radio input "true"
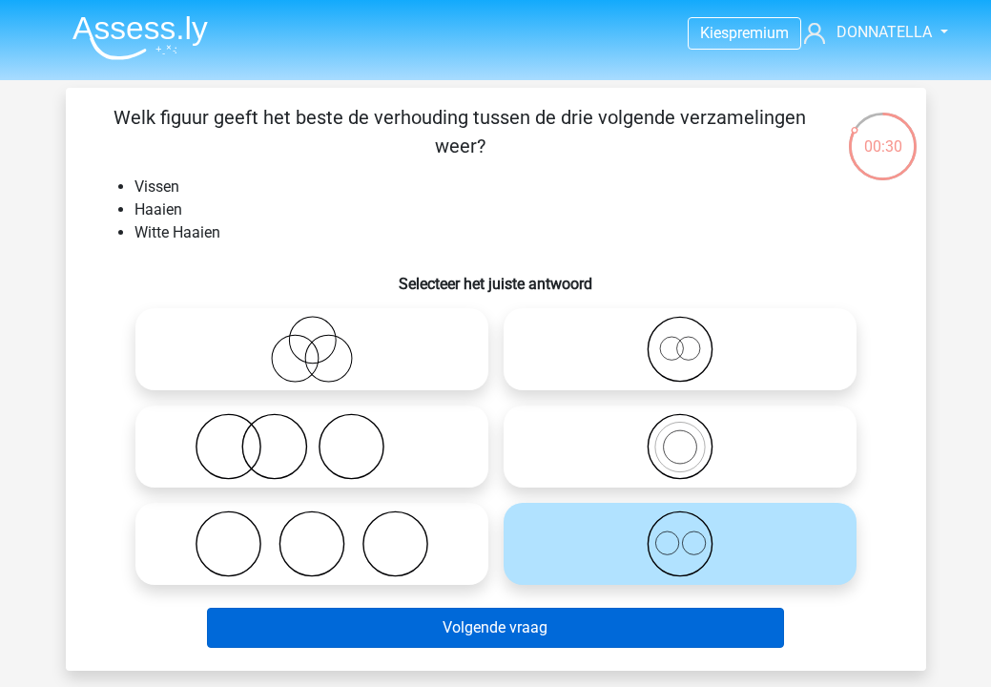
click at [588, 640] on button "Volgende vraag" at bounding box center [495, 628] width 577 height 40
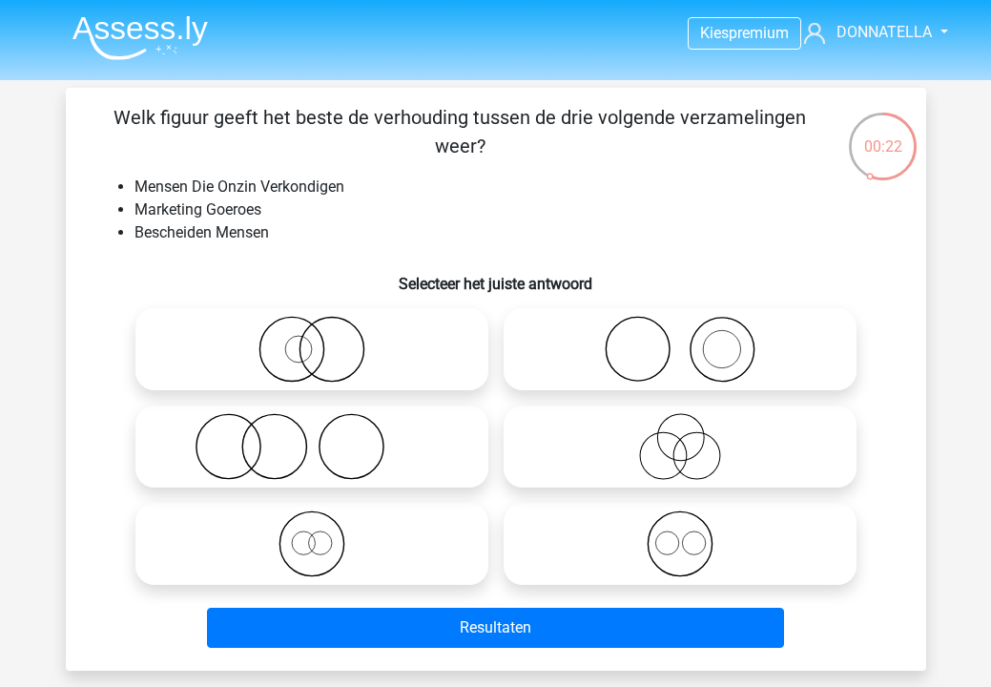
click at [580, 565] on icon at bounding box center [680, 543] width 338 height 67
click at [680, 534] on input "radio" at bounding box center [686, 528] width 12 height 12
radio input "true"
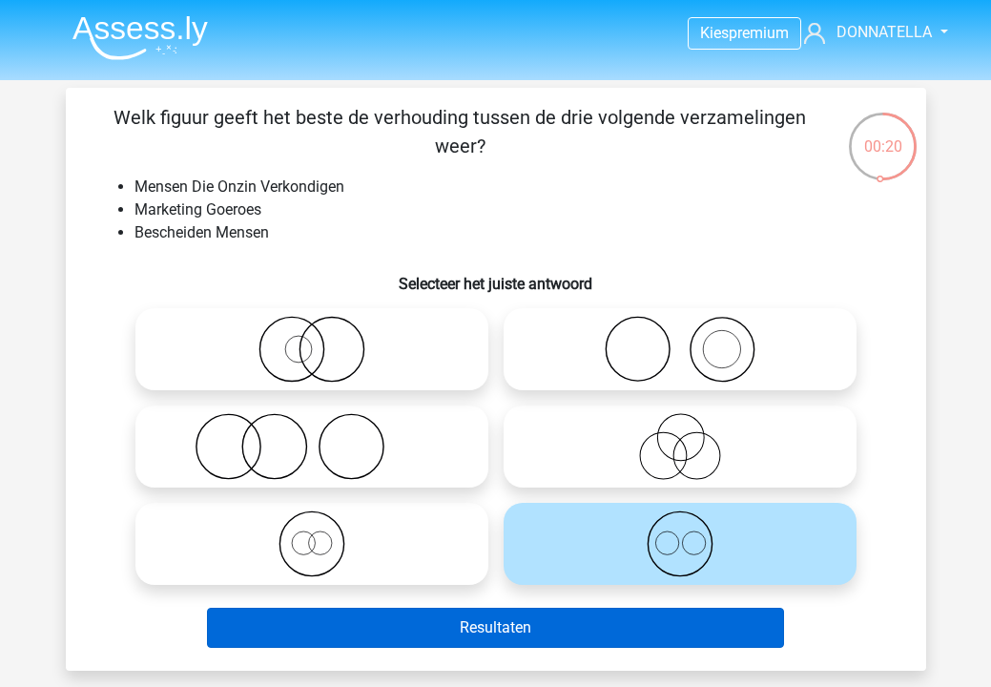
click at [565, 626] on button "Resultaten" at bounding box center [495, 628] width 577 height 40
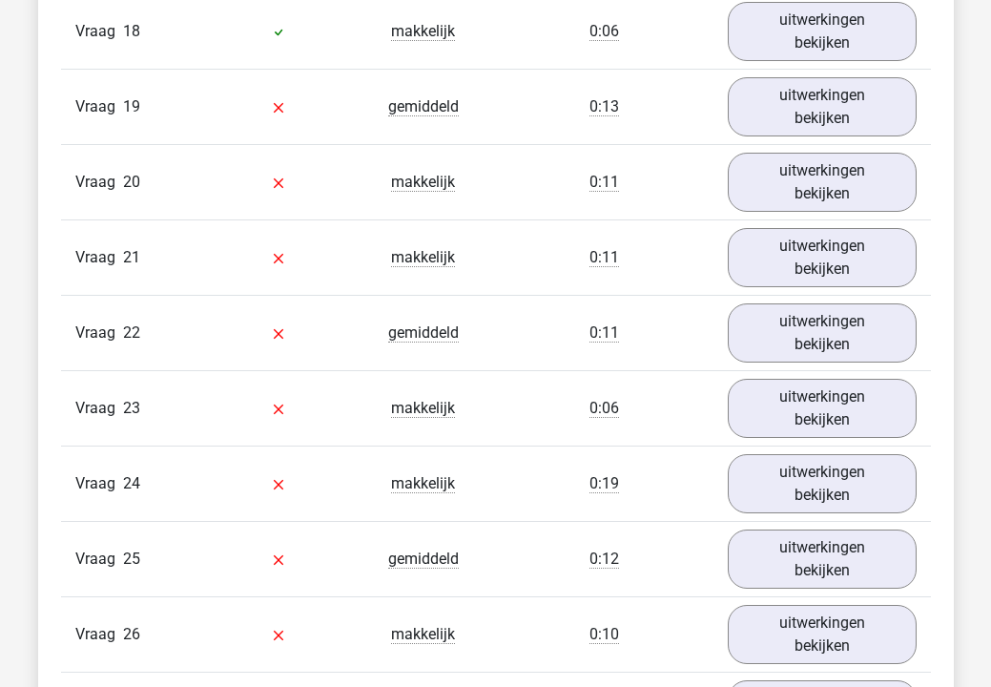
scroll to position [2922, 0]
click at [813, 473] on link "uitwerkingen bekijken" at bounding box center [823, 485] width 218 height 68
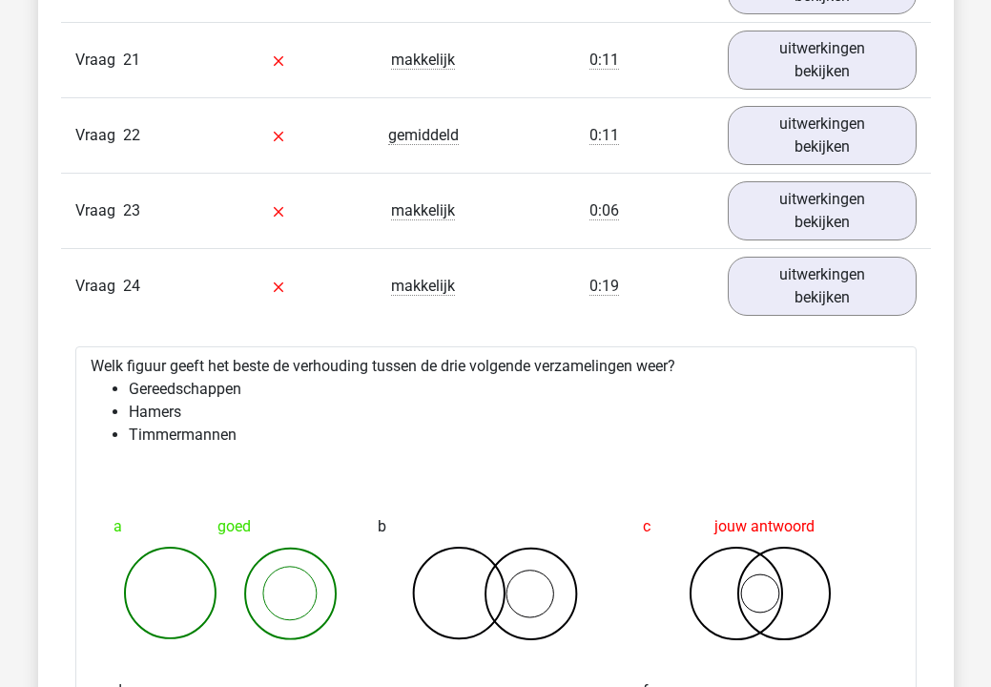
scroll to position [3118, 0]
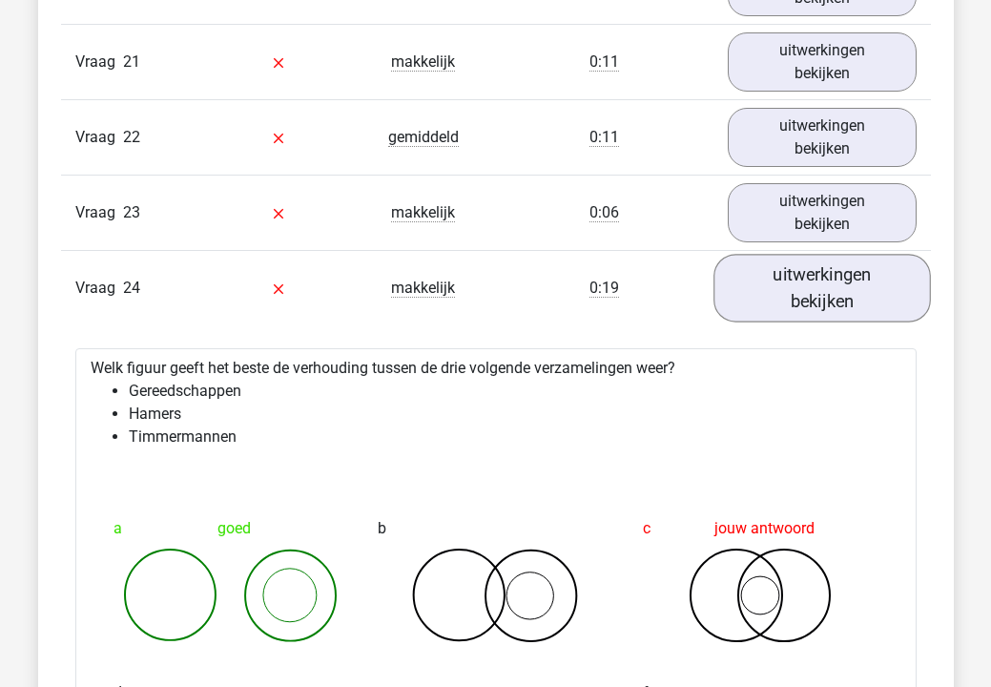
click at [826, 293] on link "uitwerkingen bekijken" at bounding box center [823, 289] width 218 height 68
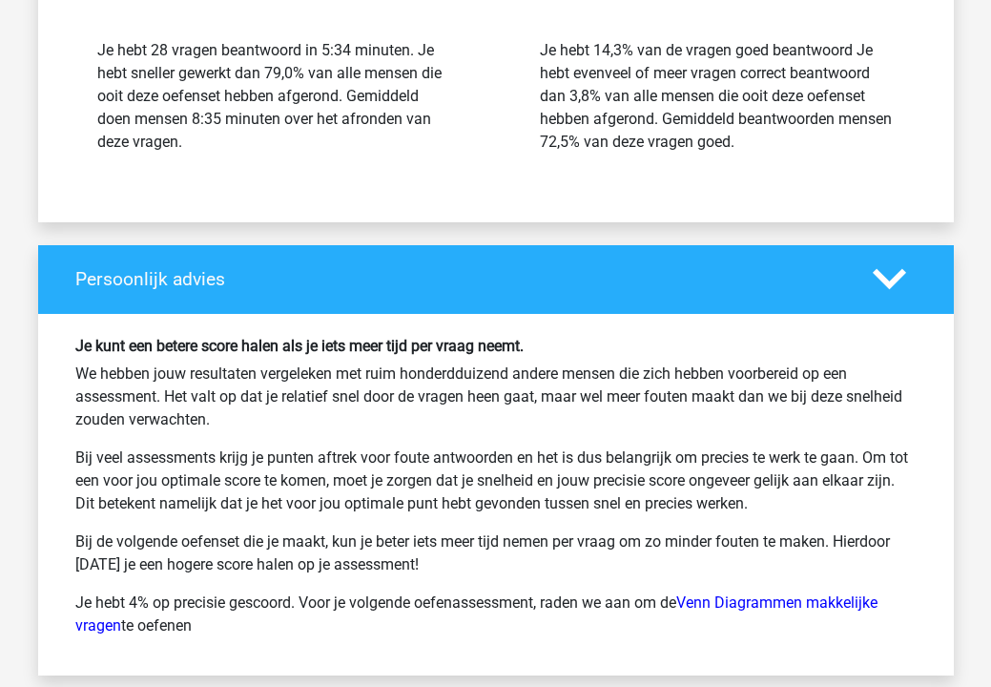
scroll to position [4183, 0]
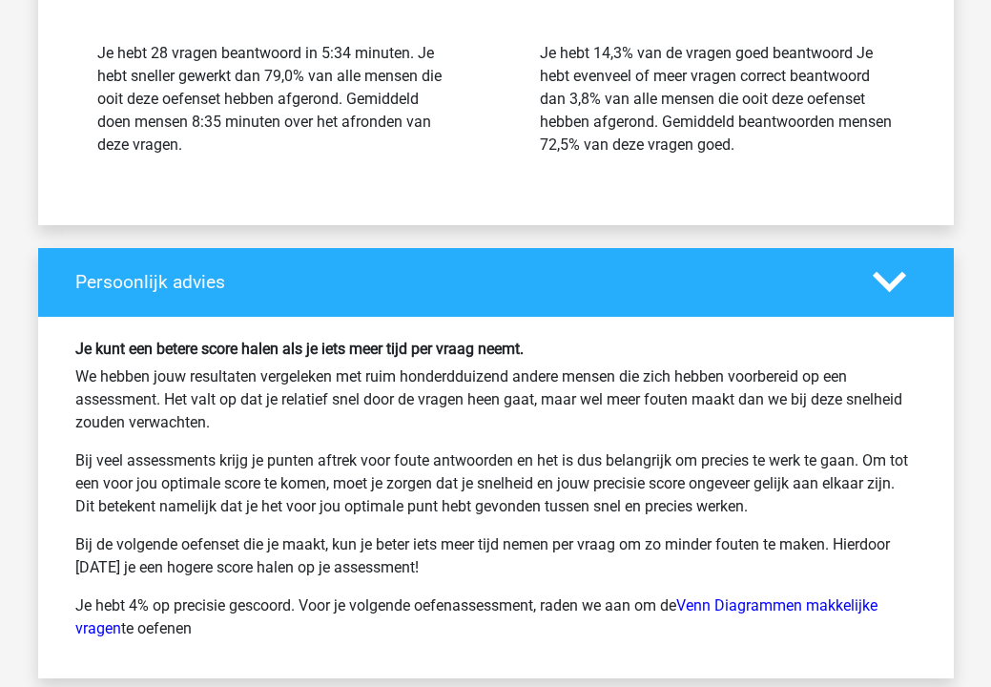
click at [908, 278] on div at bounding box center [895, 281] width 73 height 33
click at [892, 275] on icon at bounding box center [889, 281] width 33 height 33
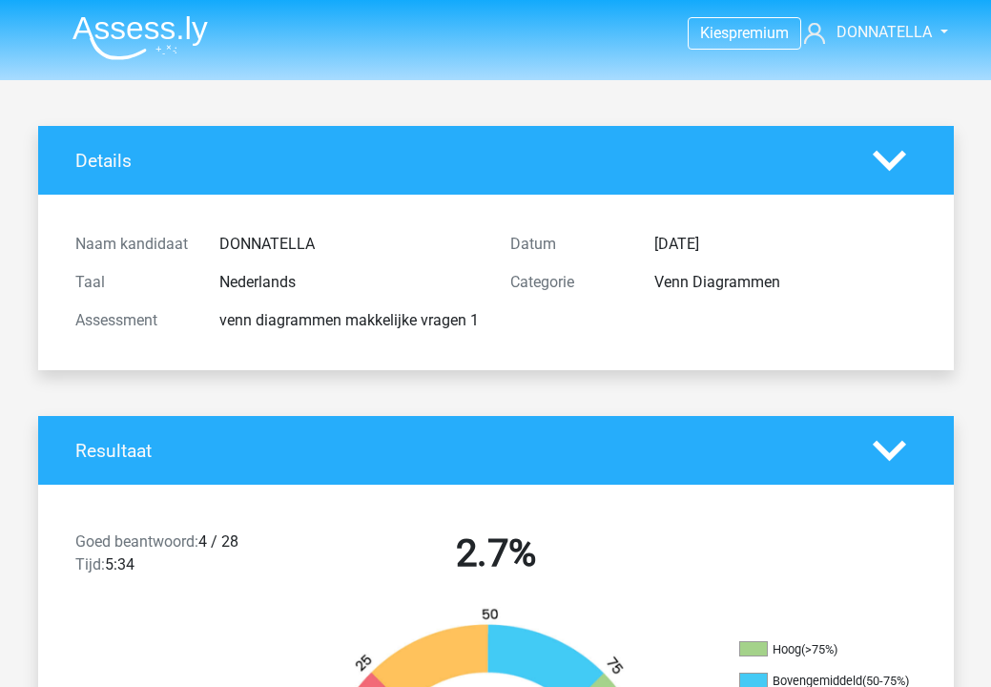
scroll to position [0, 0]
click at [892, 445] on icon at bounding box center [889, 450] width 33 height 33
